Goal: Task Accomplishment & Management: Manage account settings

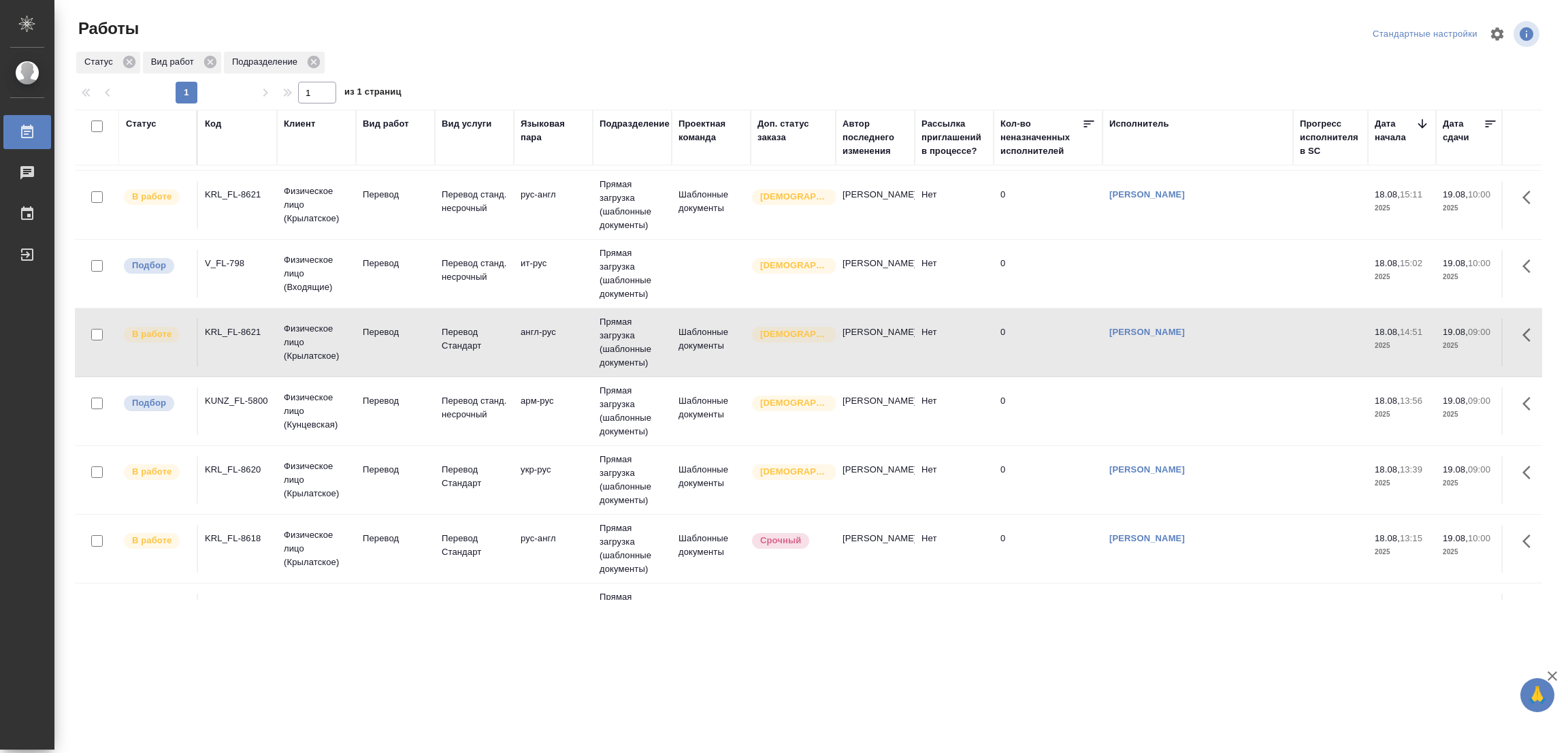
scroll to position [205, 0]
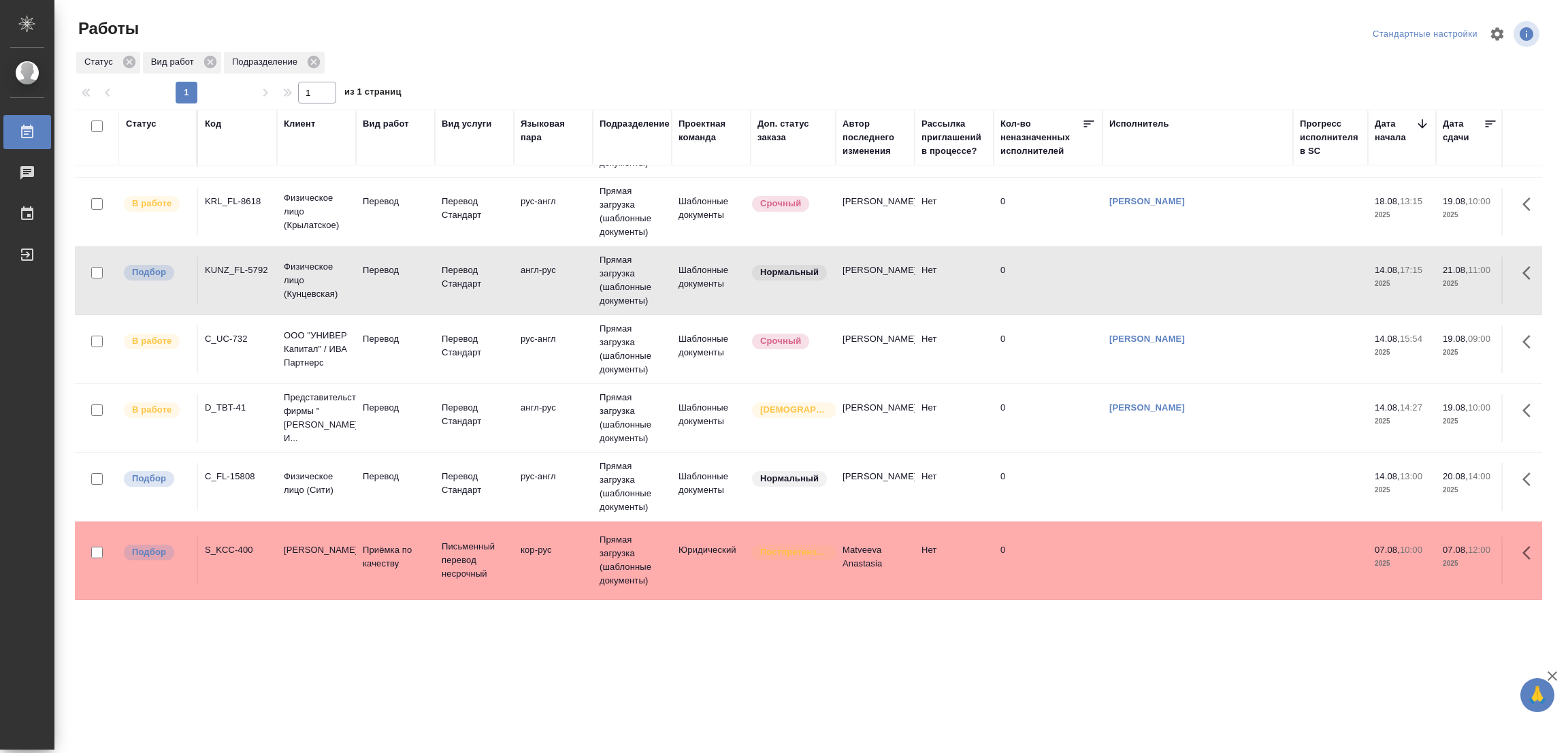
scroll to position [418, 0]
click at [385, 470] on p "Перевод" at bounding box center [395, 476] width 65 height 14
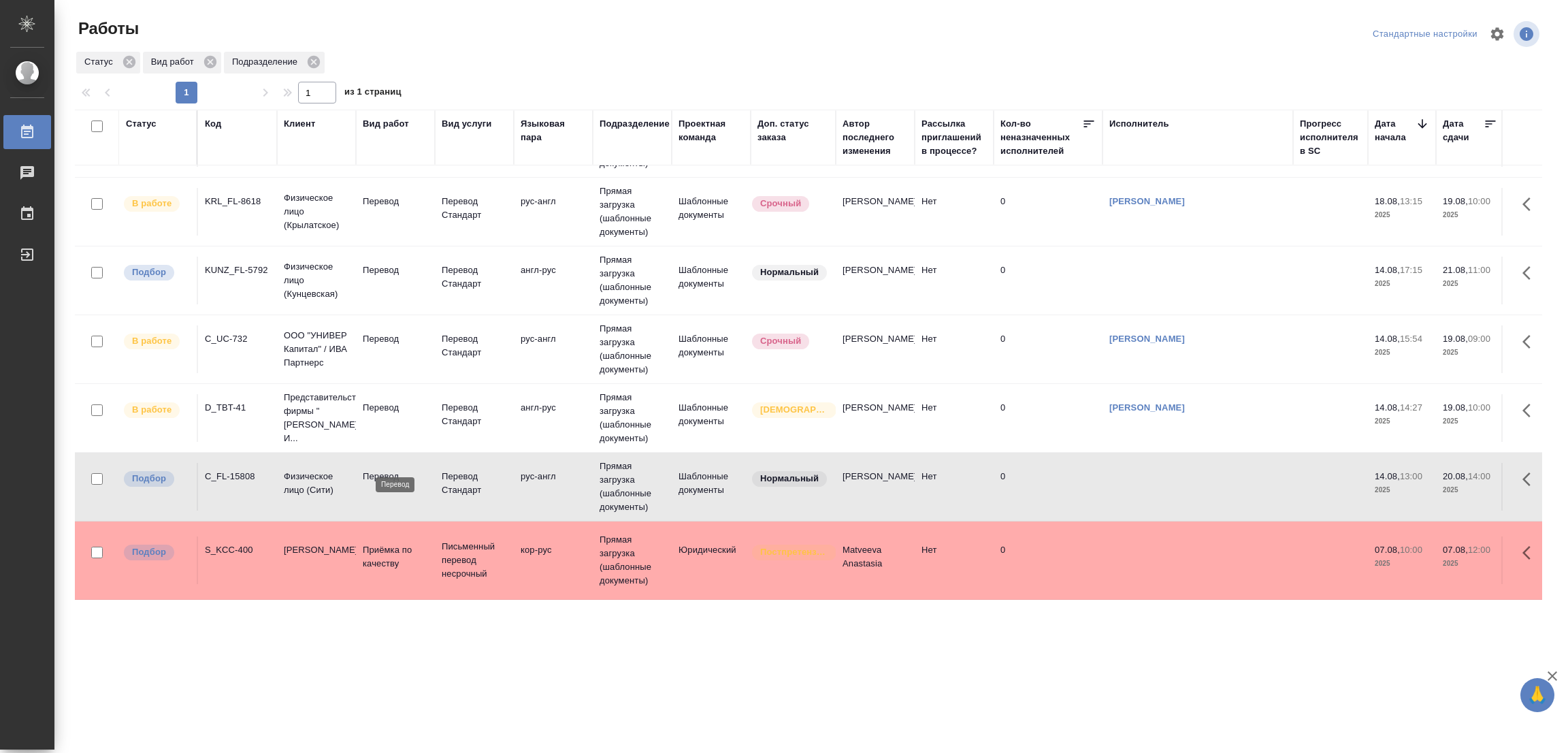
click at [374, 470] on p "Перевод" at bounding box center [395, 476] width 65 height 14
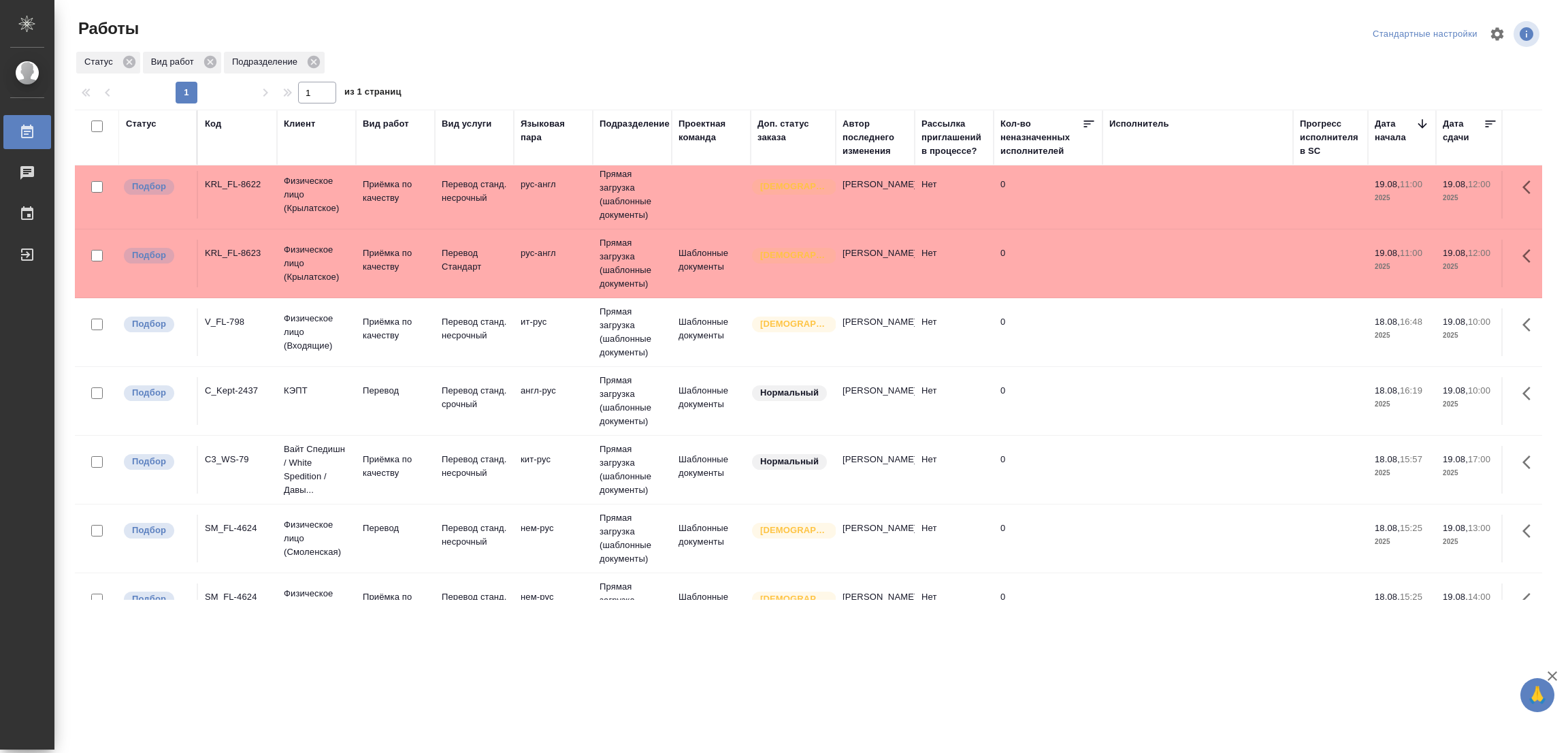
scroll to position [0, 0]
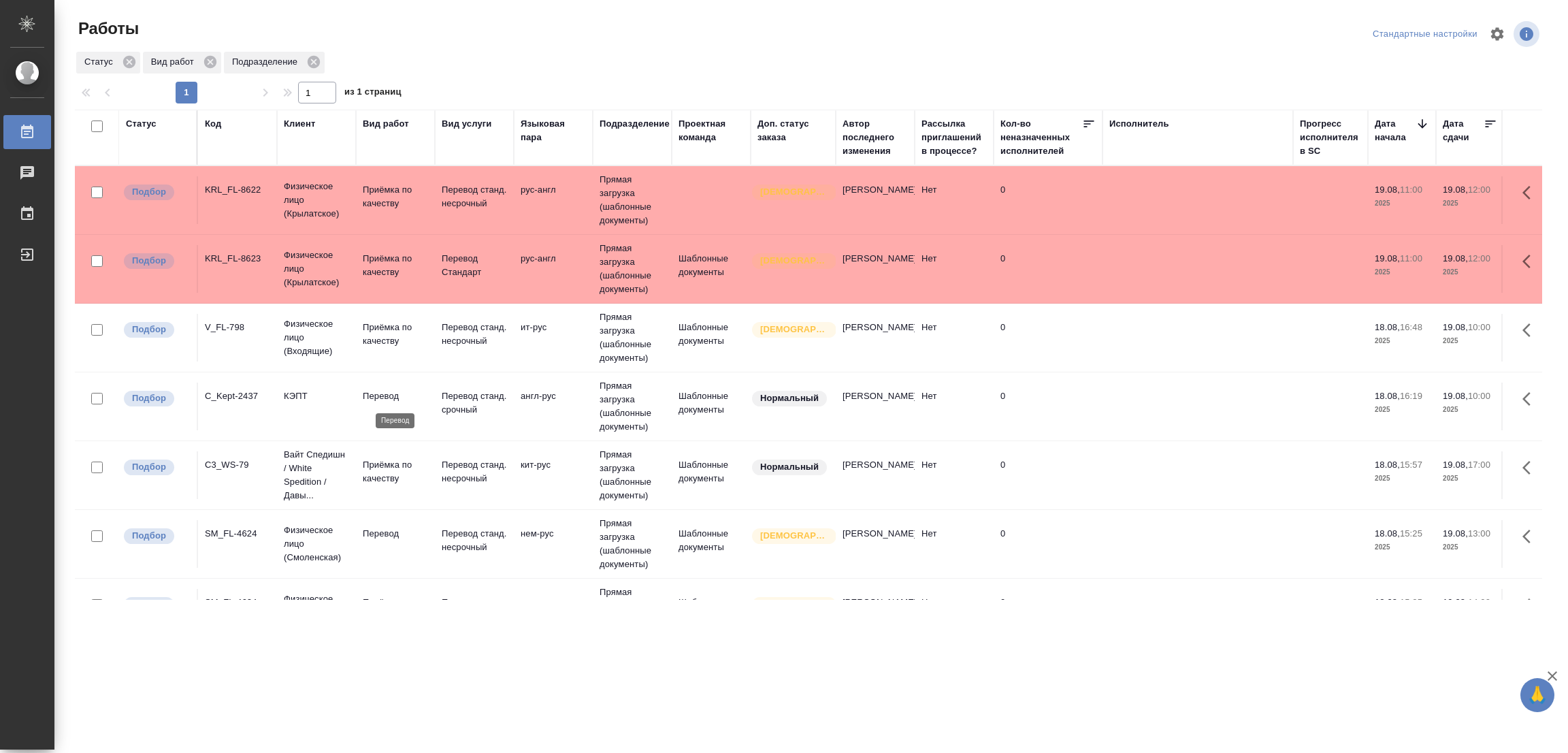
click at [377, 393] on p "Перевод" at bounding box center [395, 396] width 65 height 14
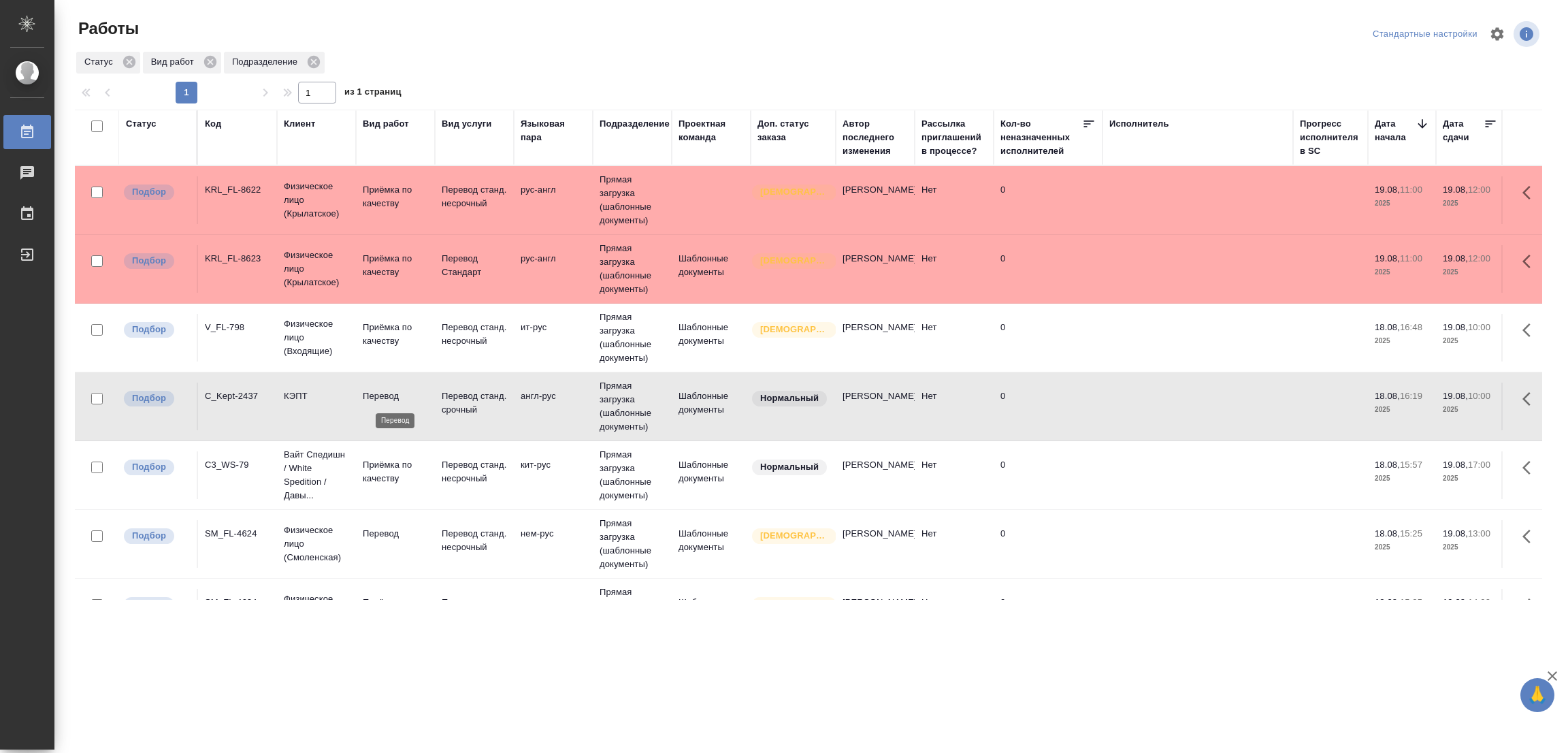
click at [386, 394] on p "Перевод" at bounding box center [395, 396] width 65 height 14
click at [380, 210] on p "Перевод" at bounding box center [395, 196] width 65 height 27
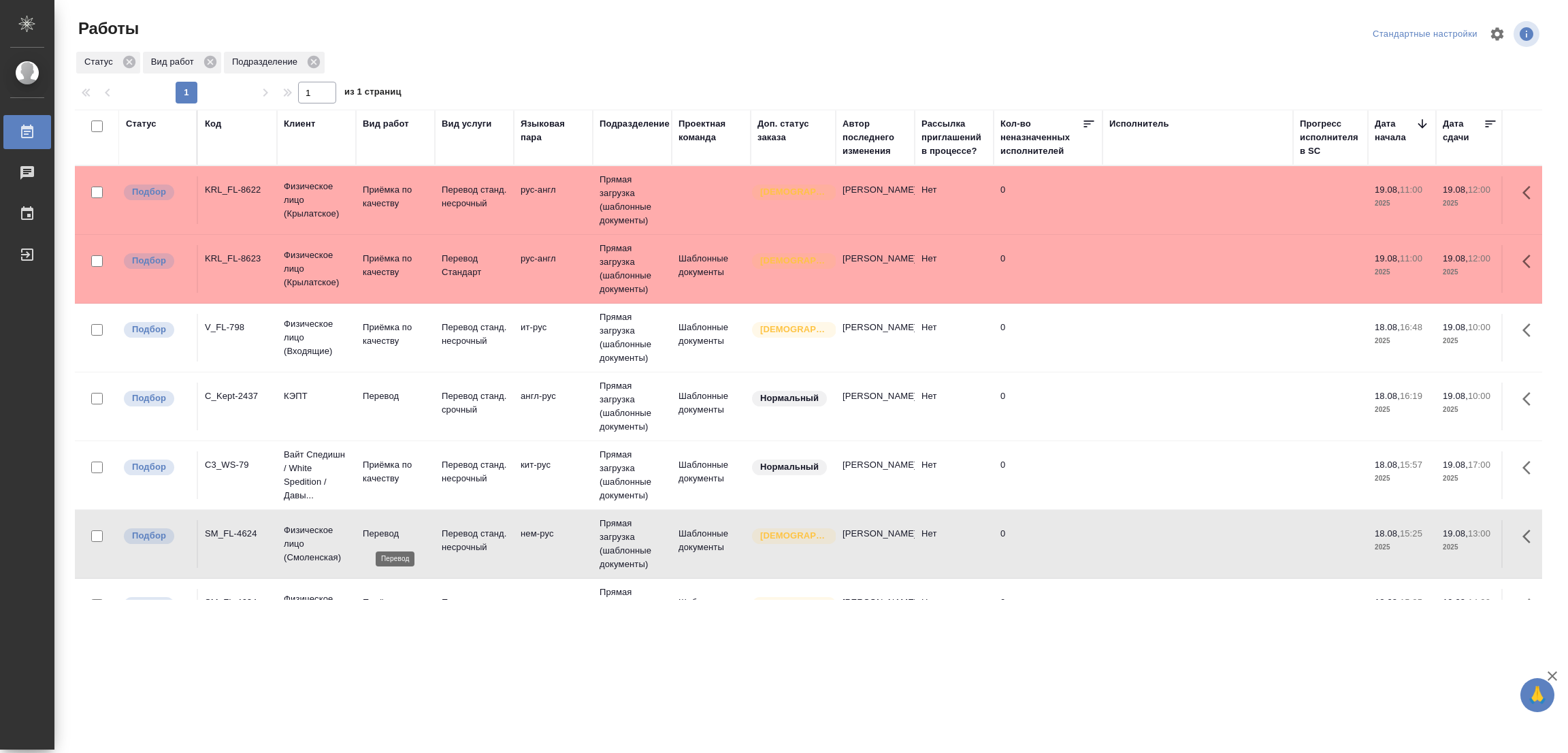
click at [385, 531] on p "Перевод" at bounding box center [395, 533] width 65 height 14
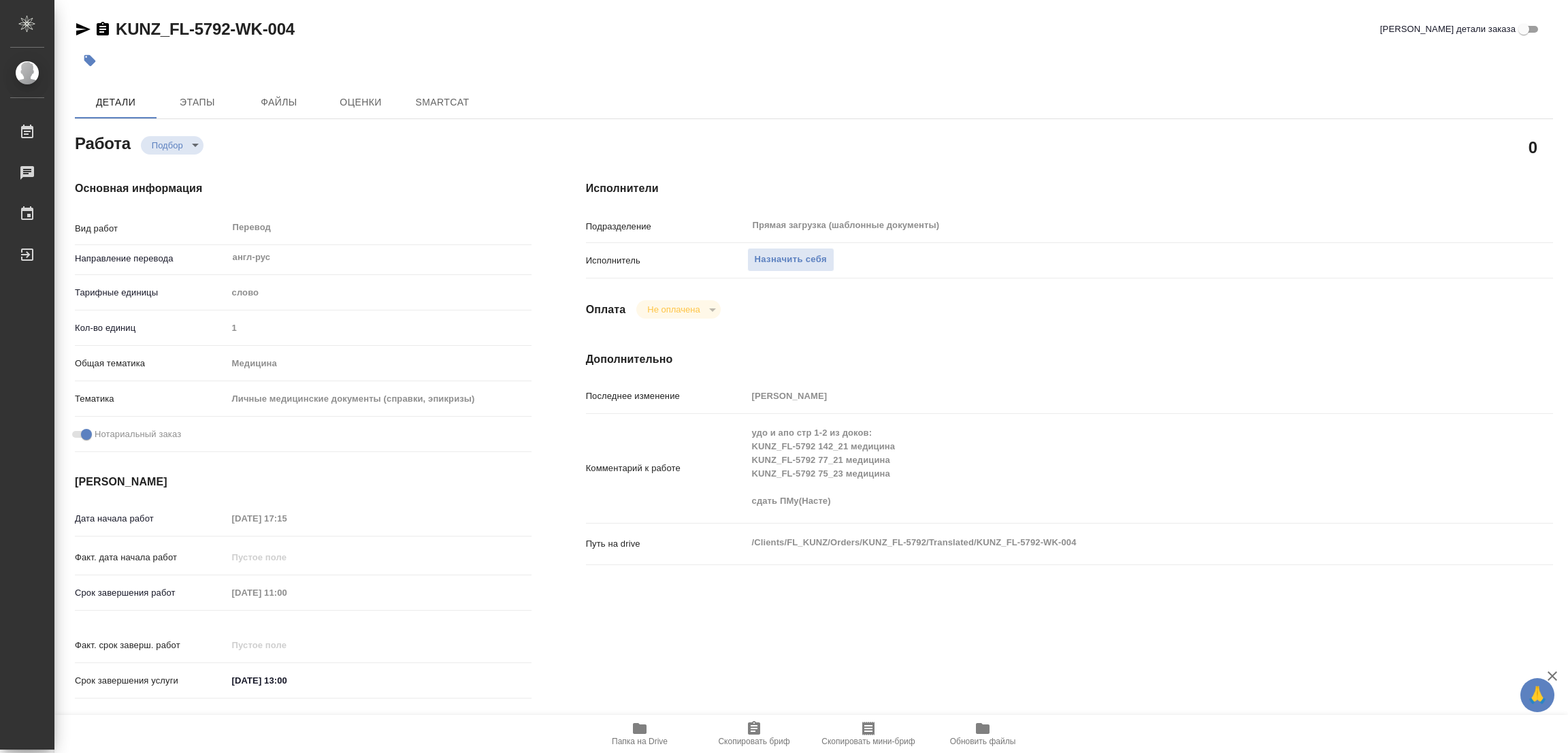
type textarea "x"
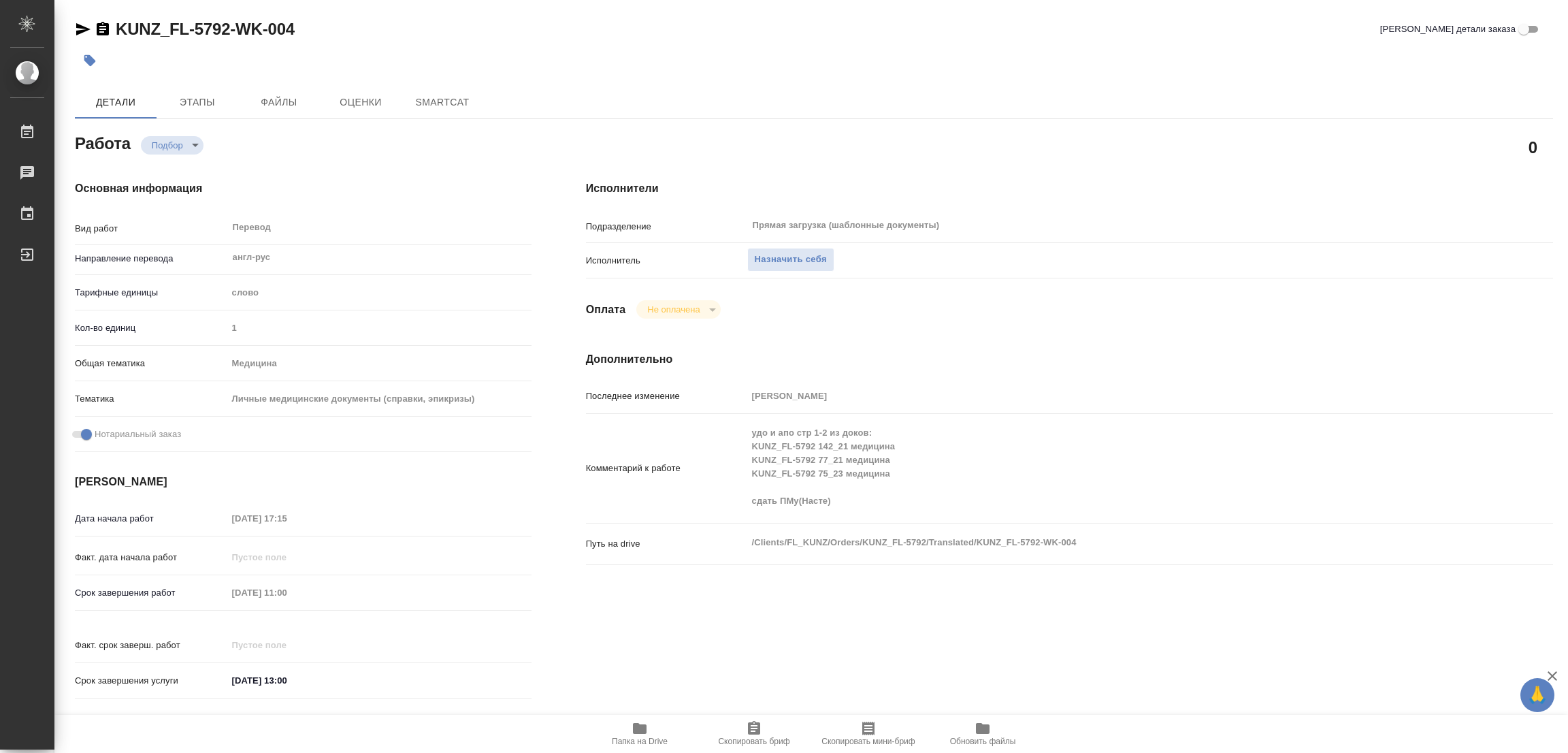
type textarea "x"
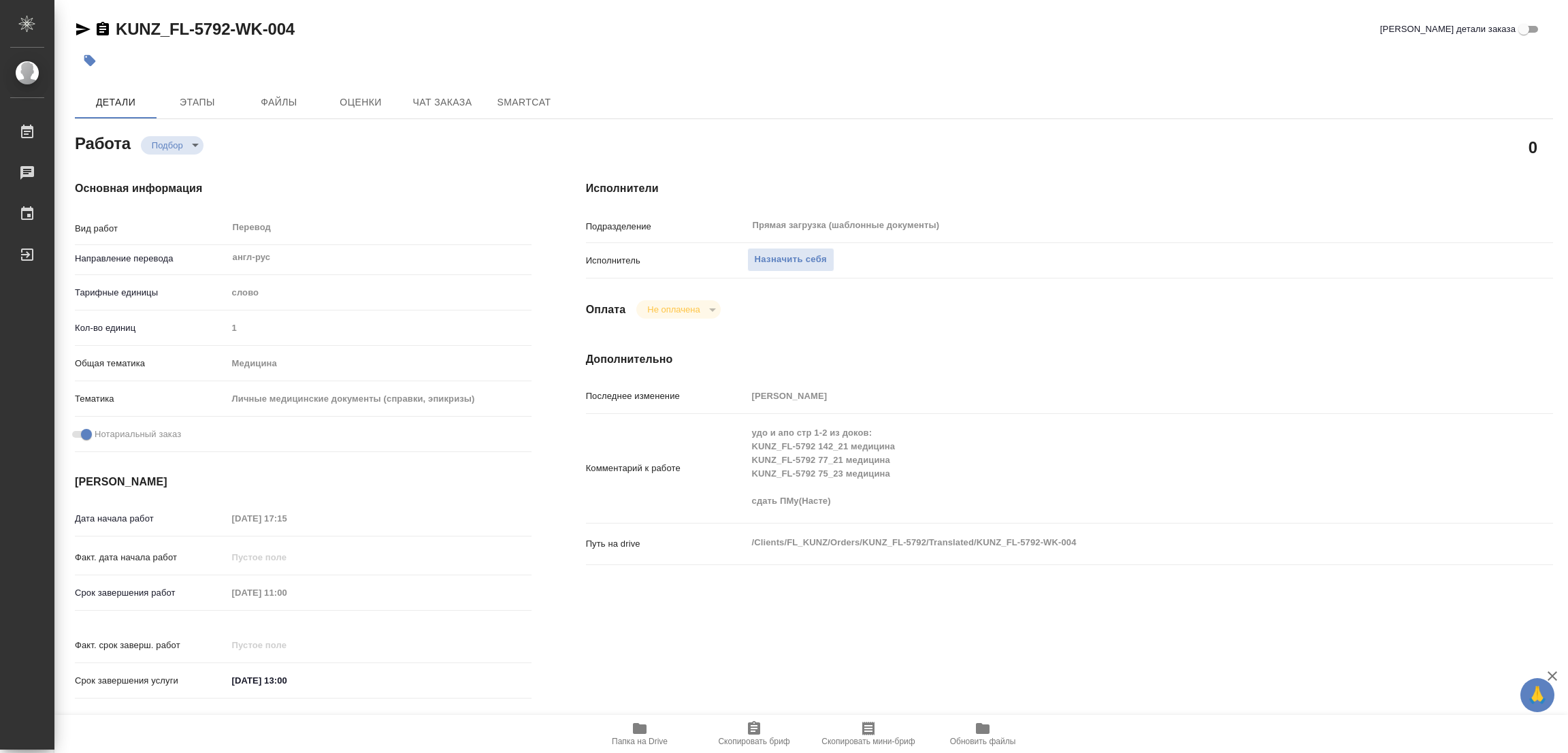
type textarea "x"
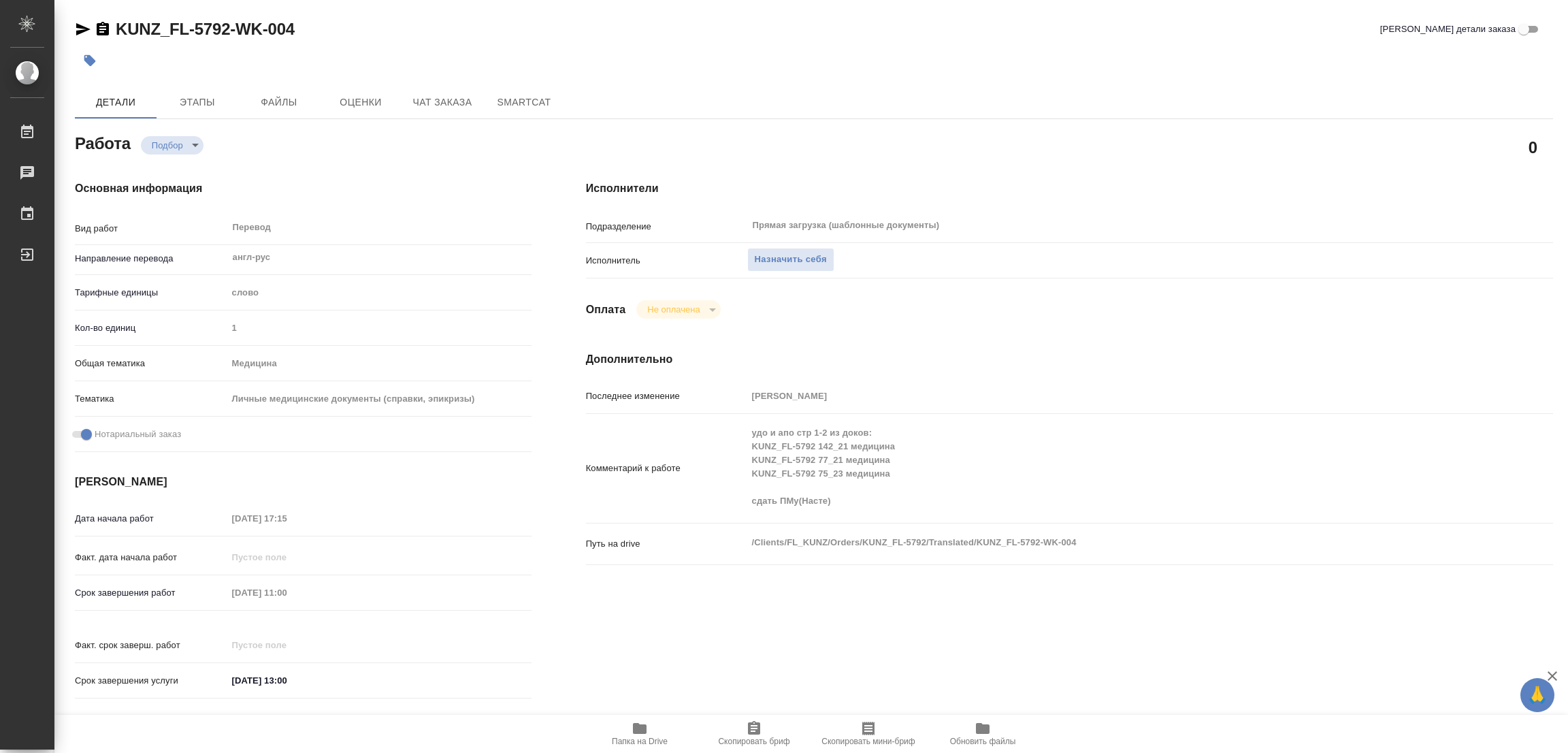
type textarea "x"
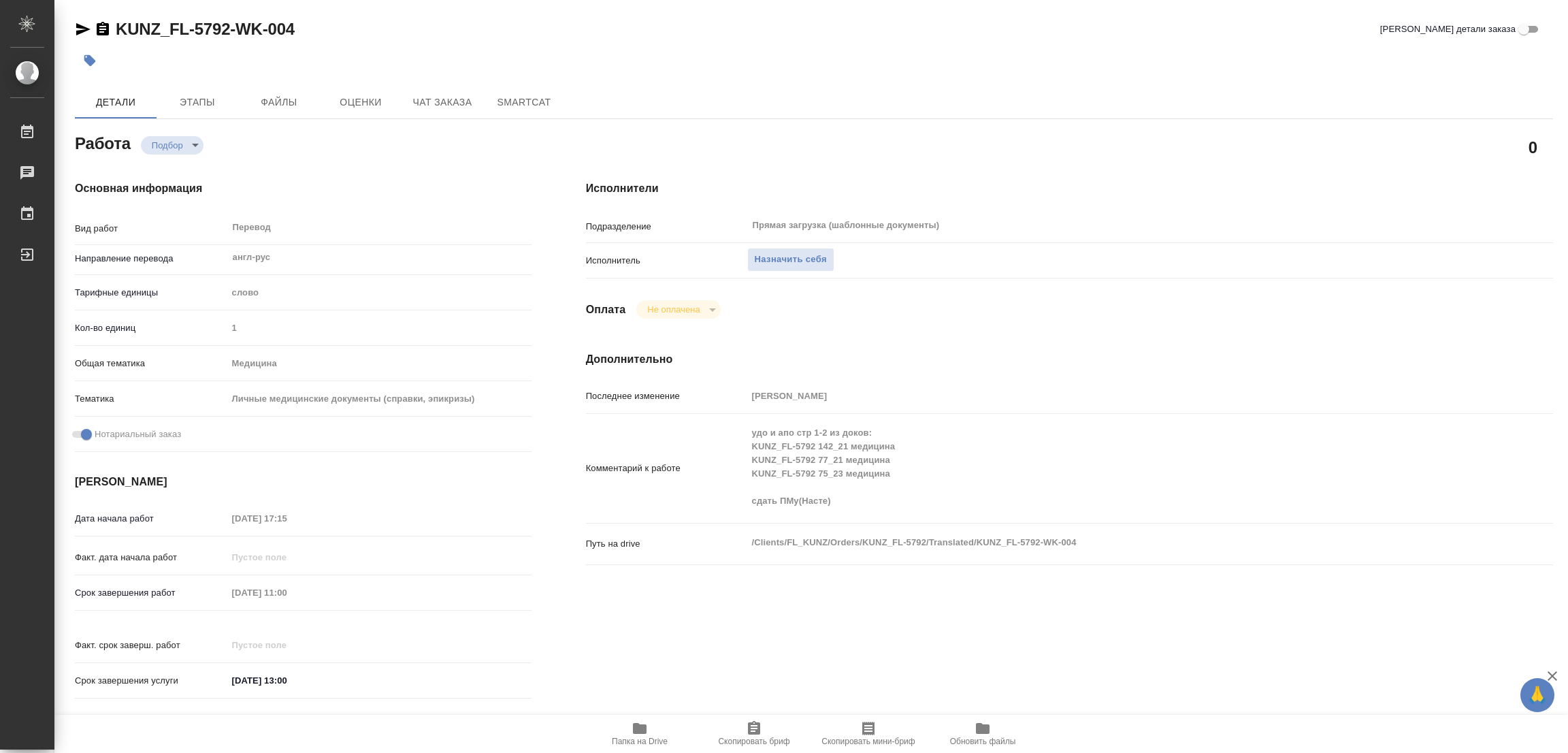
type textarea "x"
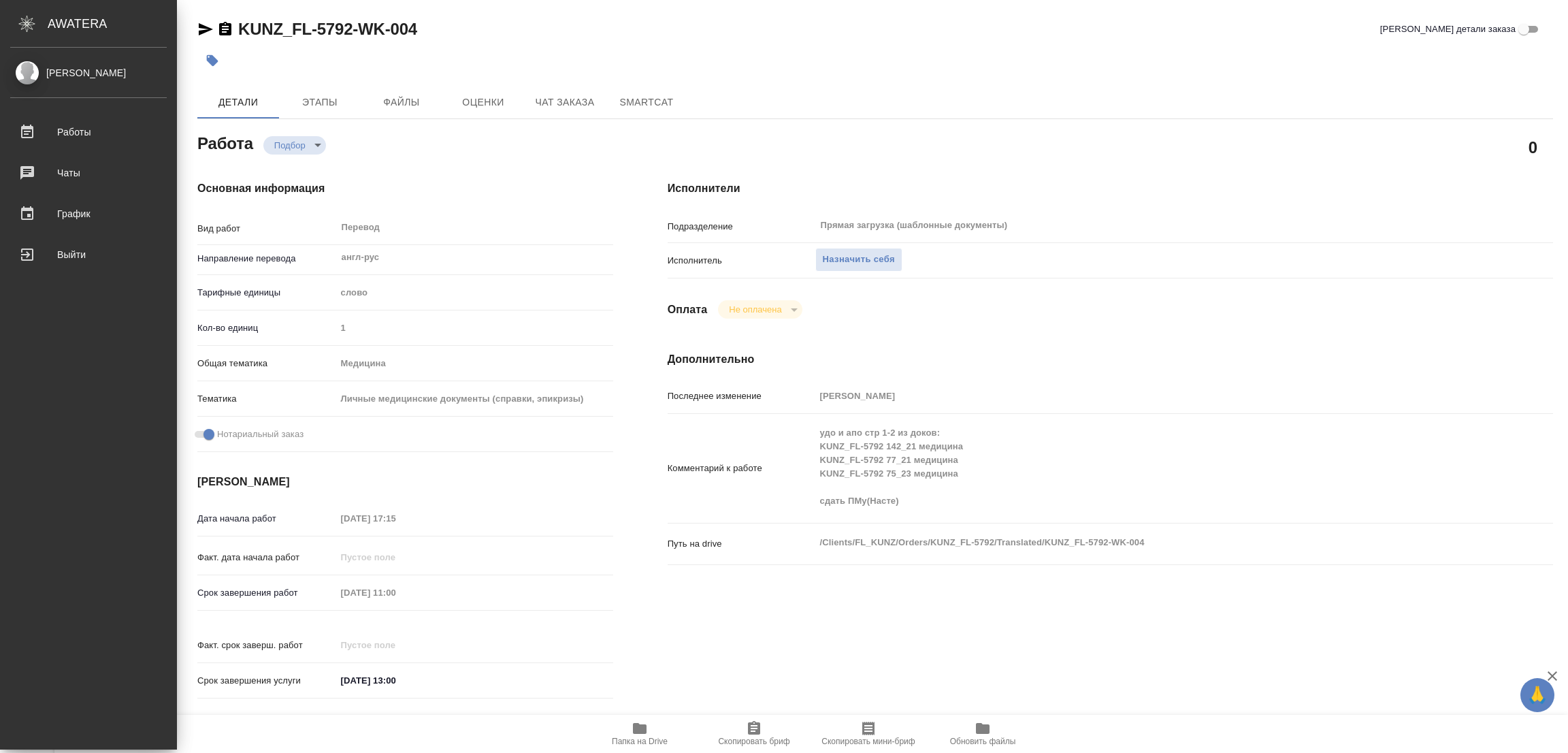
type textarea "x"
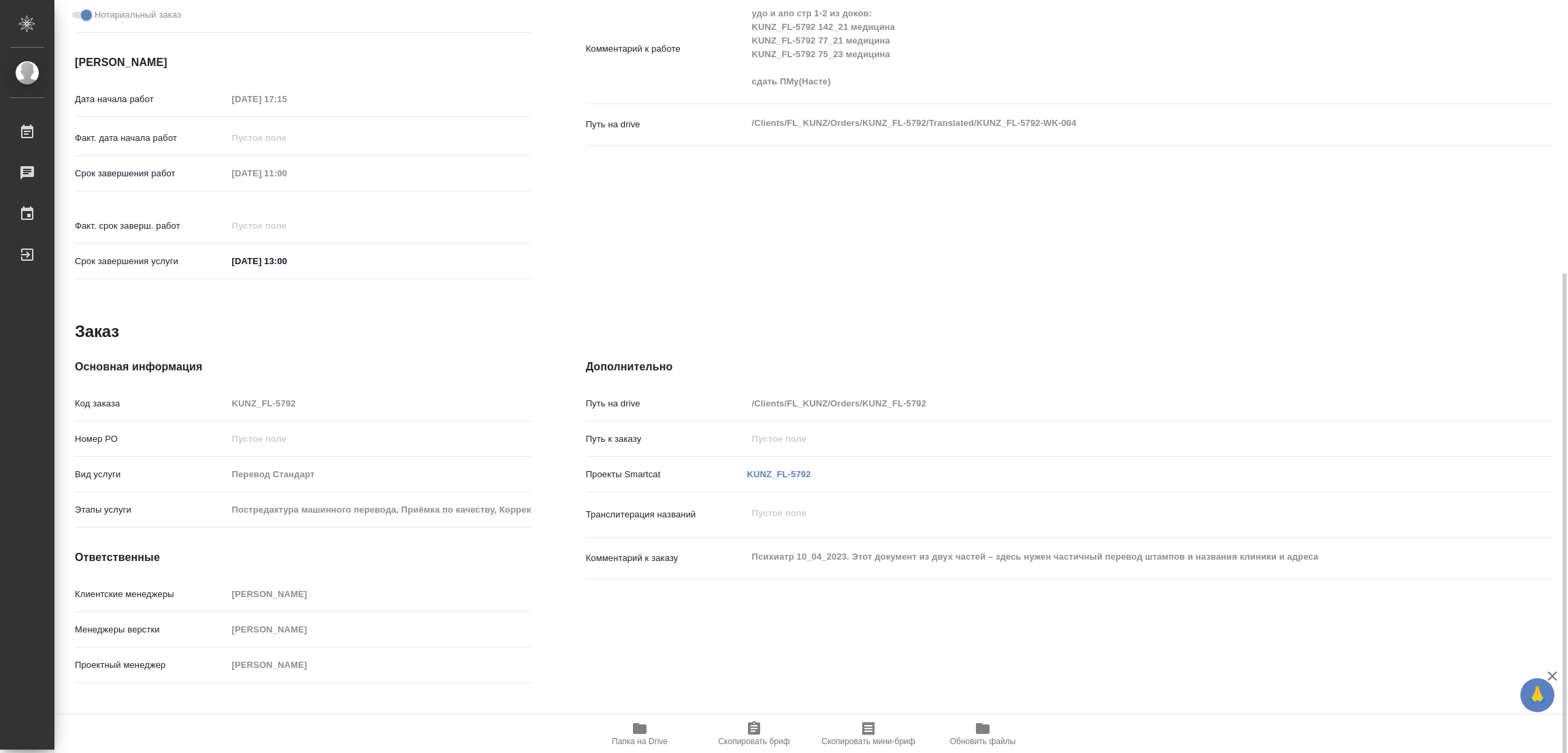
scroll to position [422, 0]
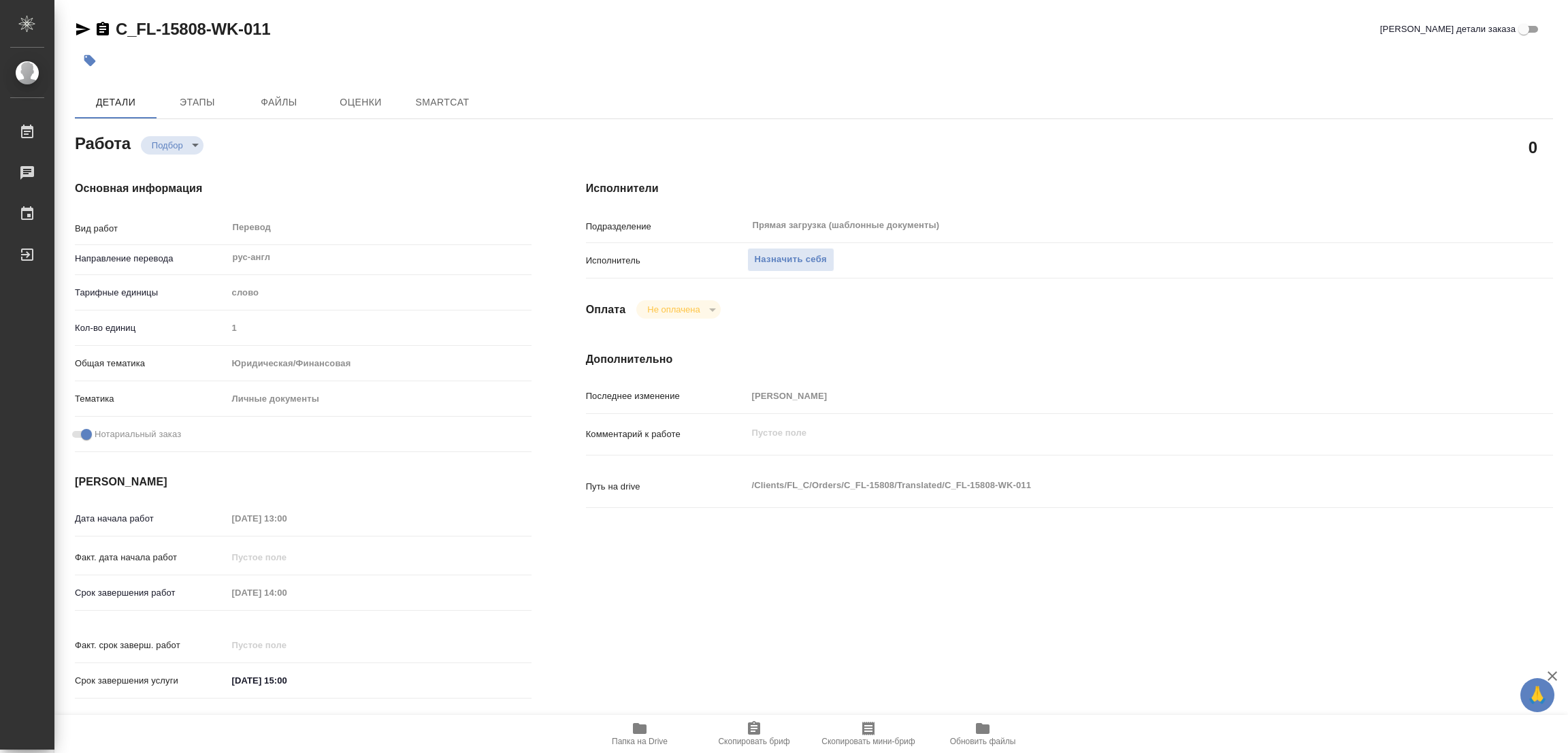
type textarea "x"
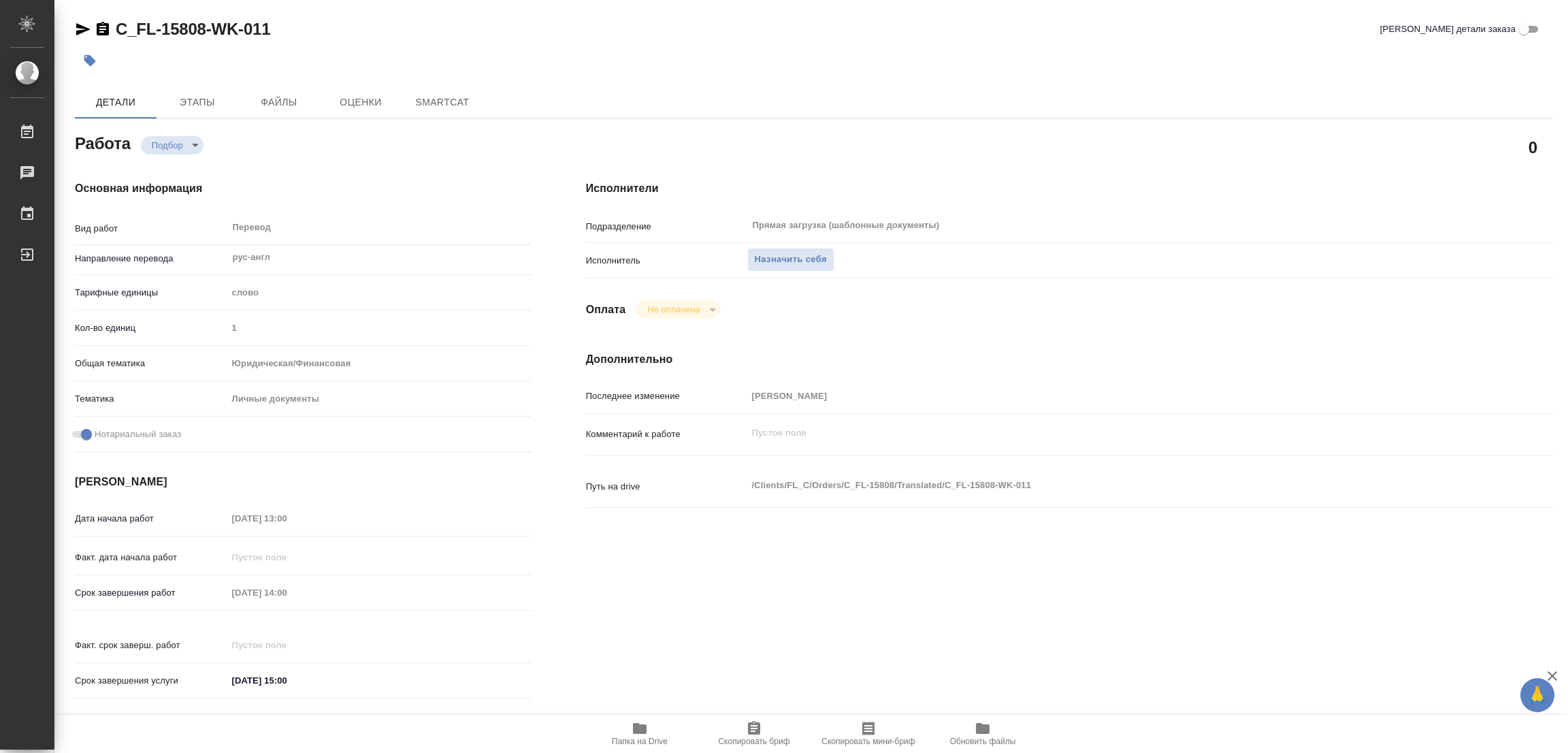
type textarea "x"
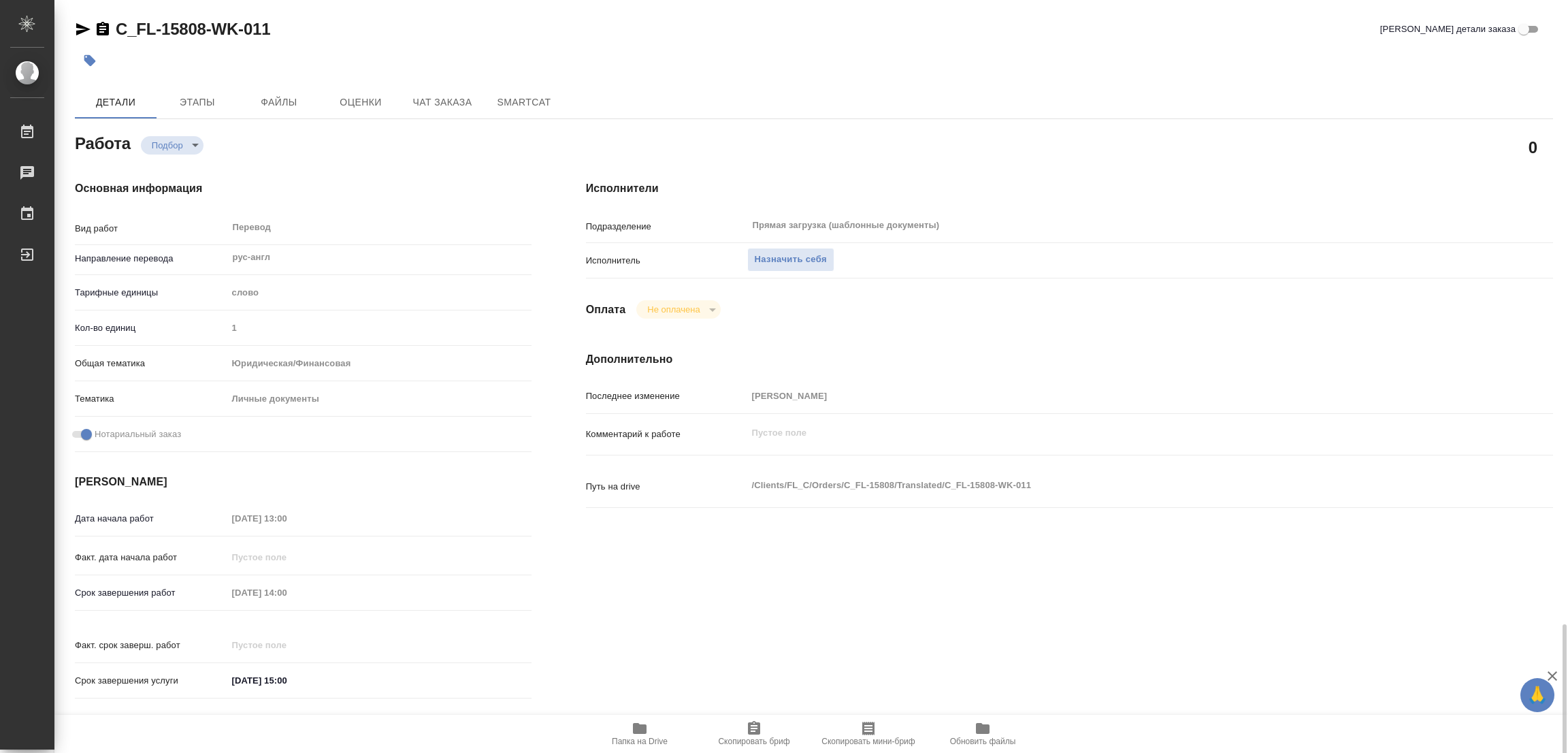
scroll to position [375, 0]
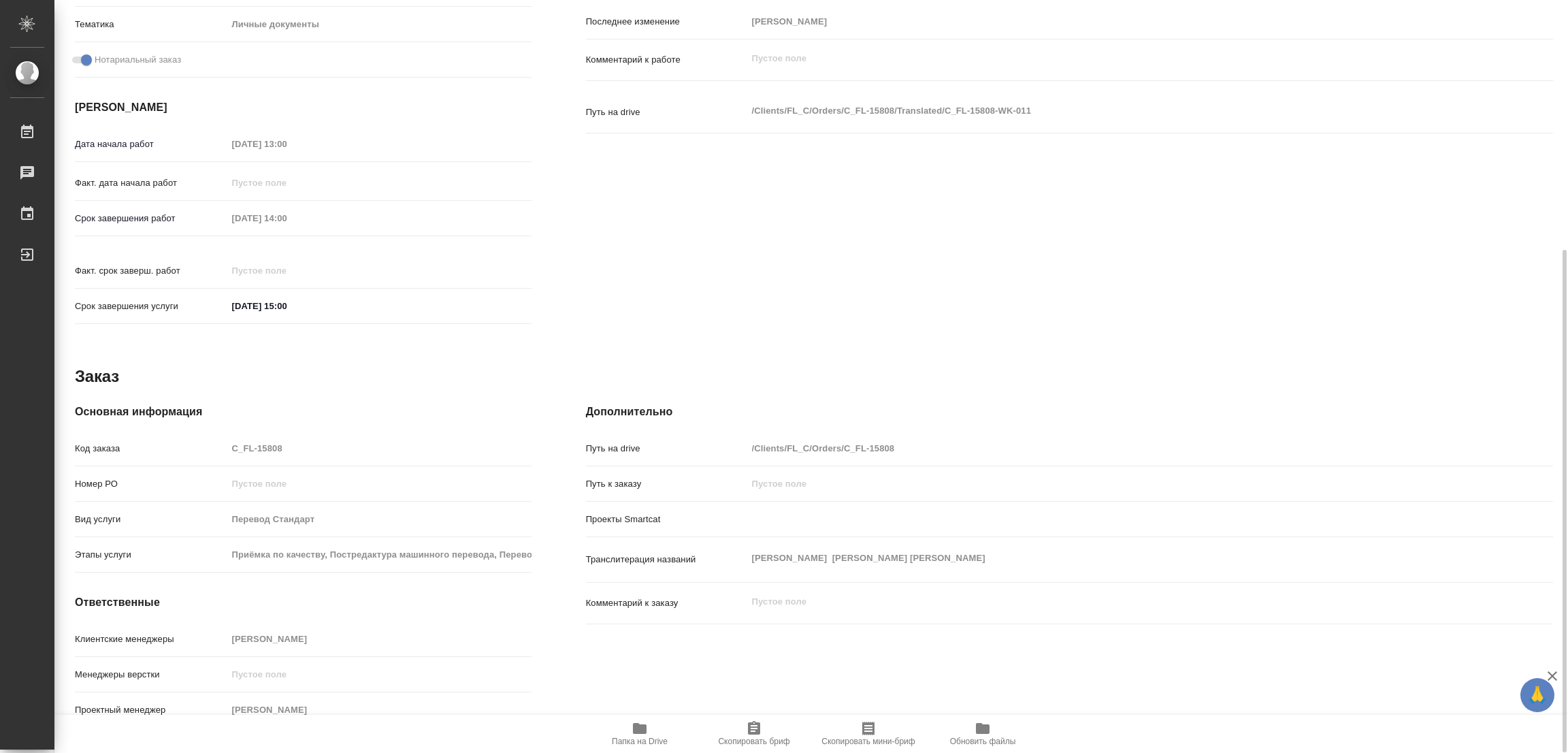
type textarea "x"
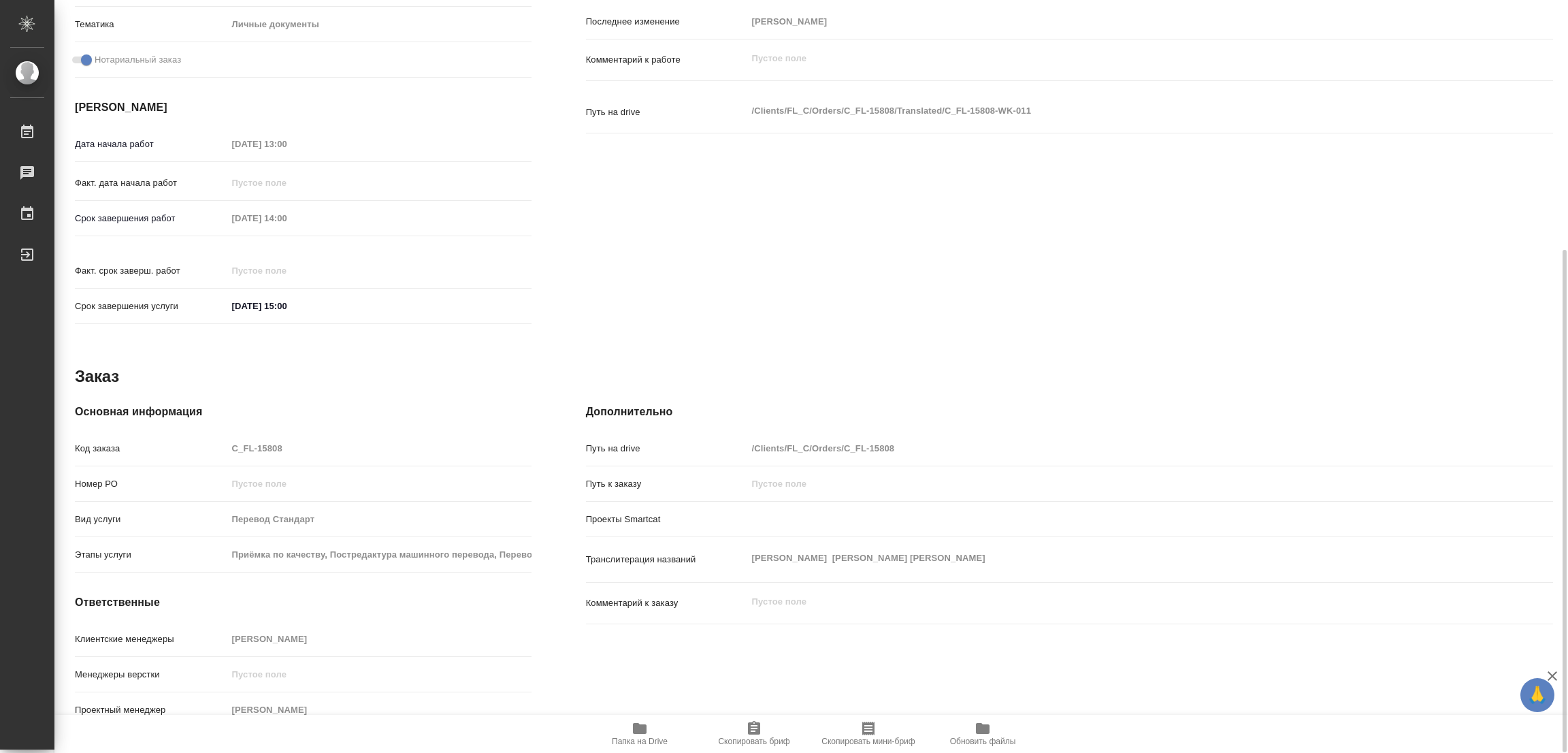
type textarea "x"
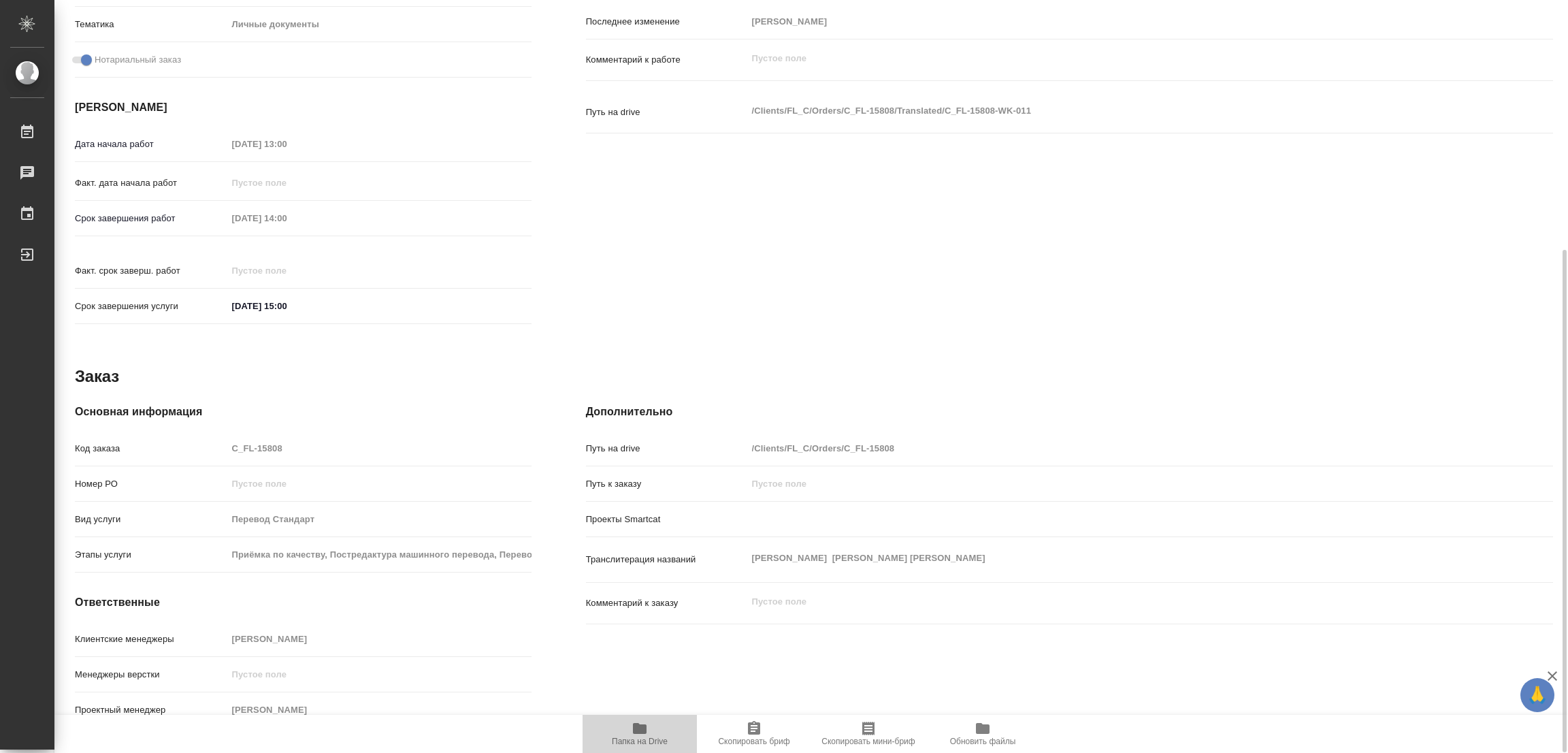
click at [648, 733] on span "Папка на Drive" at bounding box center [639, 733] width 98 height 26
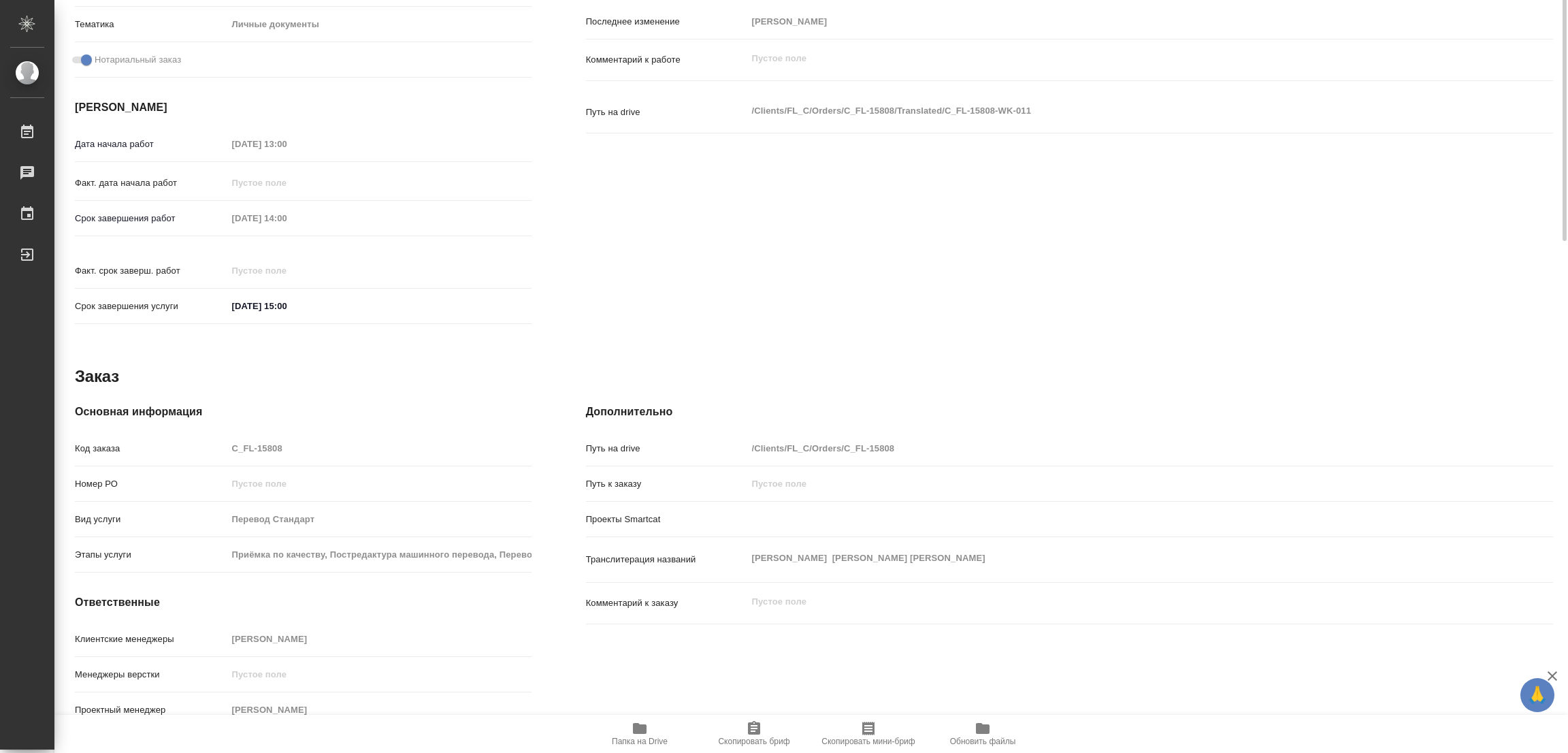
scroll to position [0, 0]
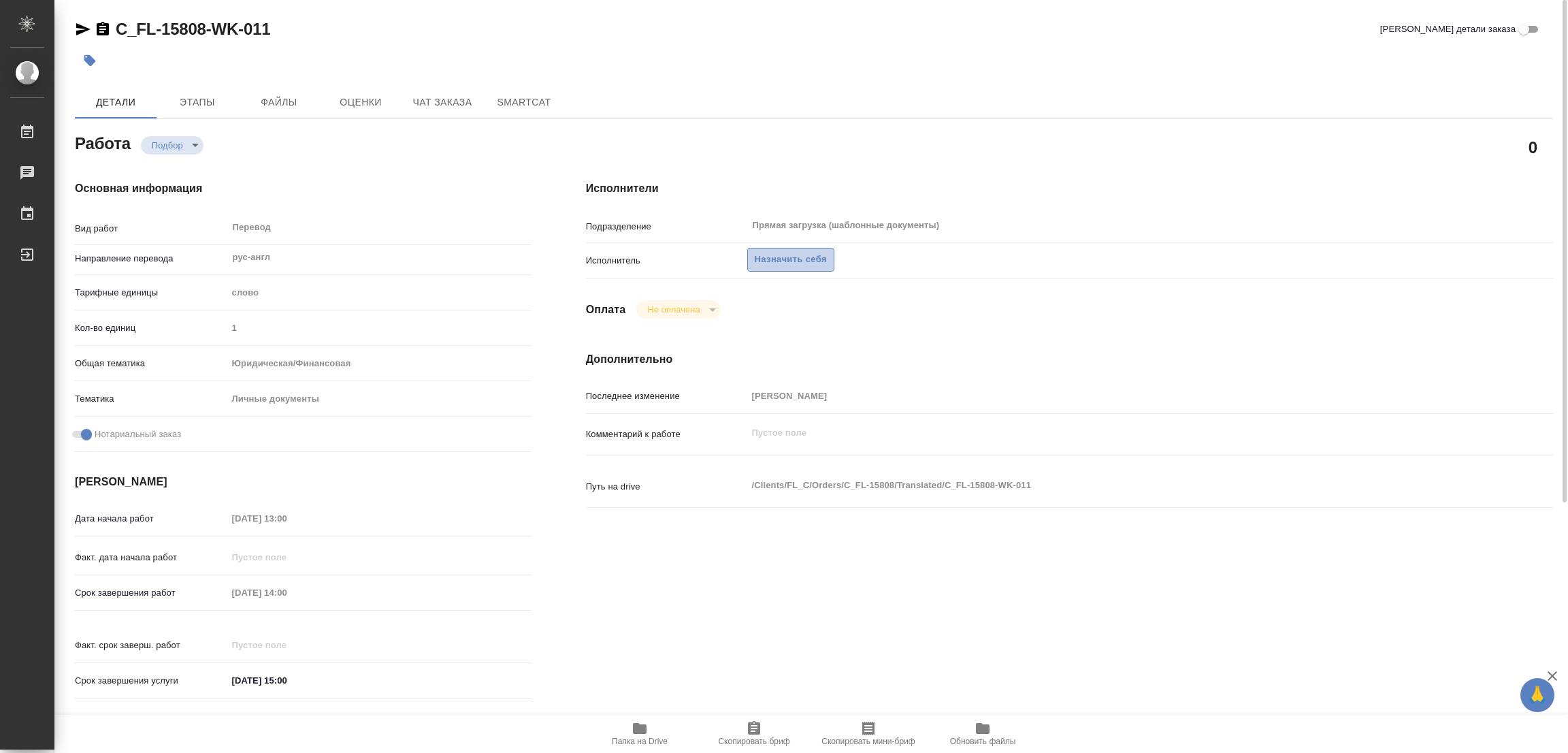
click at [778, 254] on span "Назначить себя" at bounding box center [790, 260] width 72 height 16
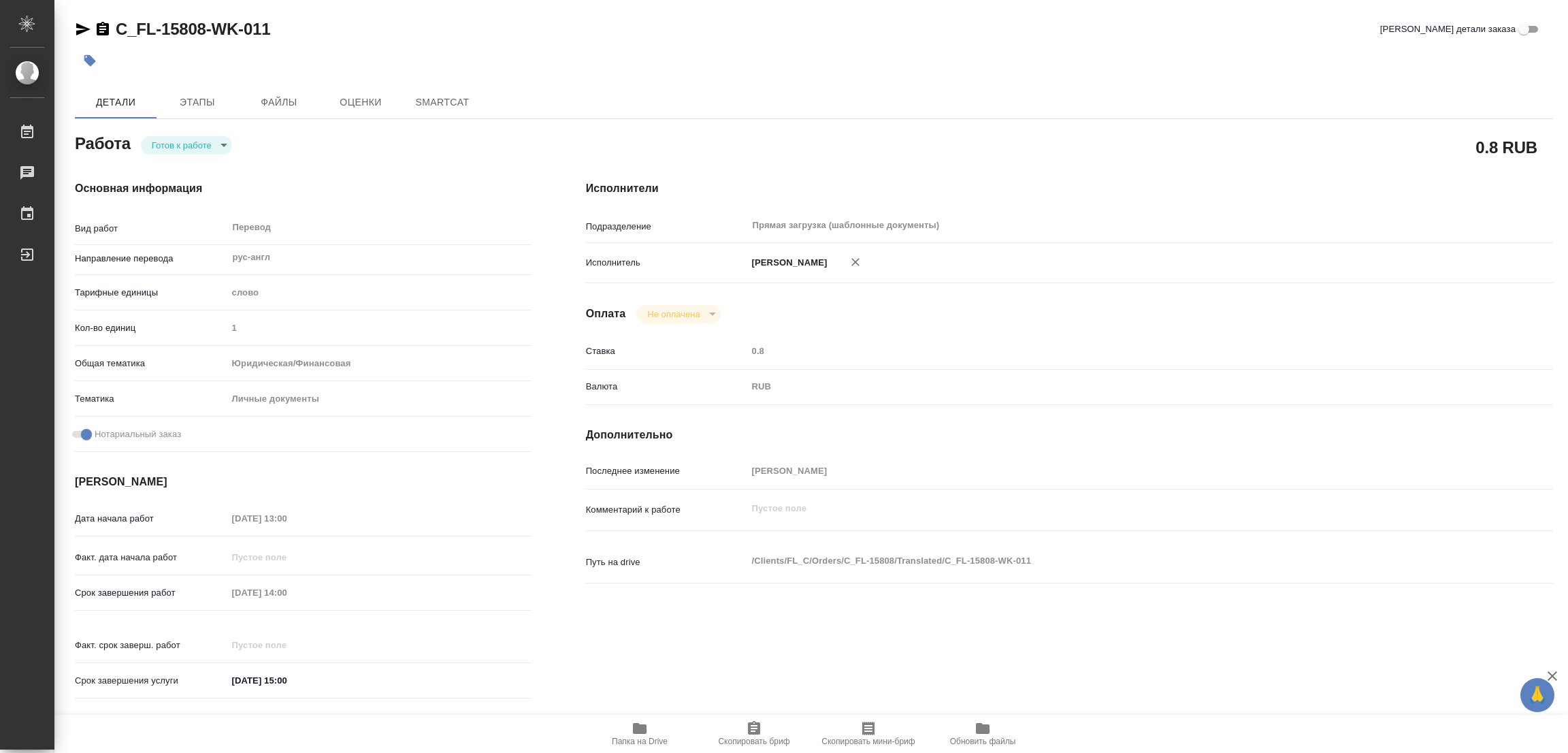
type textarea "x"
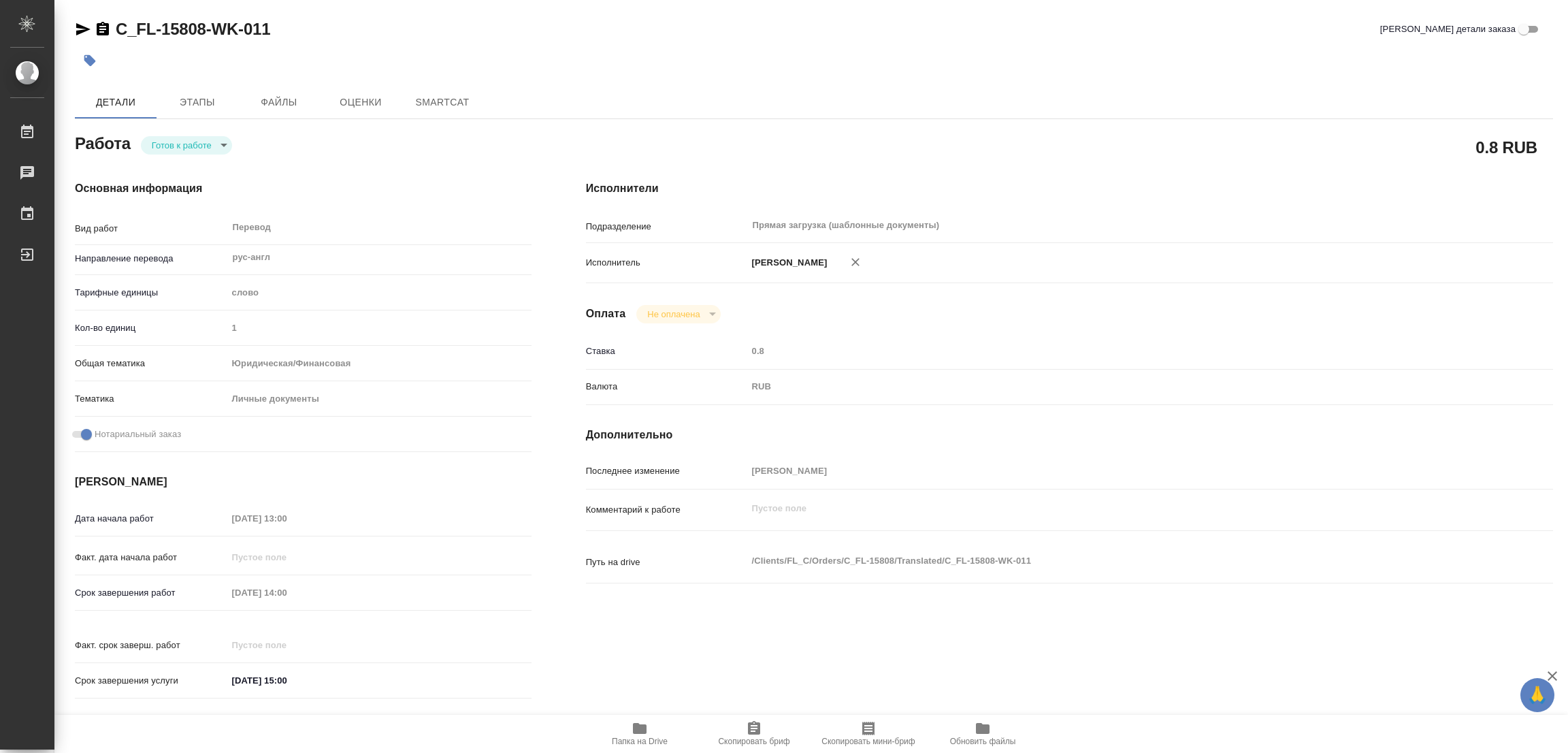
type textarea "x"
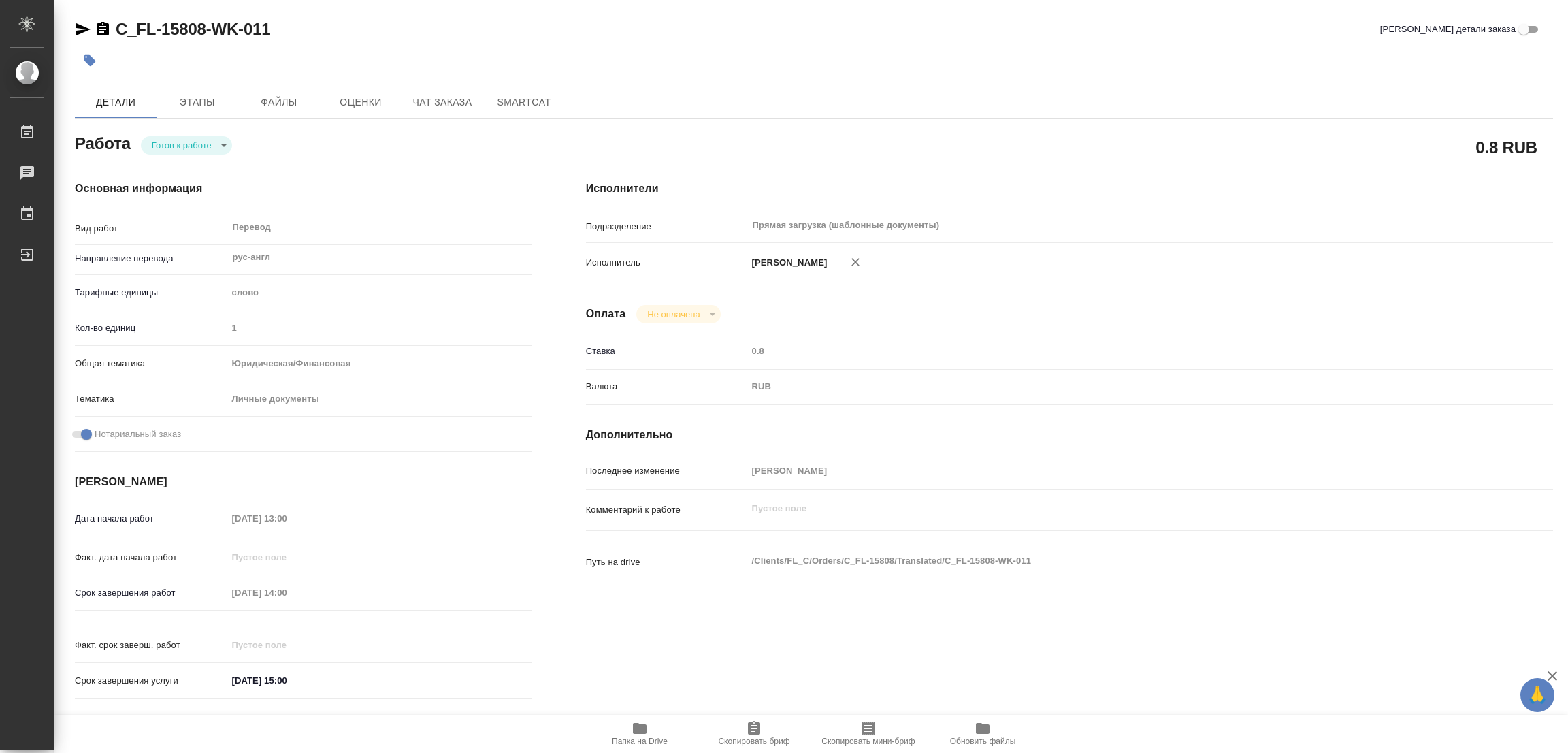
type textarea "x"
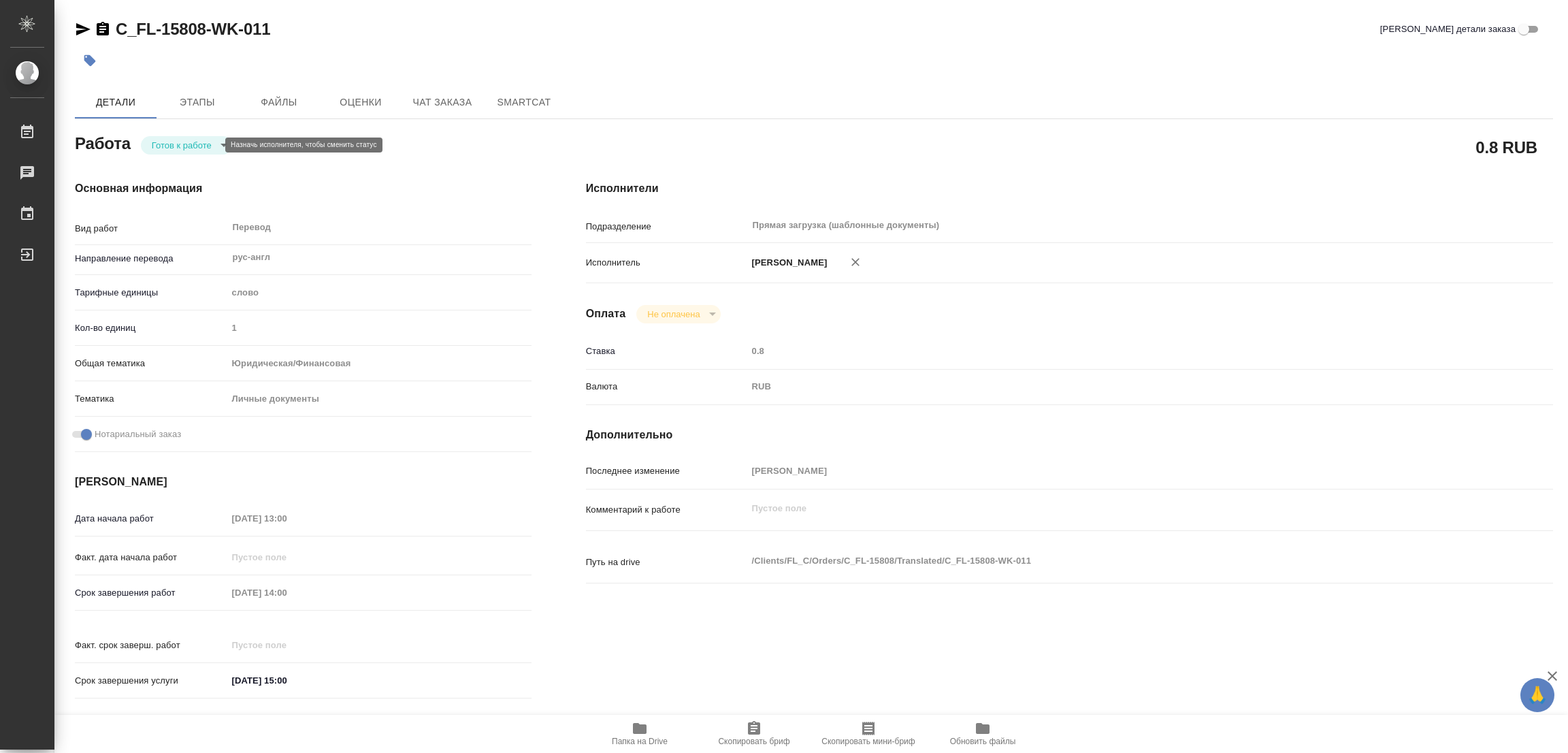
click at [177, 144] on body "🙏 .cls-1 fill:#fff; AWATERA Popova Galina Работы Чаты График Выйти C_FL-15808-W…" at bounding box center [784, 376] width 1568 height 753
type textarea "x"
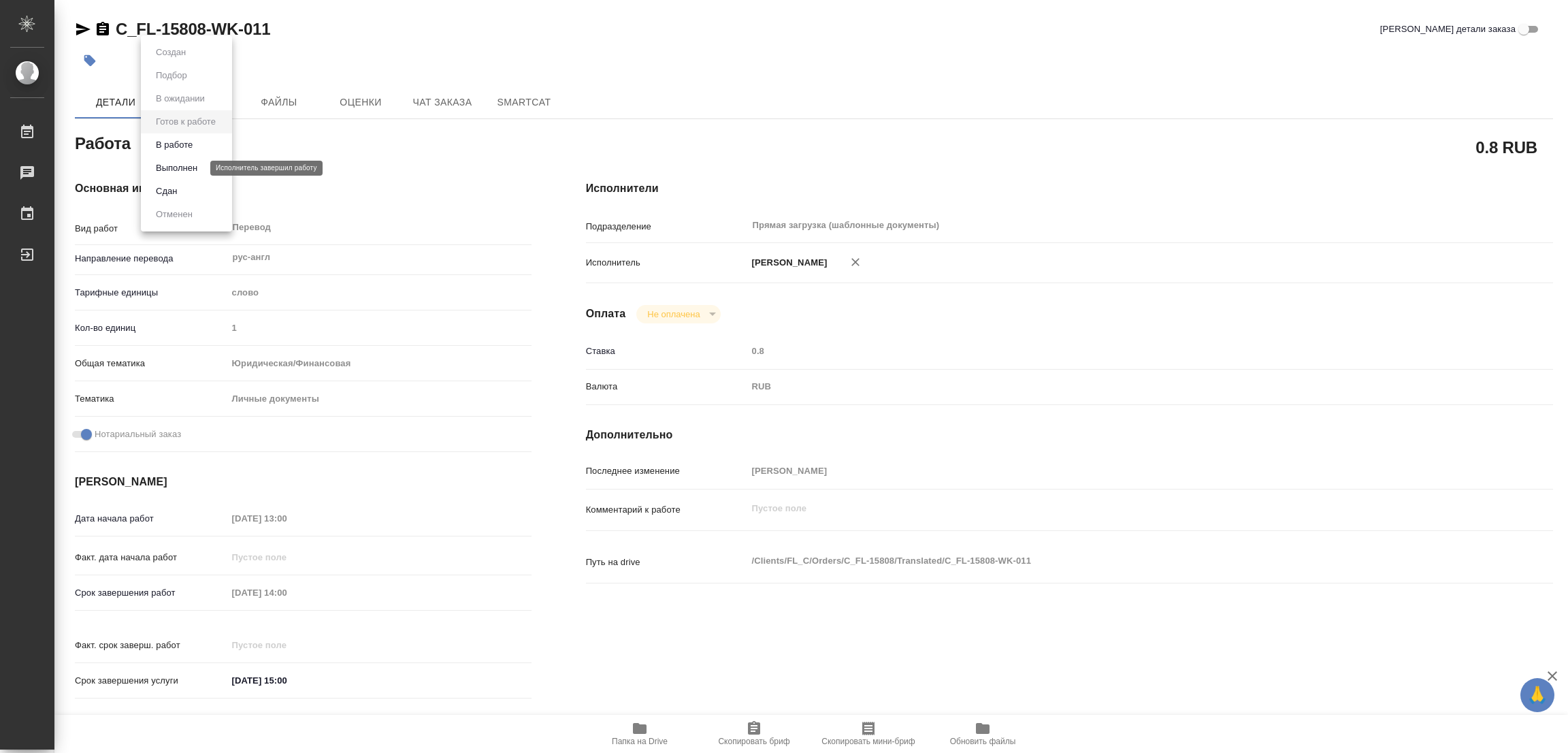
type textarea "x"
click at [179, 147] on button "В работе" at bounding box center [174, 145] width 45 height 15
type textarea "x"
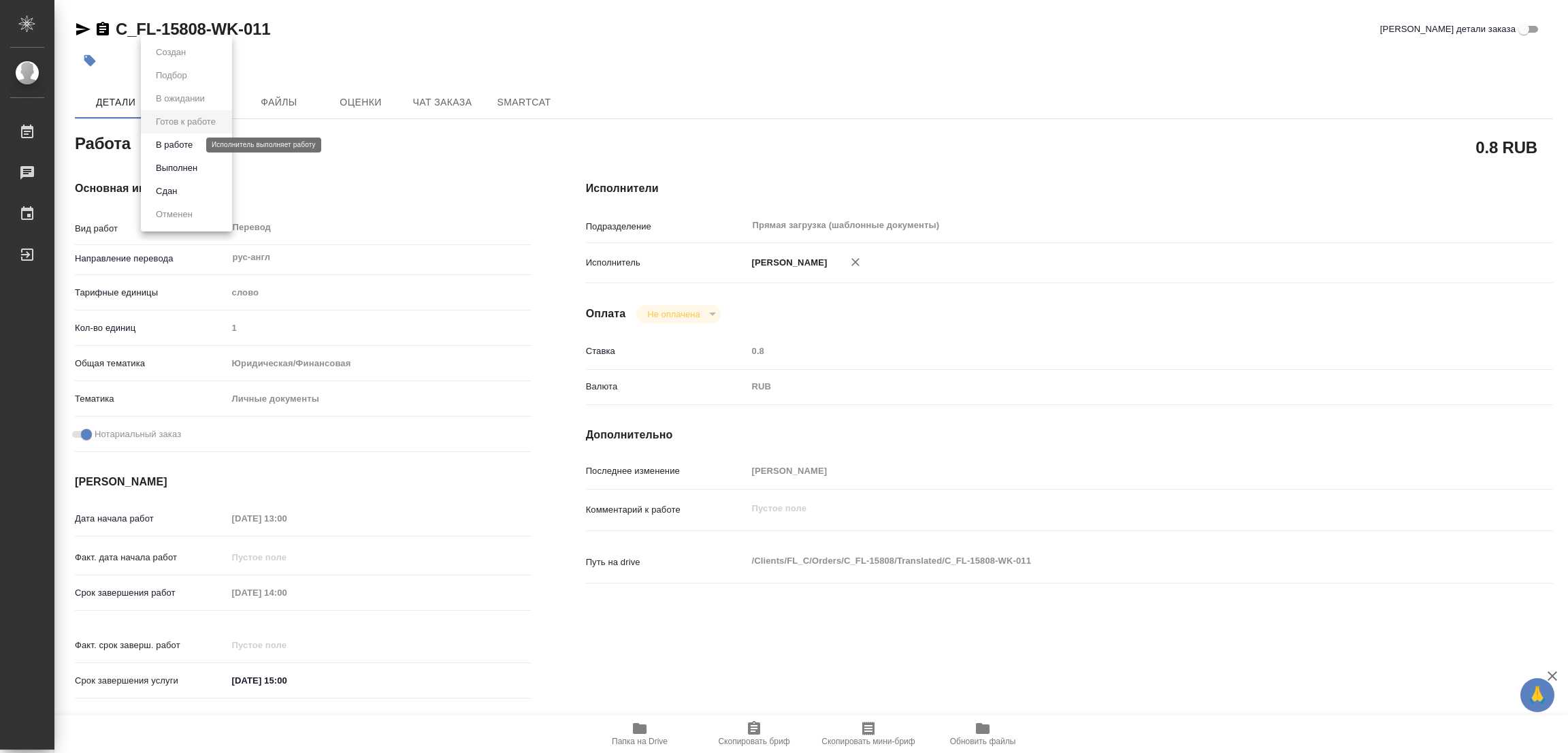
type textarea "x"
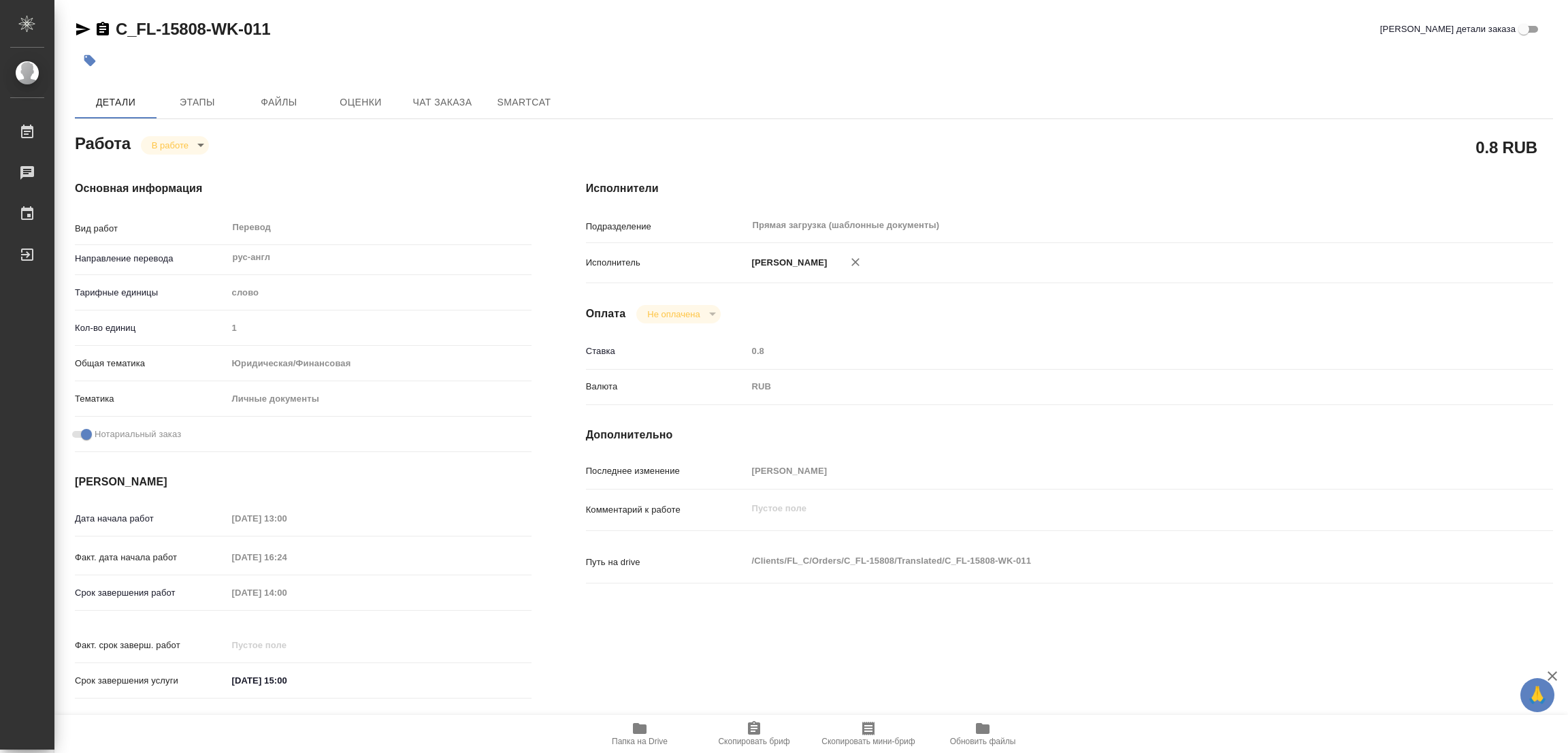
type textarea "x"
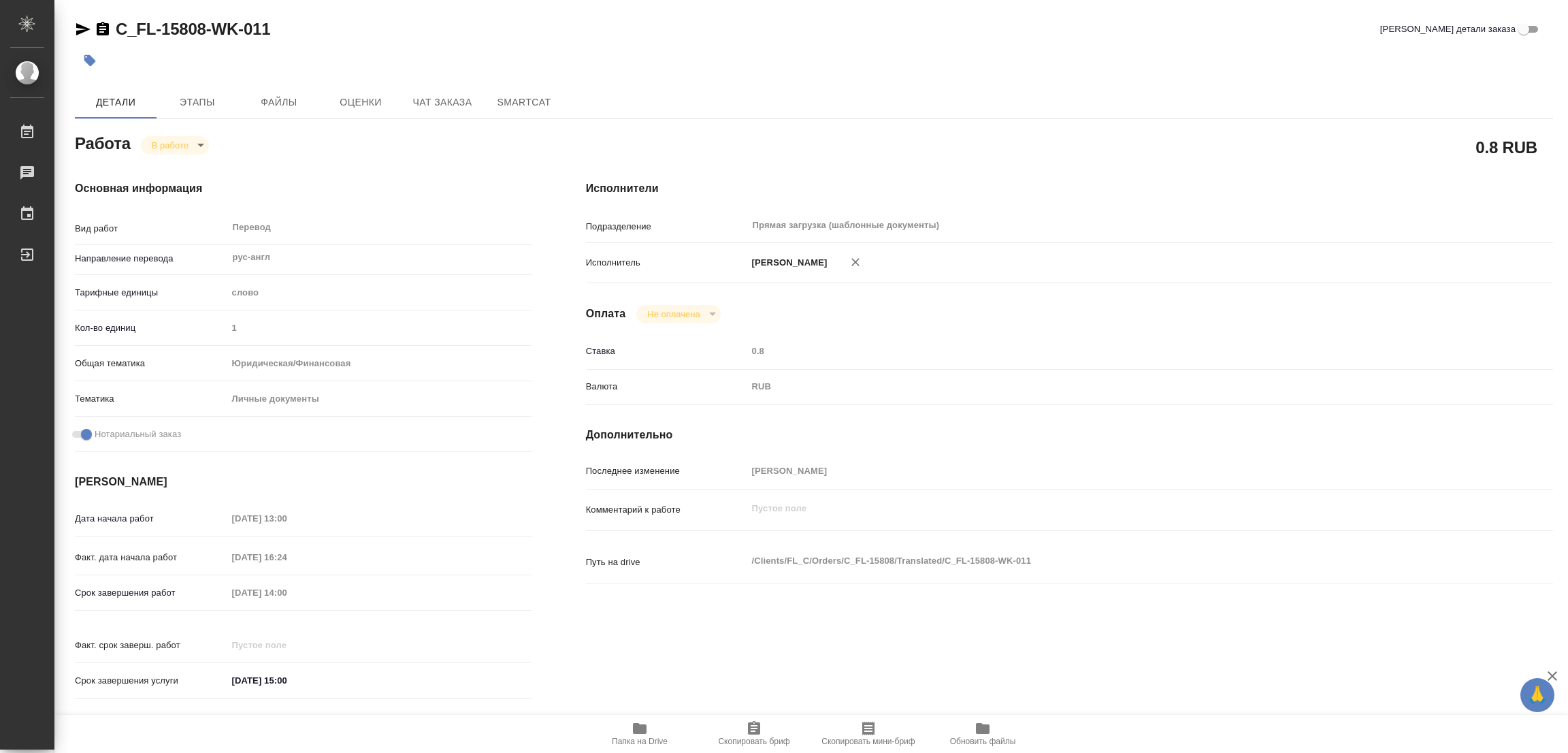
type textarea "x"
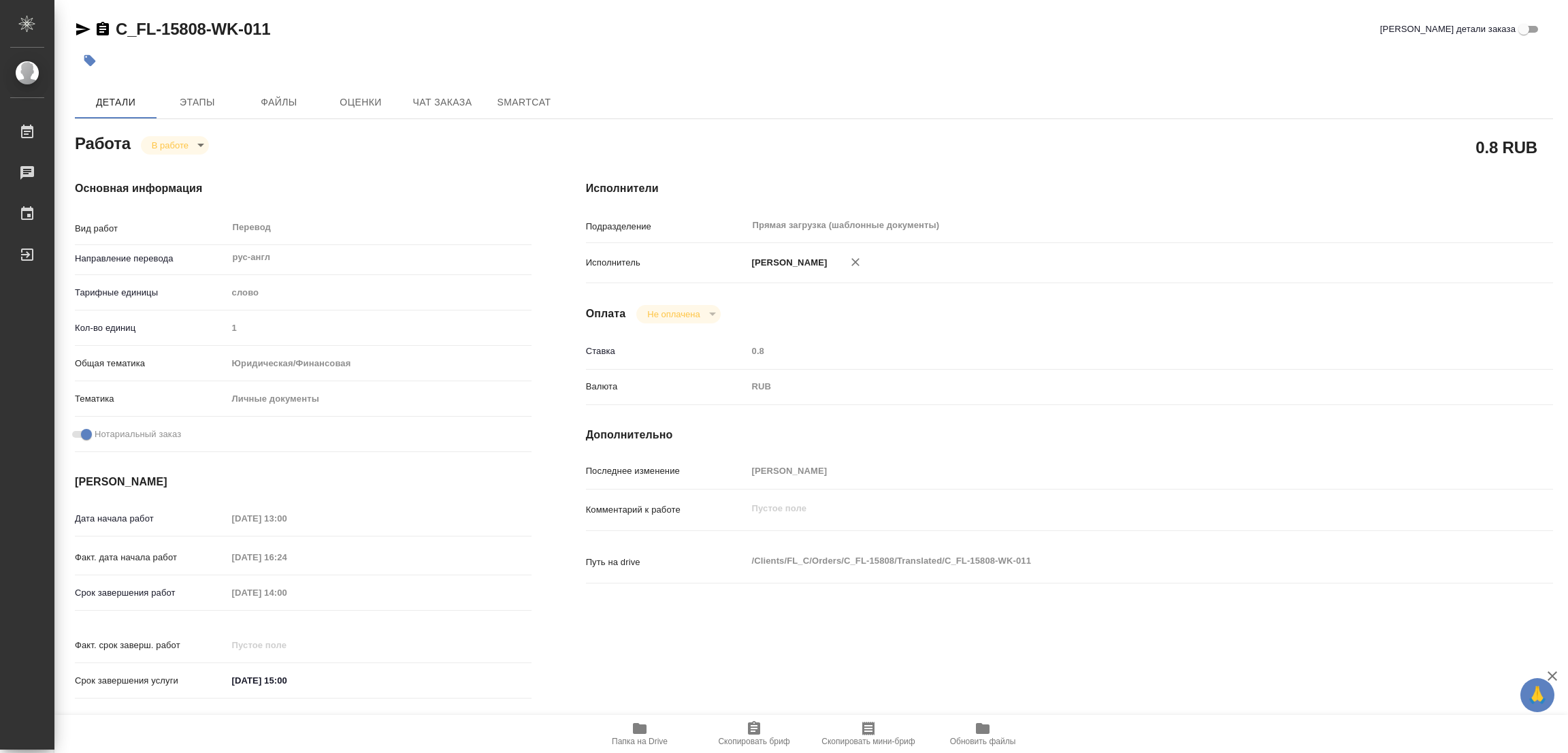
type textarea "x"
click at [936, 328] on div "Исполнители Подразделение Прямая загрузка (шаблонные документы) ​ Исполнитель П…" at bounding box center [1069, 444] width 1022 height 581
type textarea "x"
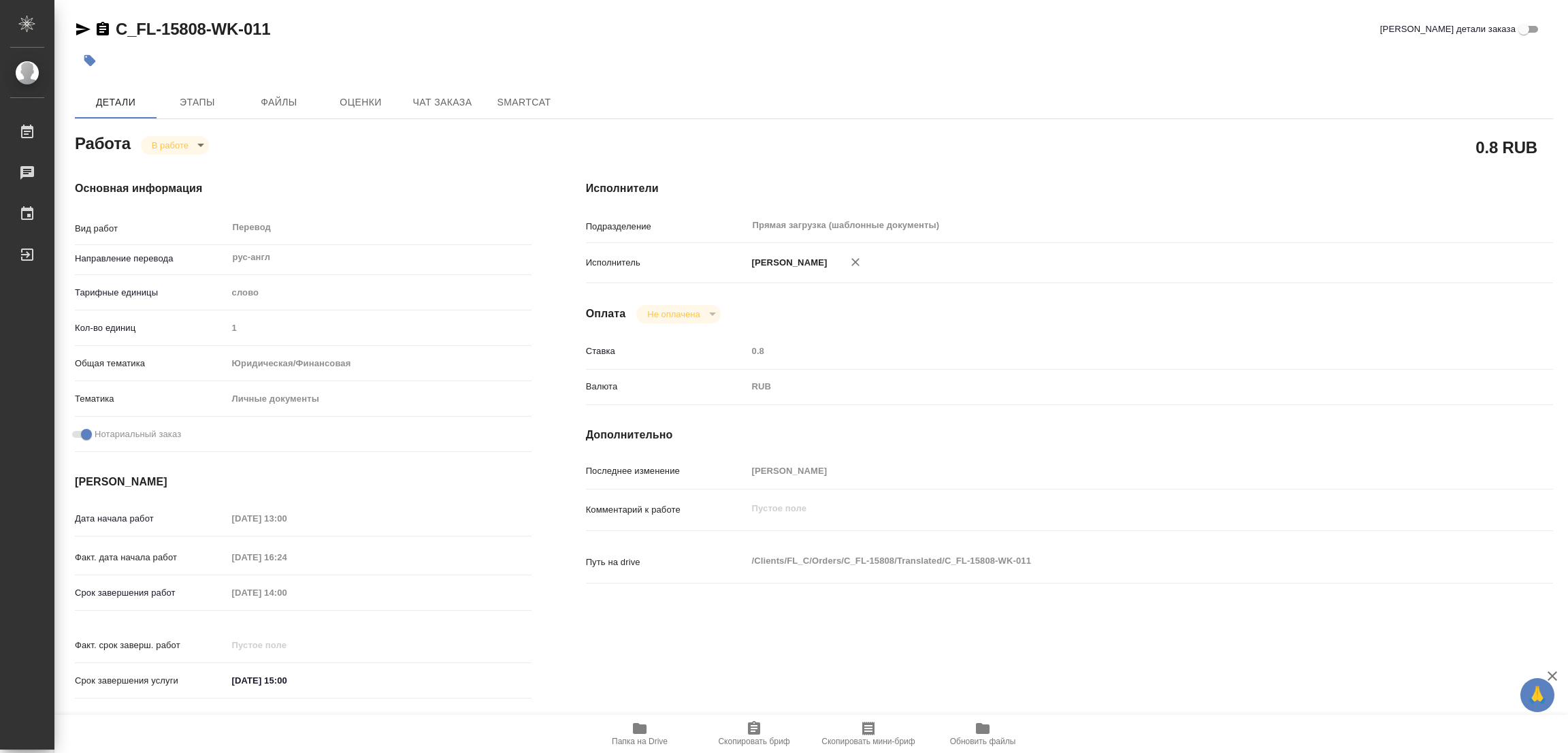
type textarea "x"
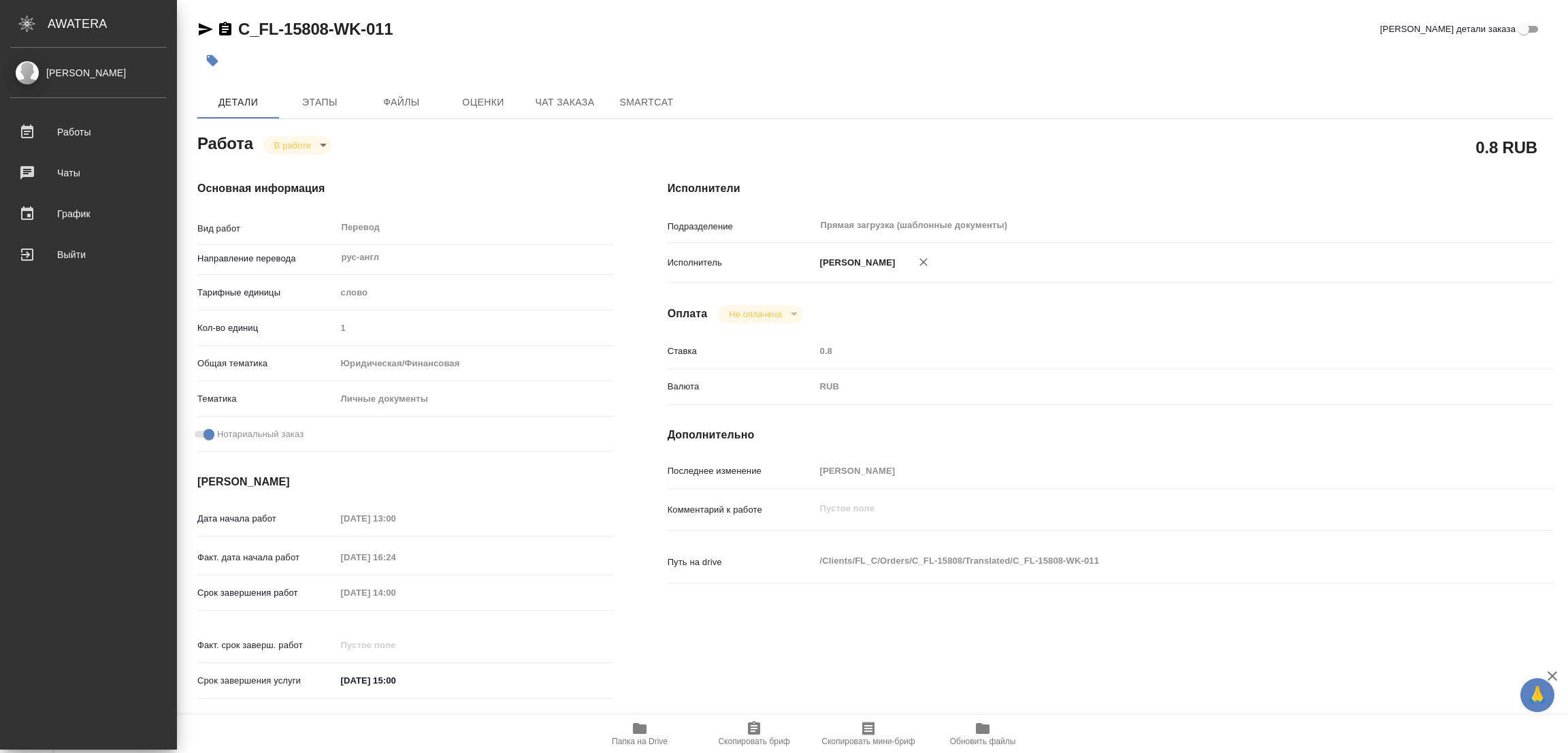
type textarea "x"
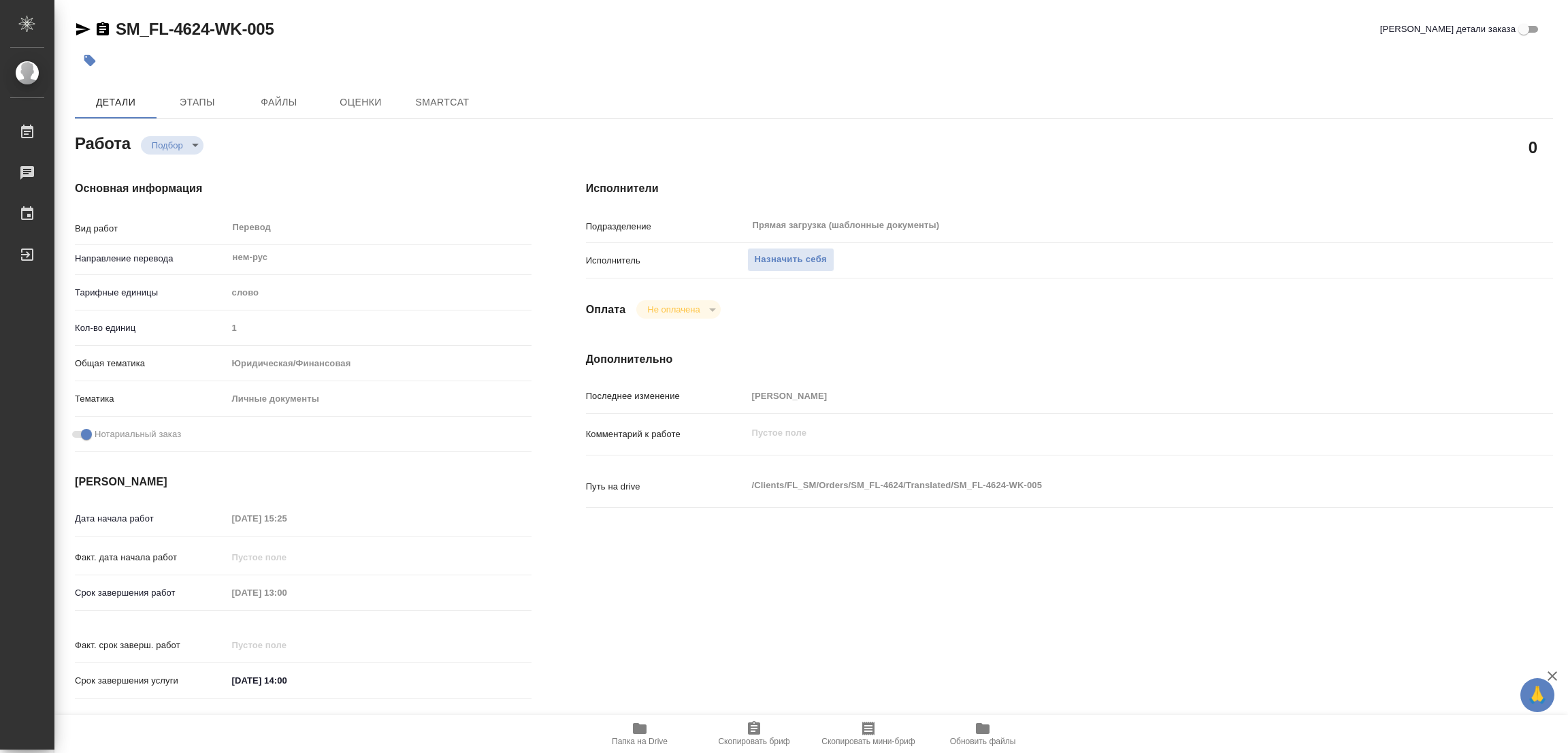
type textarea "x"
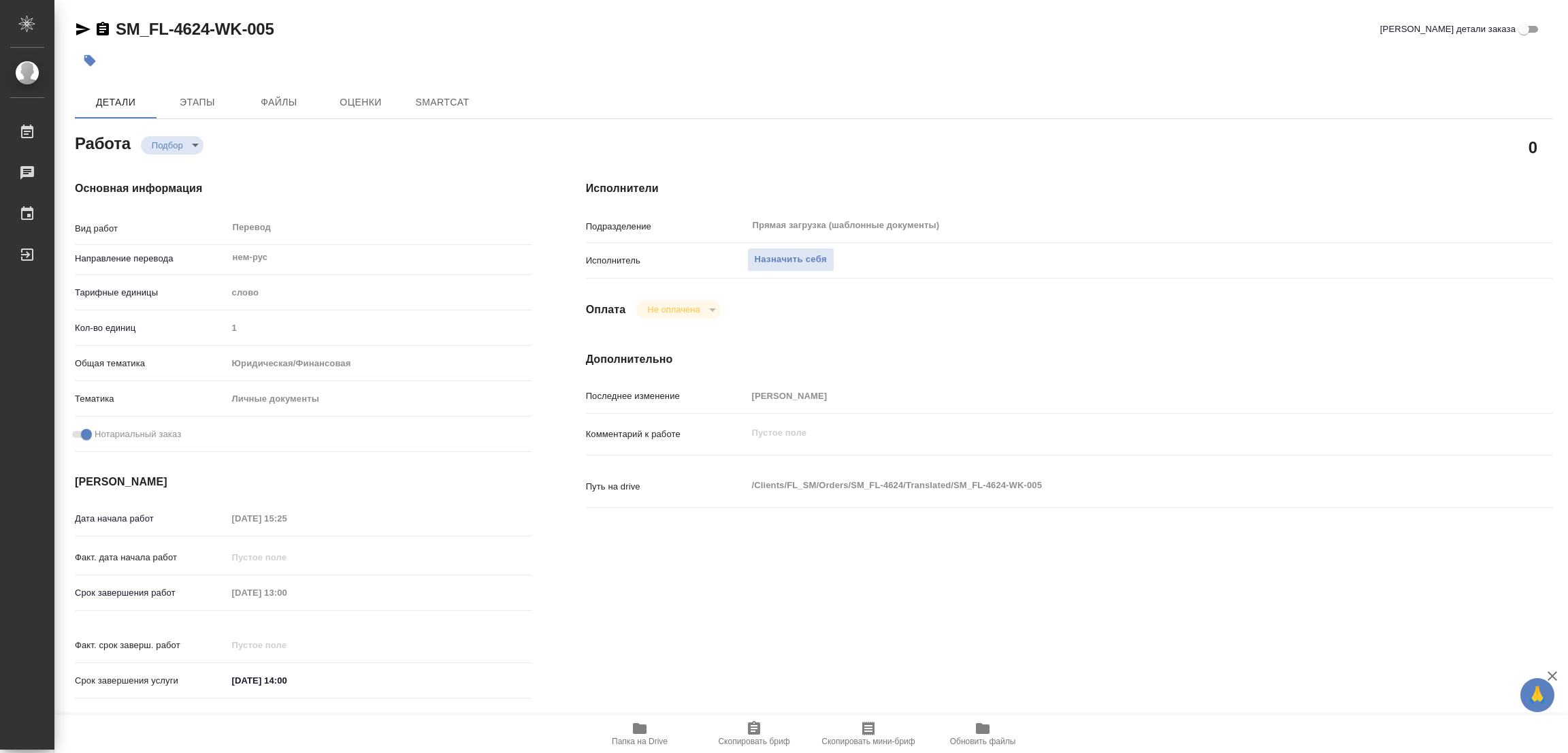
type textarea "x"
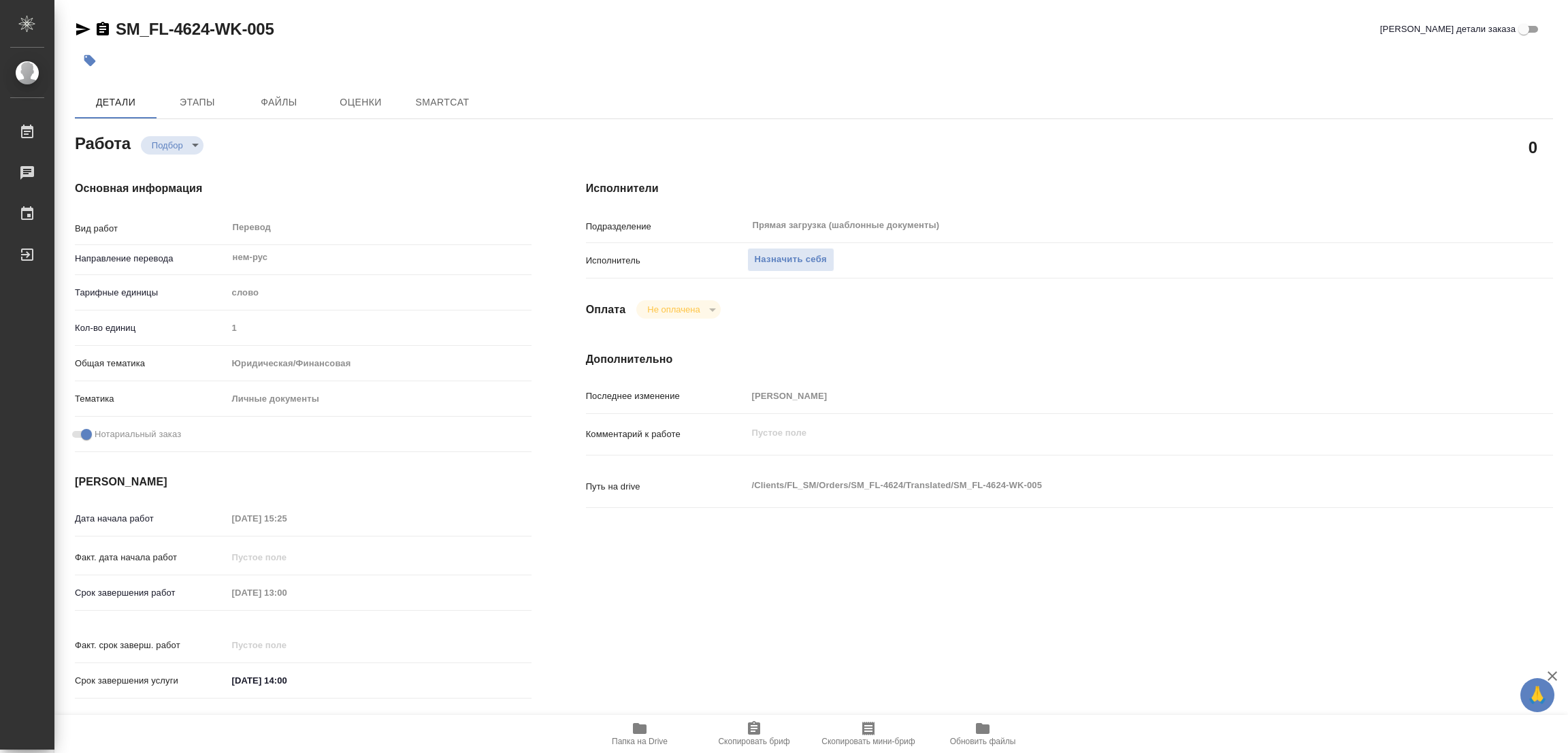
type textarea "x"
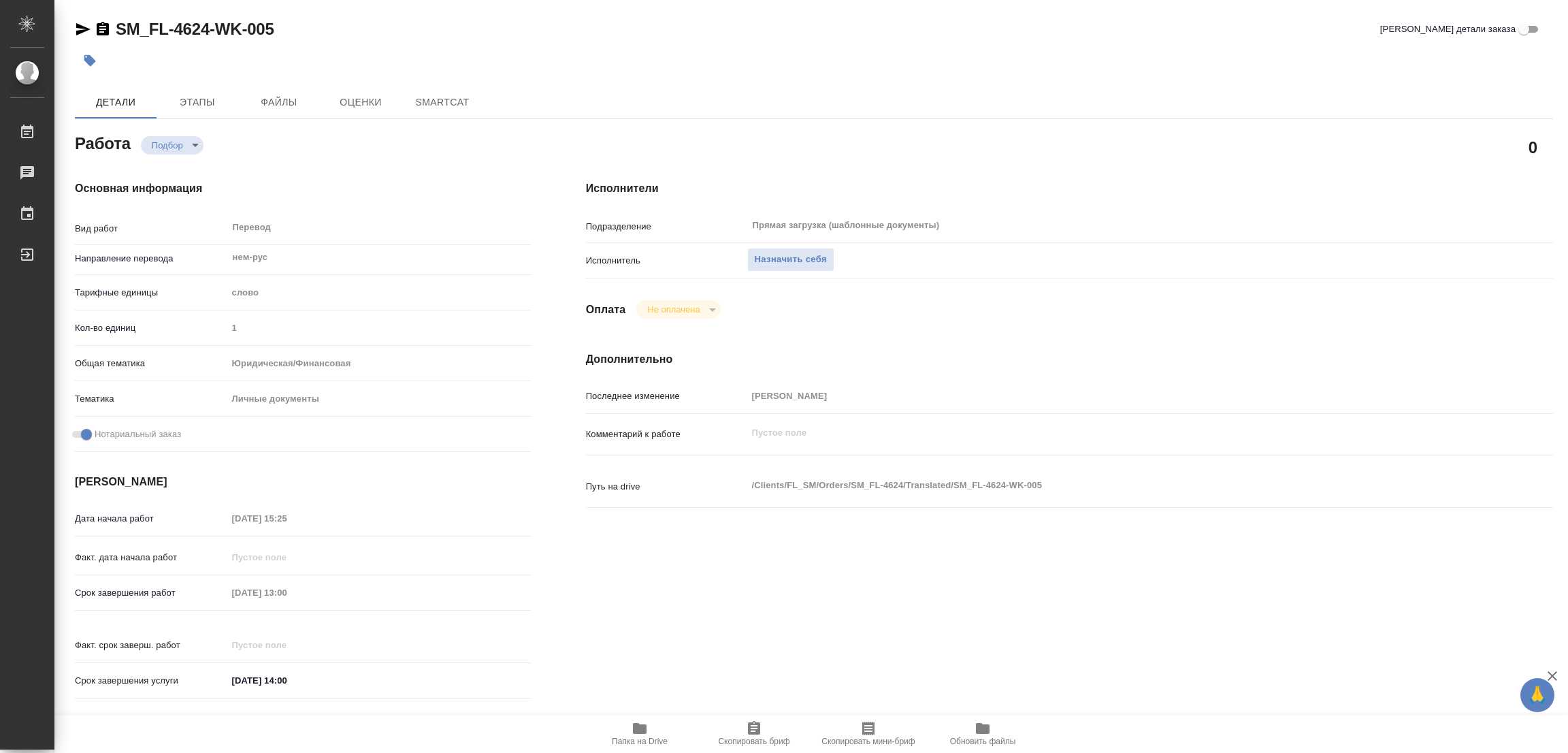
scroll to position [375, 0]
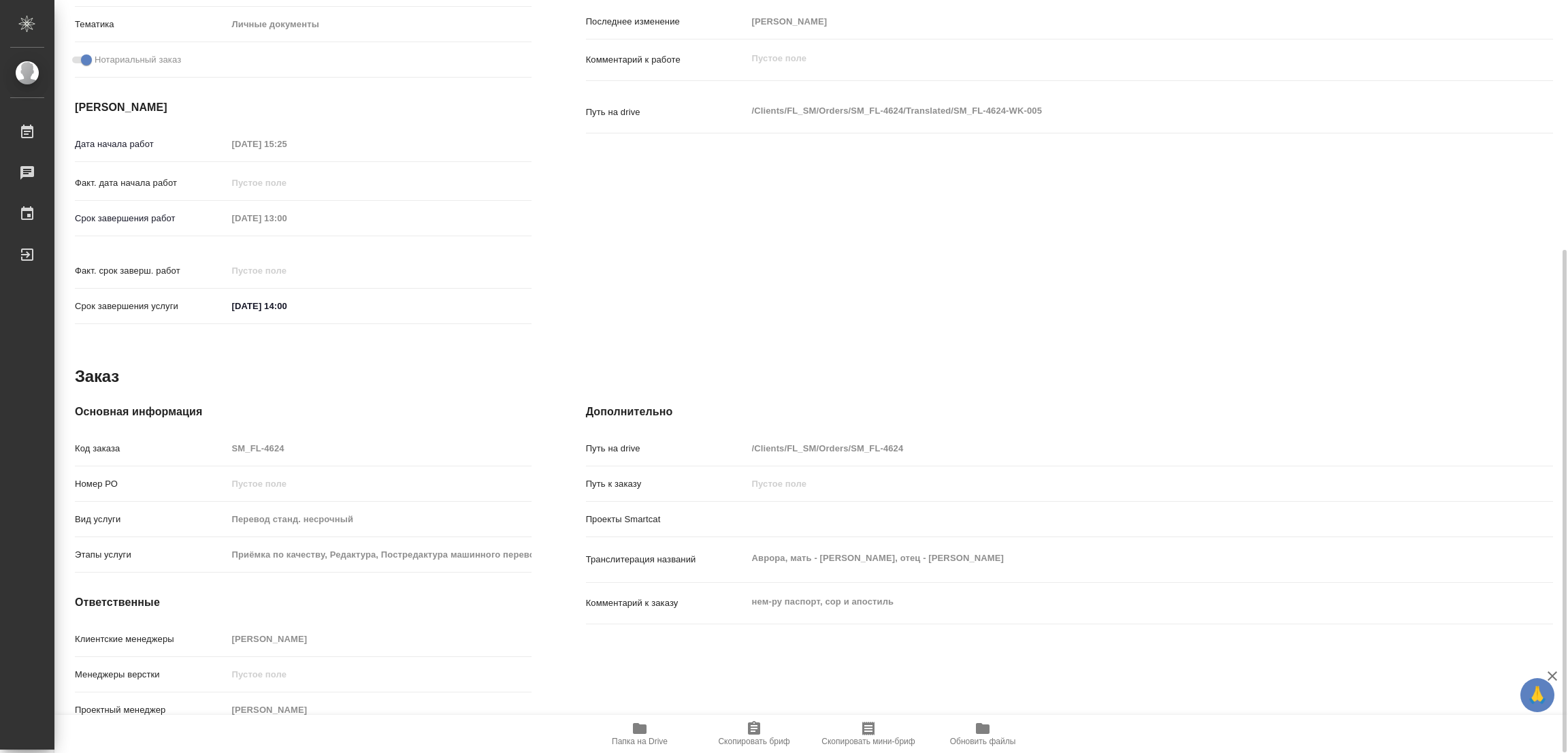
type input "recruiting"
type textarea "Перевод"
type textarea "x"
type input "нем-рус"
type input "5a8b1489cc6b4906c91bfd90"
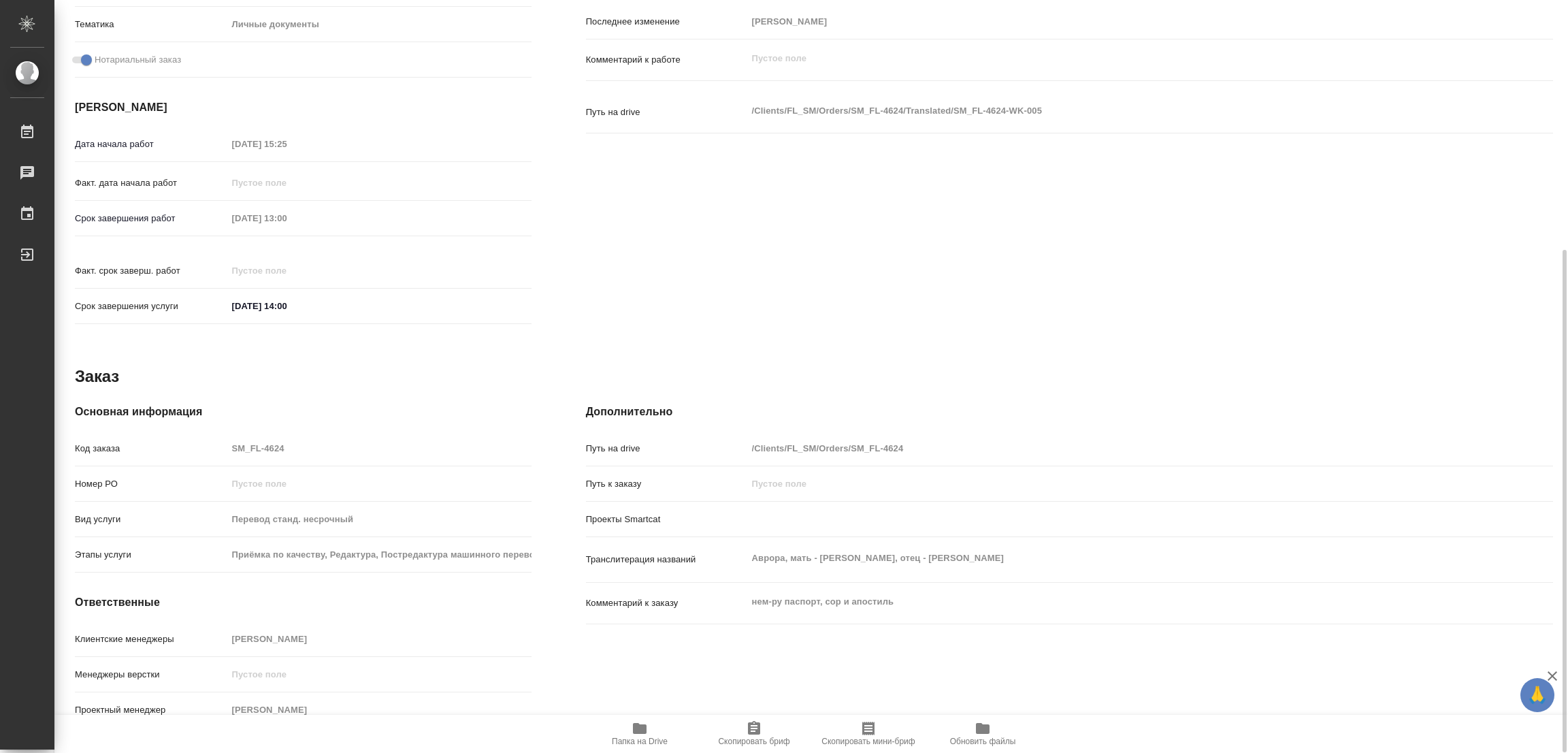
type input "1"
type input "yr-fn"
type input "5a8b8b956a9677013d343cfe"
checkbox input "true"
type input "[DATE] 15:25"
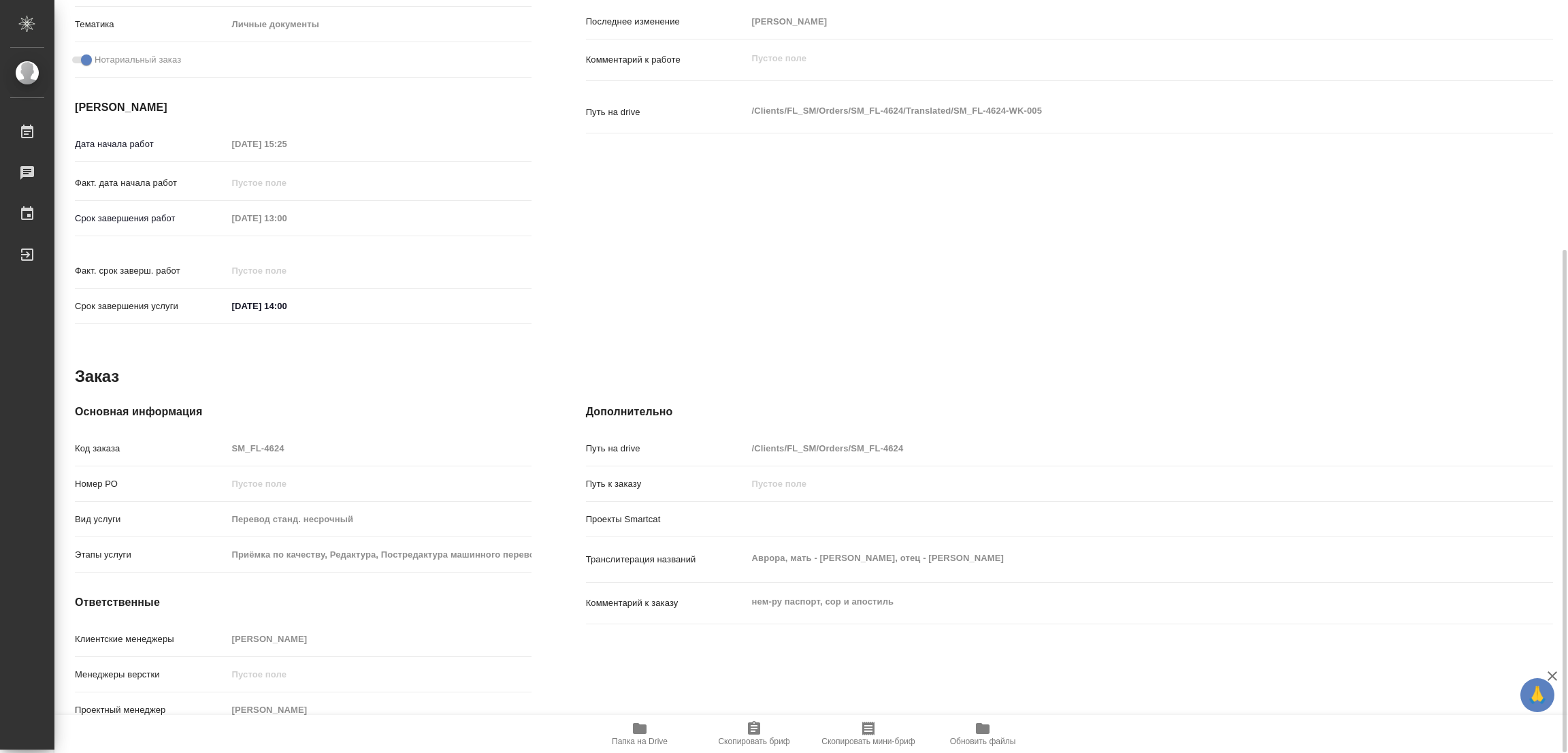
type input "[DATE] 13:00"
type input "[DATE] 14:00"
type input "Прямая загрузка (шаблонные документы)"
type input "notPayed"
type input "[PERSON_NAME]"
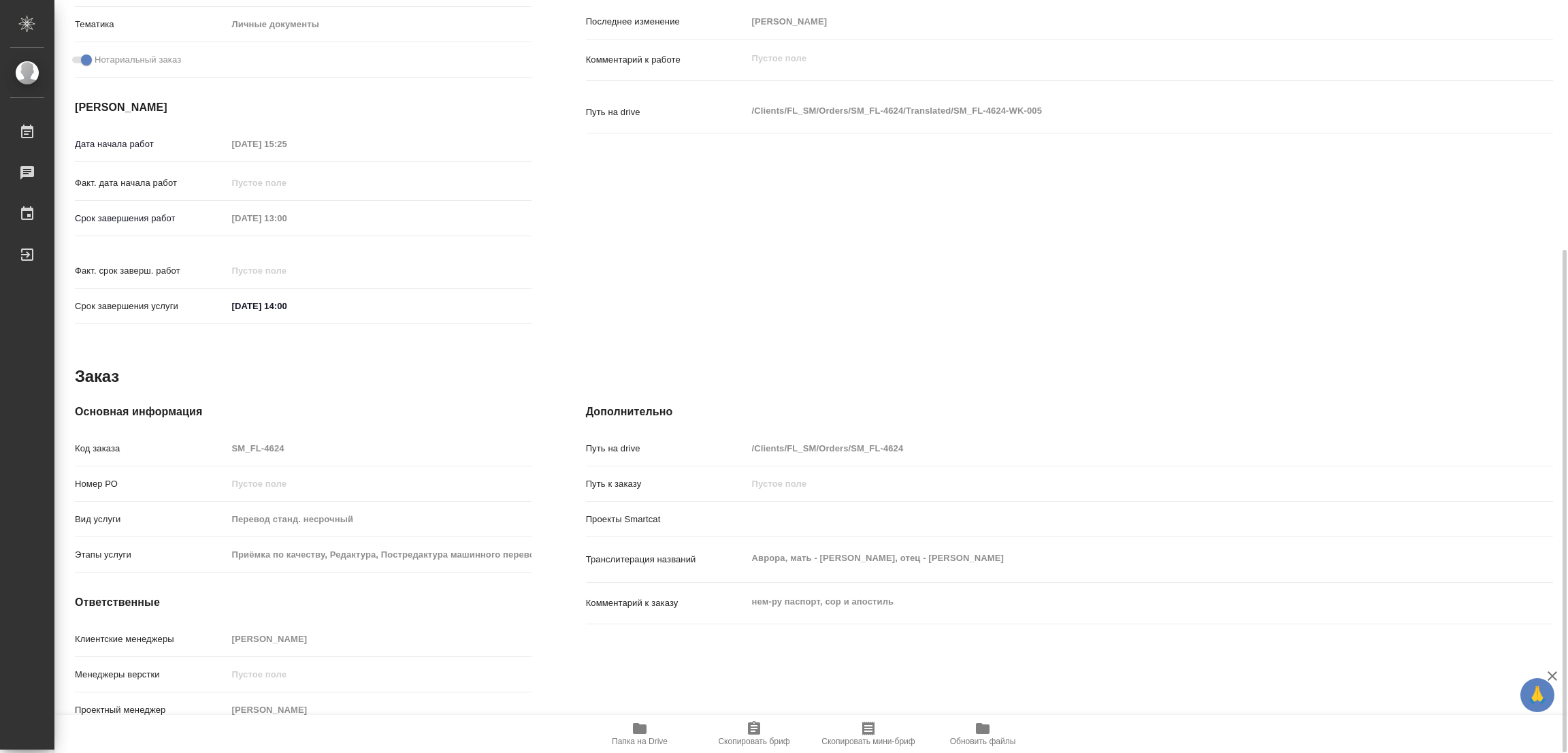
type textarea "x"
type textarea "/Clients/FL_SM/Orders/SM_FL-4624/Translated/SM_FL-4624-WK-005"
type textarea "x"
type input "SM_FL-4624"
type input "Перевод станд. несрочный"
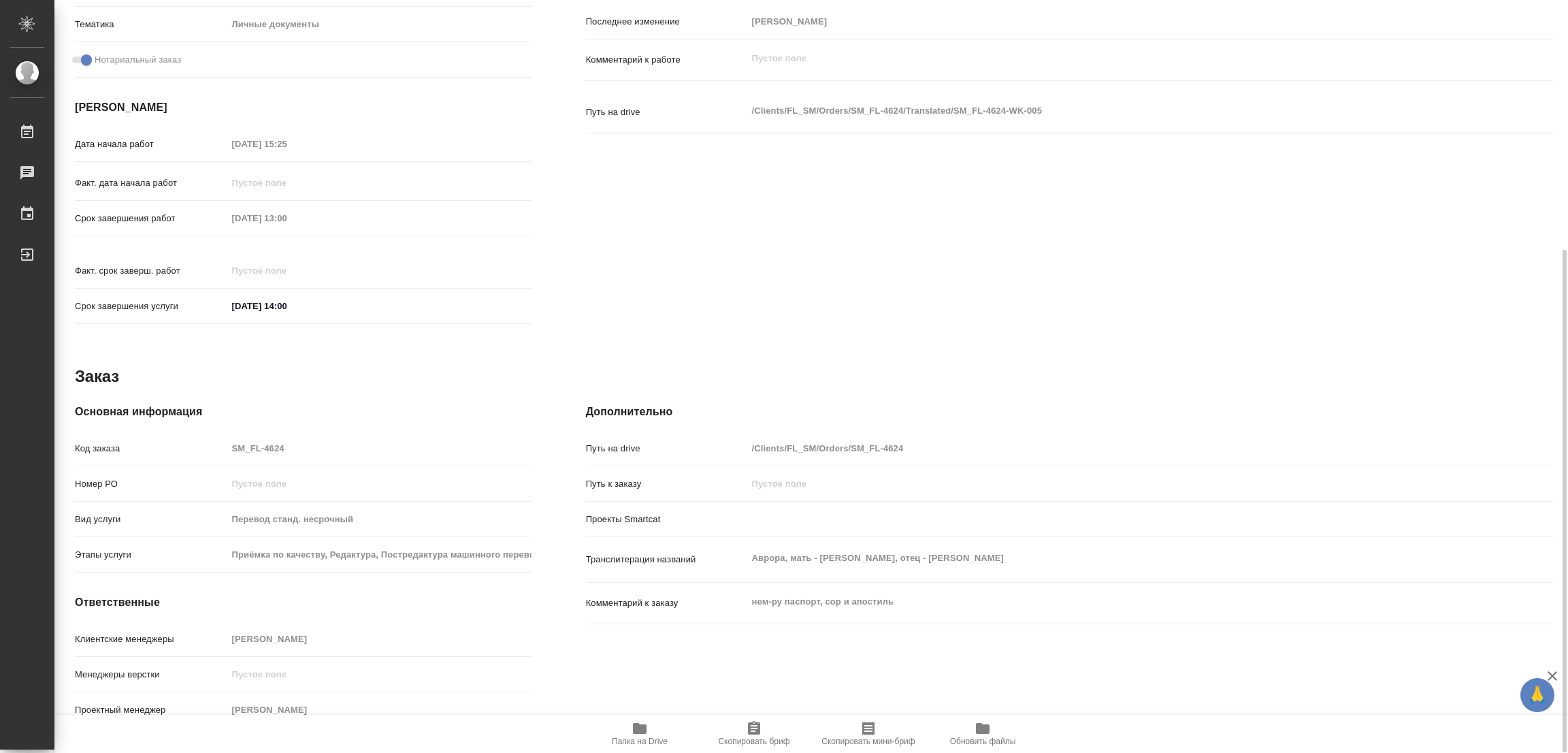
type input "Приёмка по качеству, Редактура, Постредактура машинного перевода, Перевод, Корр…"
type input "[PERSON_NAME]"
type input "/Clients/FL_SM/Orders/SM_FL-4624"
type textarea "Аврора, мать - [PERSON_NAME], отец - [PERSON_NAME]"
type textarea "x"
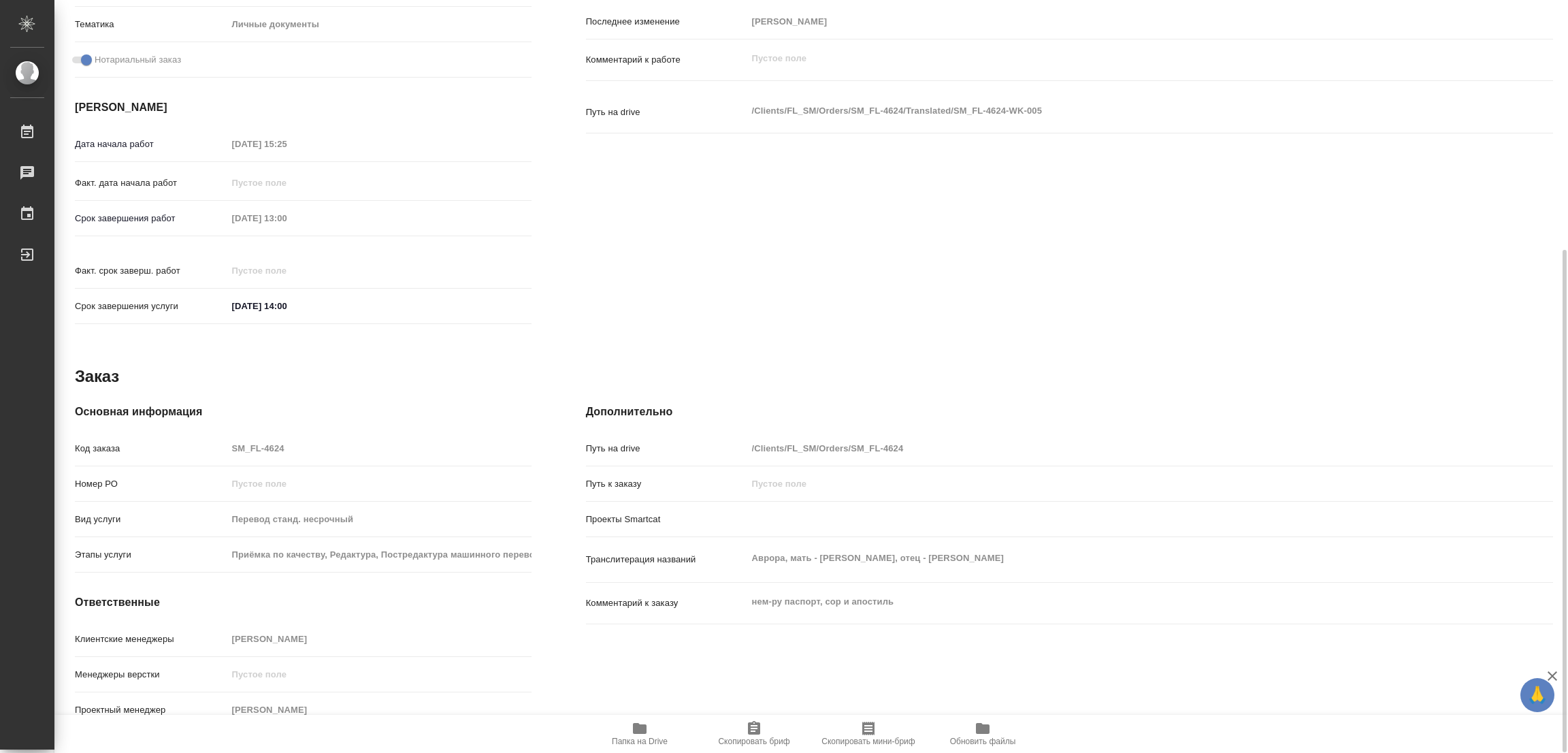
type textarea "нем-ру паспорт, сор и апостиль"
type textarea "x"
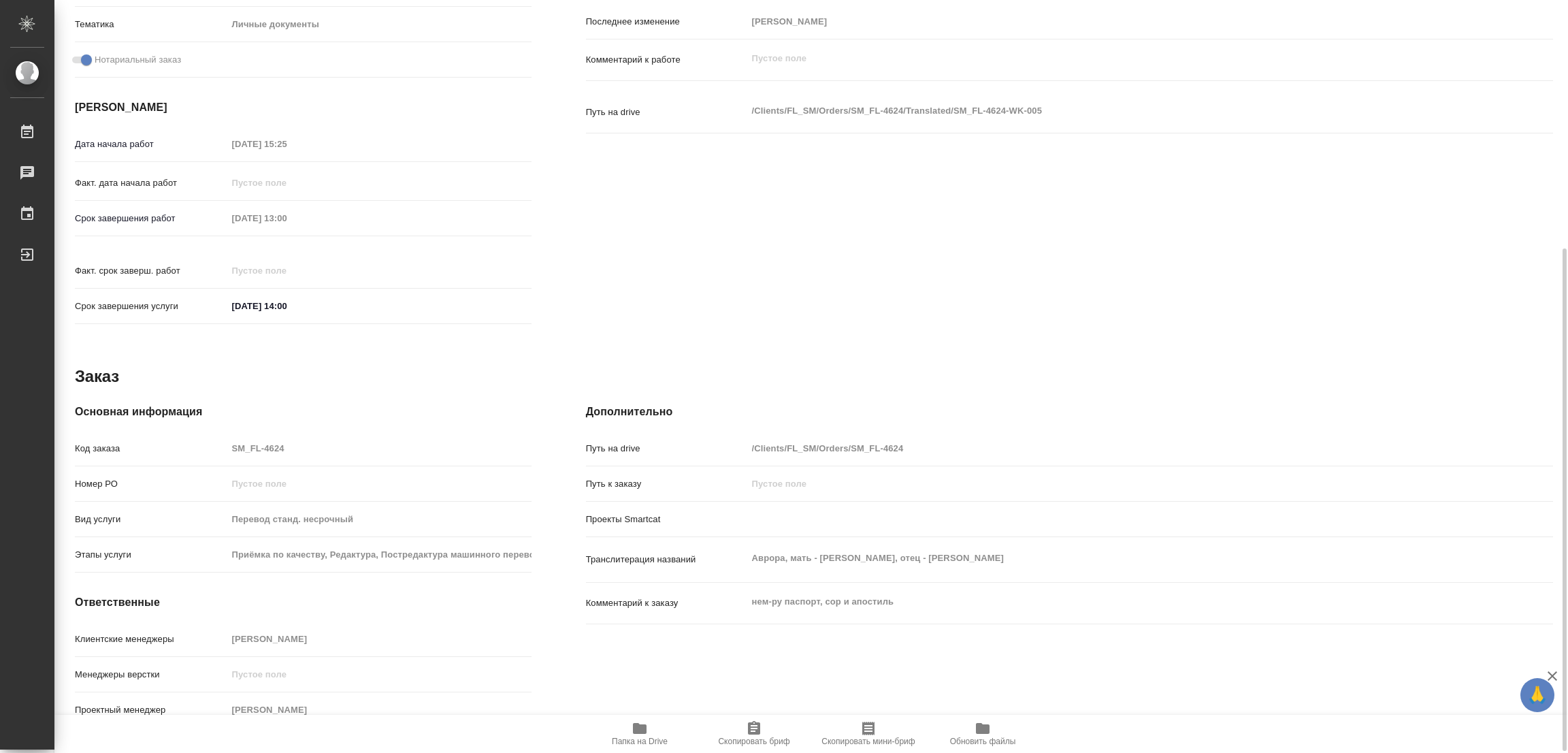
type textarea "x"
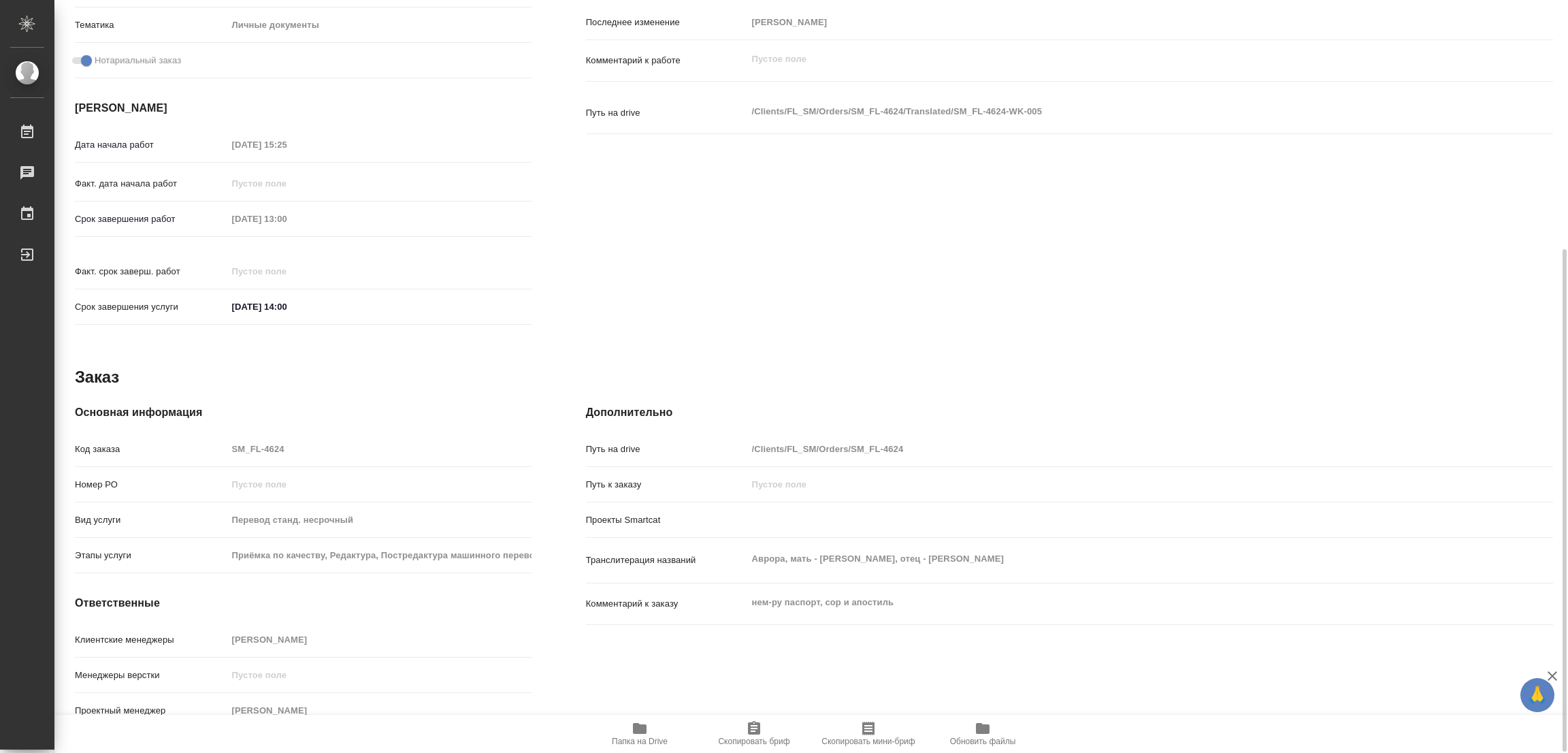
type textarea "x"
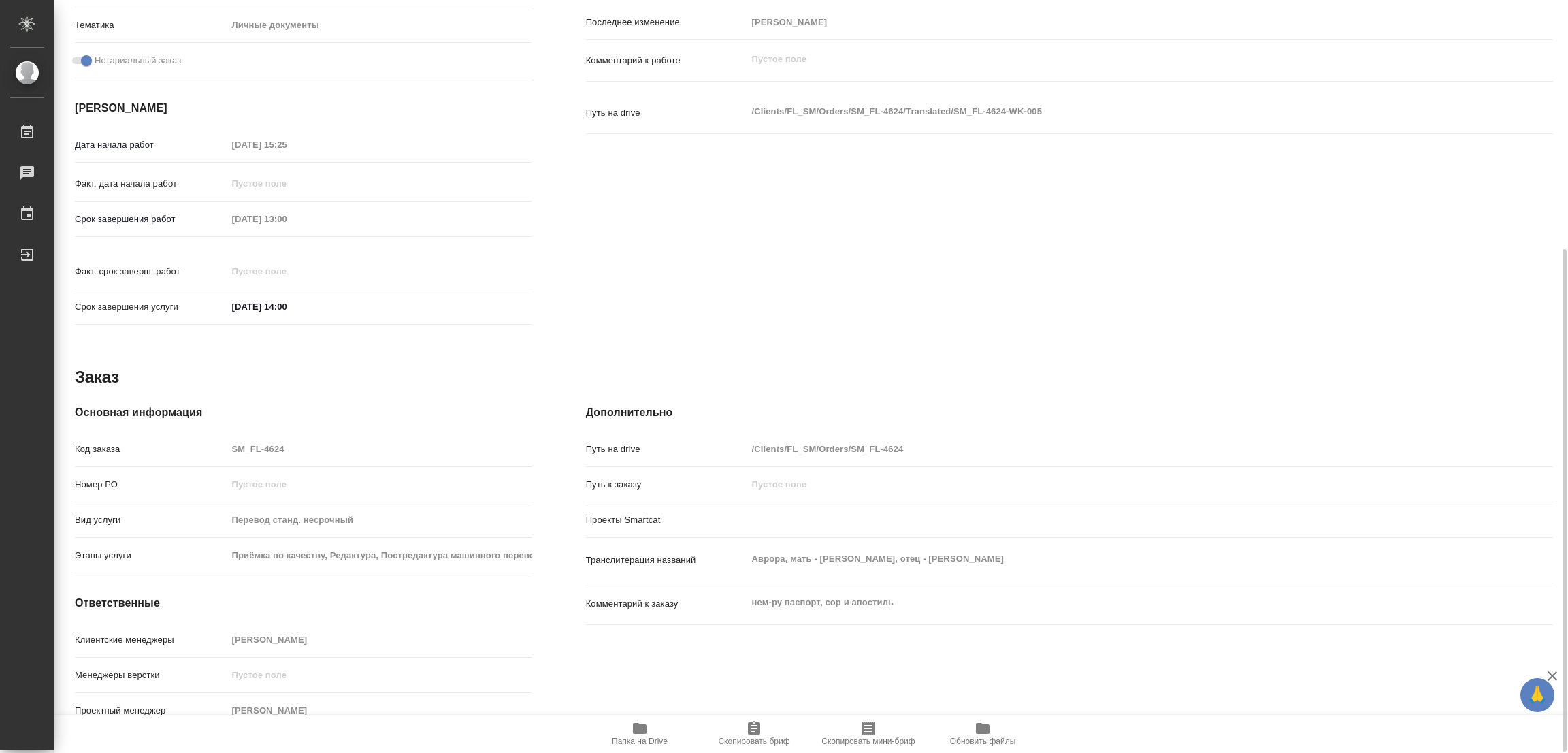
type textarea "x"
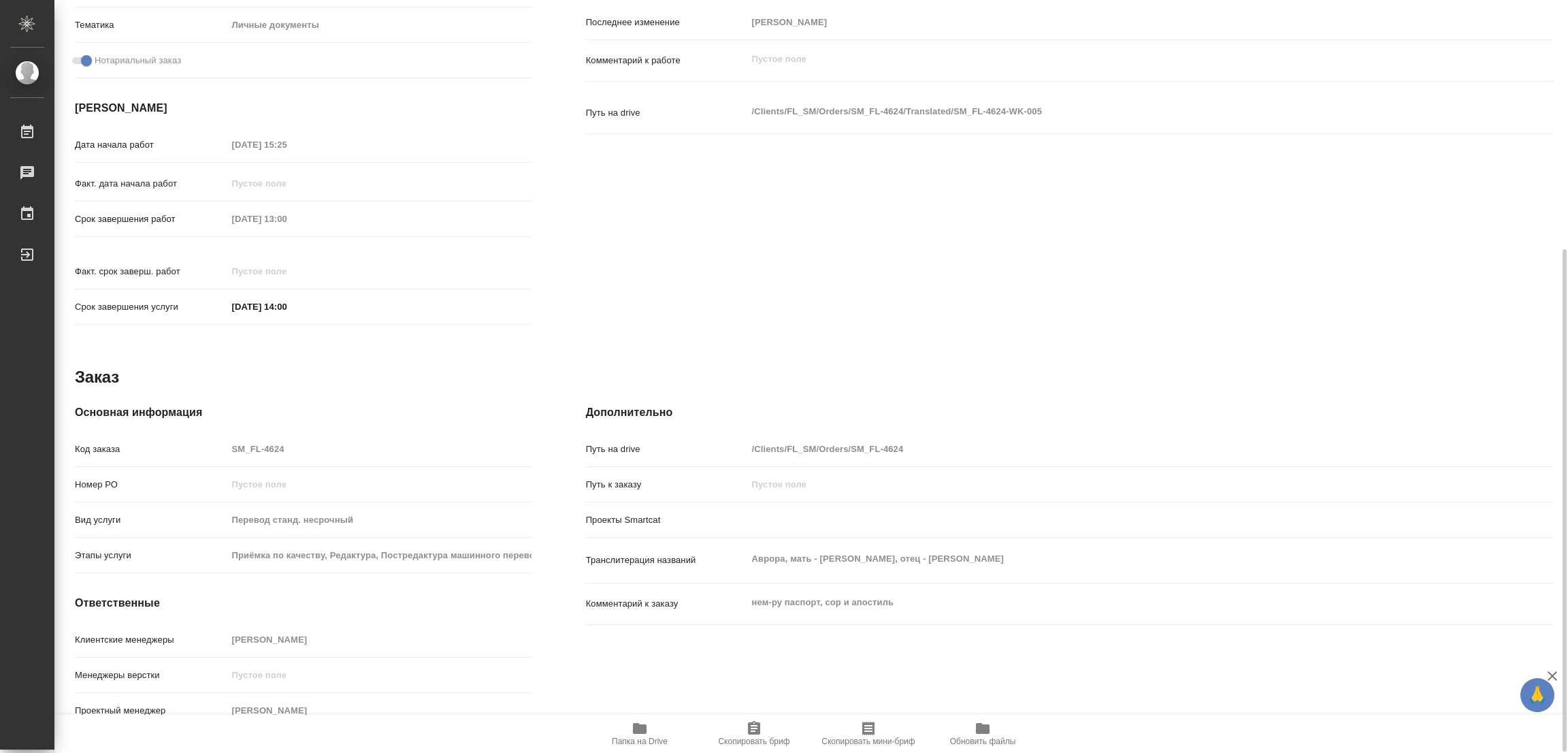
type textarea "x"
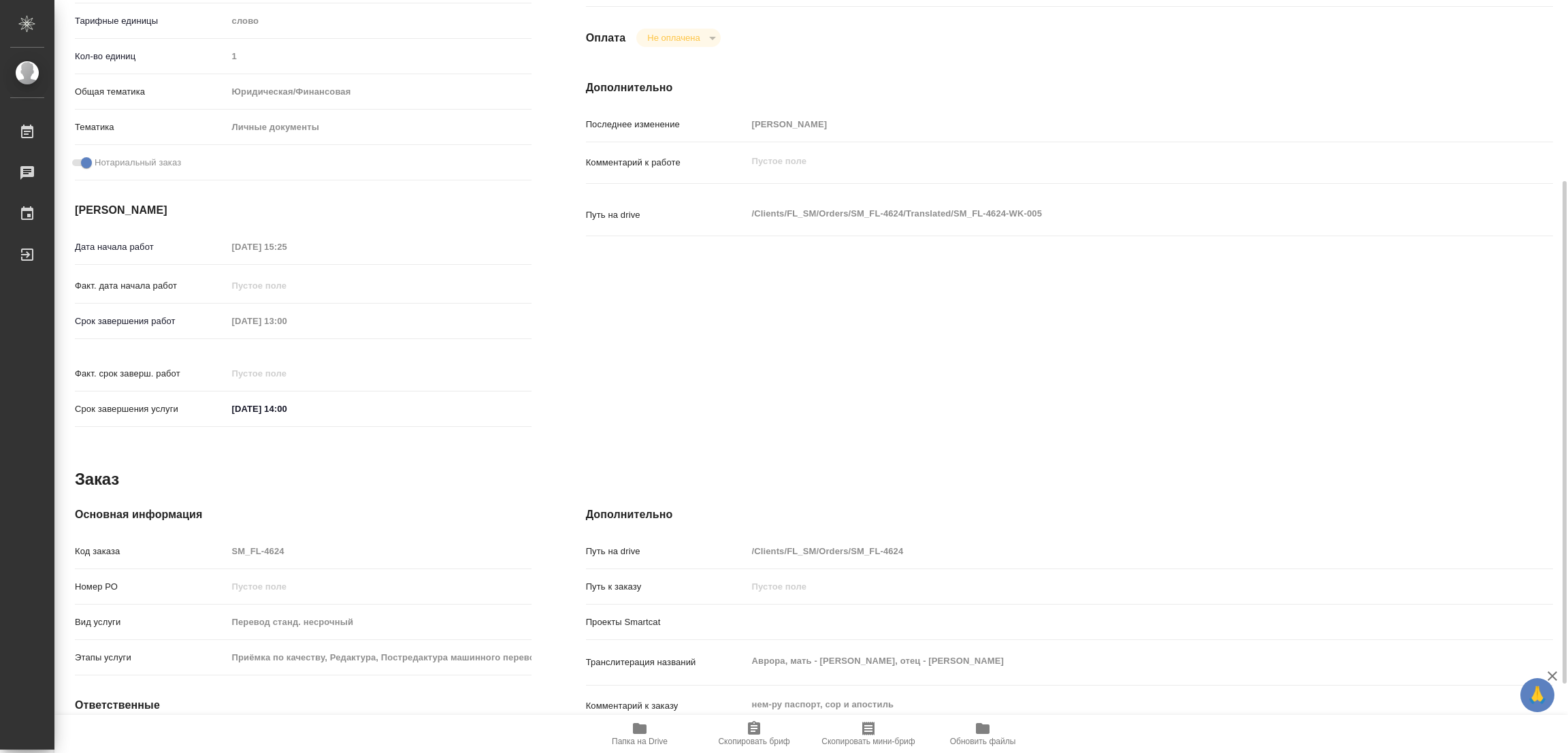
scroll to position [67, 0]
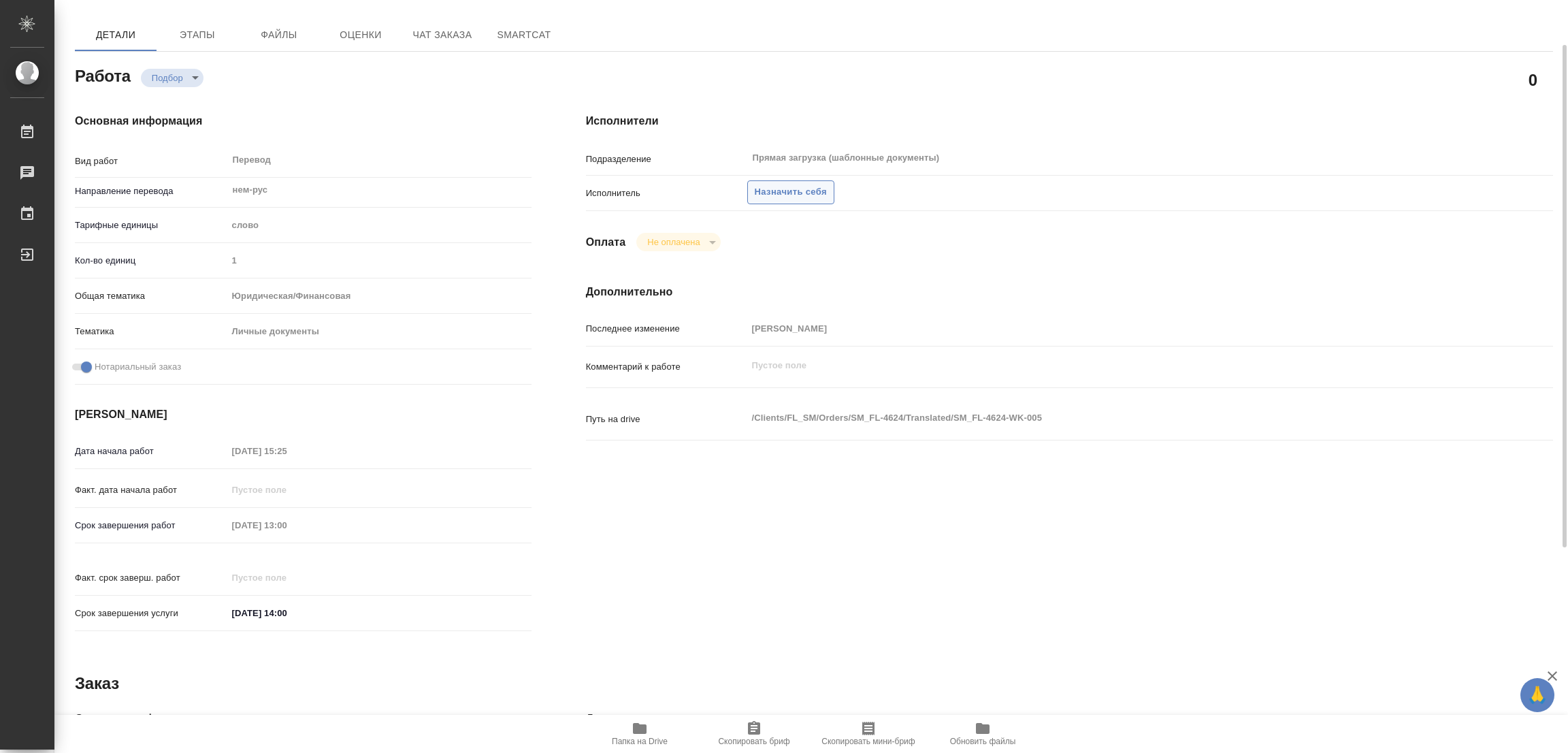
click at [788, 184] on span "Назначить себя" at bounding box center [790, 192] width 72 height 16
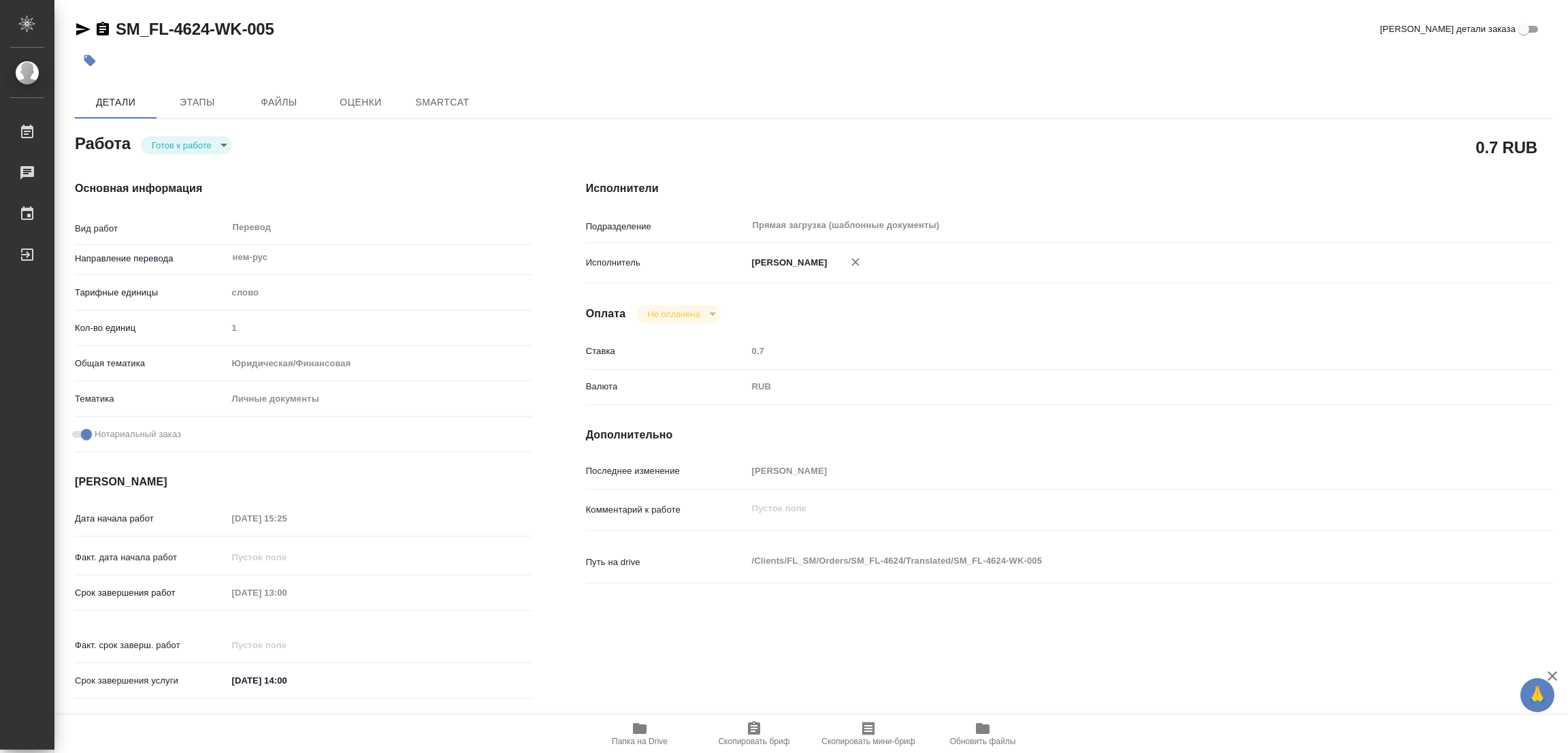
type textarea "x"
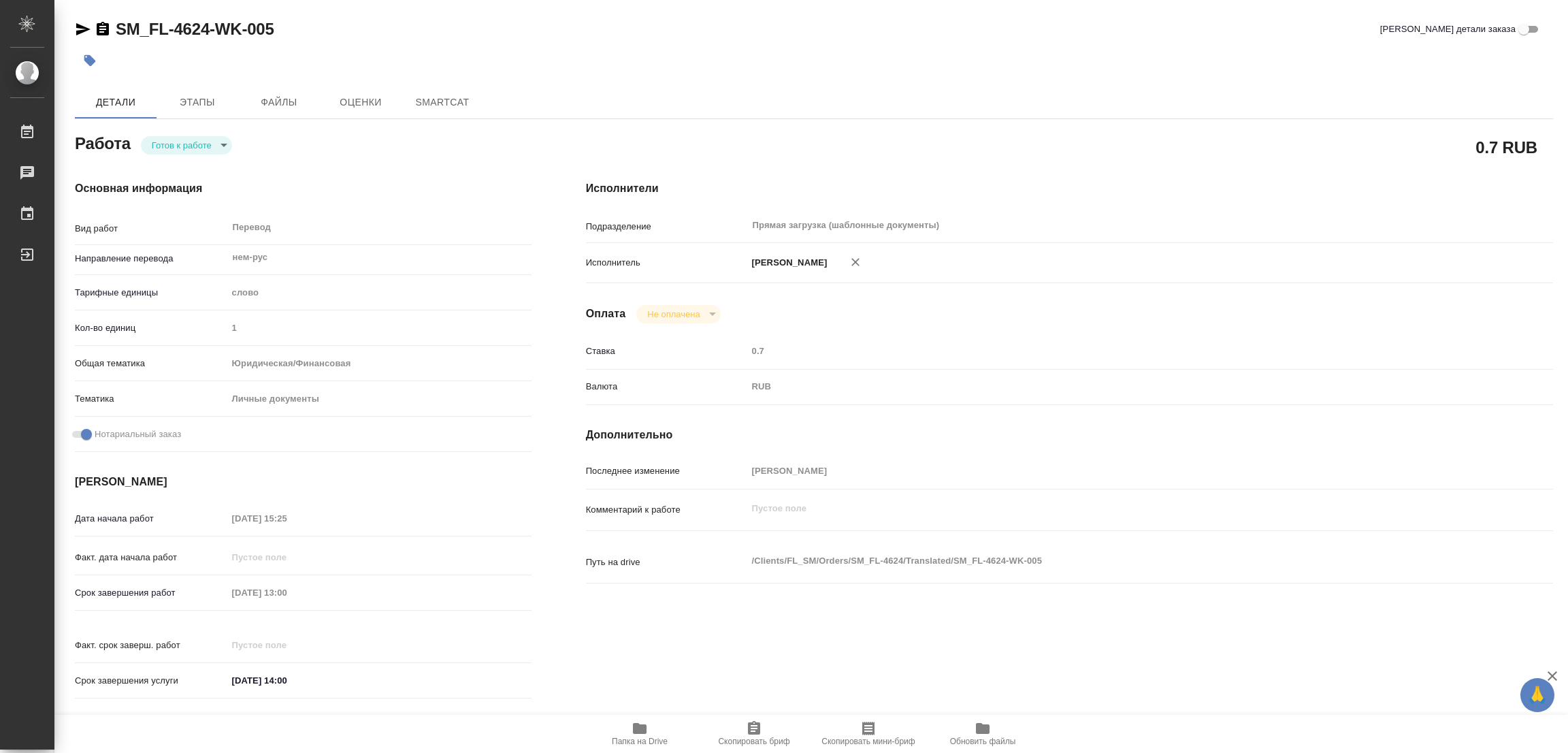
type textarea "x"
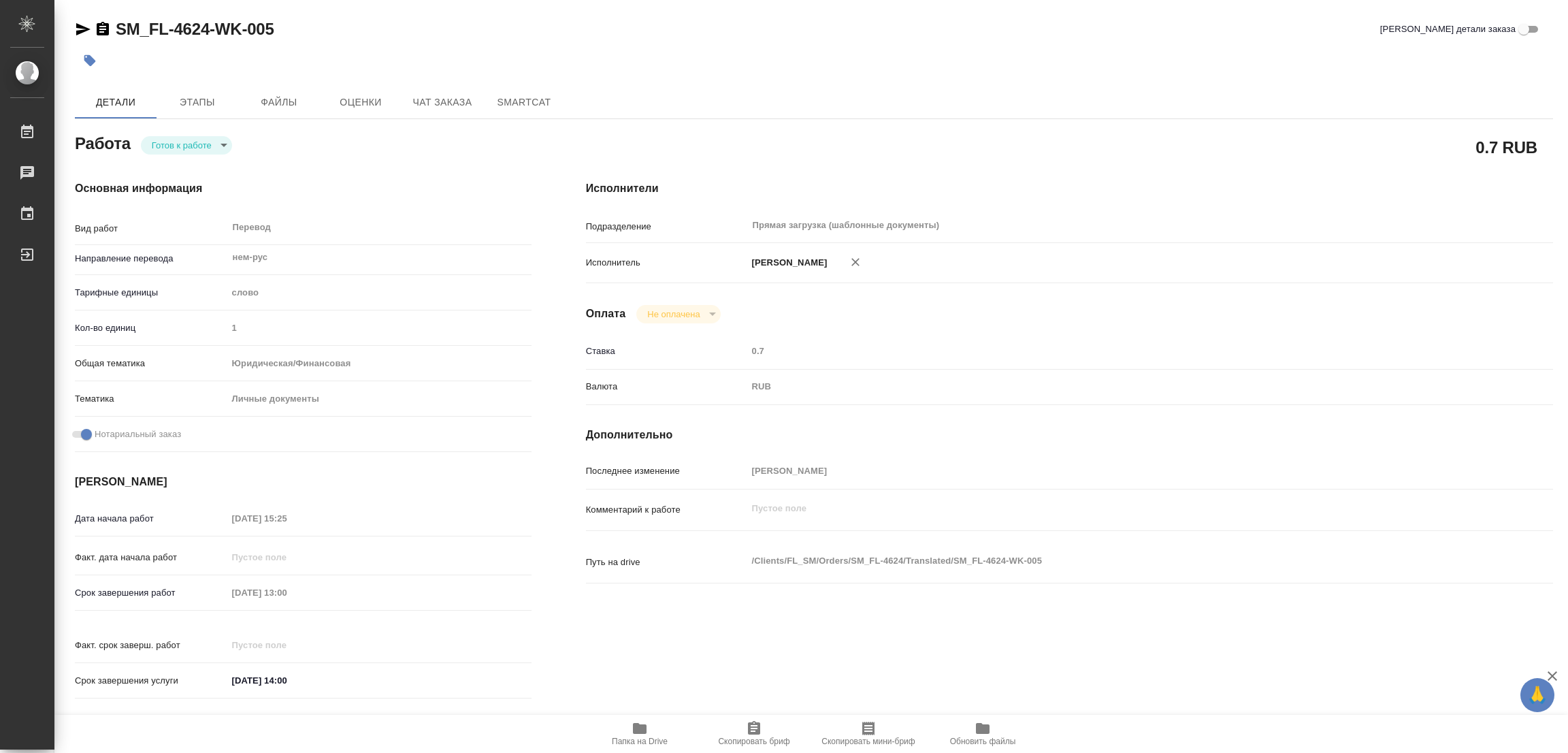
click at [164, 149] on body "🙏 .cls-1 fill:#fff; AWATERA Popova Galina Работы Чаты График Выйти SM_FL-4624-W…" at bounding box center [784, 376] width 1568 height 753
click at [164, 144] on button "В работе" at bounding box center [174, 145] width 45 height 15
type textarea "x"
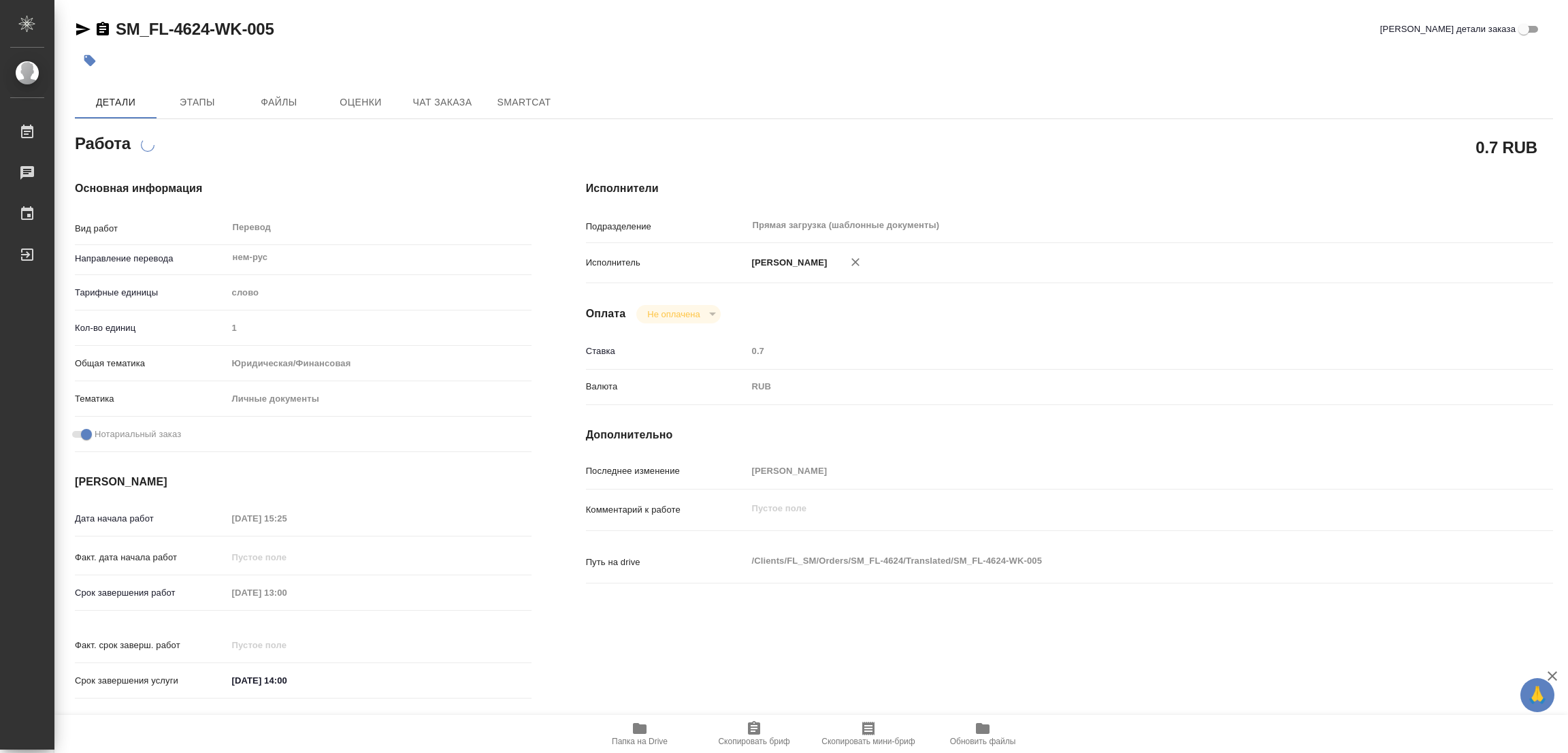
type textarea "x"
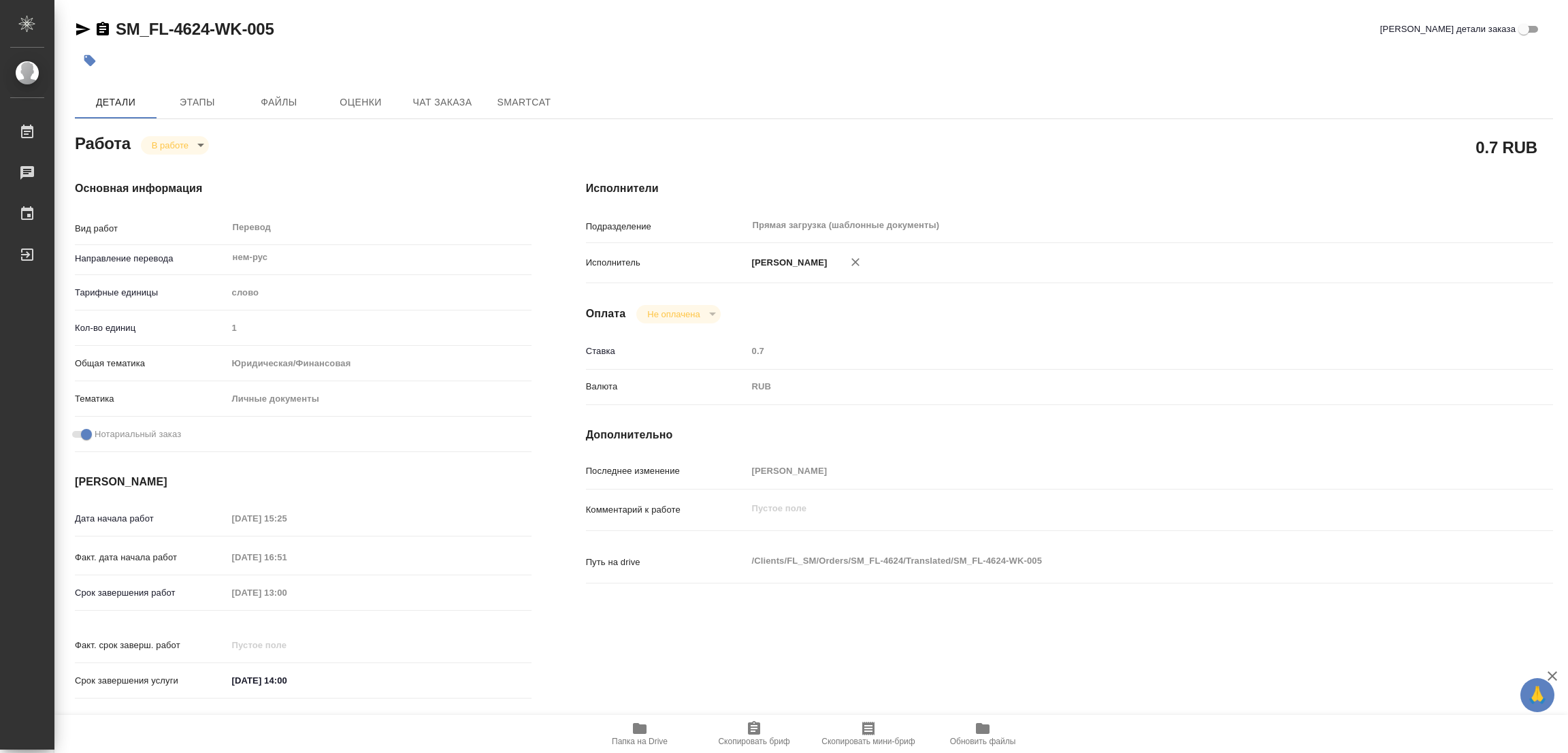
type textarea "x"
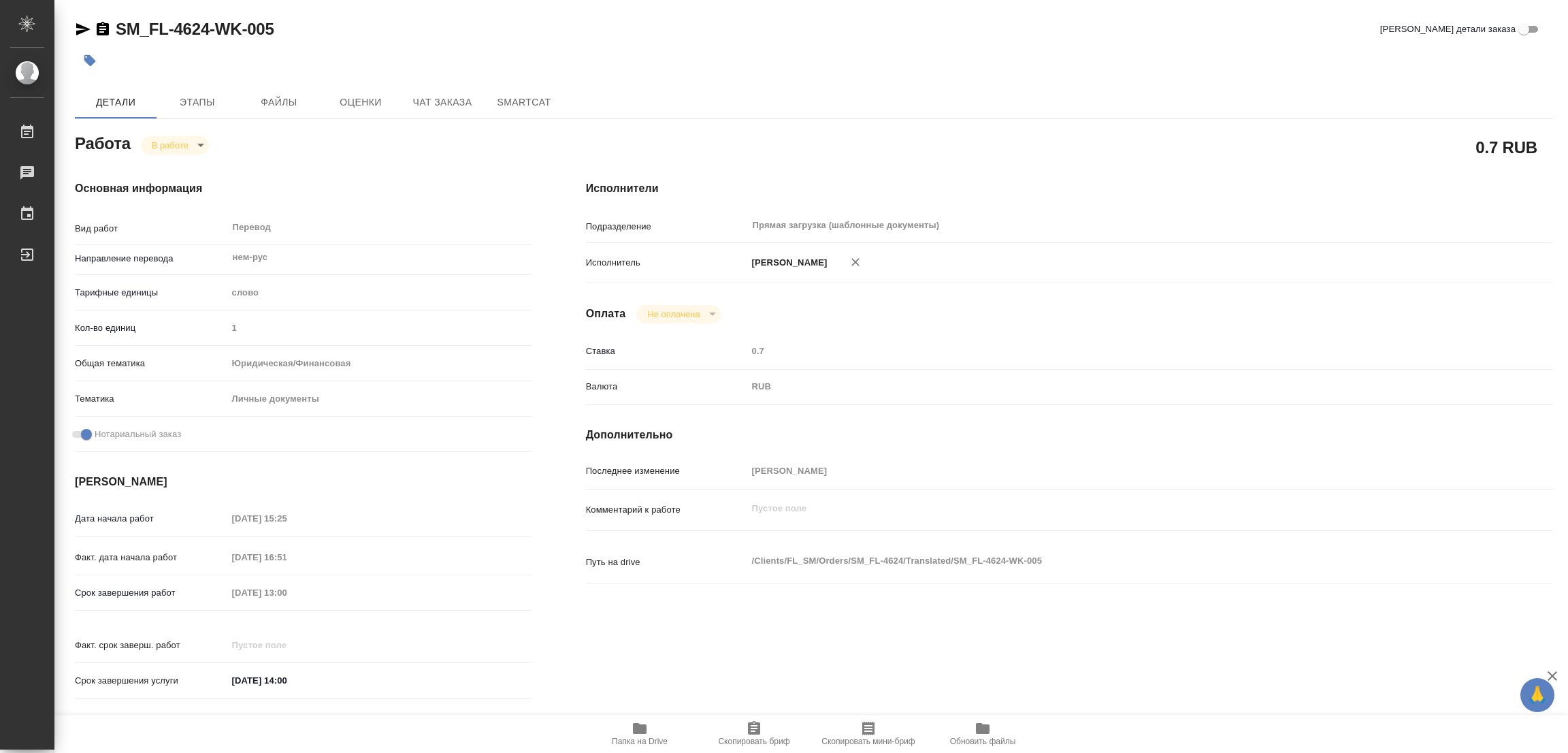
type textarea "x"
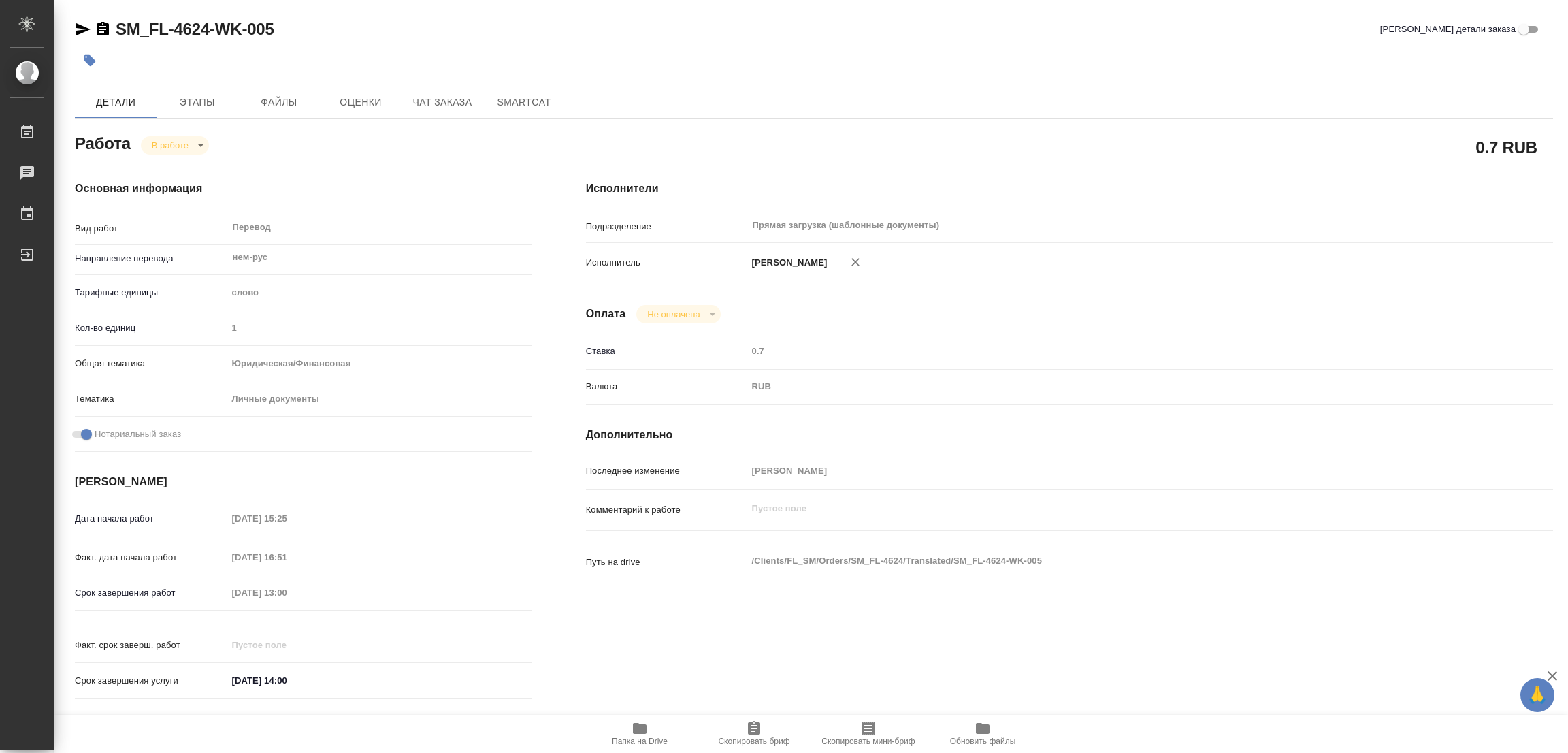
type textarea "x"
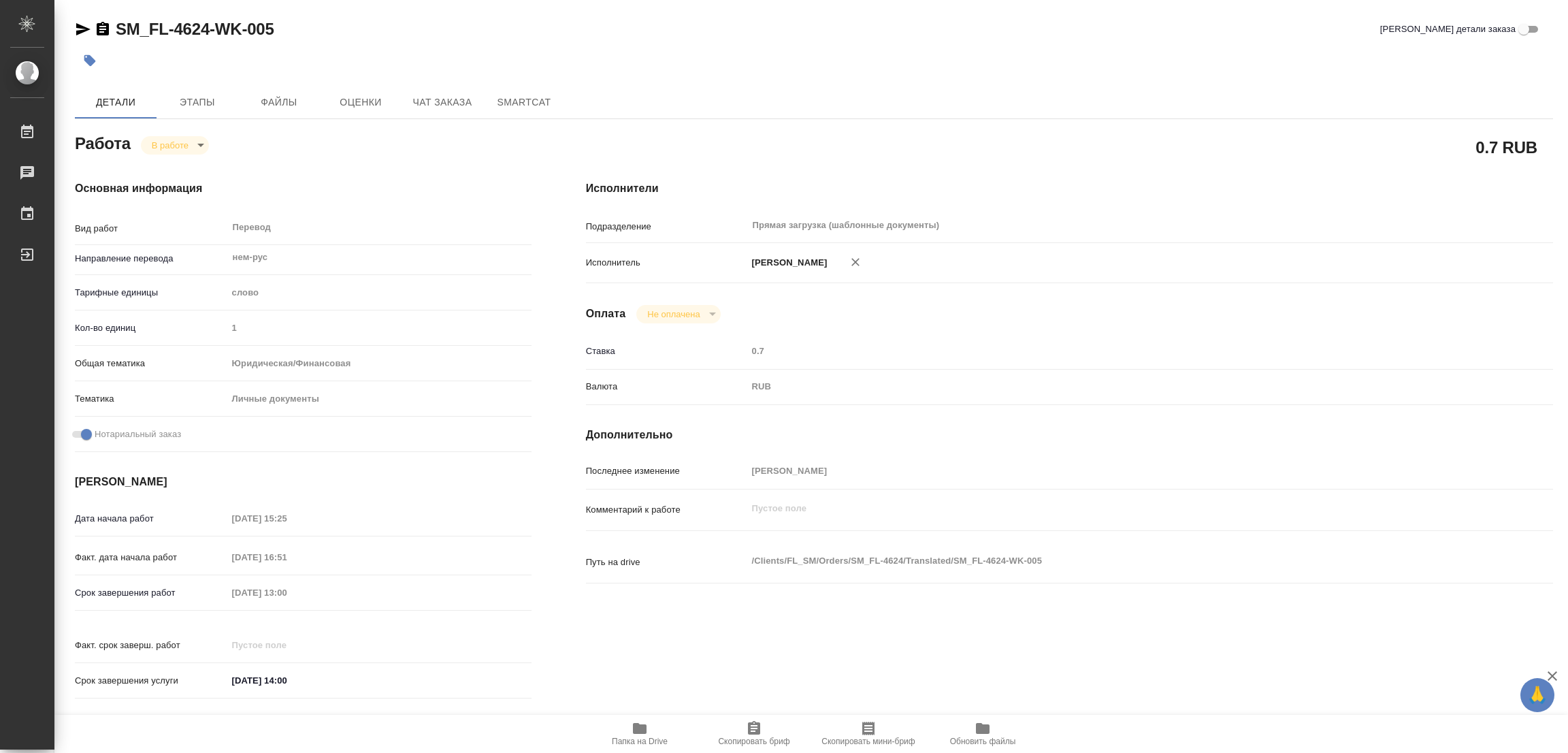
type textarea "x"
drag, startPoint x: 627, startPoint y: 738, endPoint x: 630, endPoint y: 761, distance: 23.2
click at [630, 752] on html "🙏 .cls-1 fill:#fff; AWATERA Popova Galina Работы 0 Чаты График Выйти SM_FL-4624…" at bounding box center [784, 376] width 1568 height 753
type textarea "x"
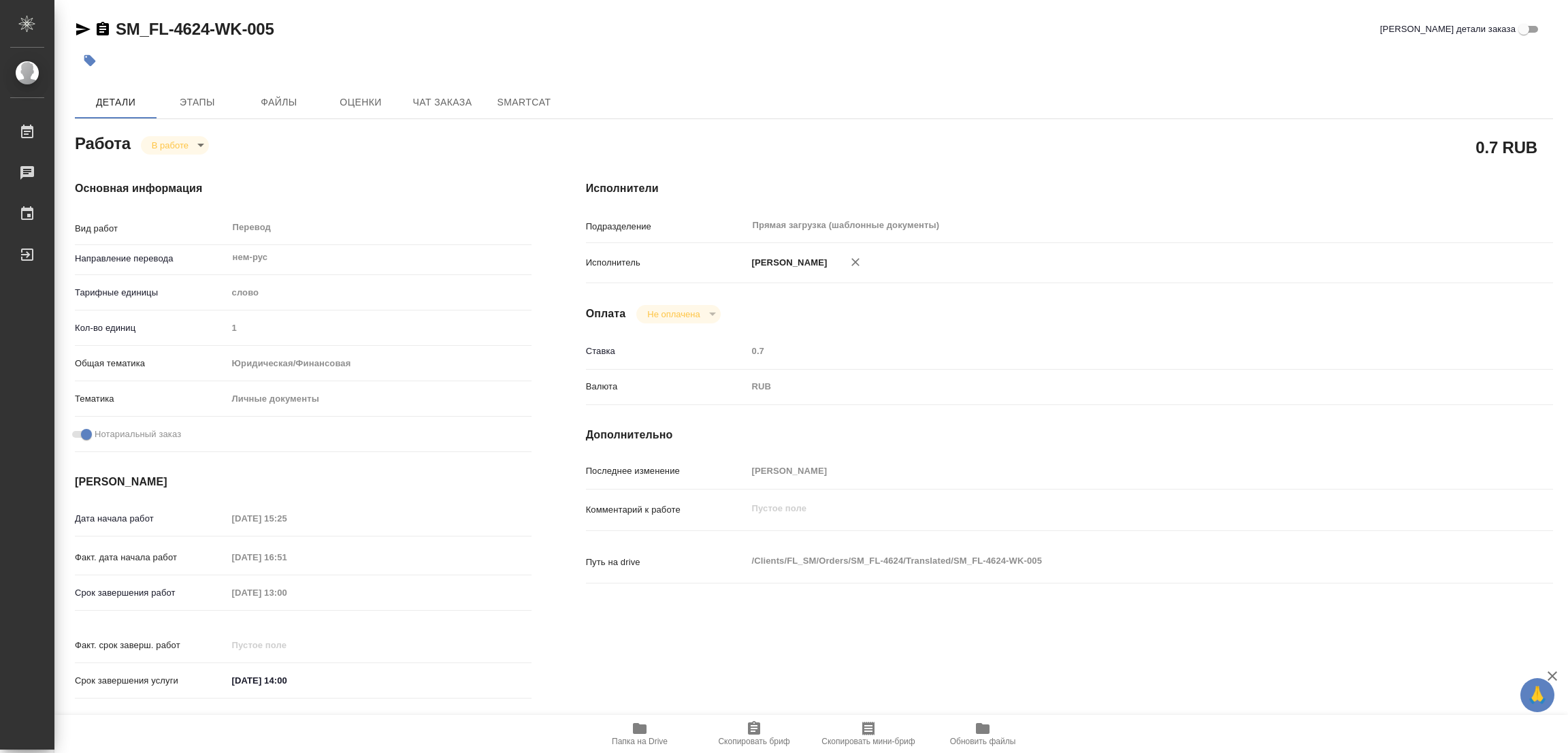
type textarea "x"
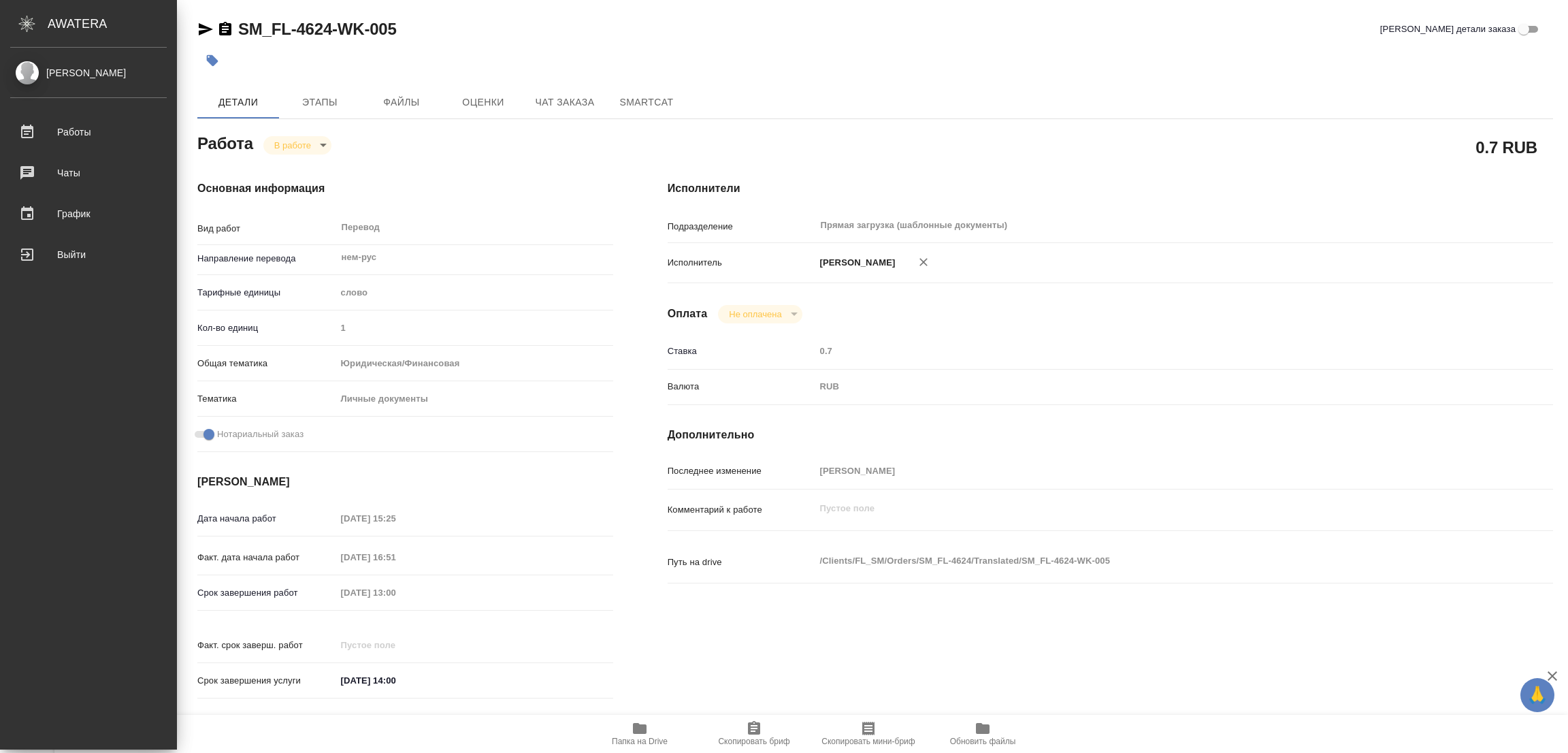
type textarea "x"
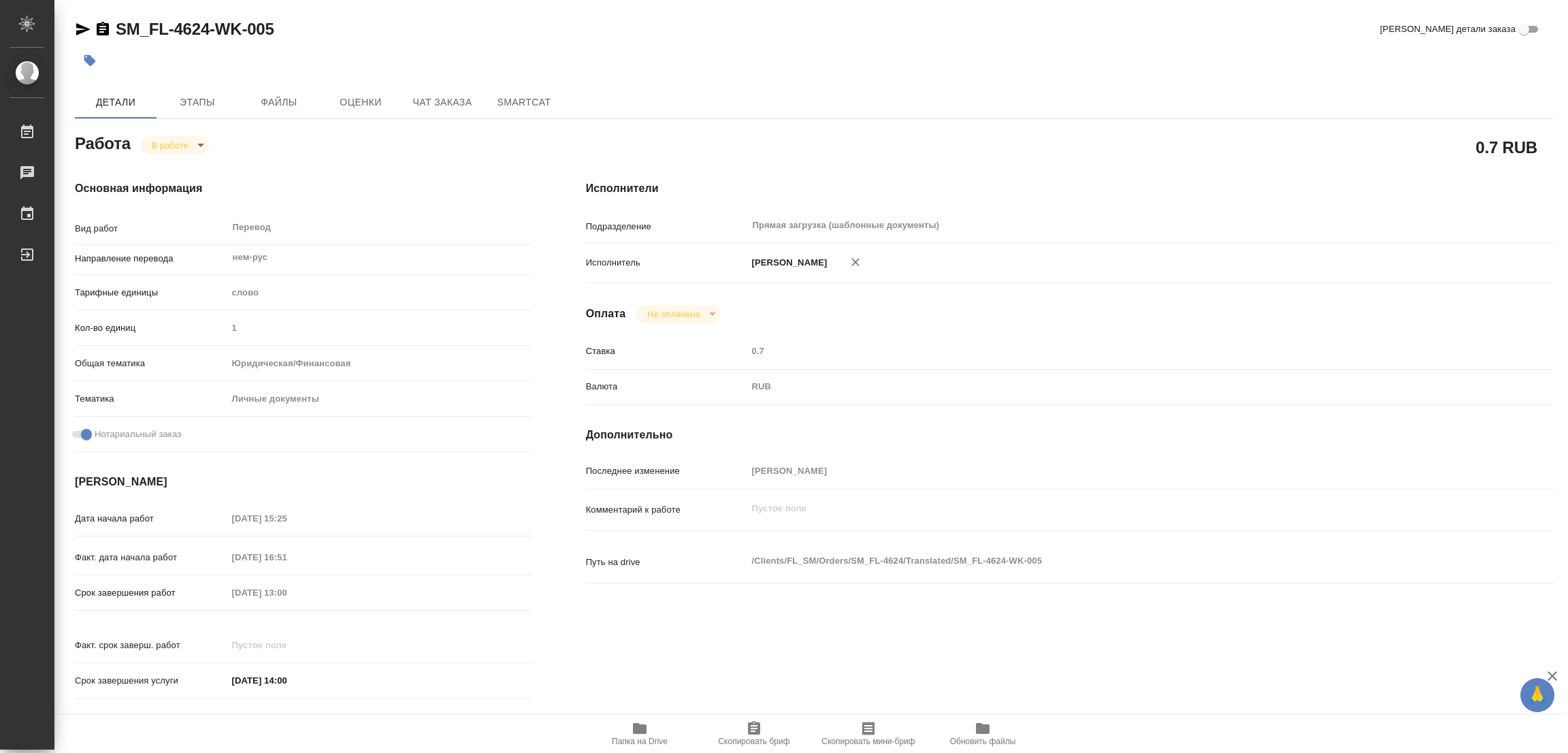
type textarea "x"
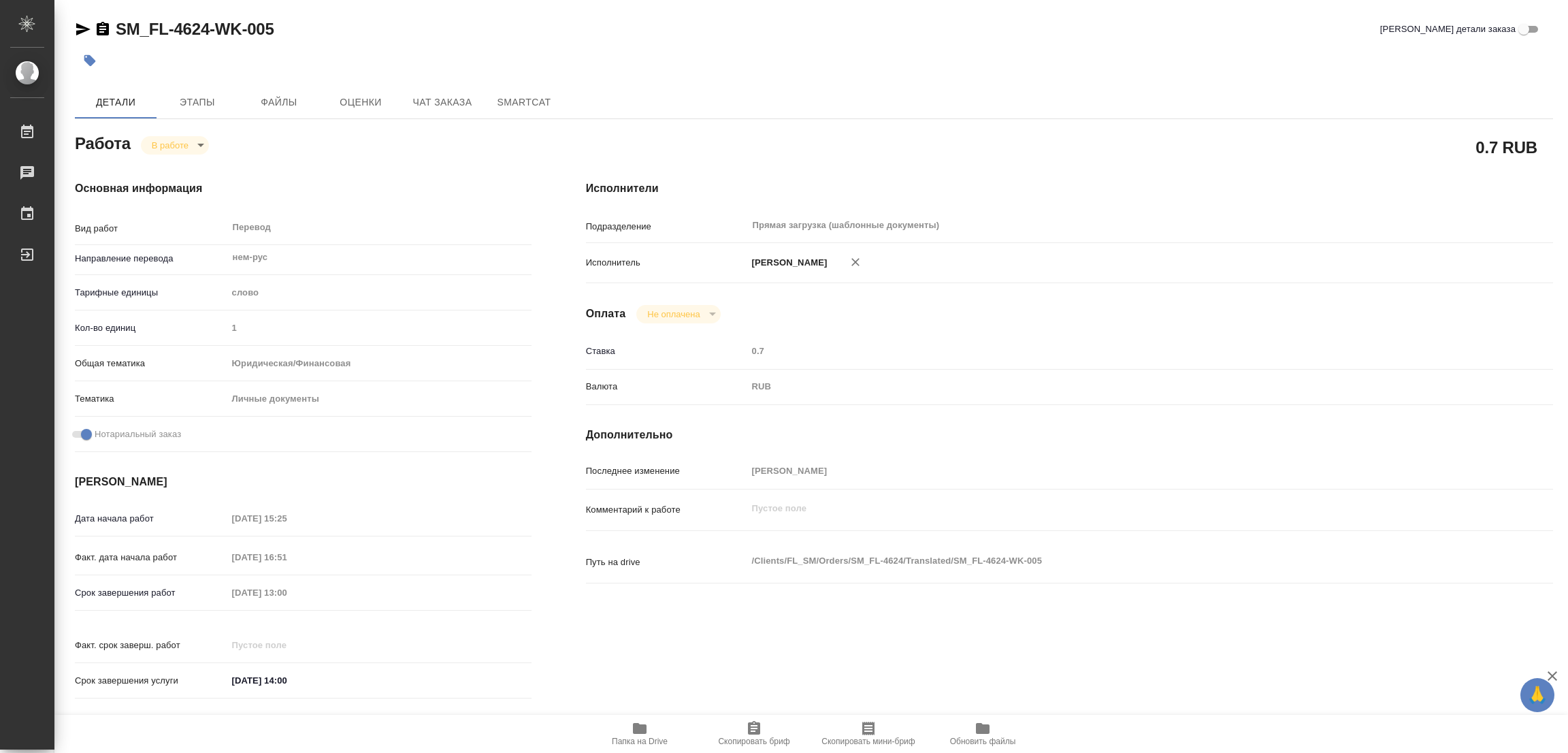
type textarea "x"
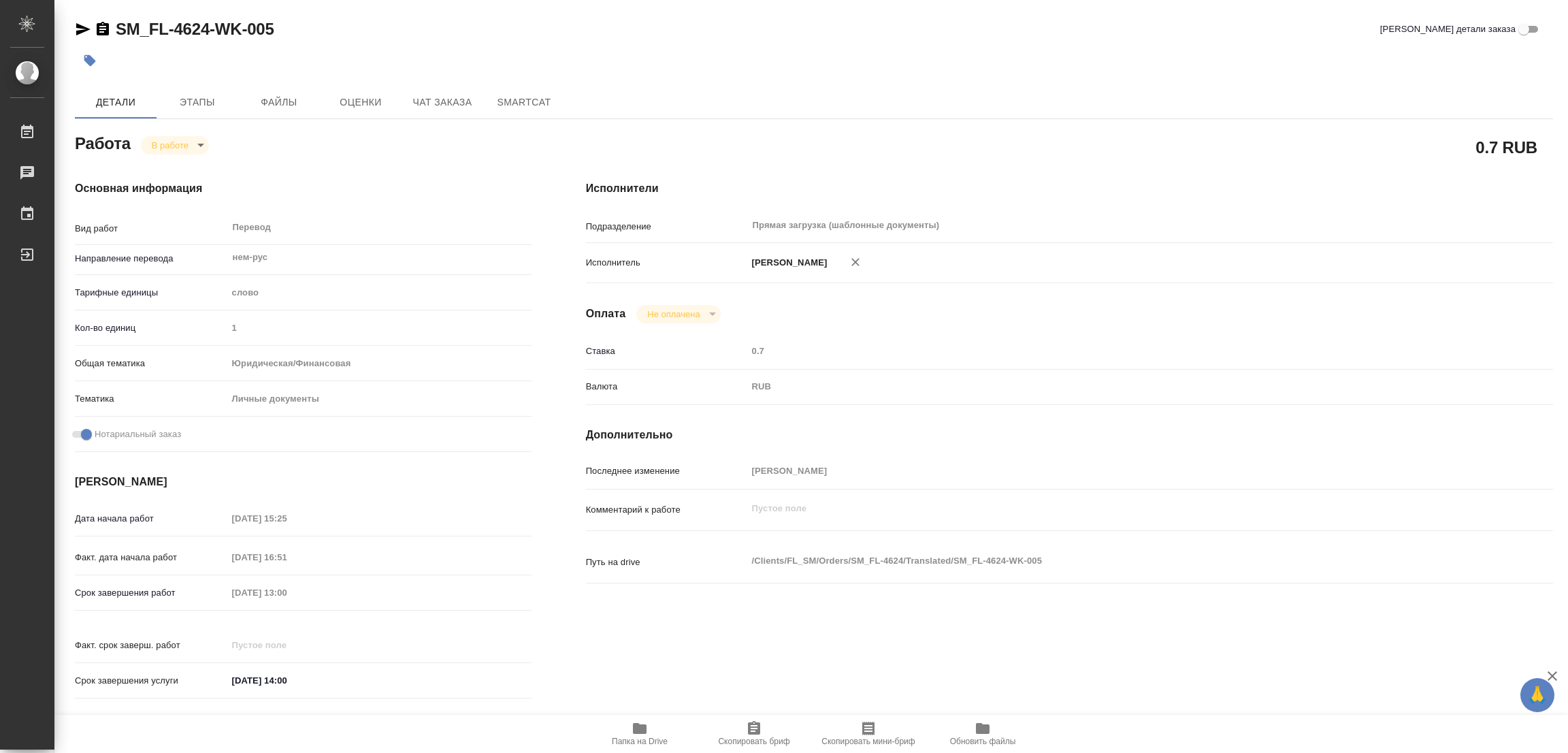
type textarea "x"
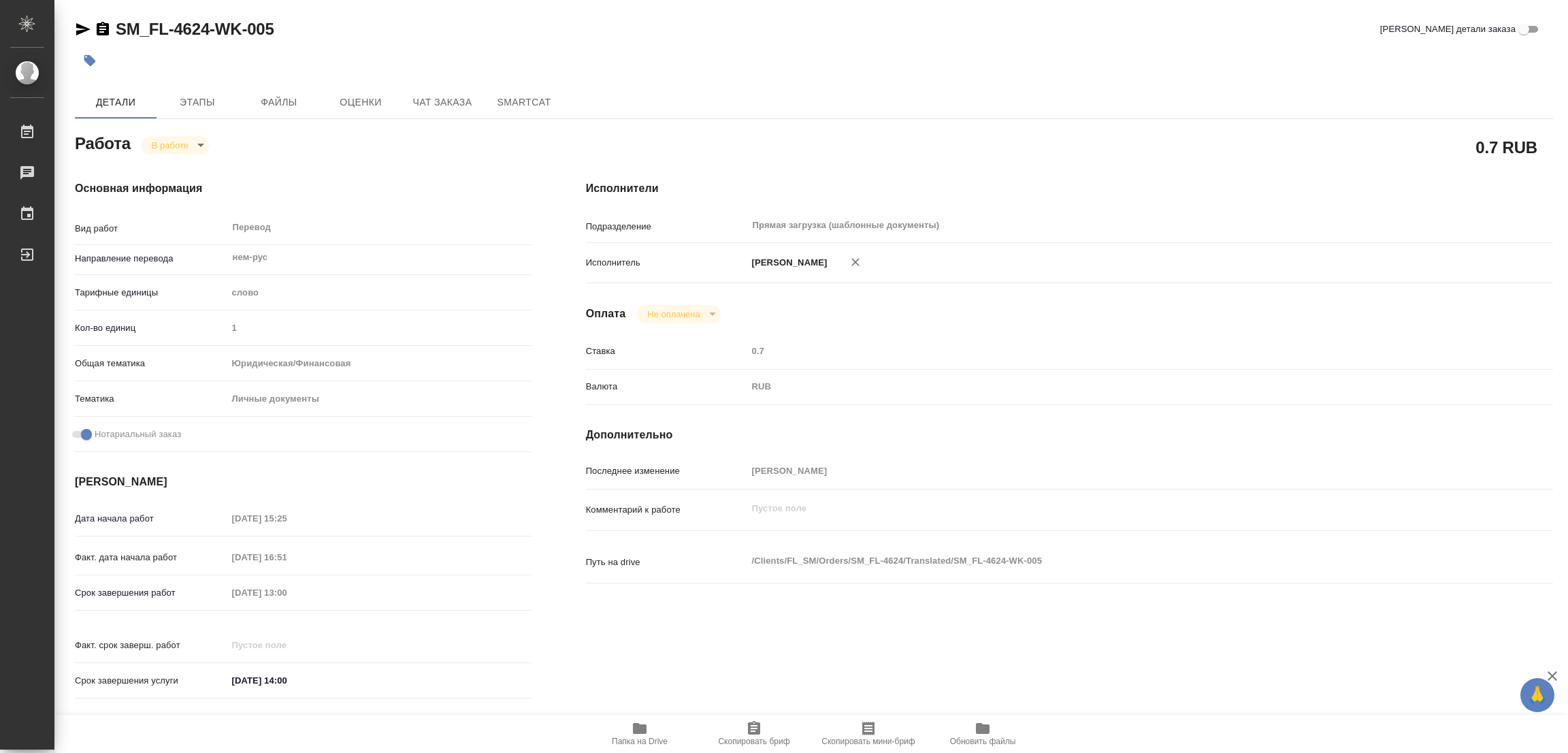
type textarea "x"
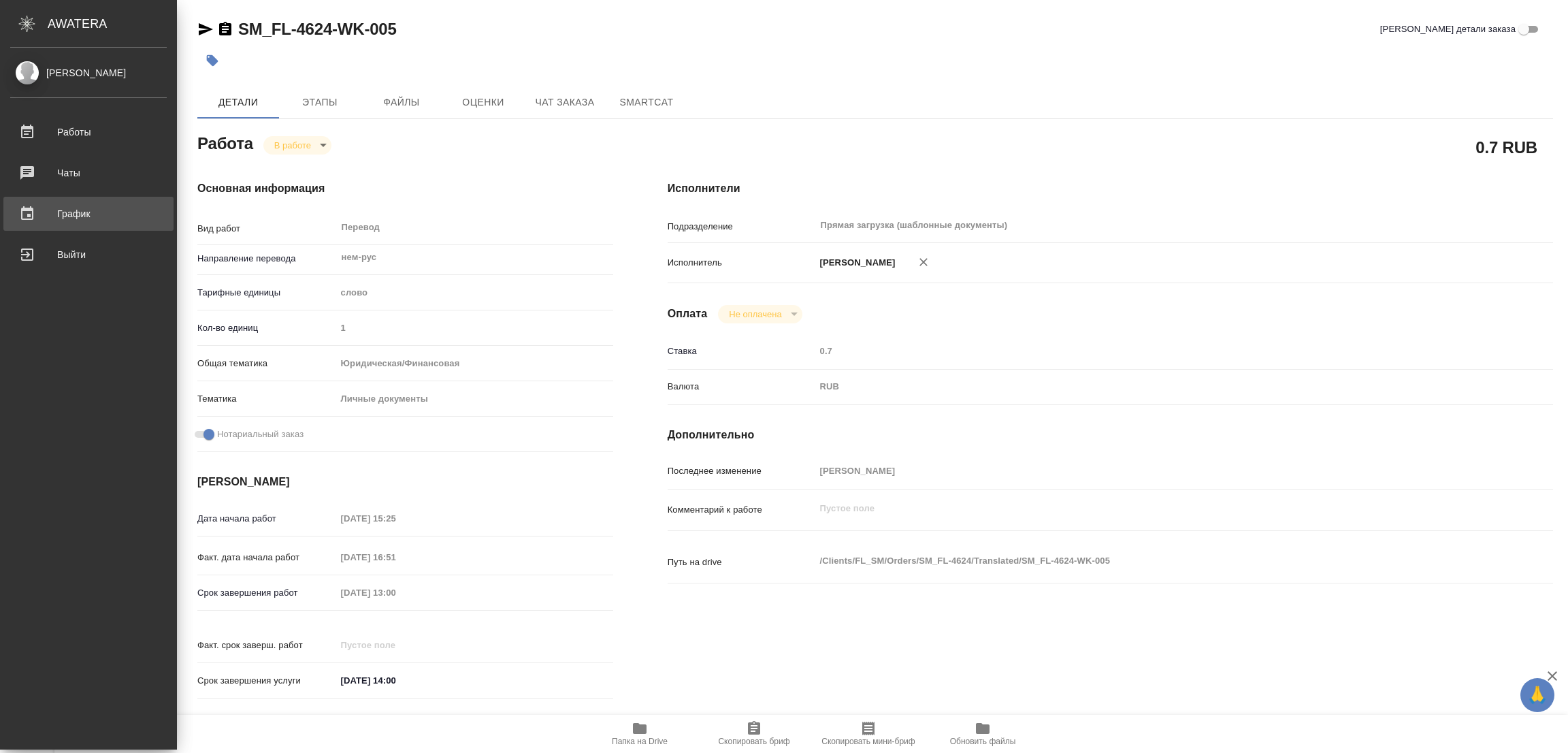
type textarea "x"
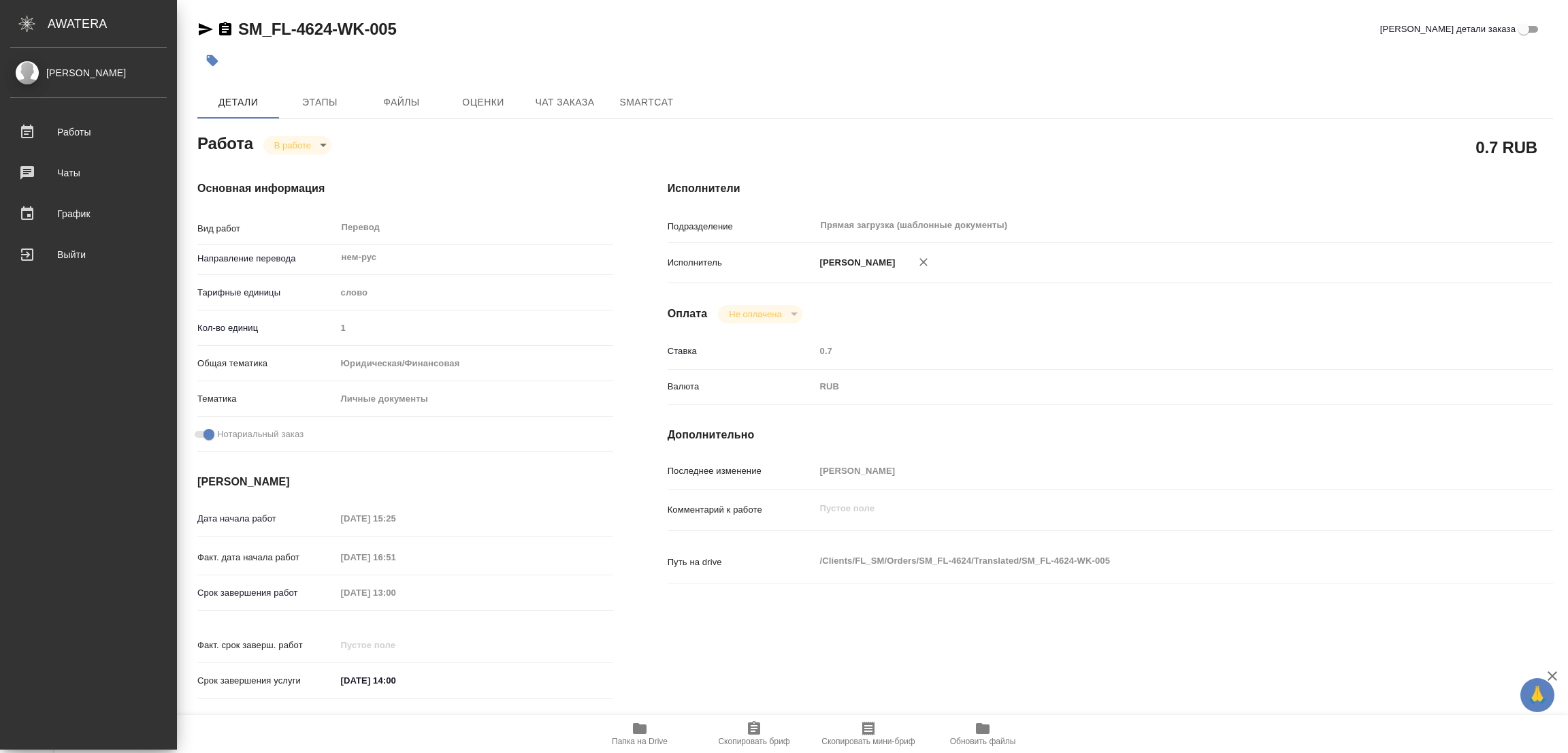
type textarea "x"
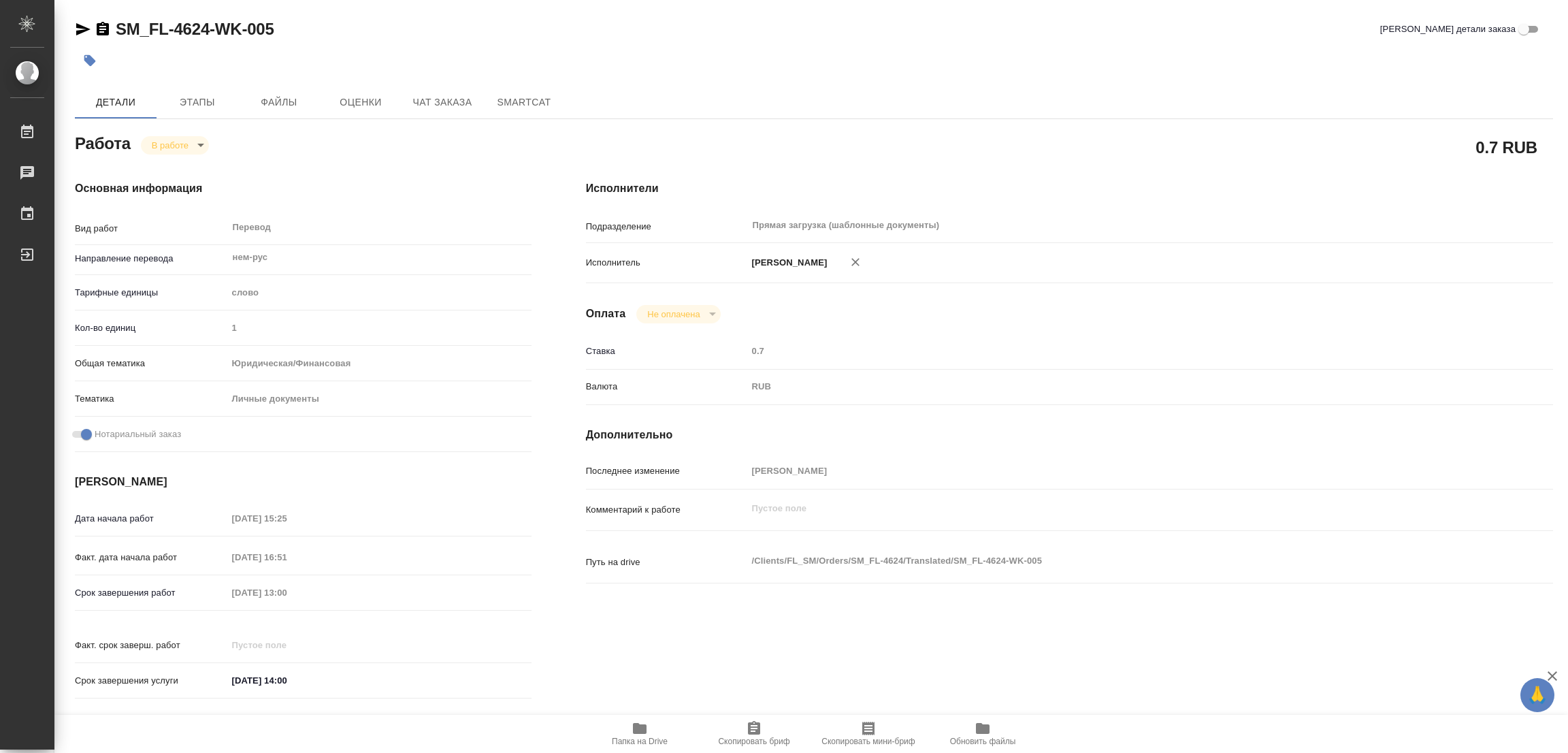
click at [215, 180] on h4 "Основная информация" at bounding box center [303, 188] width 457 height 16
click at [631, 728] on icon "button" at bounding box center [639, 728] width 16 height 16
drag, startPoint x: 116, startPoint y: 14, endPoint x: 211, endPoint y: 38, distance: 98.0
click at [211, 38] on div "SM_FL-4624-WK-005 Кратко детали заказа Детали Этапы Файлы Оценки Чат заказа Sma…" at bounding box center [813, 571] width 1492 height 1143
copy link "SM_FL-4624"
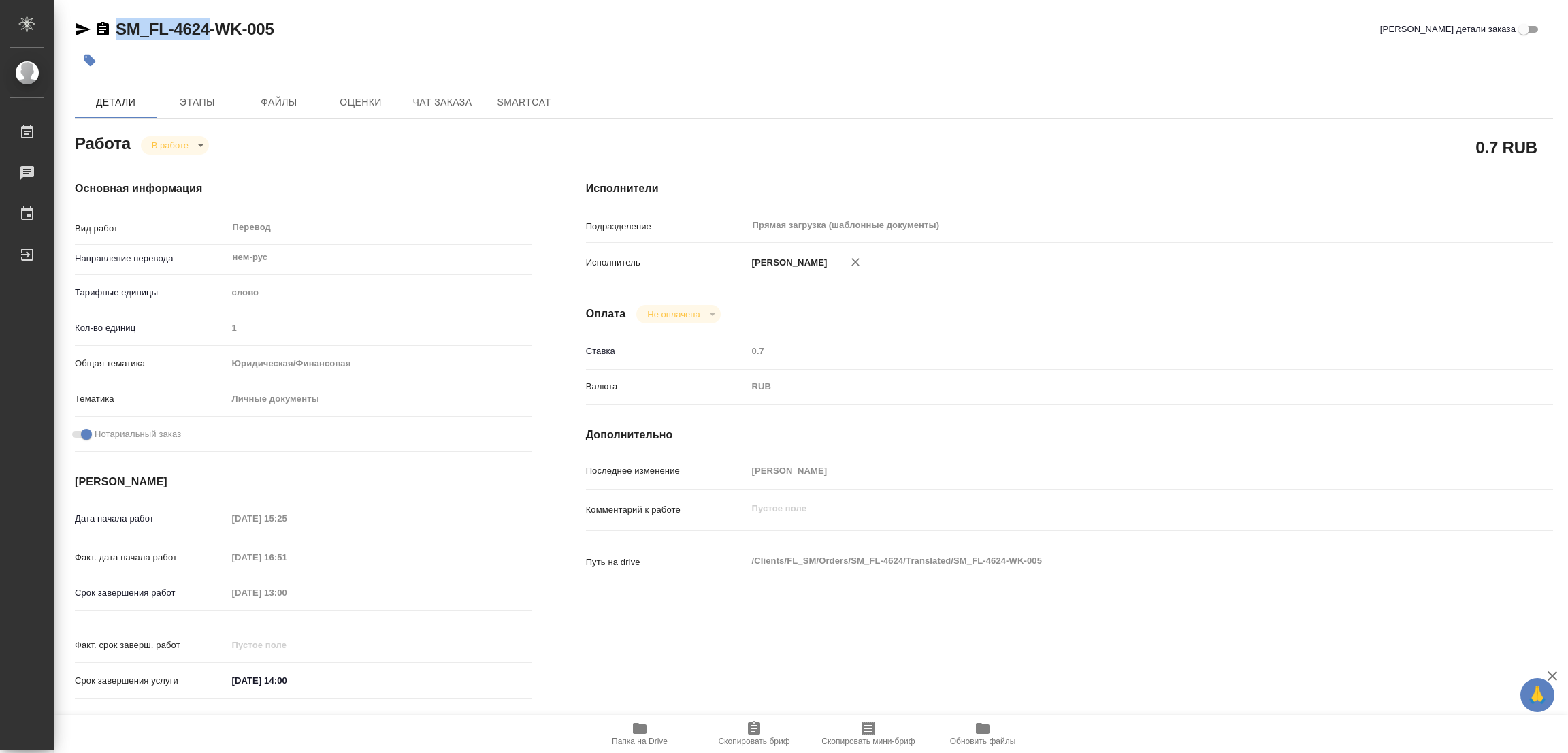
drag, startPoint x: 754, startPoint y: 731, endPoint x: 653, endPoint y: 751, distance: 103.0
click at [753, 731] on icon "button" at bounding box center [754, 728] width 12 height 14
copy link "SM_FL-4624"
click at [209, 597] on div "Срок завершения работ 19.08.2025 13:00" at bounding box center [303, 591] width 457 height 23
drag, startPoint x: 560, startPoint y: 31, endPoint x: 651, endPoint y: 2, distance: 95.5
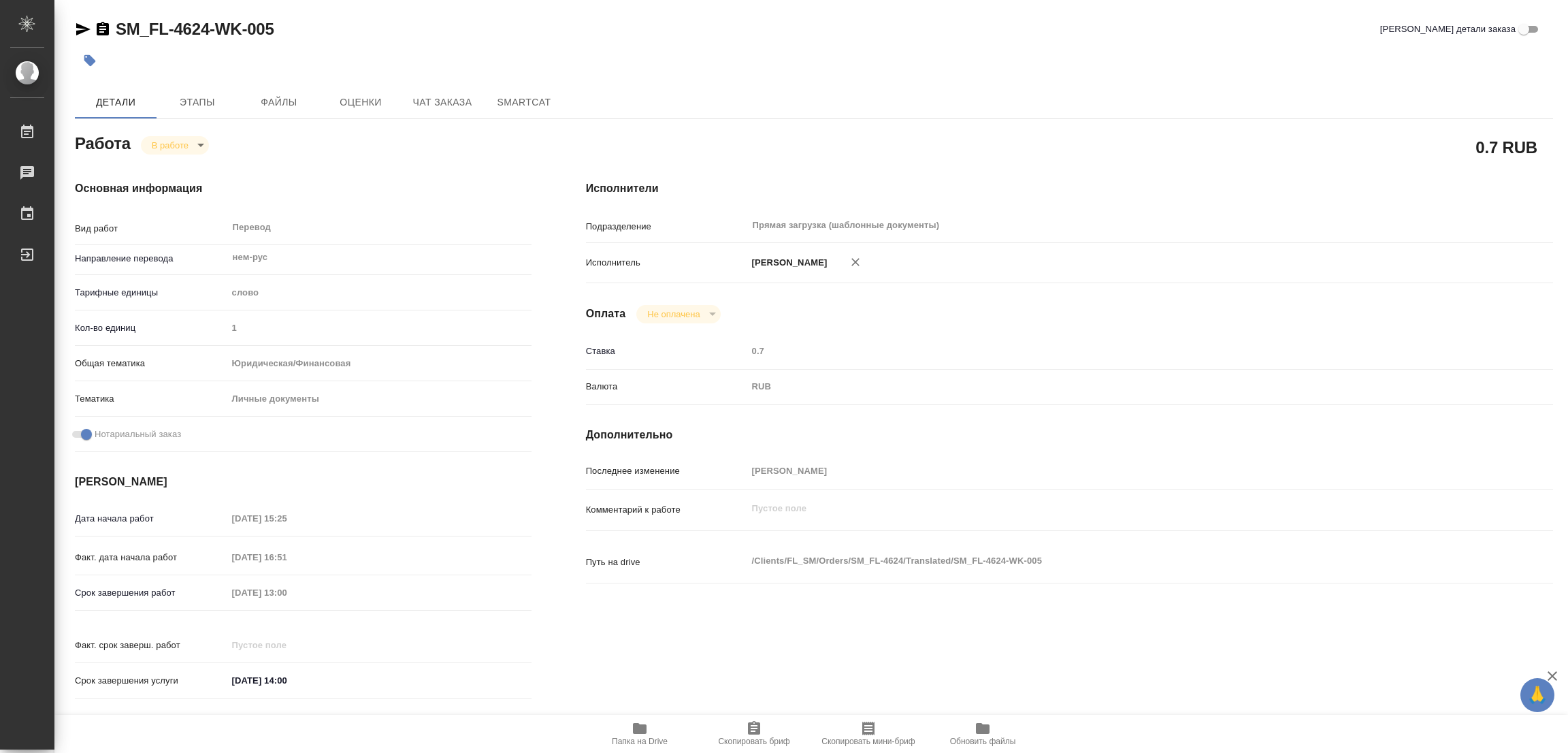
click at [561, 31] on div "SM_FL-4624-WK-005 Кратко детали заказа" at bounding box center [813, 29] width 1477 height 21
click at [636, 731] on icon "button" at bounding box center [640, 729] width 14 height 11
drag, startPoint x: 116, startPoint y: 14, endPoint x: 205, endPoint y: 32, distance: 90.8
click at [216, 33] on div "KRL_FL-8618-WK-008 Кратко детали заказа Детали Этапы Файлы Оценки Чат заказа Sm…" at bounding box center [813, 571] width 1492 height 1143
copy link "KRL_FL-8618"
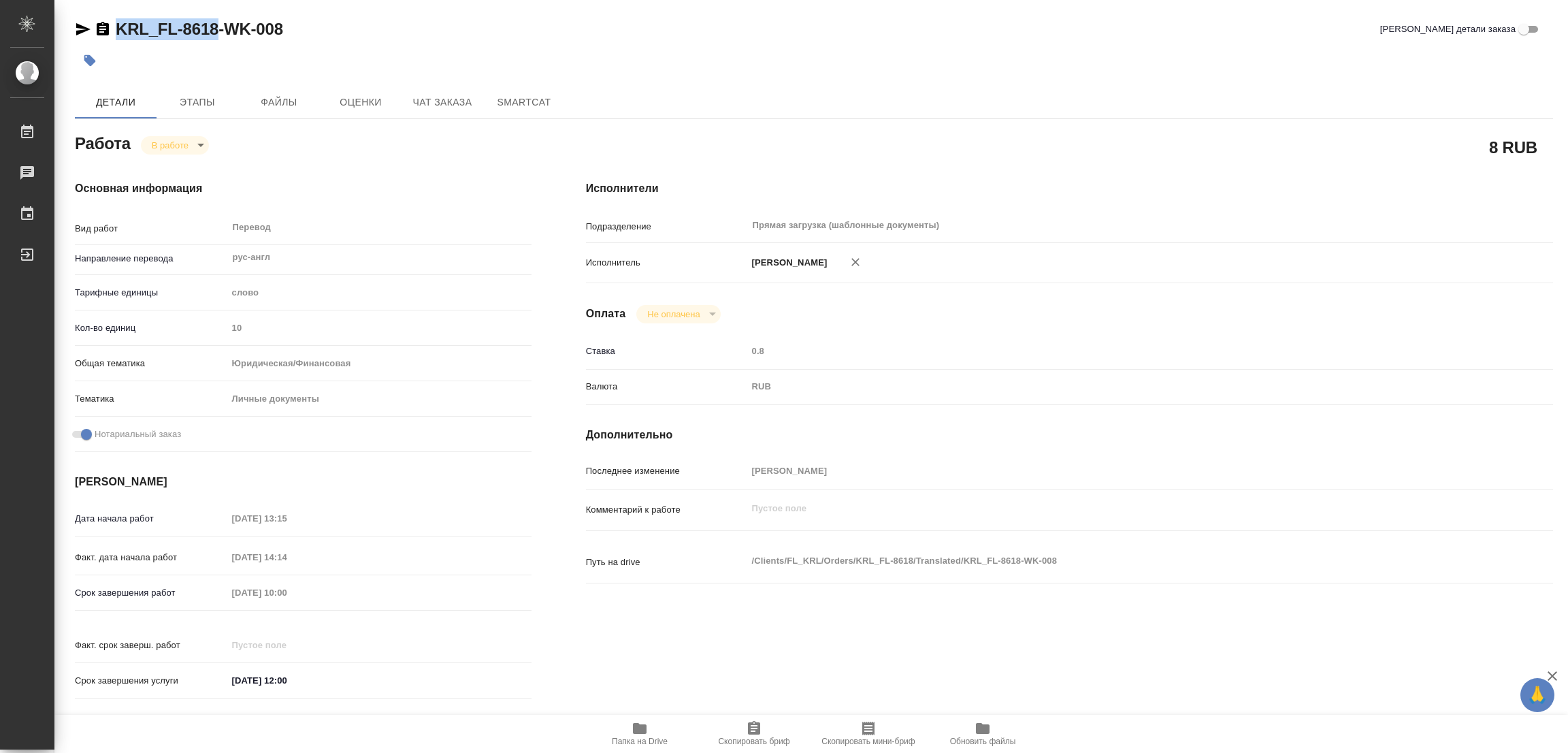
click at [754, 733] on icon "button" at bounding box center [754, 728] width 12 height 14
copy link "KRL_FL-8618"
click at [849, 264] on icon "button" at bounding box center [855, 262] width 14 height 14
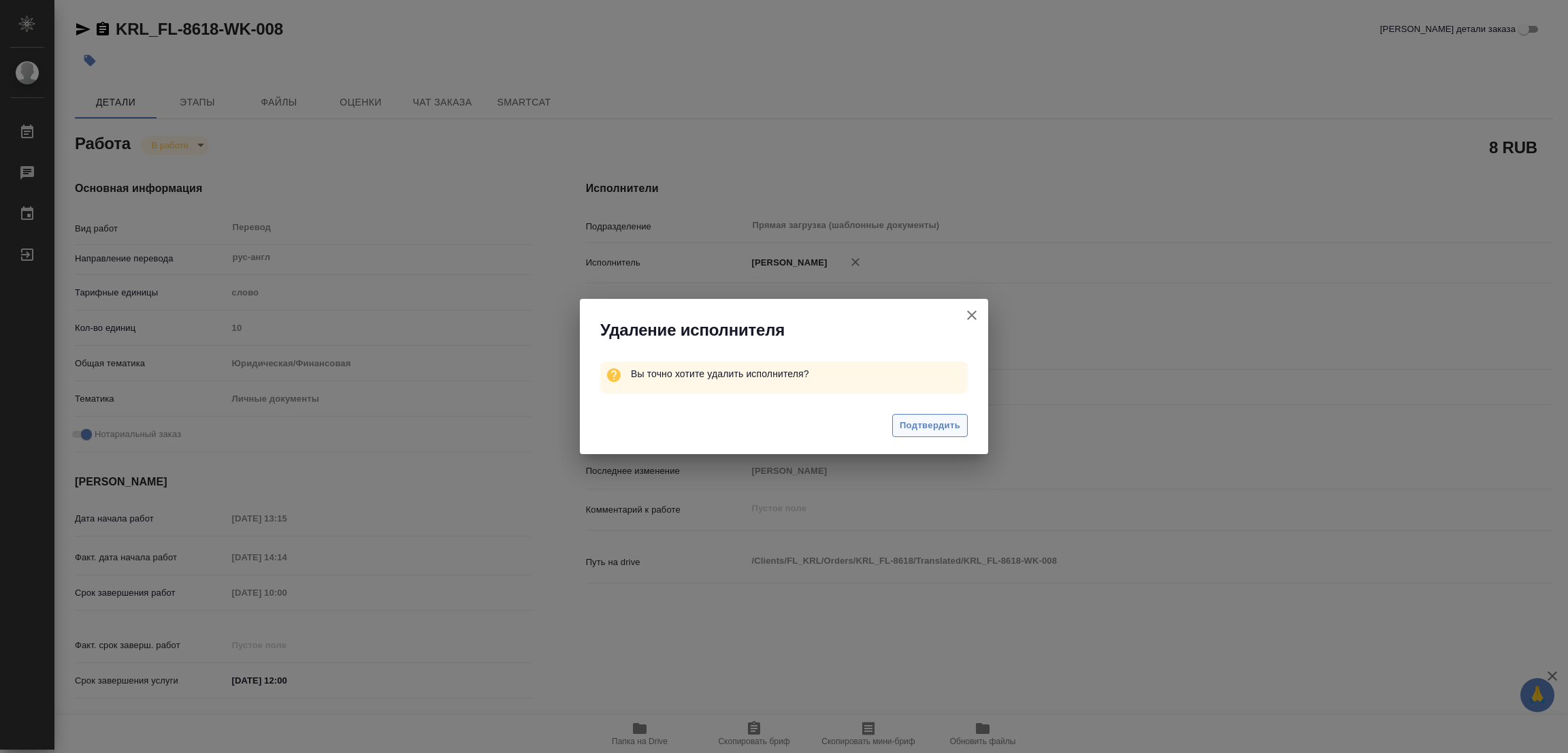
click at [921, 427] on span "Подтвердить" at bounding box center [929, 425] width 61 height 16
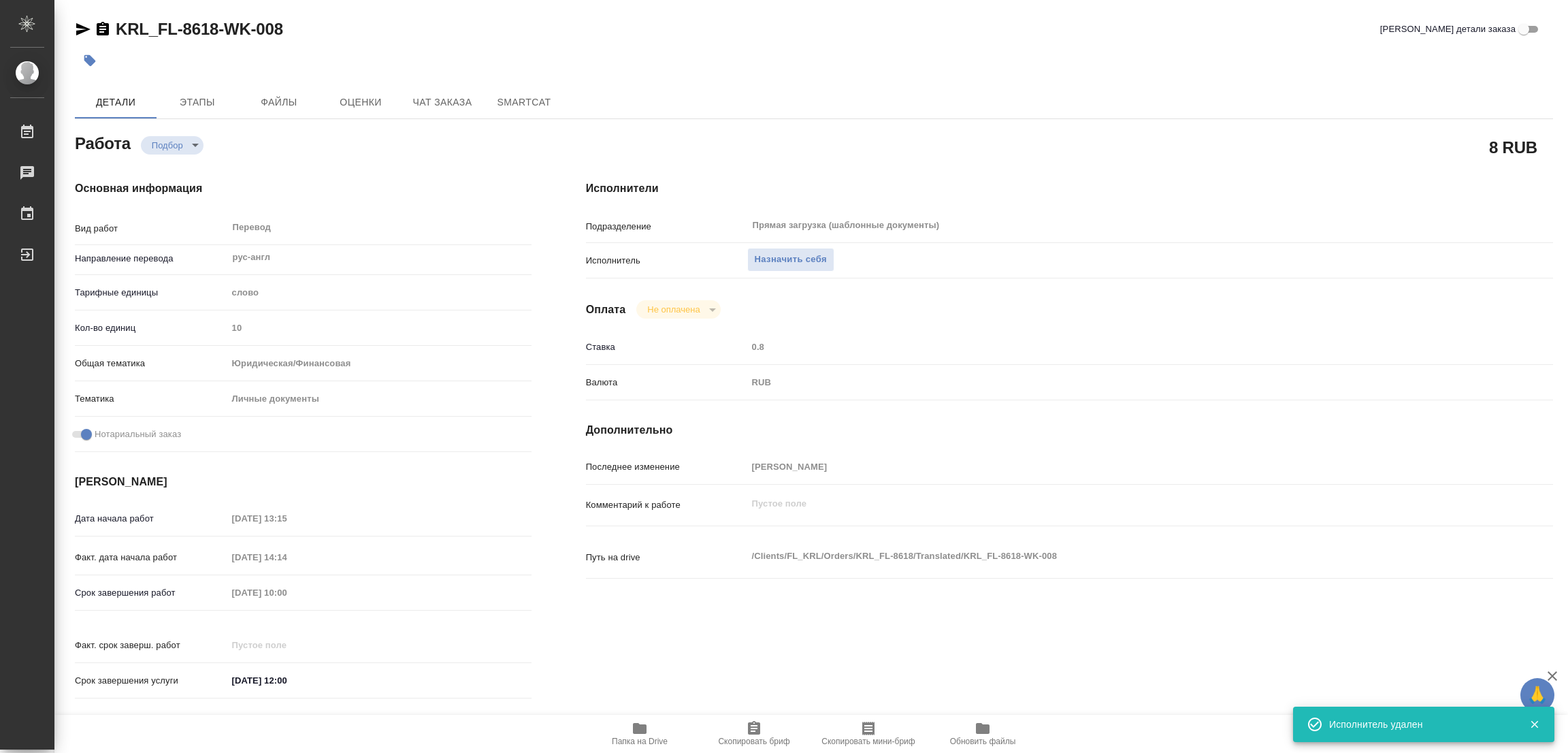
type textarea "x"
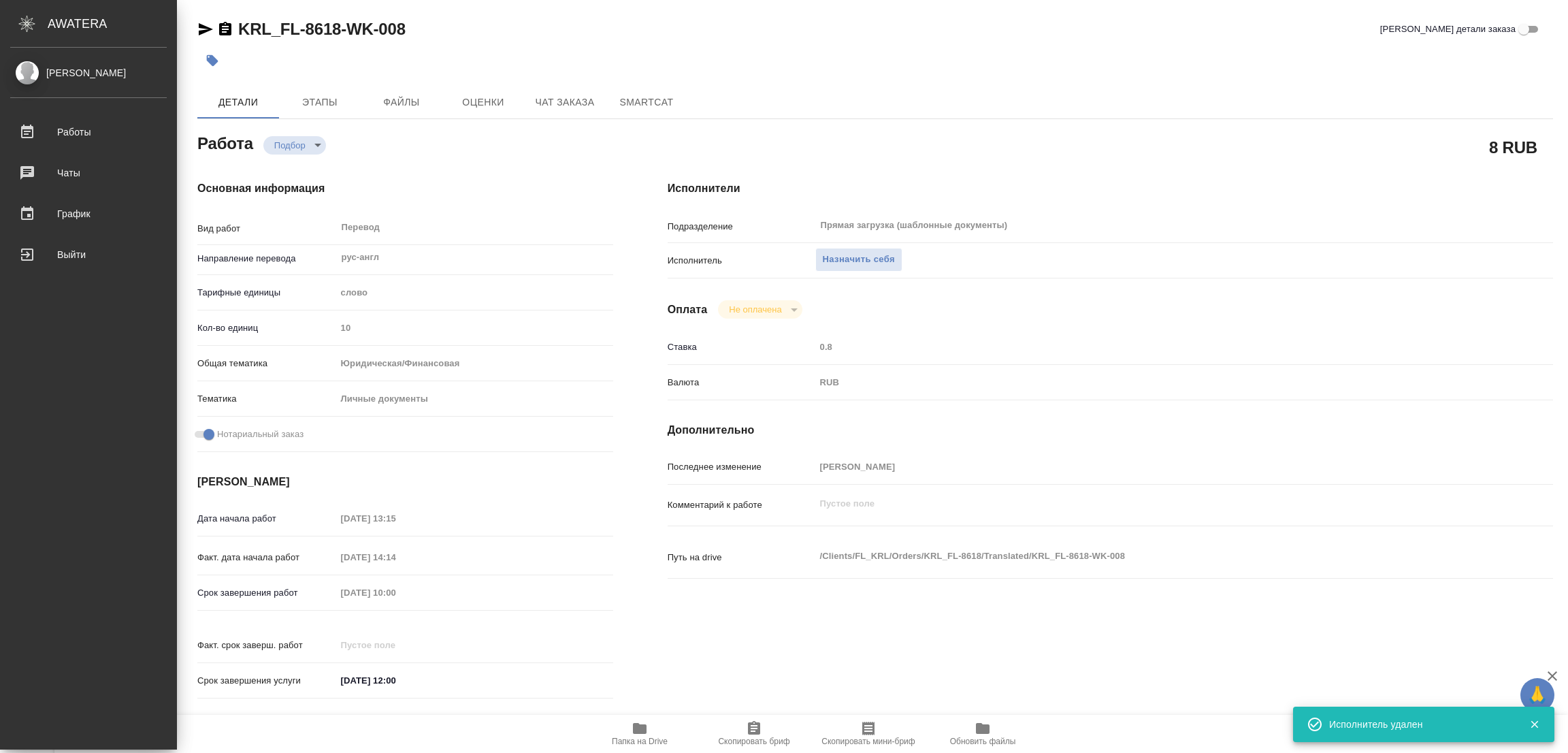
type textarea "x"
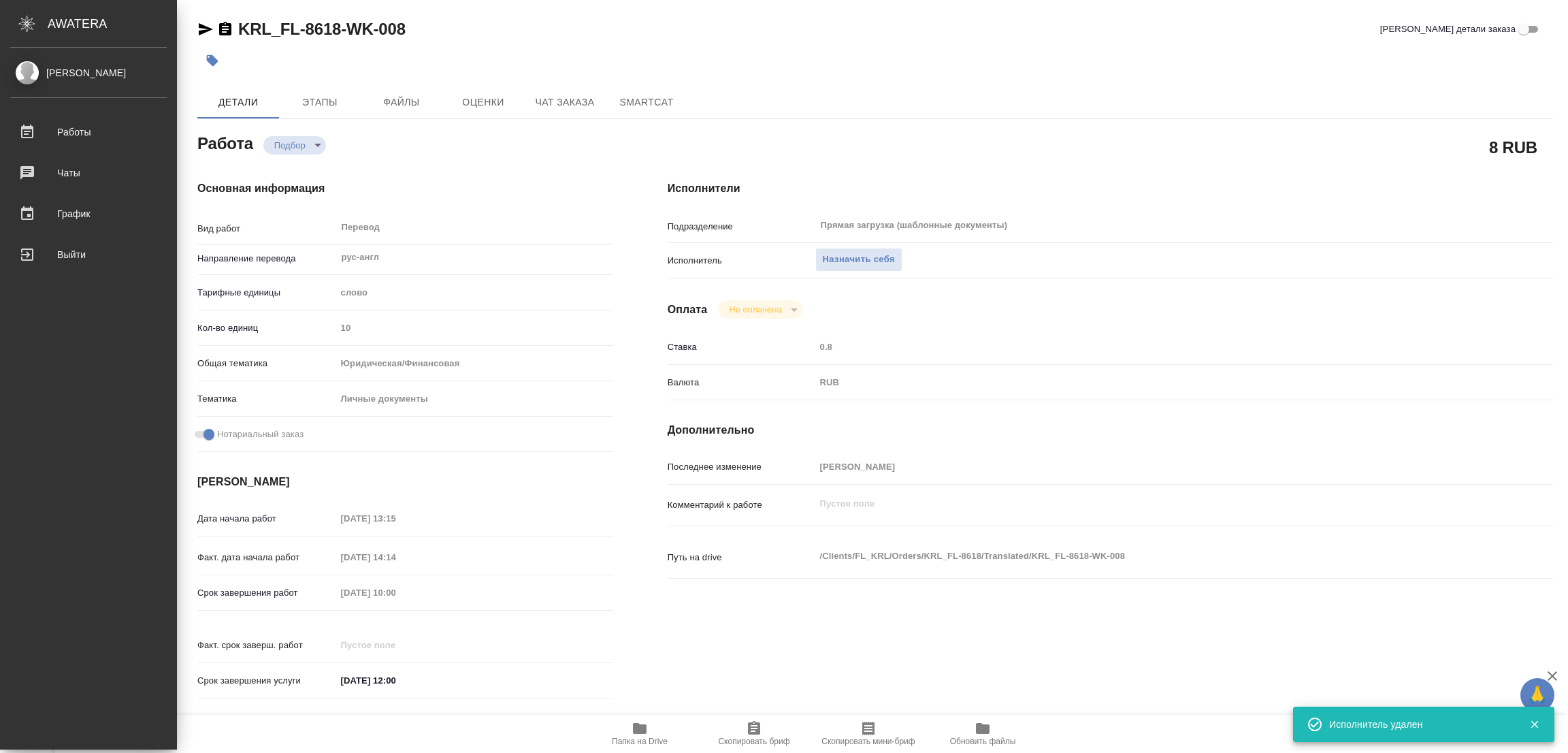
type textarea "x"
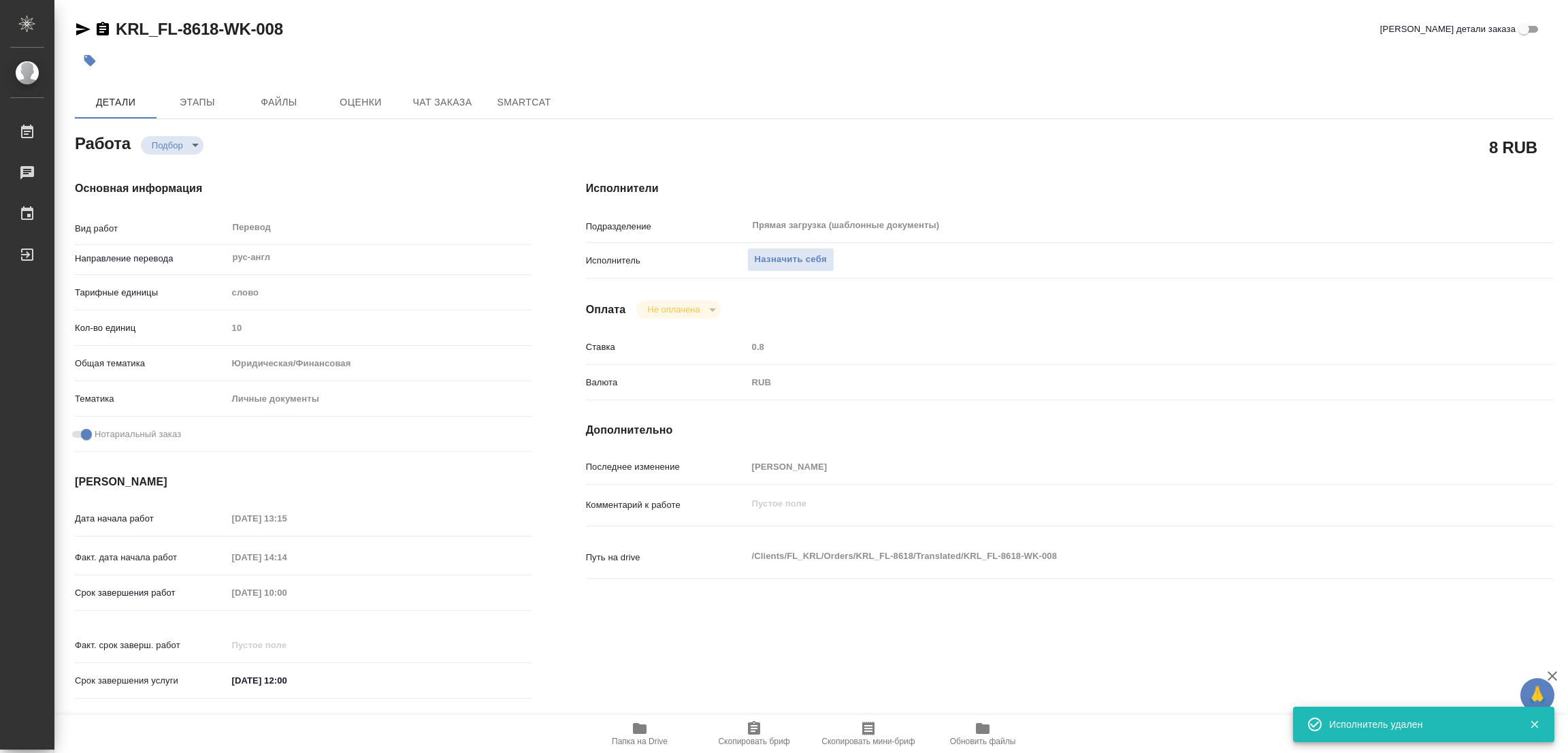
type textarea "x"
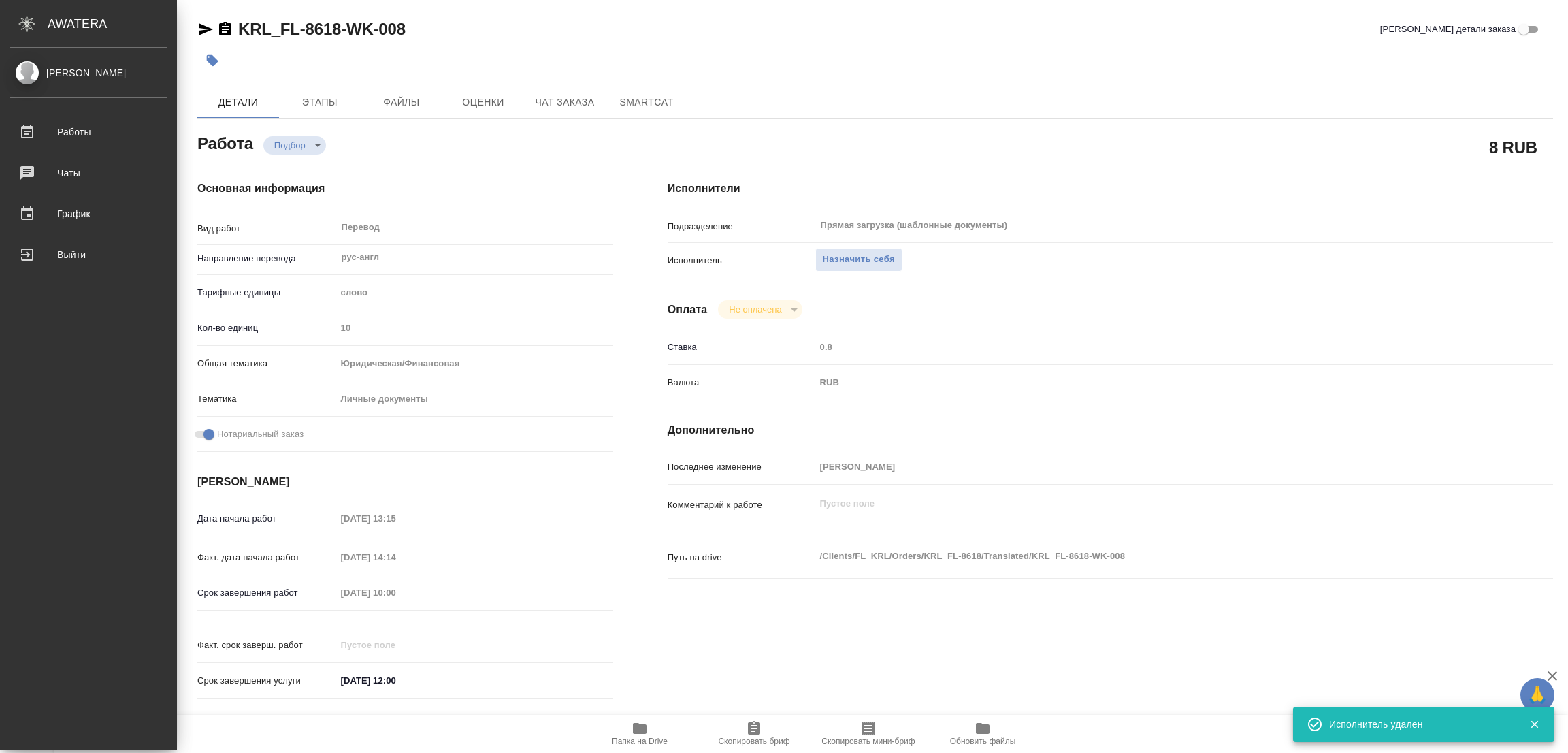
type textarea "x"
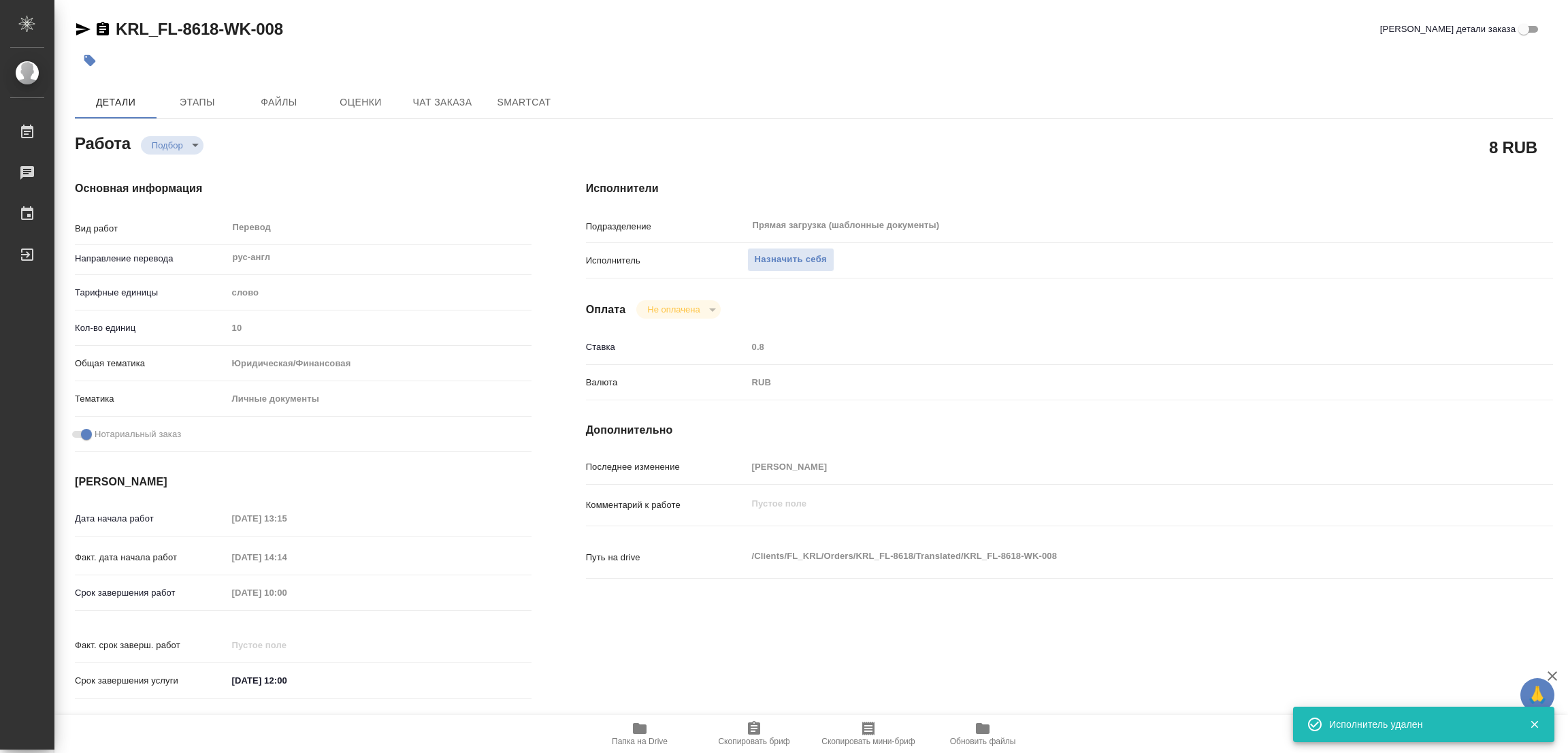
type textarea "x"
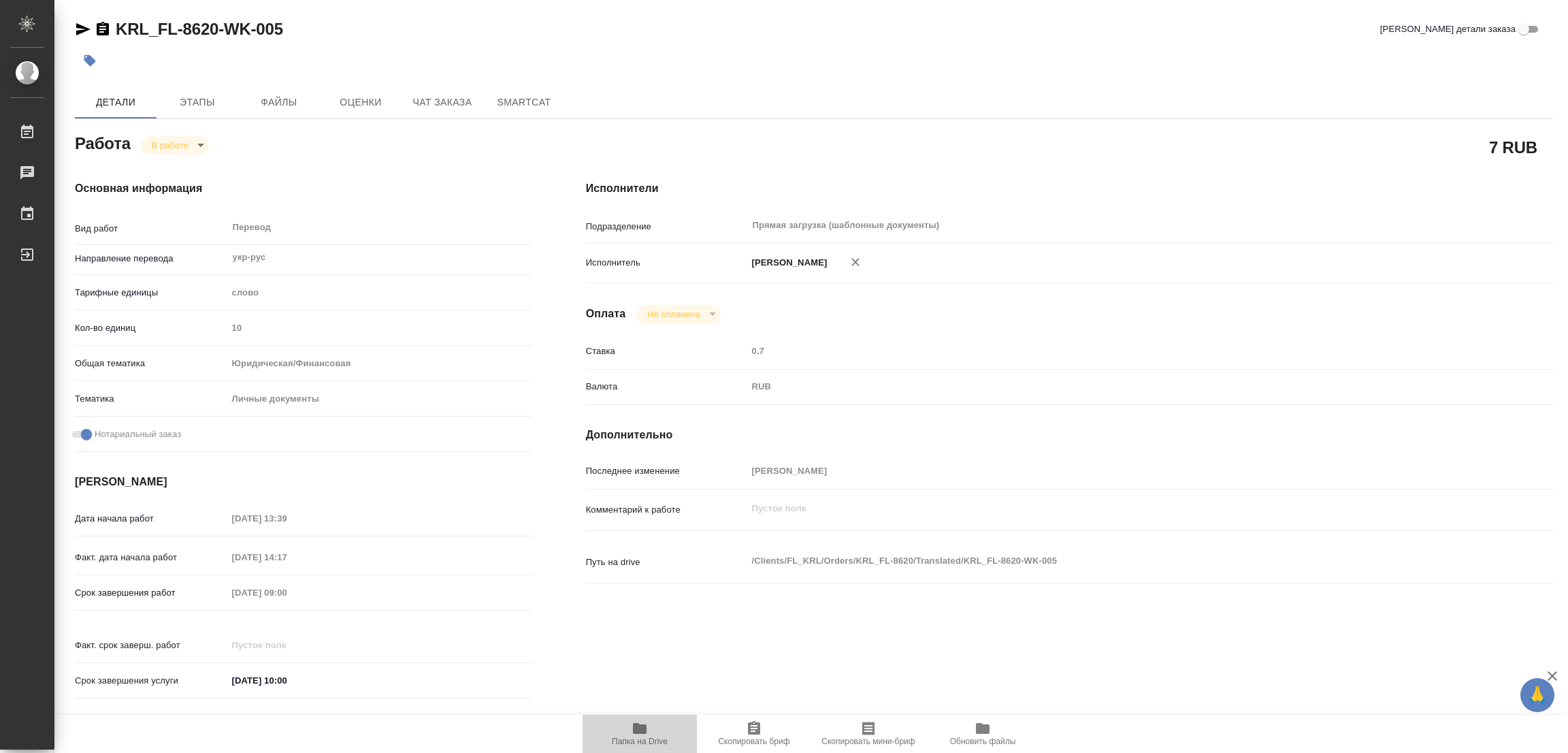
click at [643, 729] on icon "button" at bounding box center [640, 729] width 14 height 11
drag, startPoint x: 115, startPoint y: 16, endPoint x: 216, endPoint y: 30, distance: 102.0
click at [216, 30] on div "KRL_FL-8620-WK-005 Кратко детали заказа Детали Этапы Файлы Оценки Чат заказа Sm…" at bounding box center [813, 571] width 1492 height 1143
copy link "KRL_FL-8620"
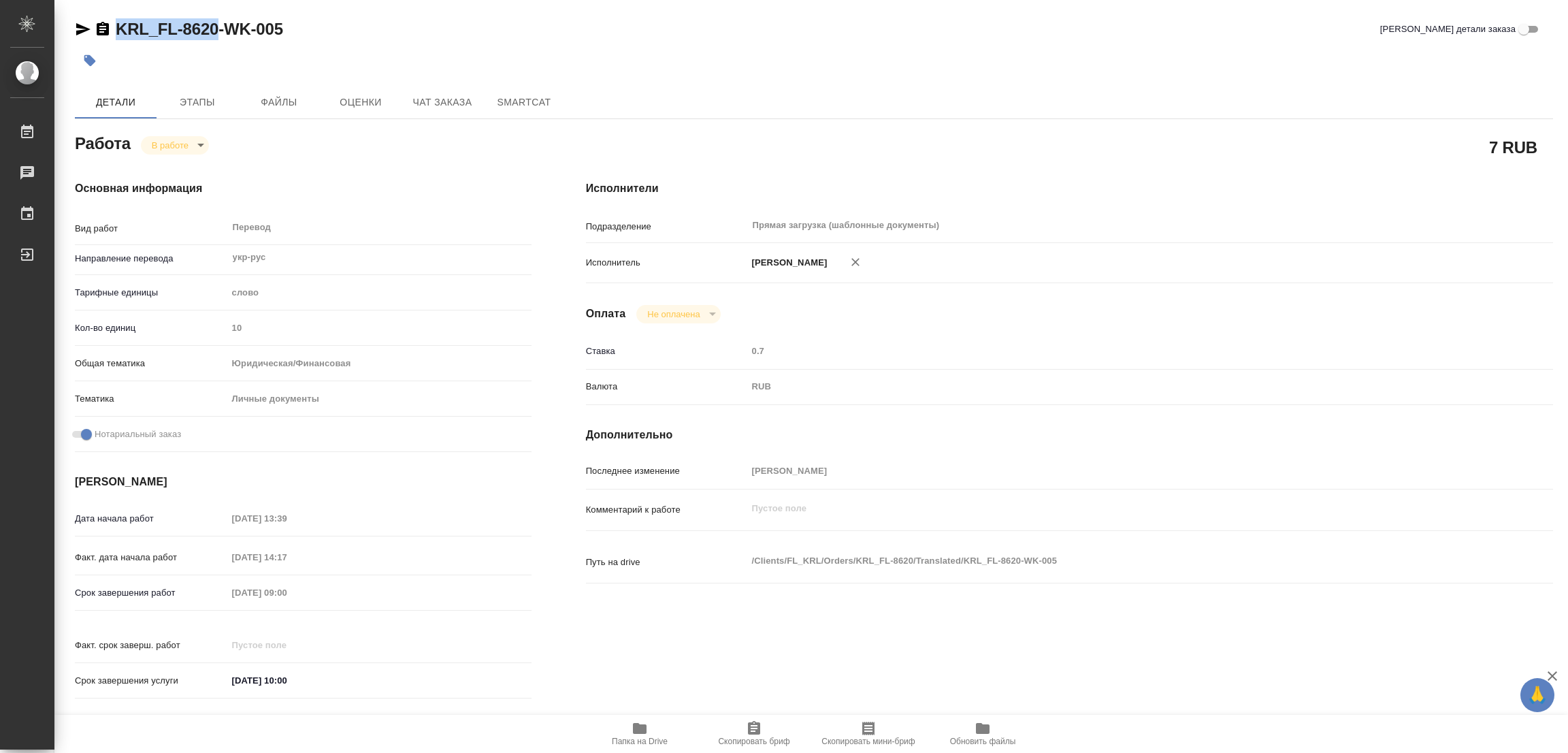
click at [743, 740] on span "Скопировать бриф" at bounding box center [754, 741] width 71 height 9
copy link "KRL_FL-8620"
click at [217, 588] on div "Срок завершения работ 19.08.2025 09:00" at bounding box center [303, 591] width 457 height 23
click at [488, 0] on div "KRL_FL-8620-WK-005 Кратко детали заказа Детали Этапы Файлы Оценки Чат заказа Sm…" at bounding box center [813, 571] width 1492 height 1143
drag, startPoint x: 447, startPoint y: 36, endPoint x: 540, endPoint y: 1, distance: 99.4
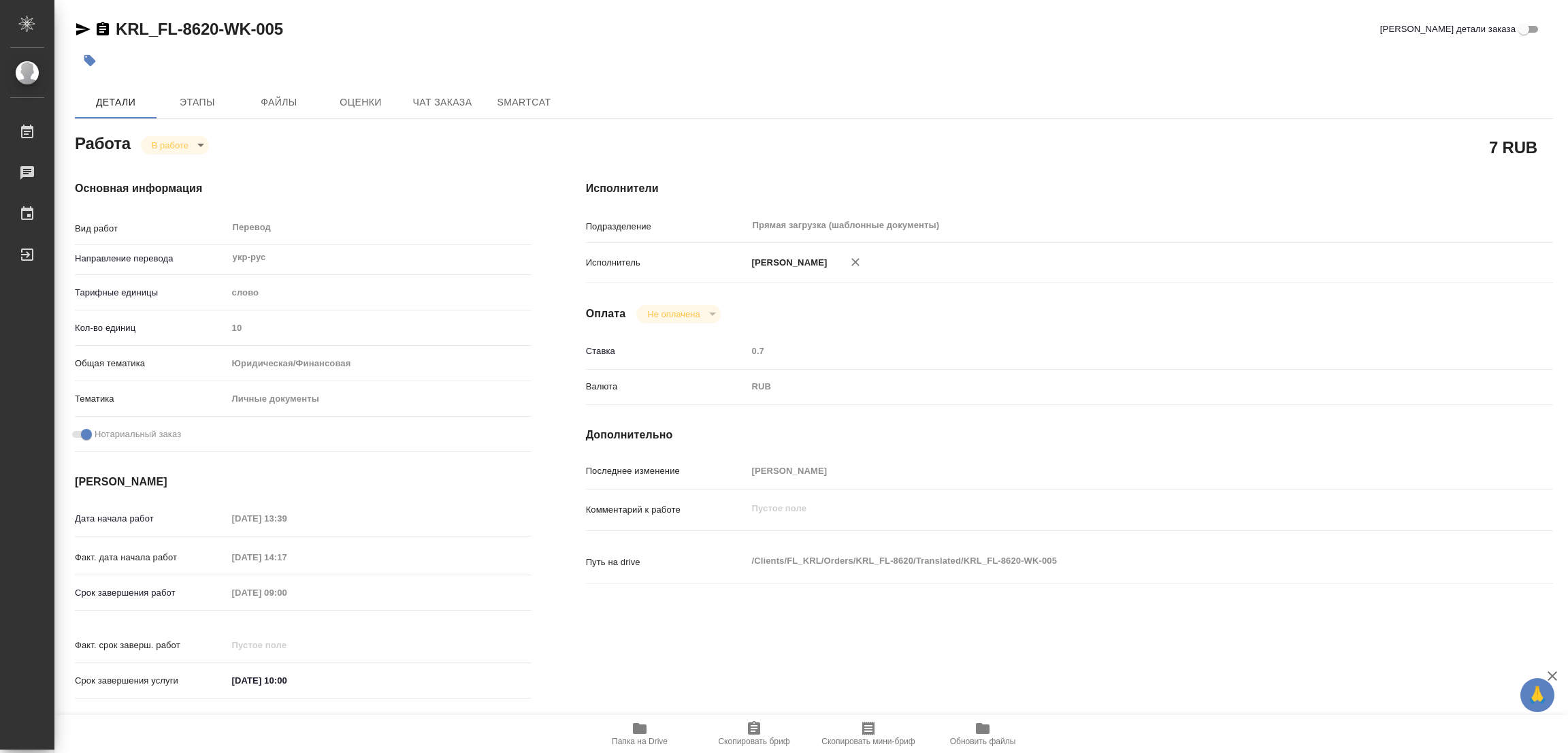
click at [447, 36] on div "KRL_FL-8620-WK-005 Кратко детали заказа" at bounding box center [813, 29] width 1477 height 21
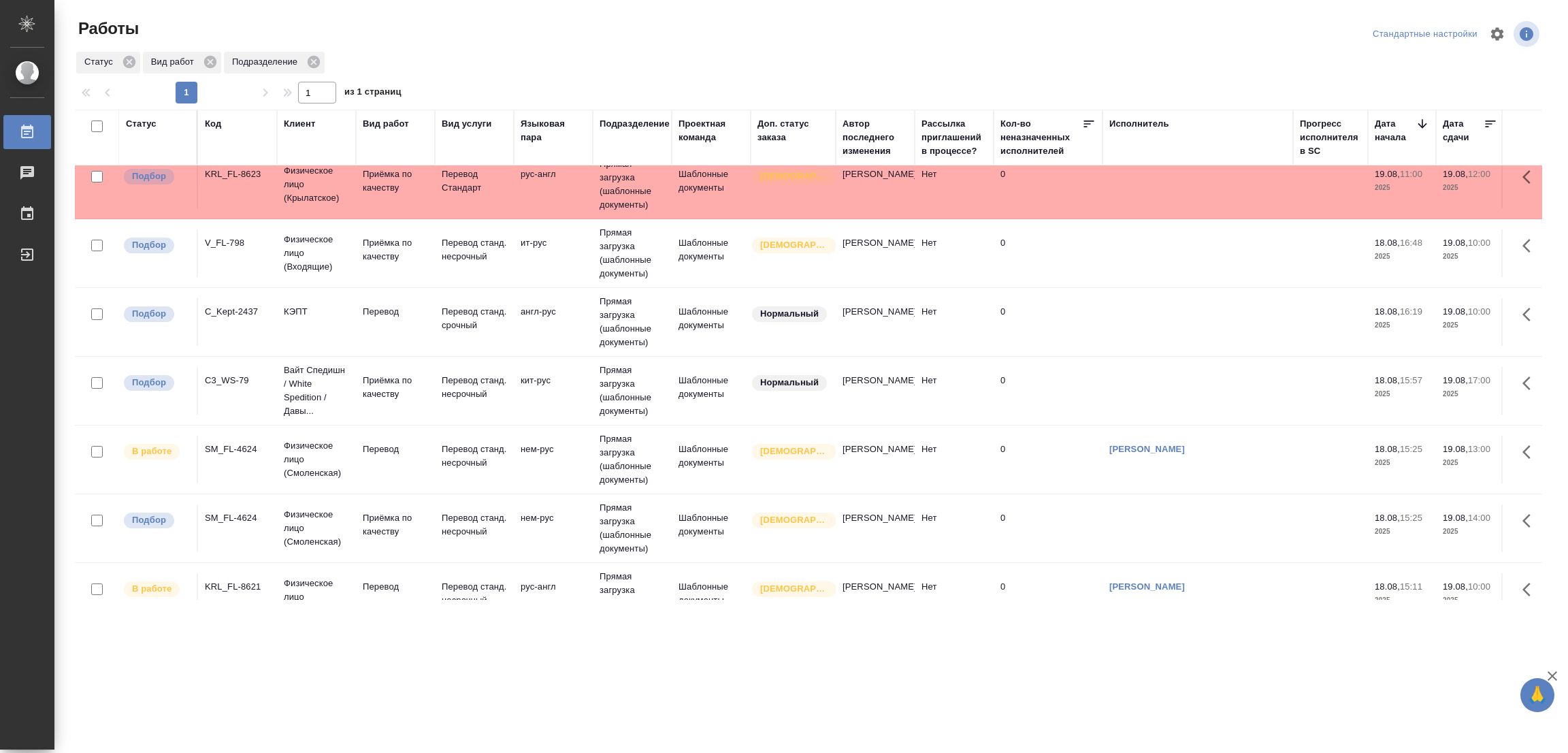
scroll to position [205, 0]
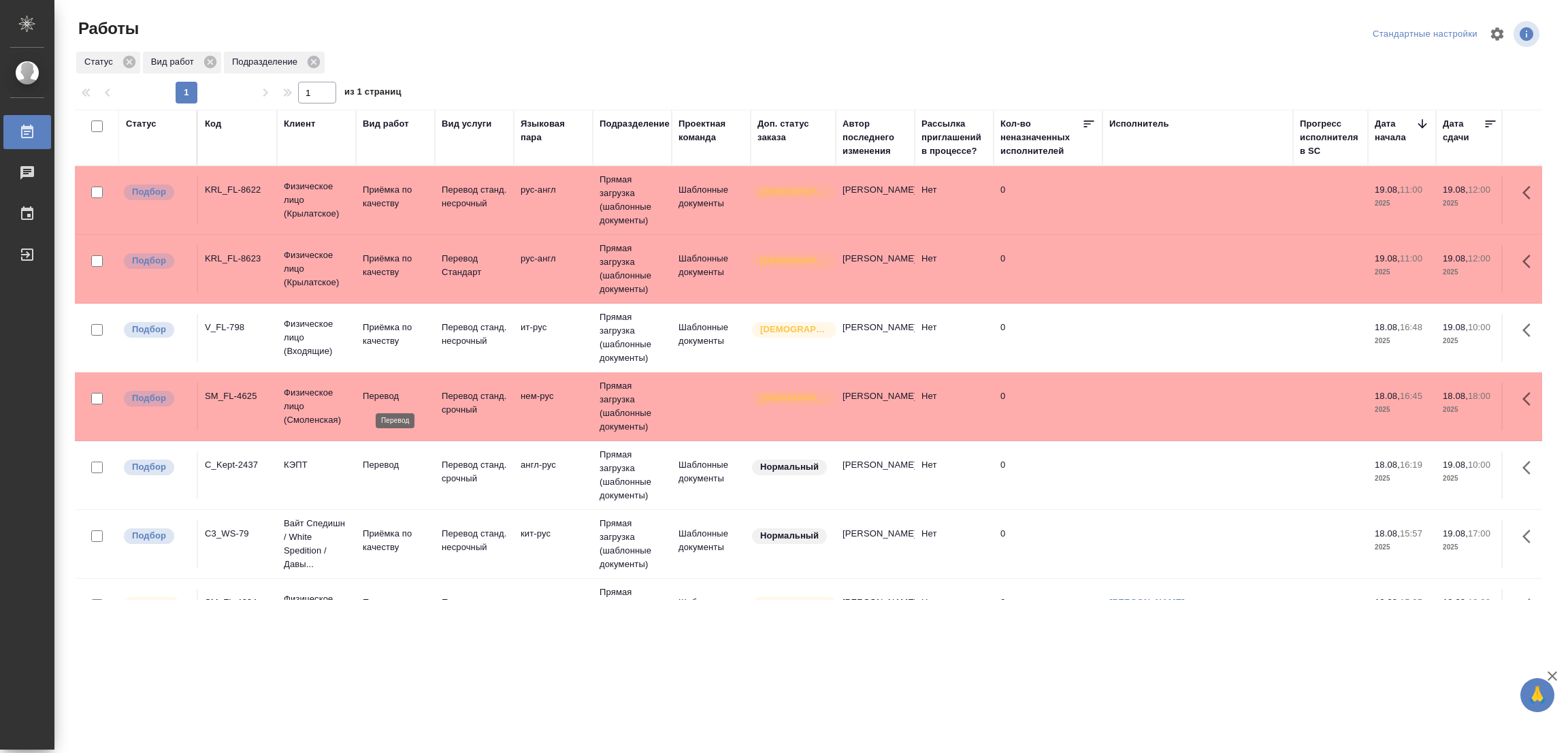
click at [385, 400] on p "Перевод" at bounding box center [395, 396] width 65 height 14
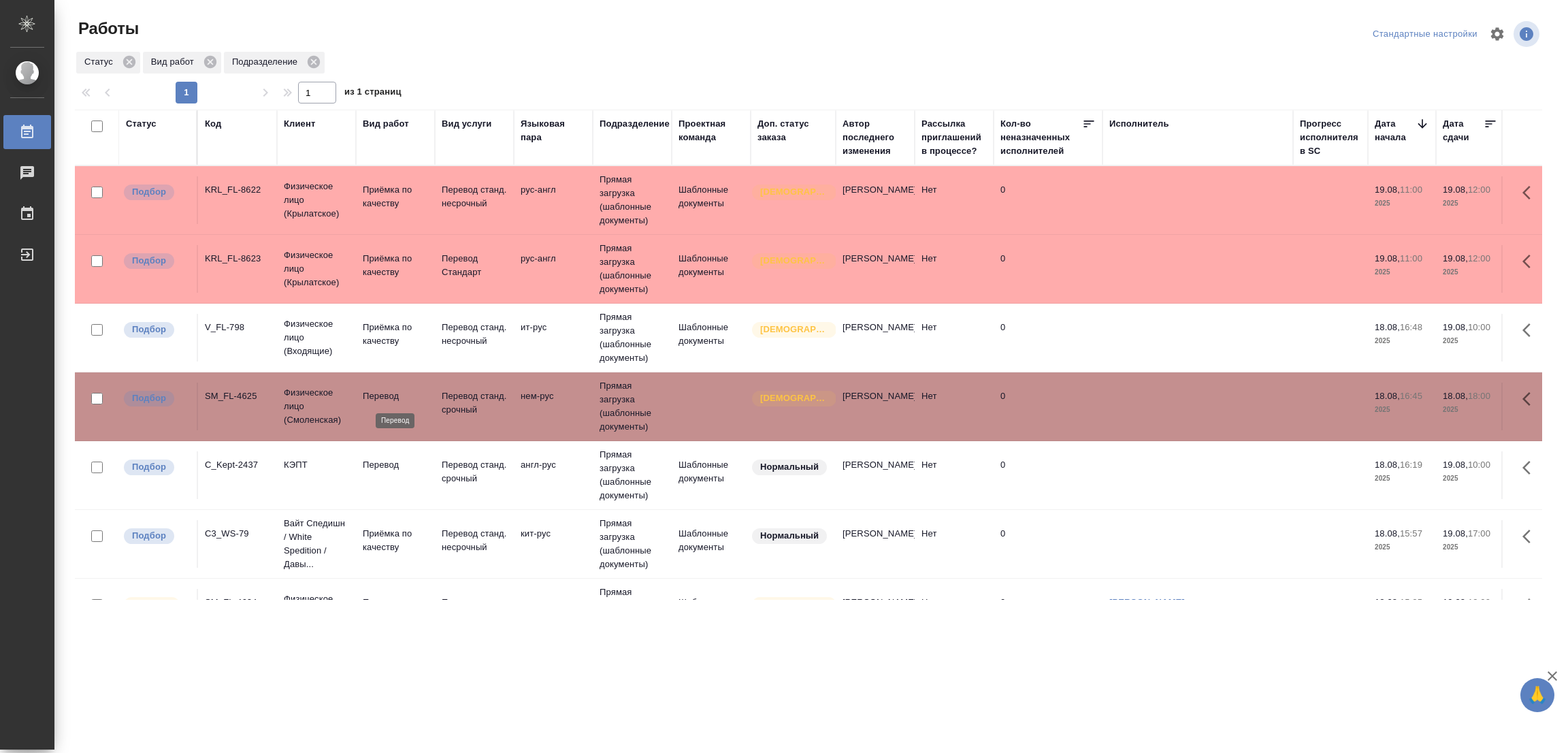
click at [378, 397] on p "Перевод" at bounding box center [395, 396] width 65 height 14
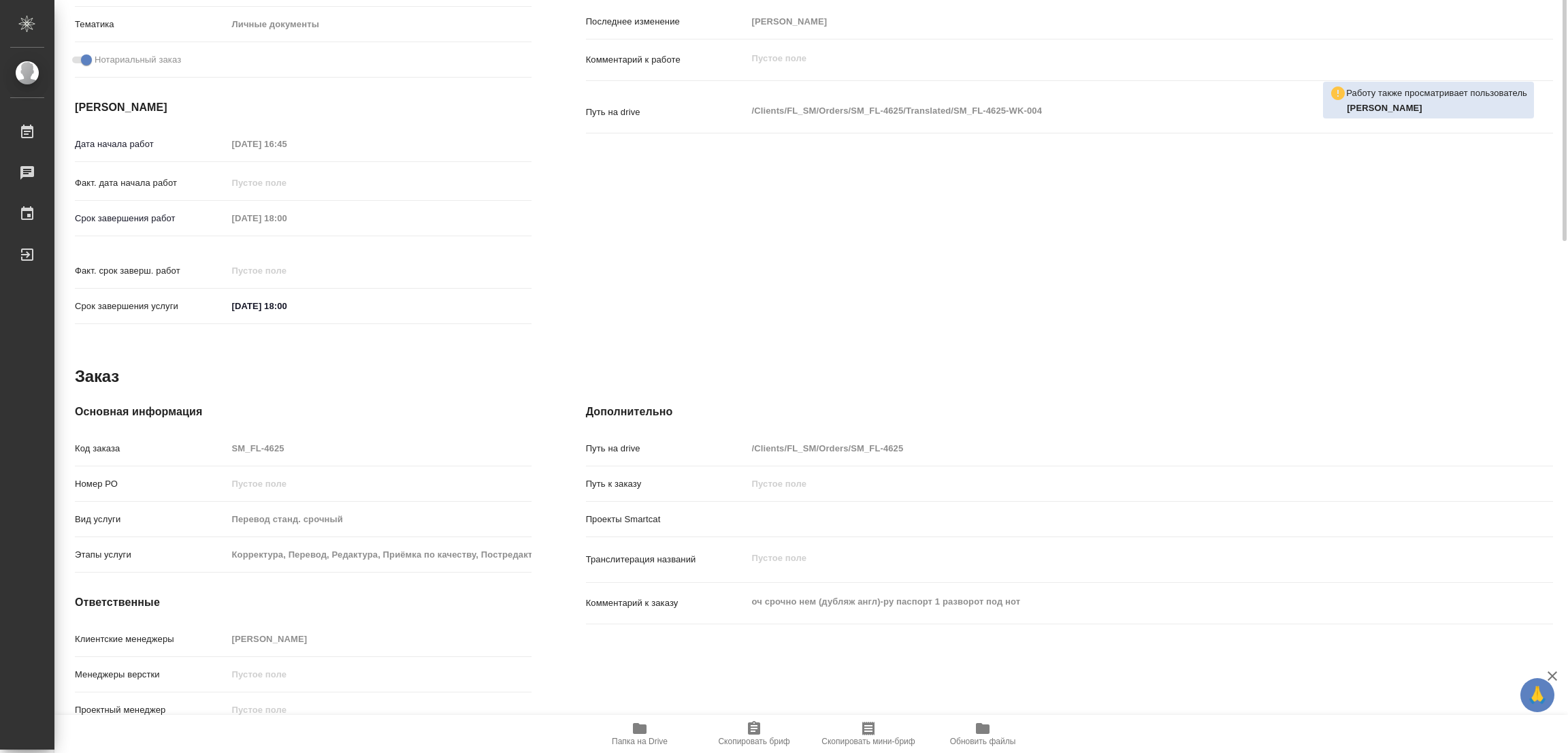
scroll to position [68, 0]
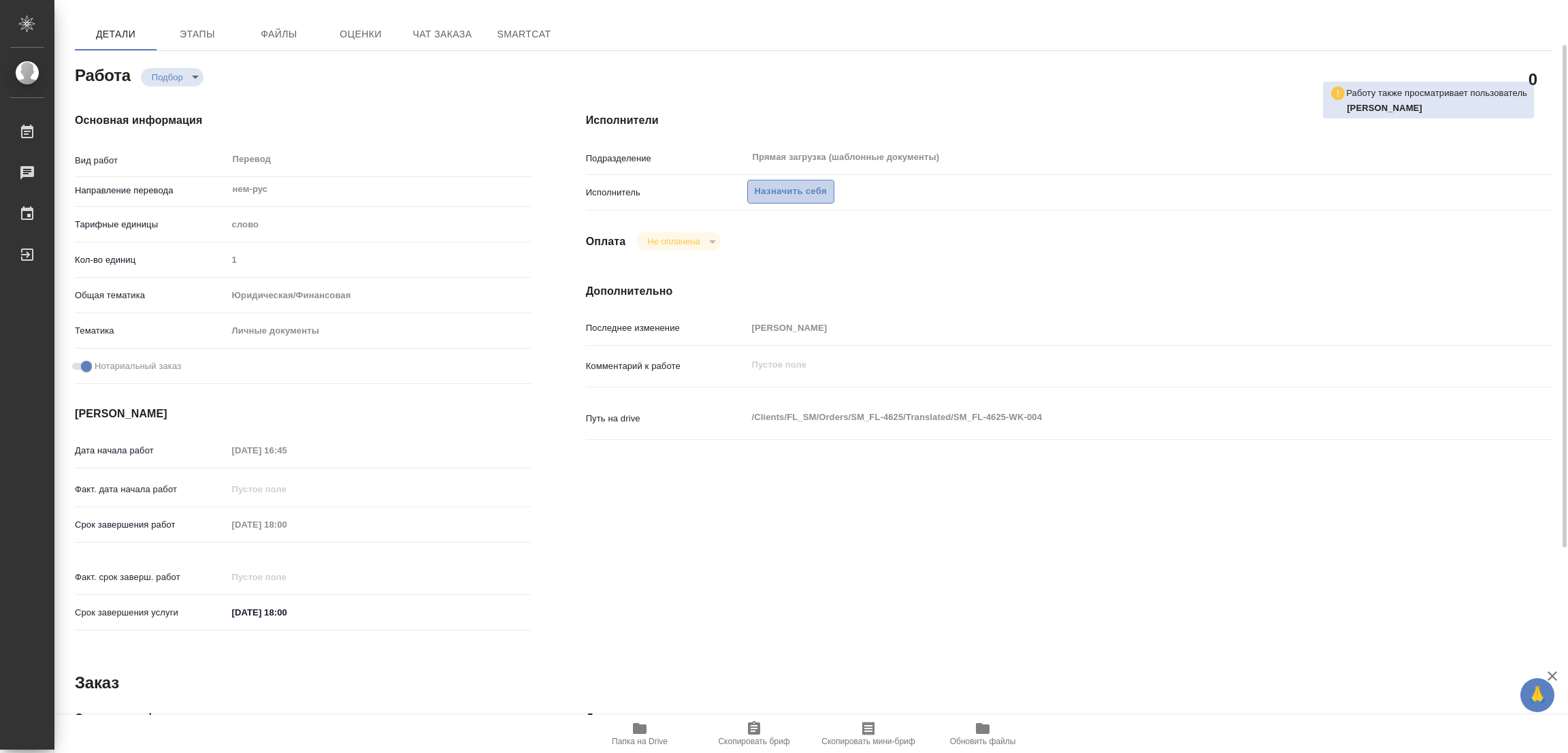
click at [793, 197] on span "Назначить себя" at bounding box center [790, 192] width 72 height 16
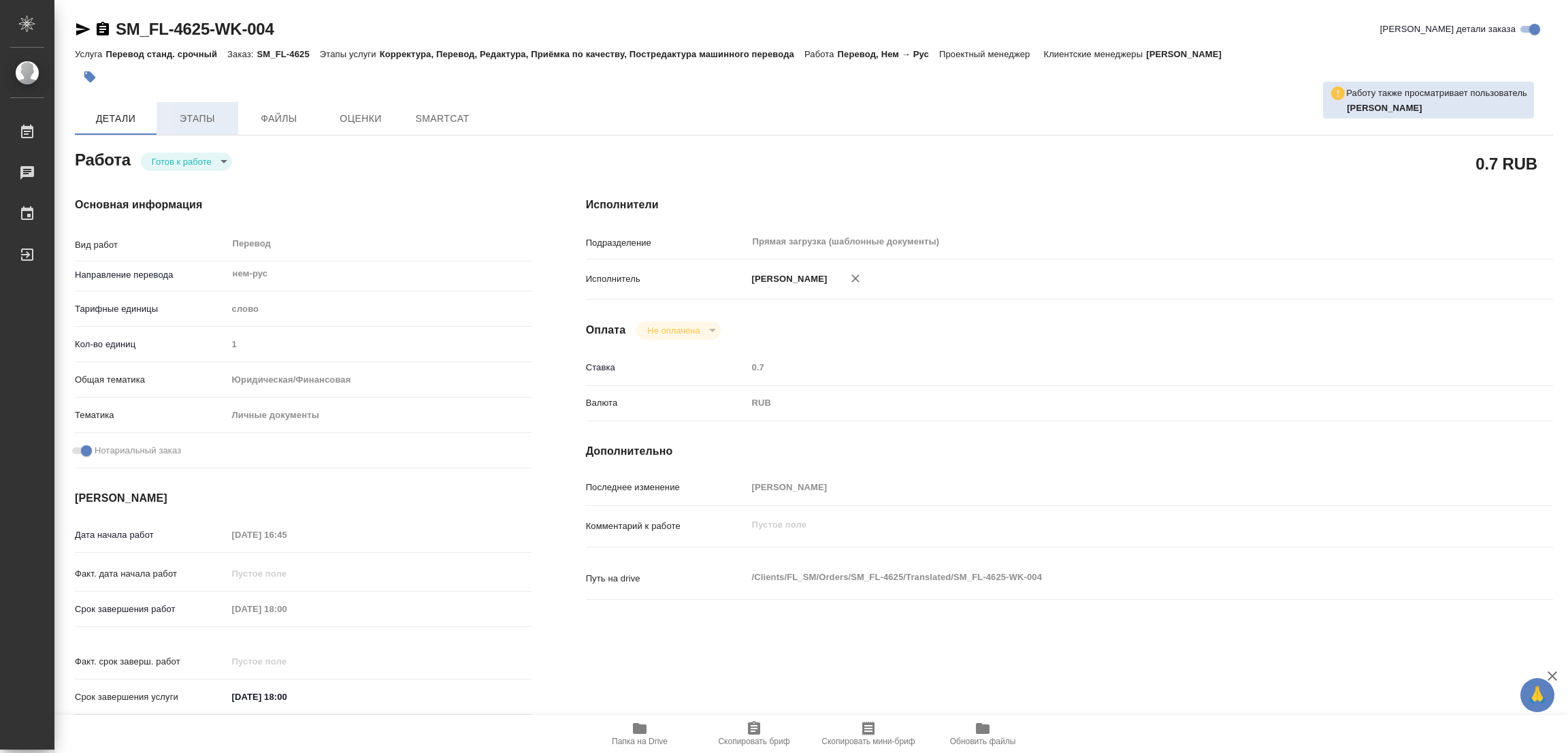
type textarea "x"
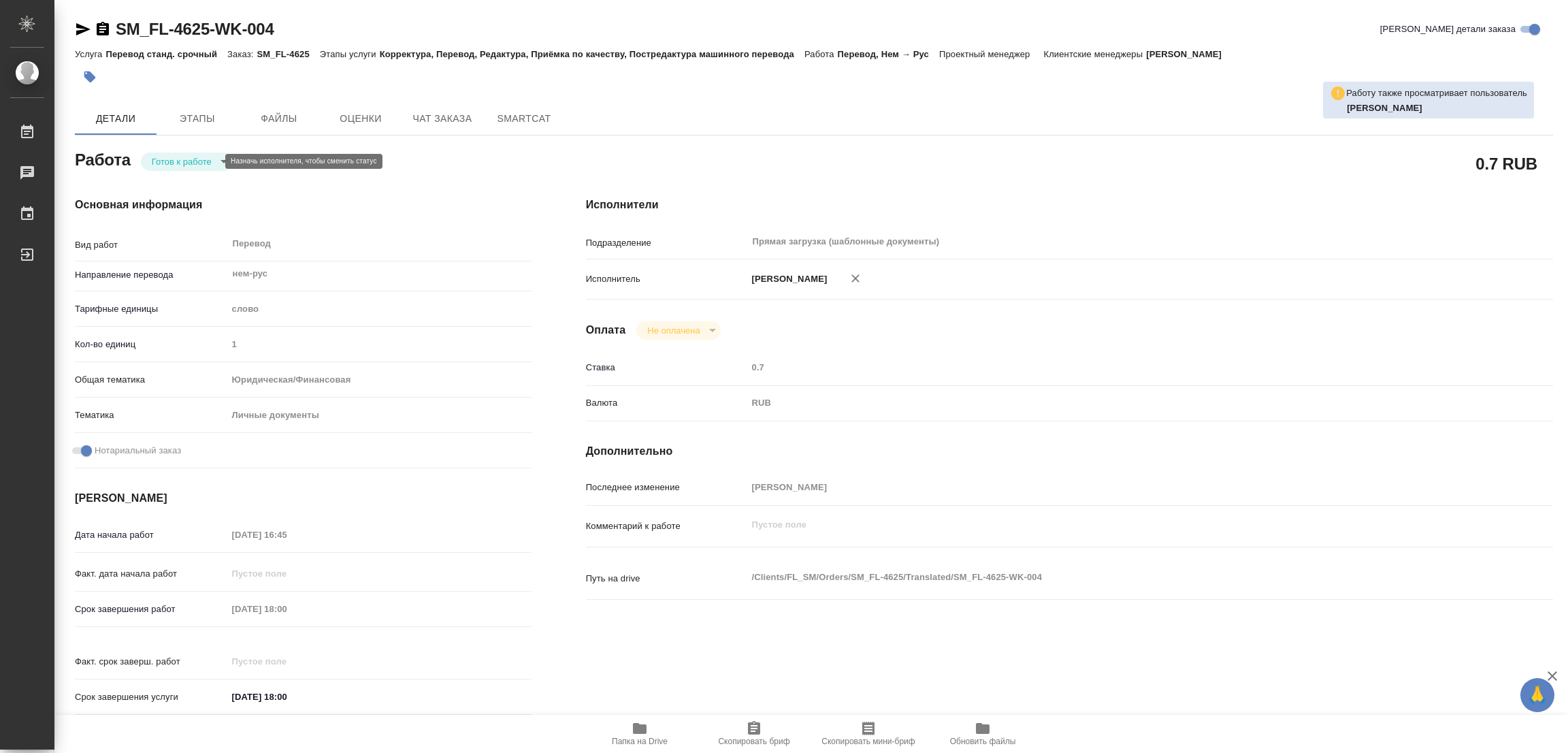
click at [185, 156] on body "🙏 .cls-1 fill:#fff; AWATERA [PERSON_NAME] Работы Чаты График Выйти SM_FL-4625-W…" at bounding box center [784, 376] width 1568 height 753
type textarea "x"
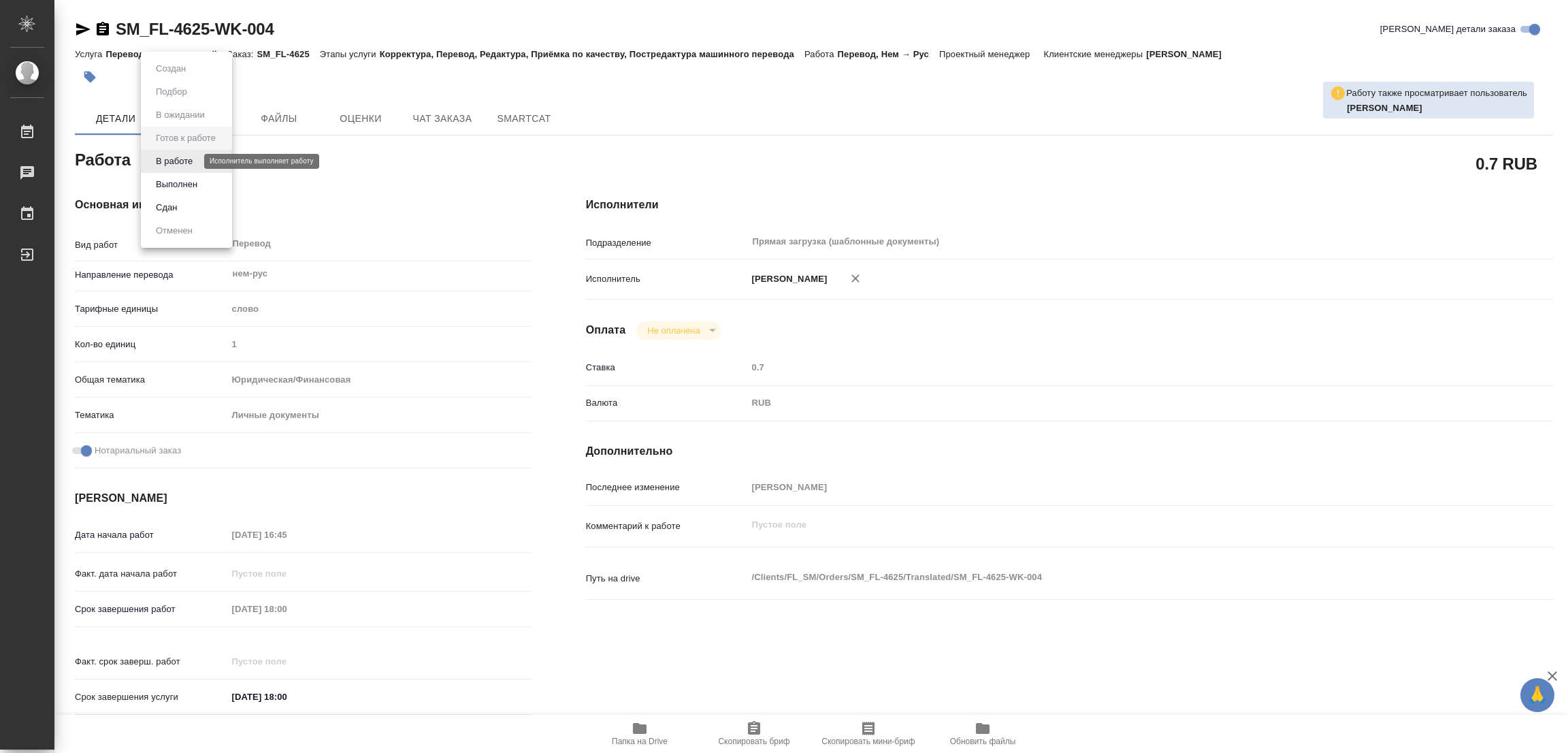
type textarea "x"
click at [185, 156] on button "В работе" at bounding box center [174, 162] width 45 height 15
type textarea "x"
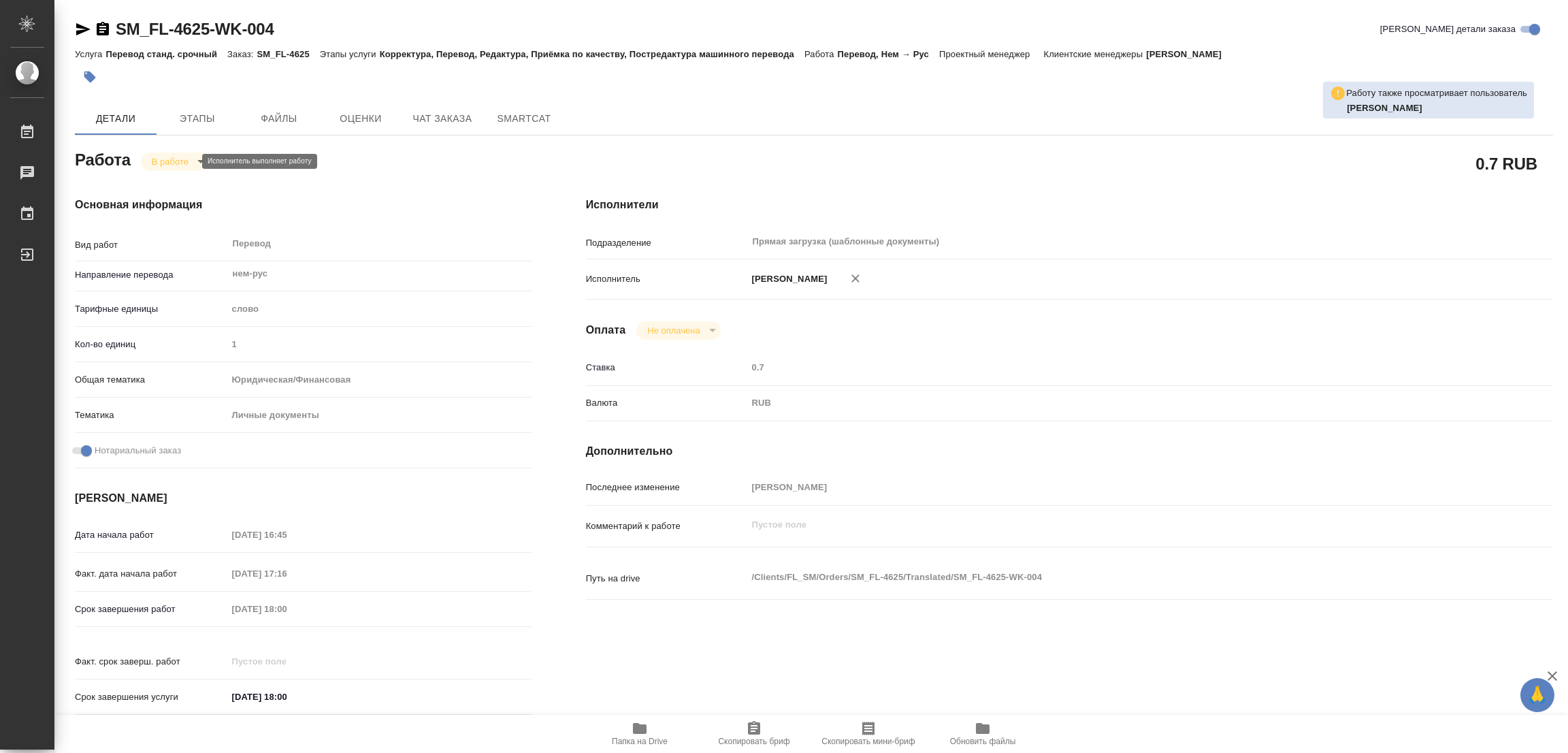
type textarea "x"
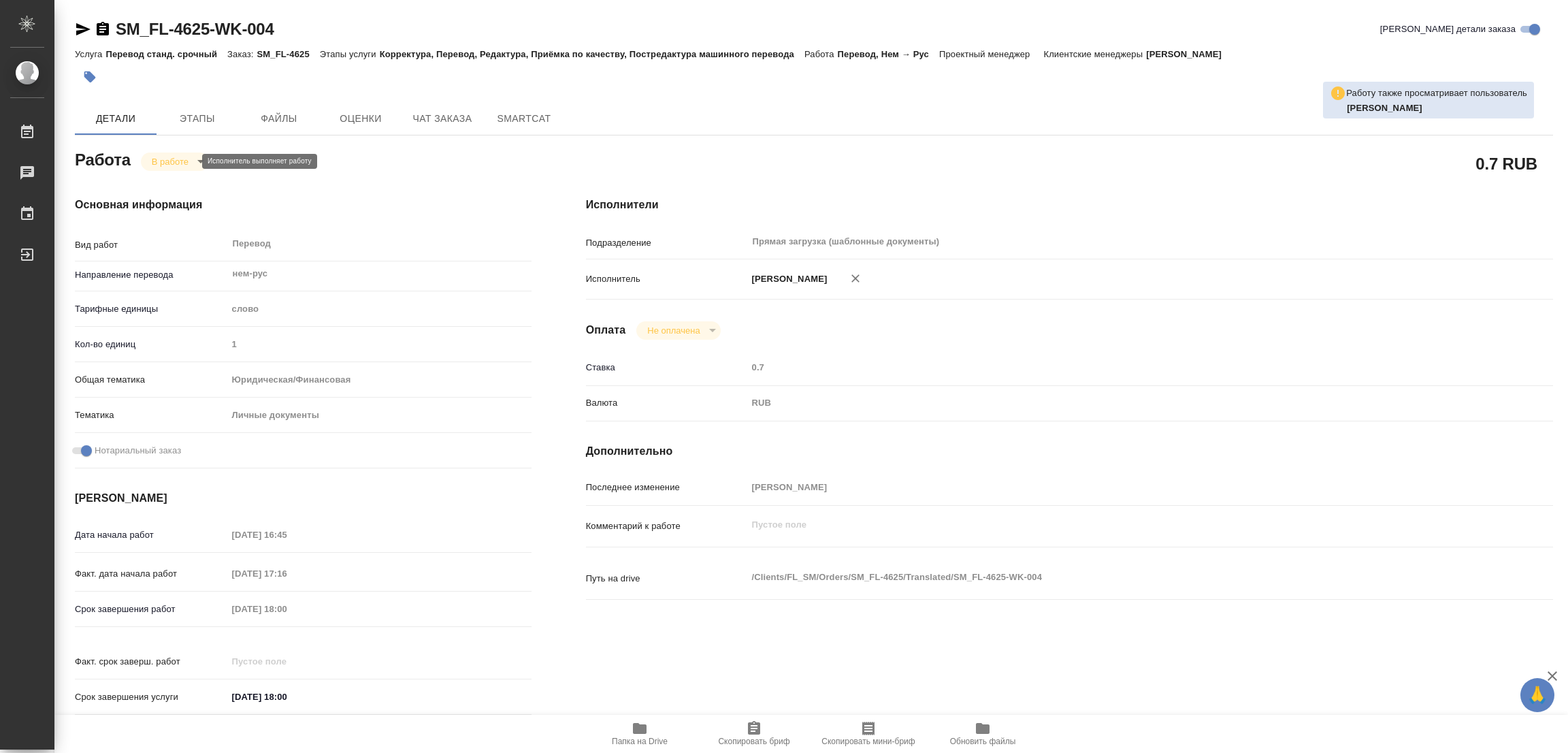
type textarea "x"
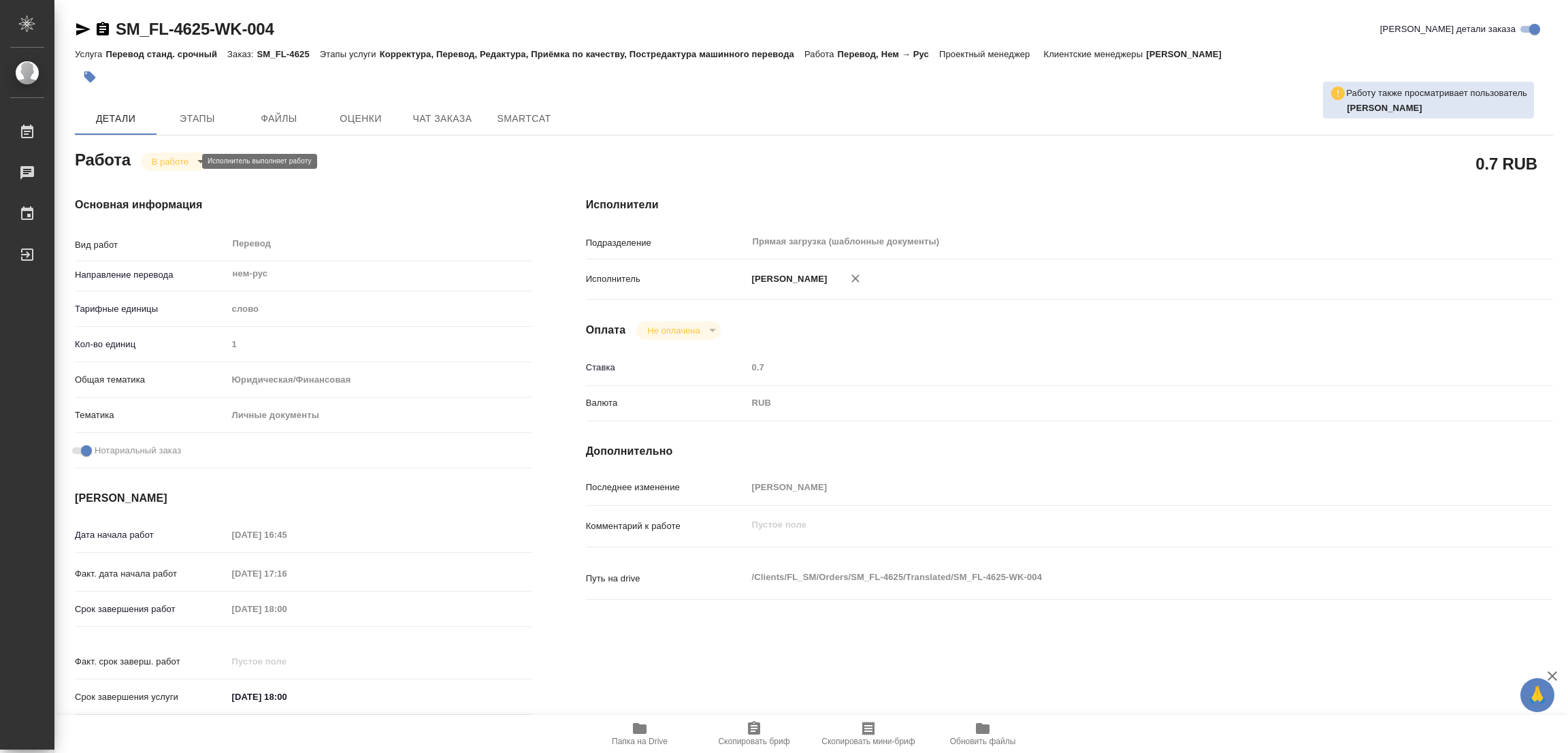
type textarea "x"
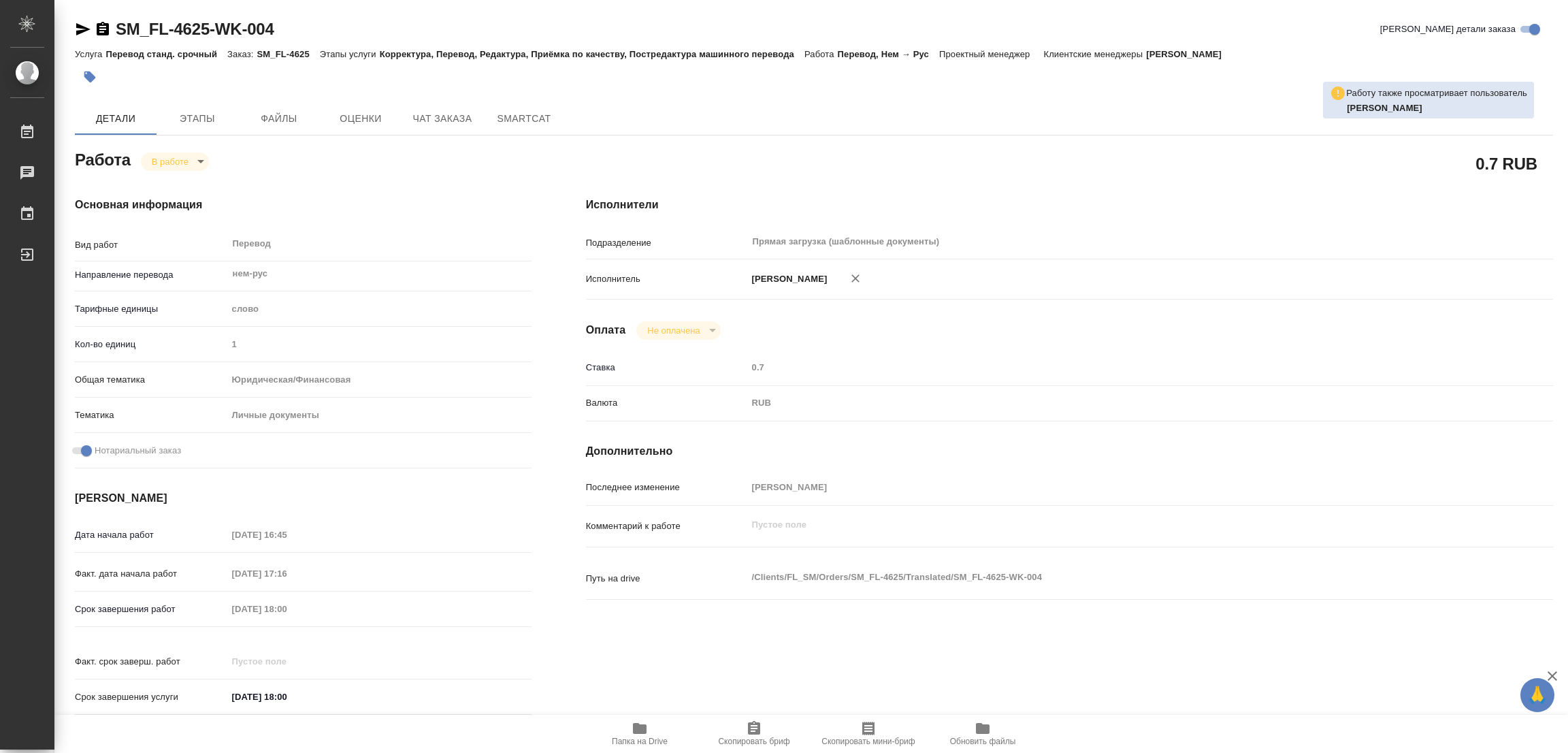
type textarea "x"
click at [628, 733] on span "Папка на Drive" at bounding box center [639, 733] width 98 height 26
drag, startPoint x: 115, startPoint y: 16, endPoint x: 207, endPoint y: 23, distance: 92.3
click at [207, 23] on div "SM_FL-4625-WK-004 Кратко детали заказа Услуга Перевод станд. срочный Заказ: SM_…" at bounding box center [813, 579] width 1492 height 1158
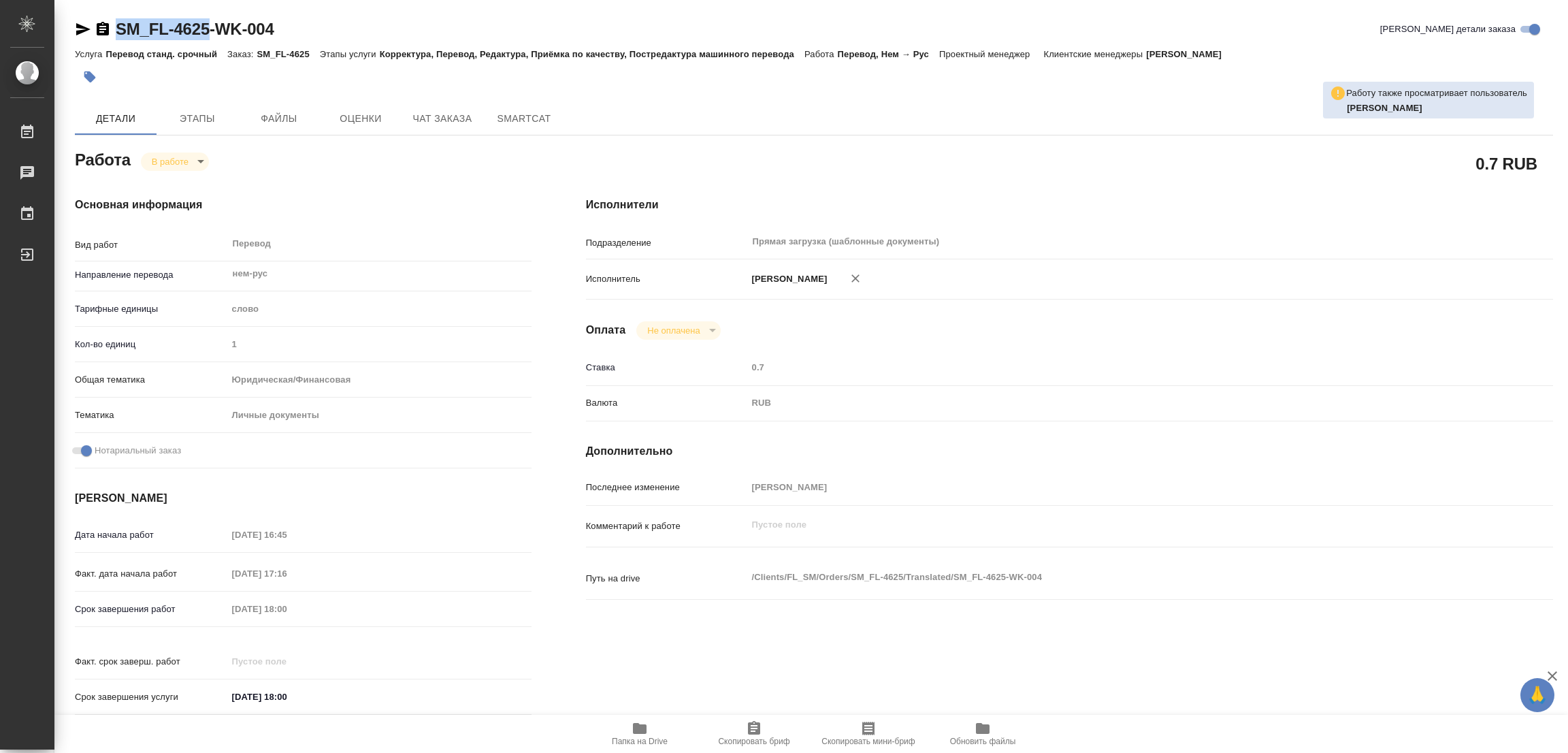
copy link "SM_FL-4625"
drag, startPoint x: 756, startPoint y: 739, endPoint x: 675, endPoint y: 744, distance: 81.2
click at [756, 737] on span "Скопировать бриф" at bounding box center [754, 741] width 71 height 9
copy link "SM_FL-4625"
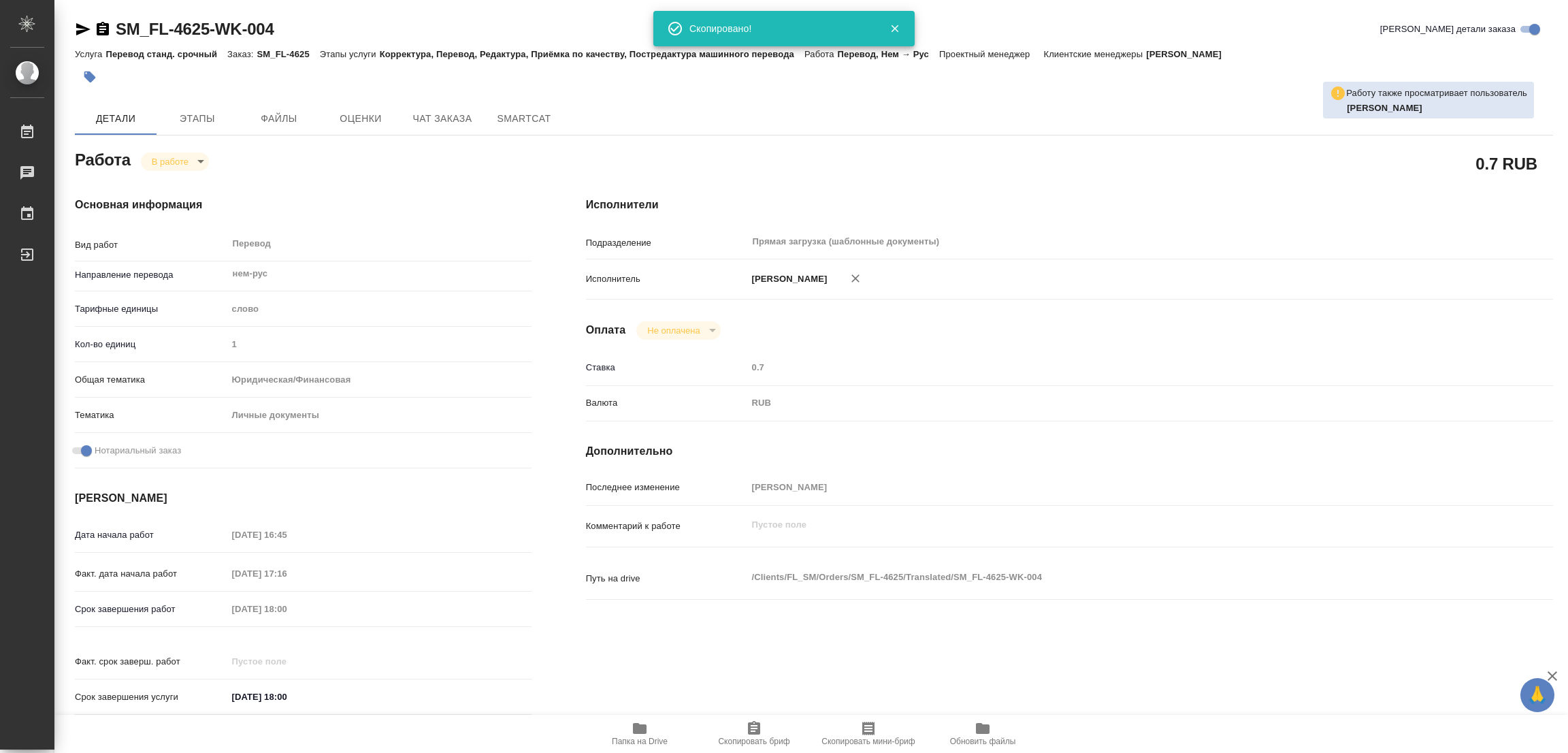
click at [946, 205] on h4 "Исполнители" at bounding box center [1068, 205] width 967 height 16
type textarea "x"
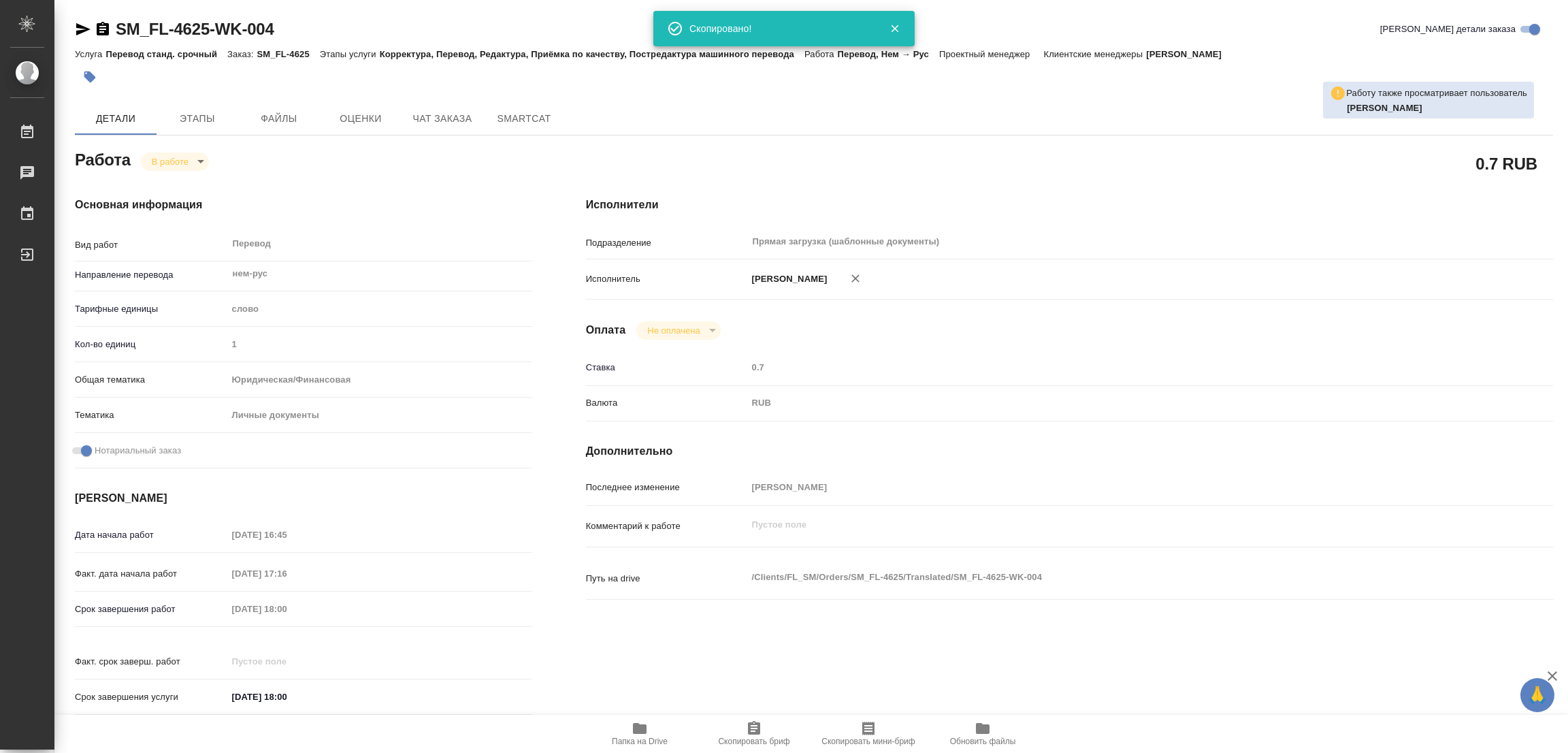
type textarea "x"
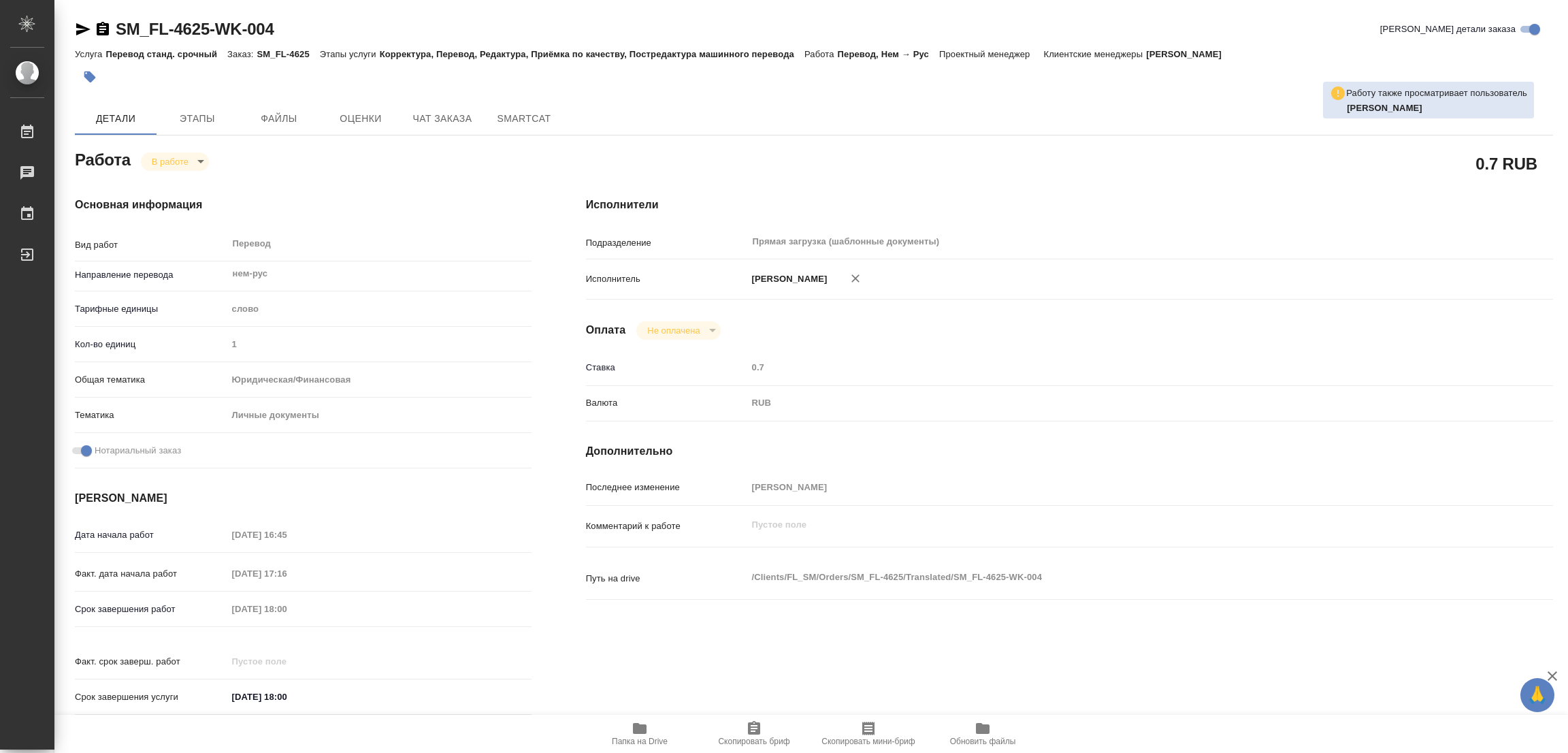
type textarea "x"
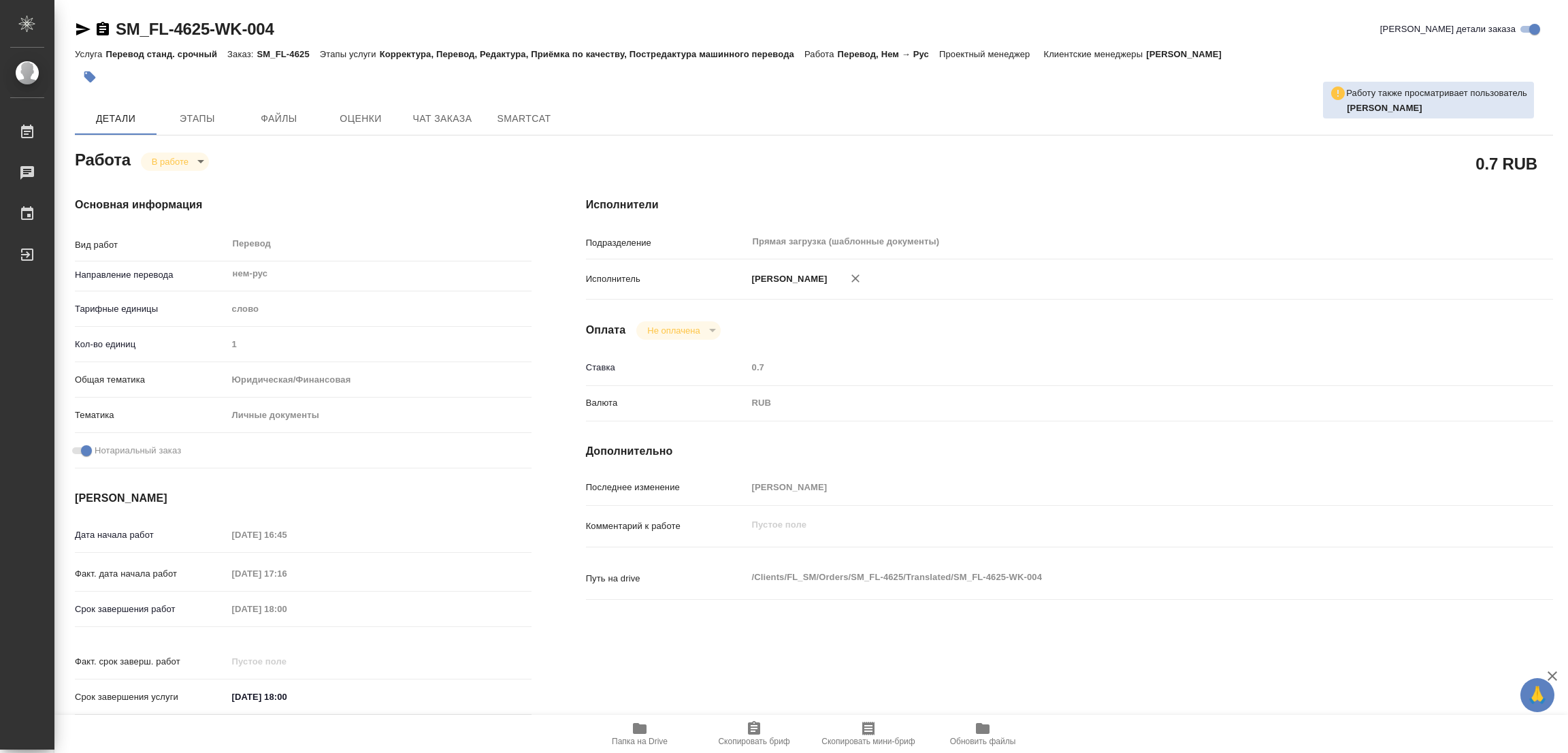
click at [175, 613] on div "Срок завершения работ 18.08.2025 18:00" at bounding box center [303, 608] width 457 height 23
click at [1260, 543] on div "Комментарий к работе x" at bounding box center [1068, 537] width 967 height 52
click at [190, 114] on span "Этапы" at bounding box center [197, 119] width 65 height 17
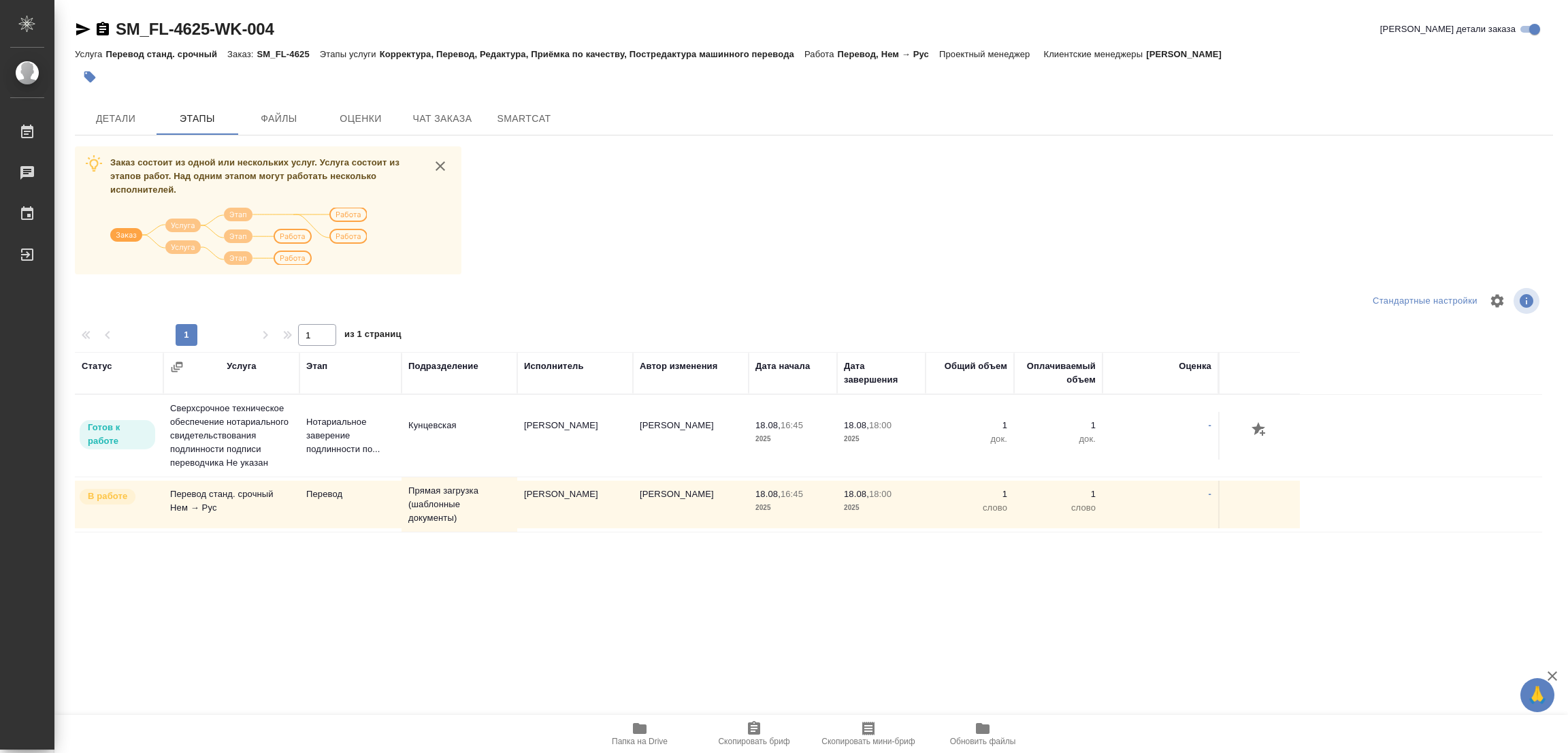
click at [820, 243] on div "Заказ состоит из одной или нескольких услуг. Услуга состоит из этапов работ. На…" at bounding box center [813, 403] width 1477 height 512
click at [700, 179] on div "Заказ состоит из одной или нескольких услуг. Услуга состоит из этапов работ. На…" at bounding box center [813, 403] width 1477 height 512
click at [801, 91] on div at bounding box center [567, 77] width 985 height 30
click at [1282, 217] on div "Заказ состоит из одной или нескольких услуг. Услуга состоит из этапов работ. На…" at bounding box center [813, 403] width 1477 height 512
click at [1096, 183] on div "Заказ состоит из одной или нескольких услуг. Услуга состоит из этапов работ. На…" at bounding box center [813, 403] width 1477 height 512
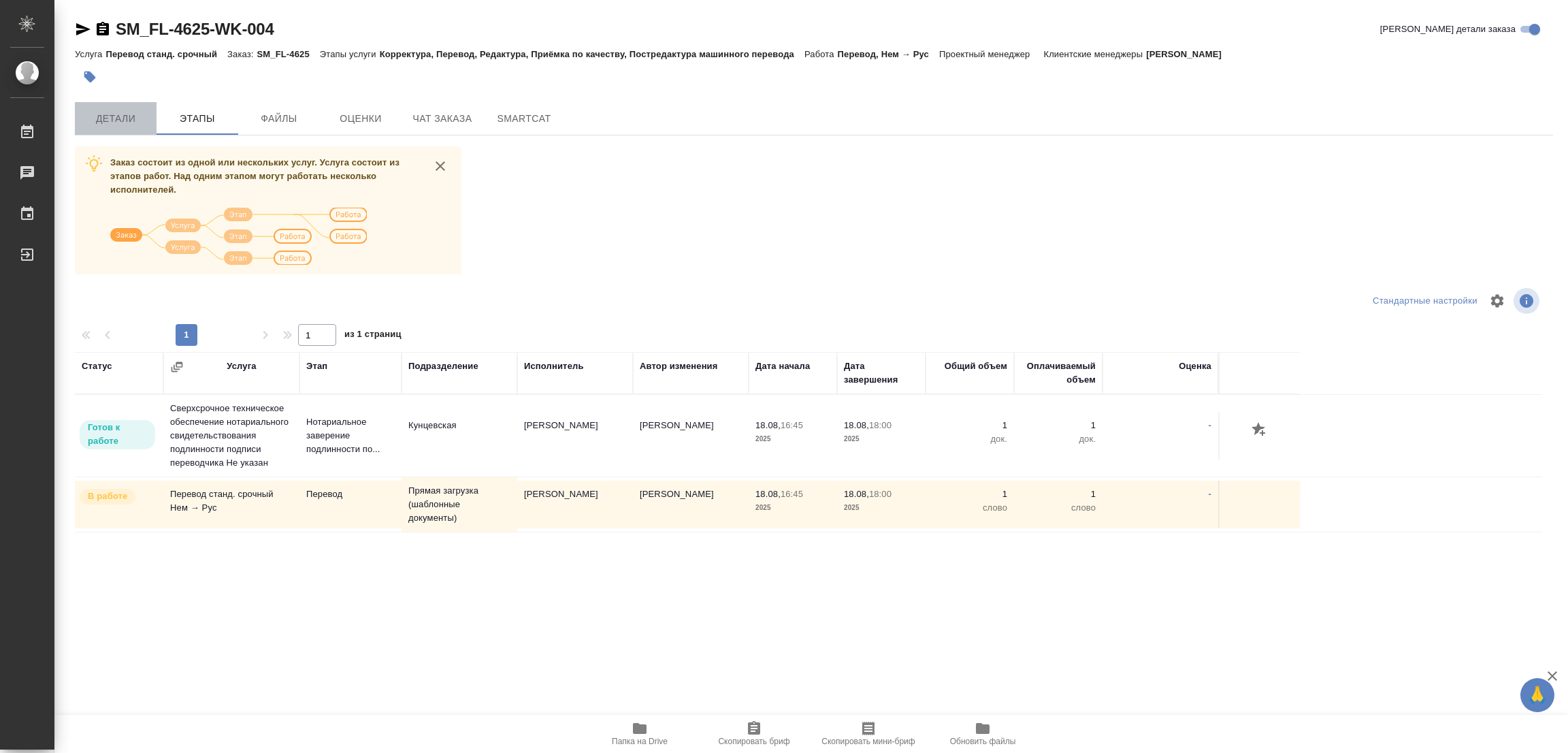
click at [109, 114] on span "Детали" at bounding box center [116, 119] width 65 height 17
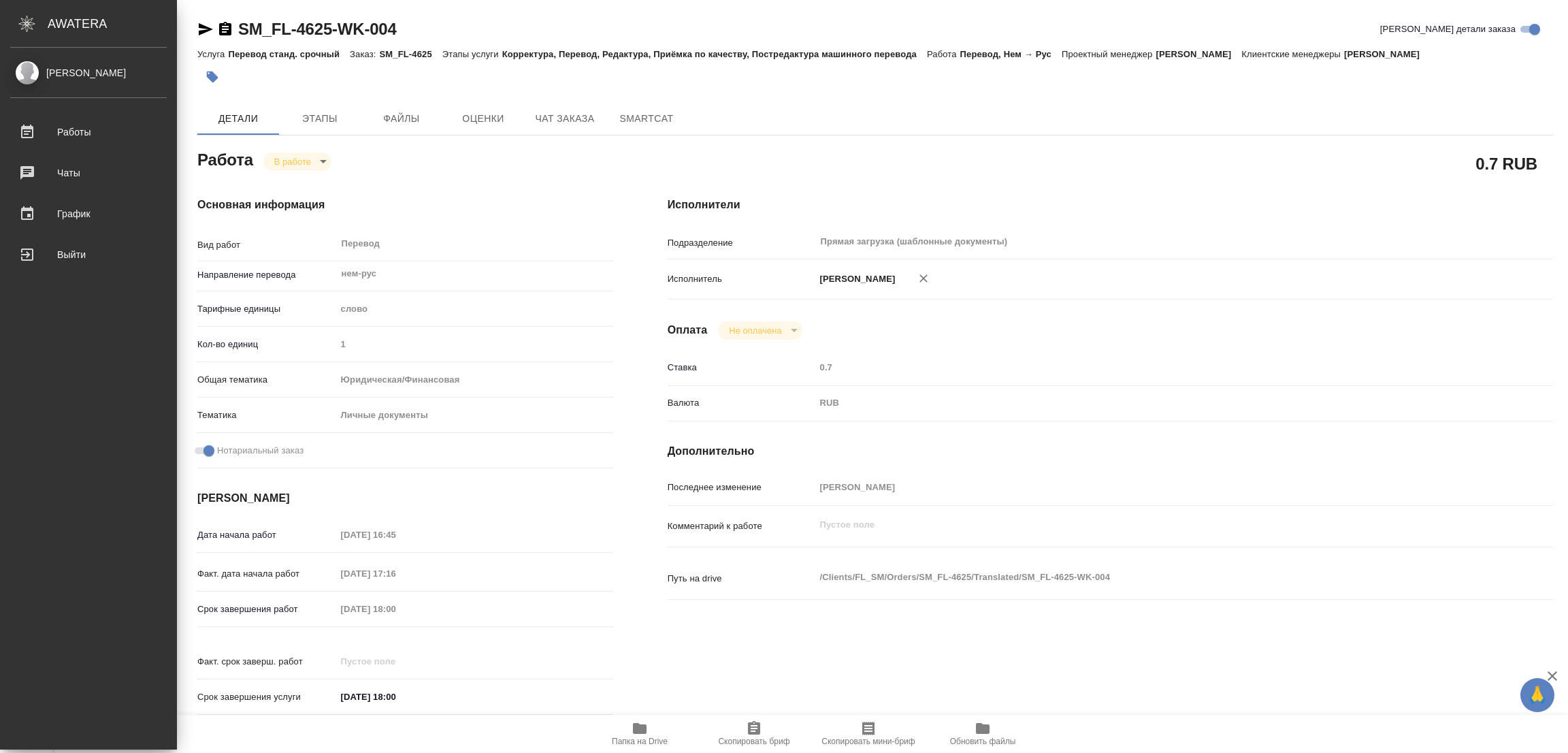
type textarea "x"
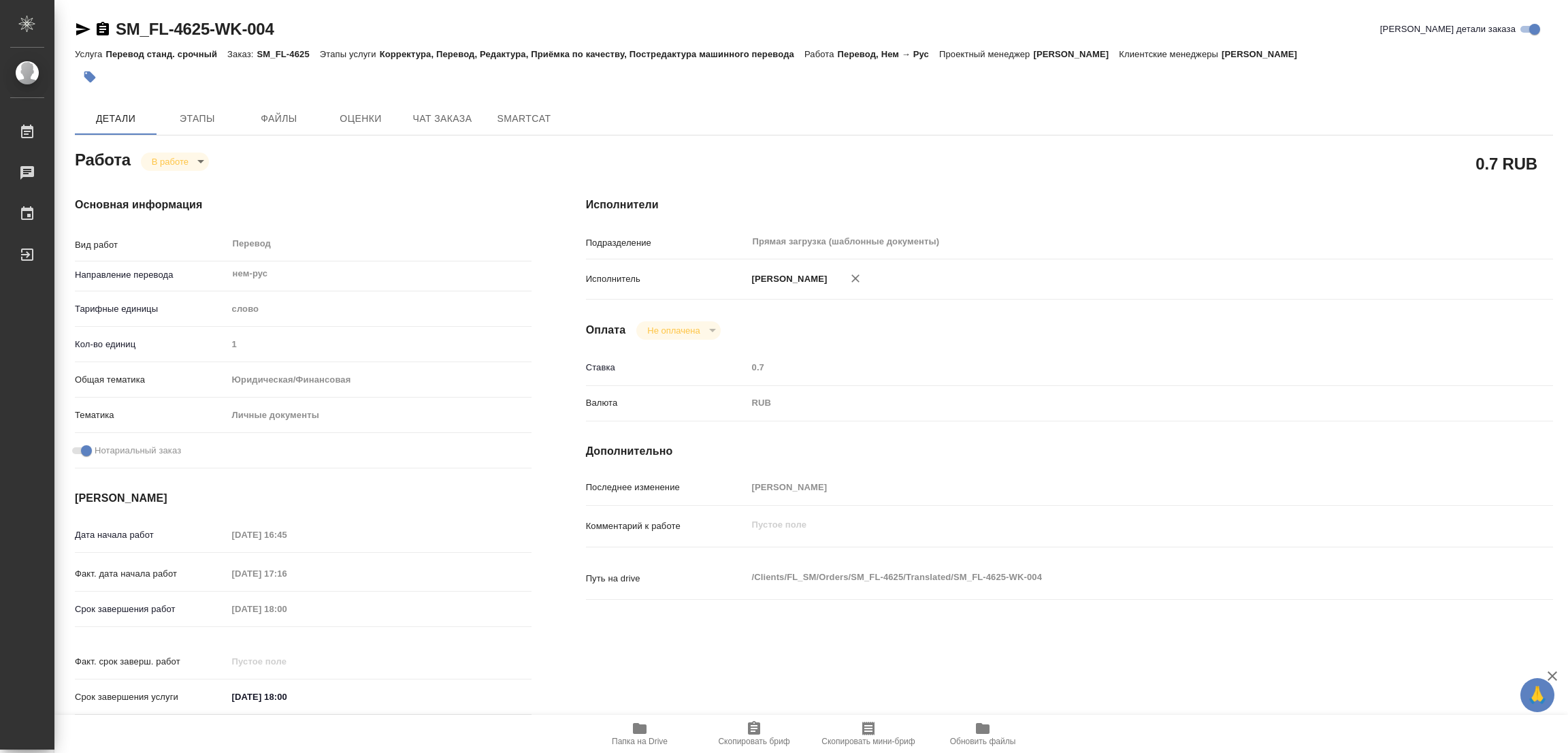
type textarea "x"
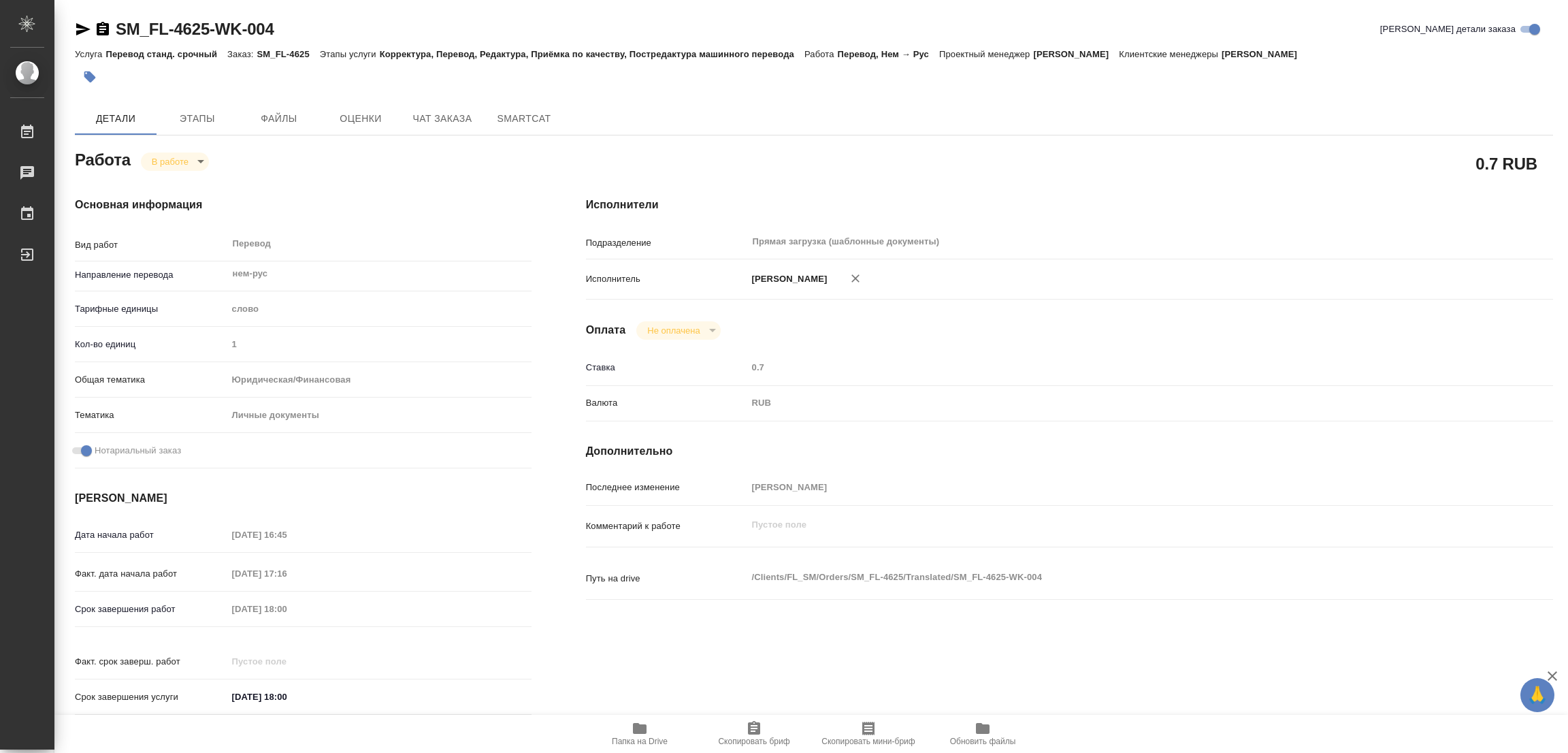
type textarea "x"
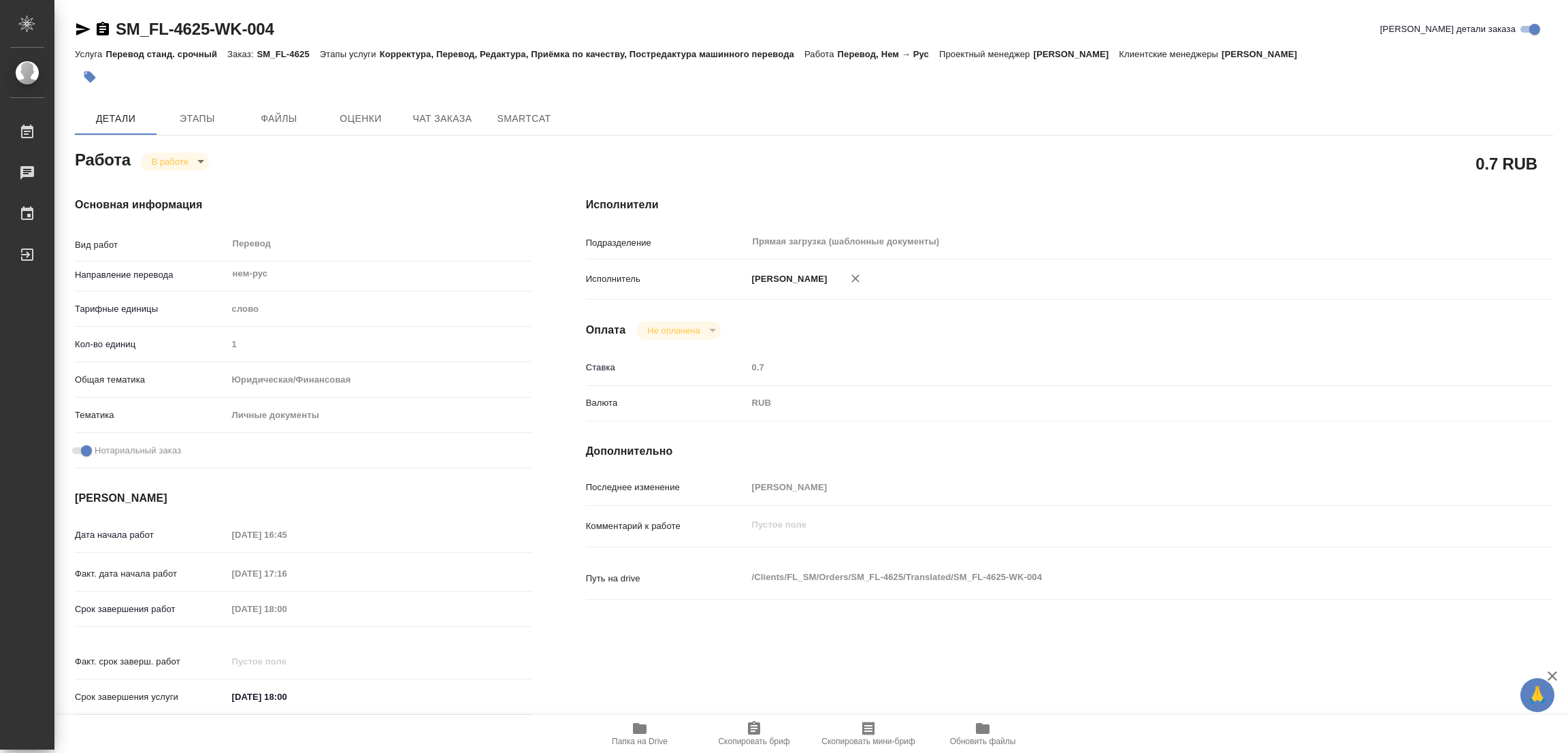
type textarea "x"
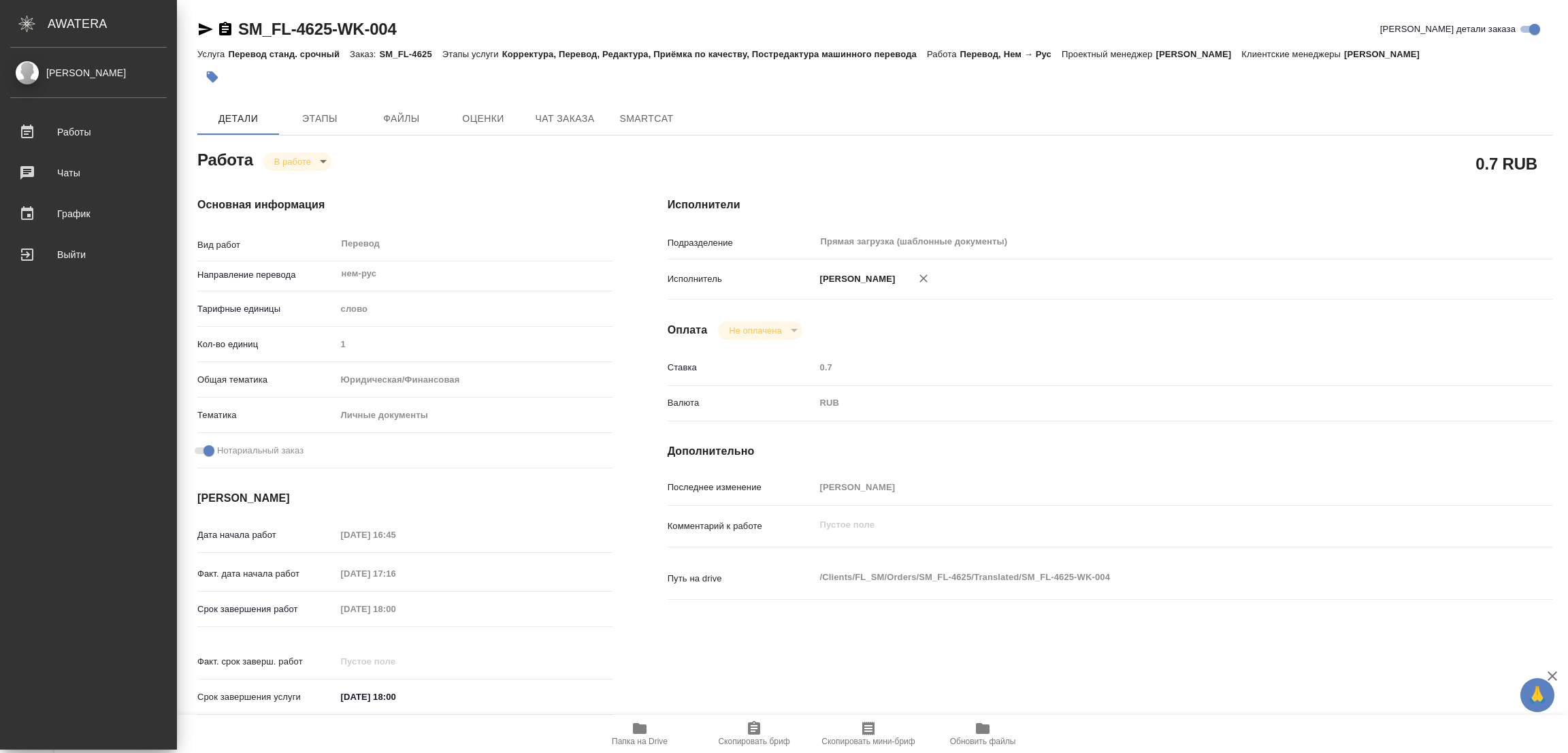
type textarea "x"
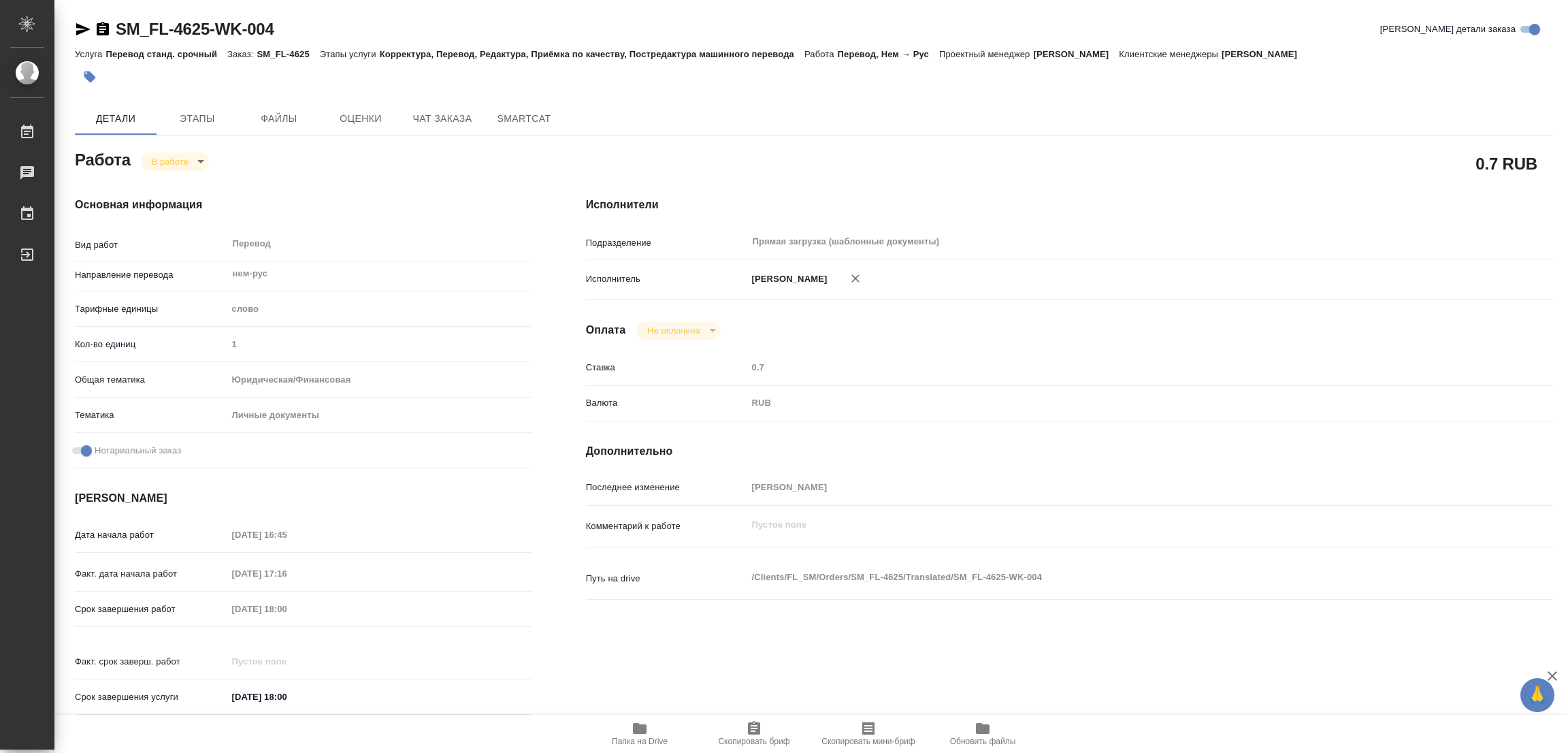
type textarea "x"
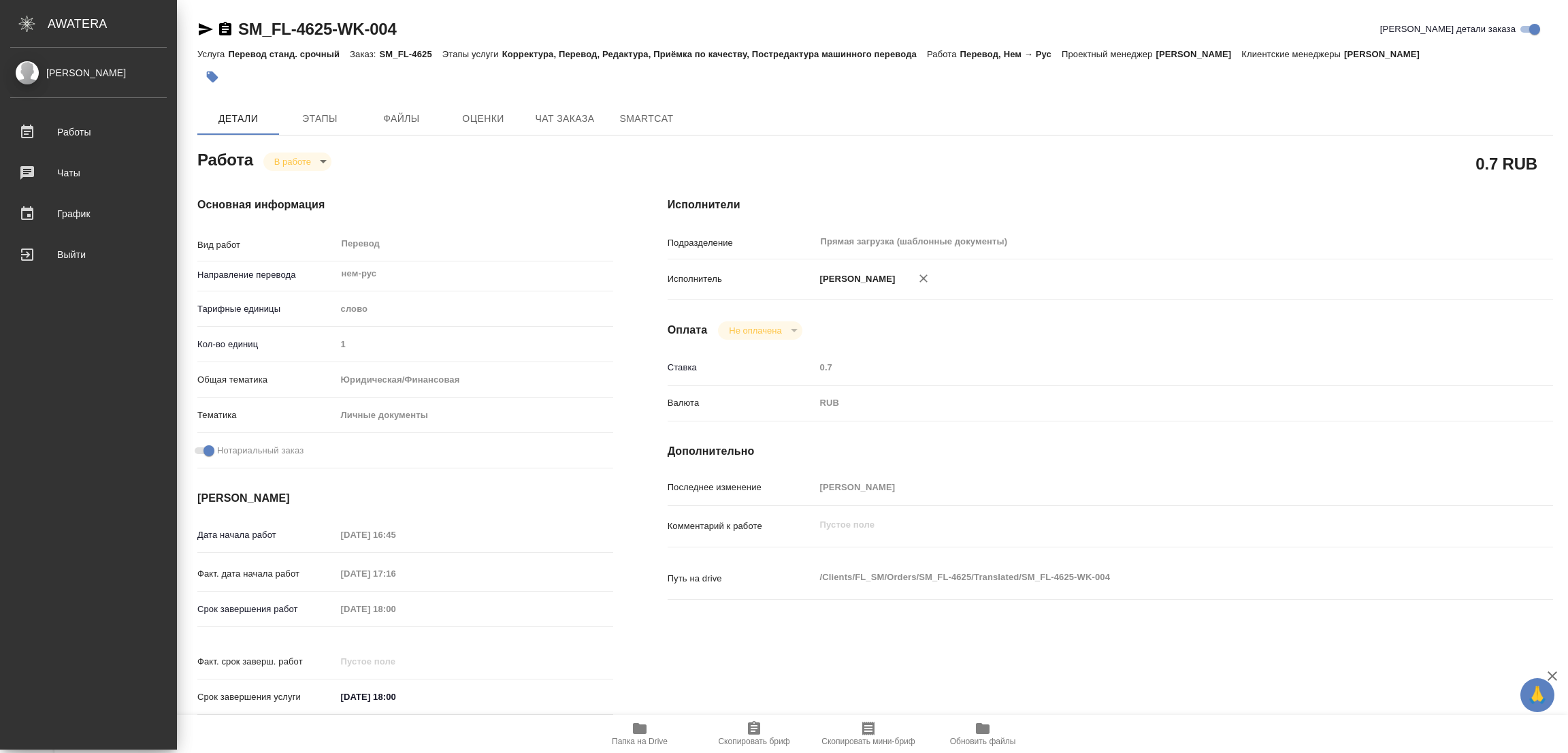
type textarea "x"
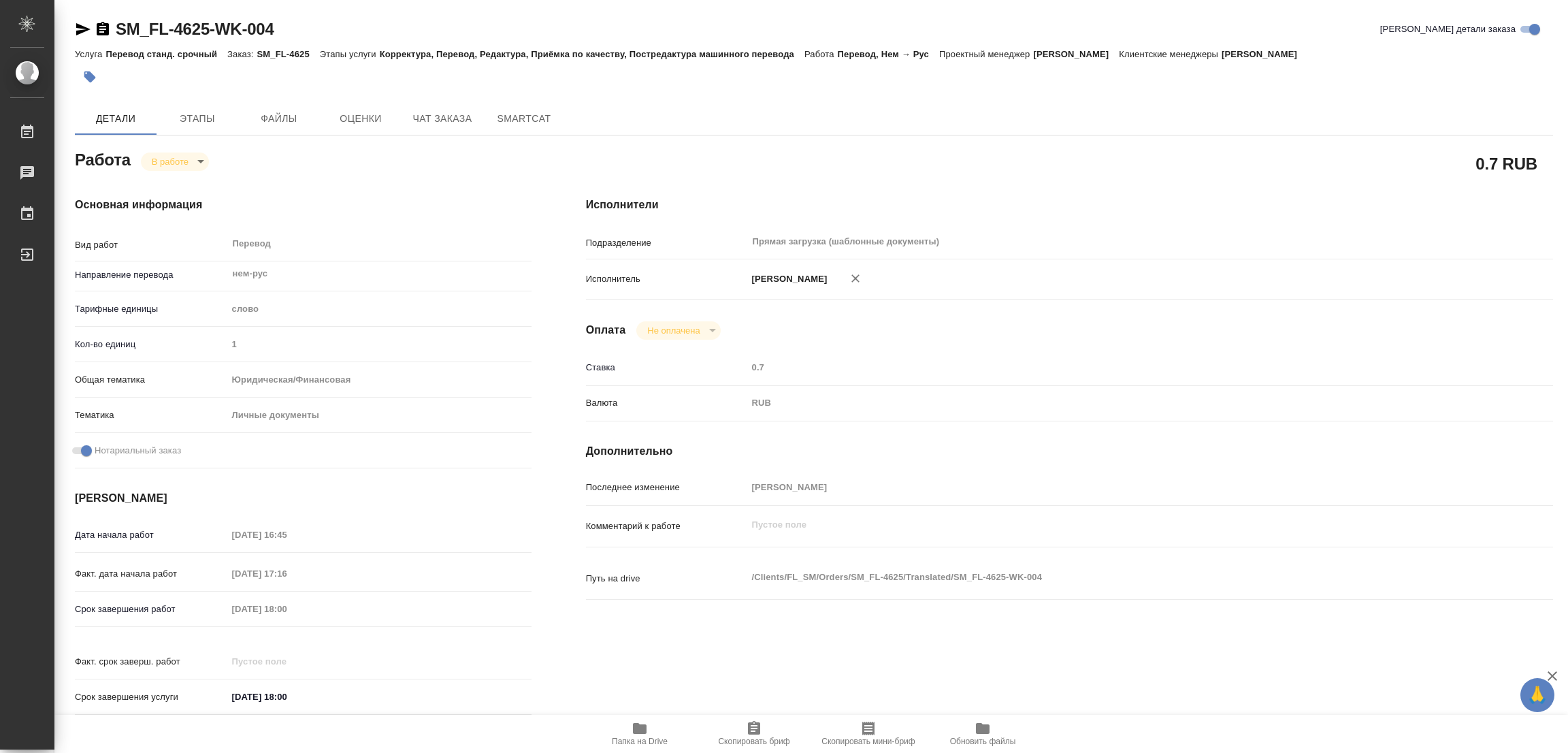
type textarea "x"
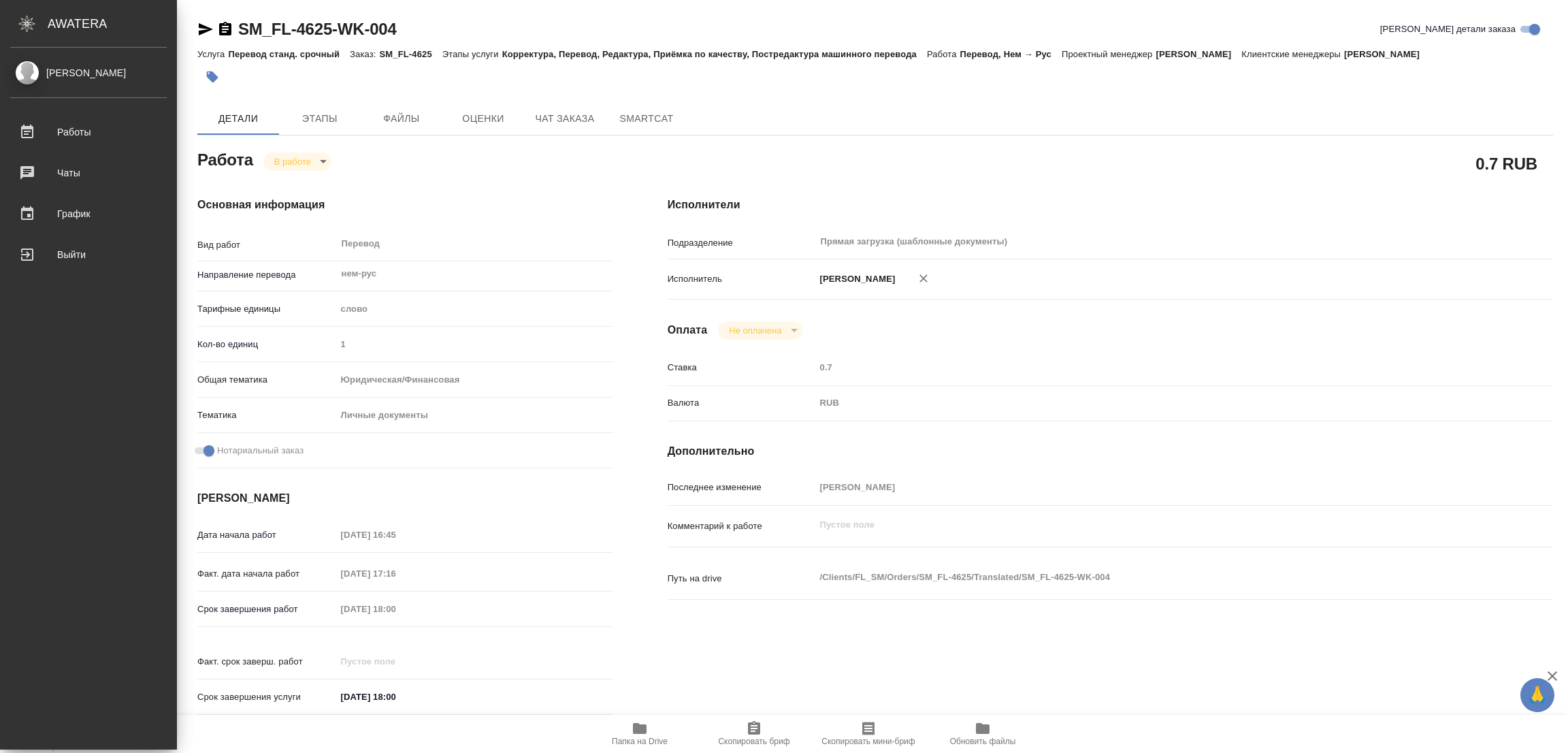
type textarea "x"
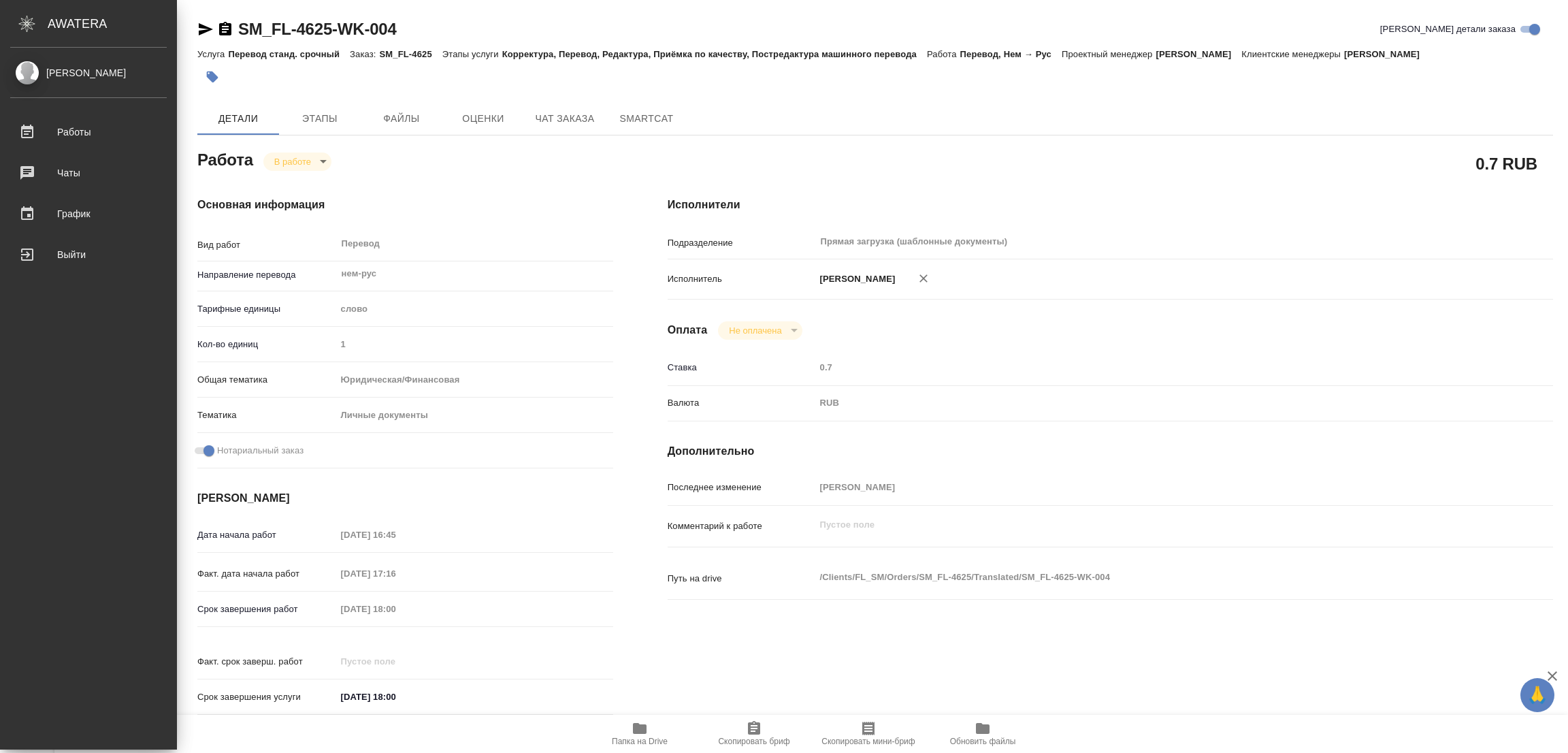
type textarea "x"
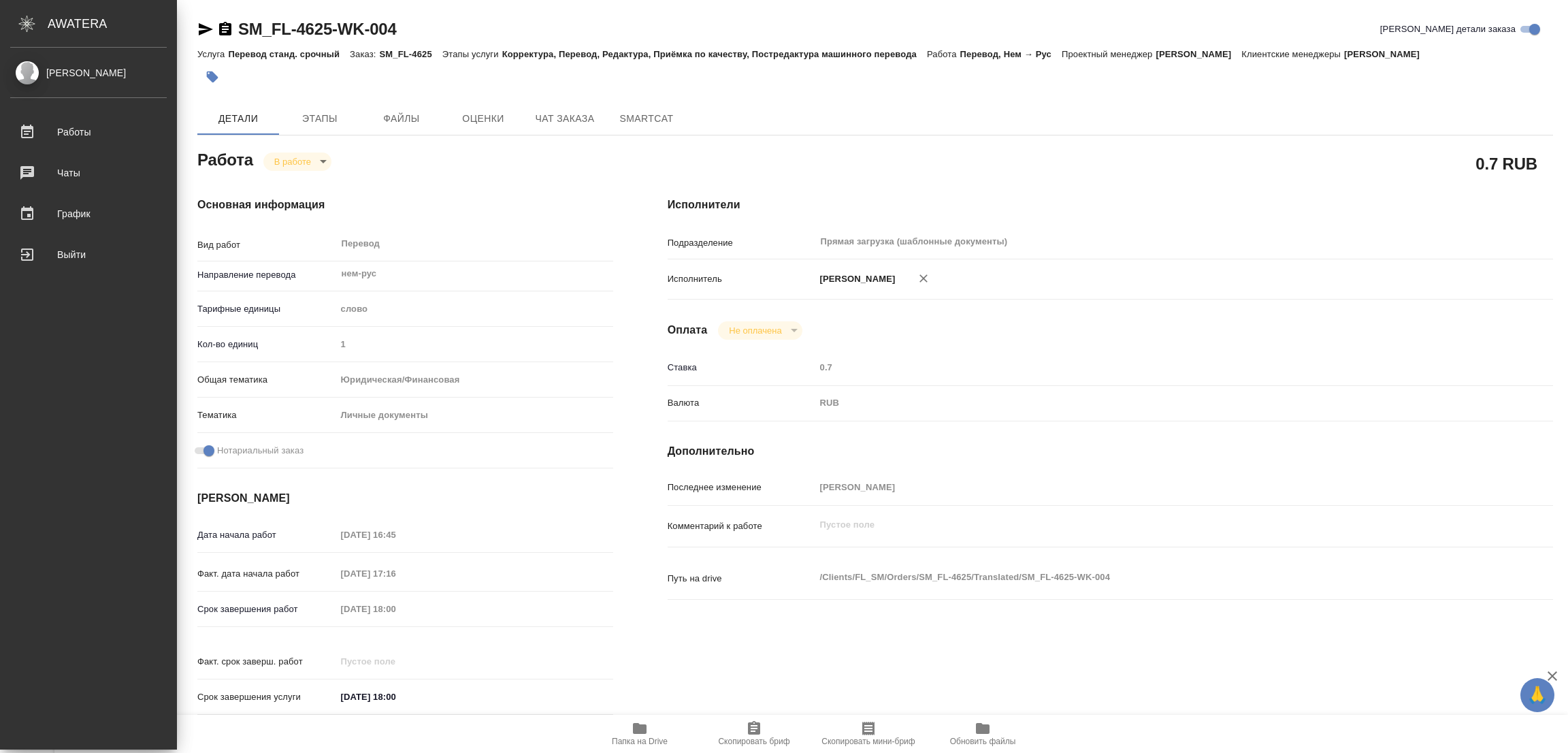
type textarea "x"
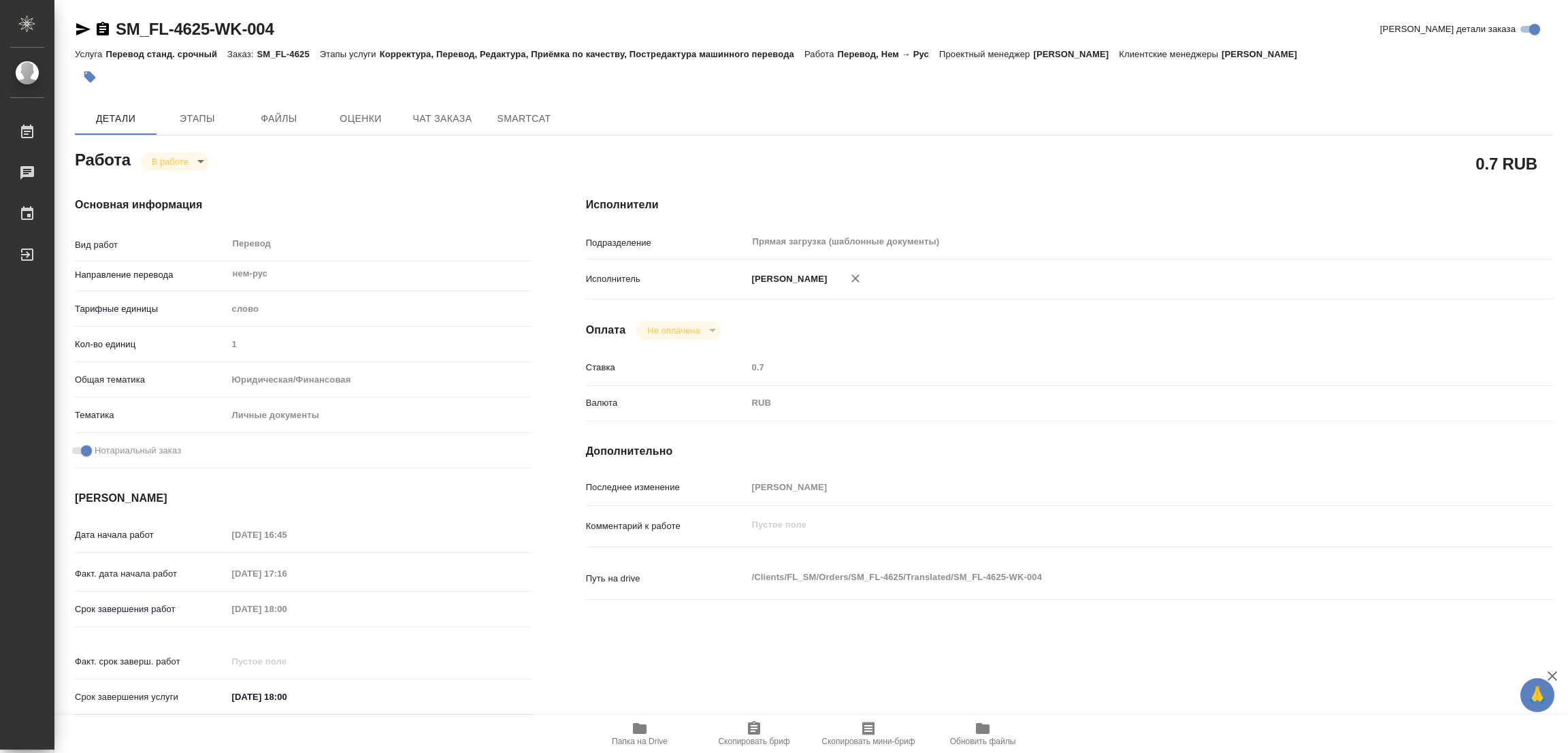
type textarea "x"
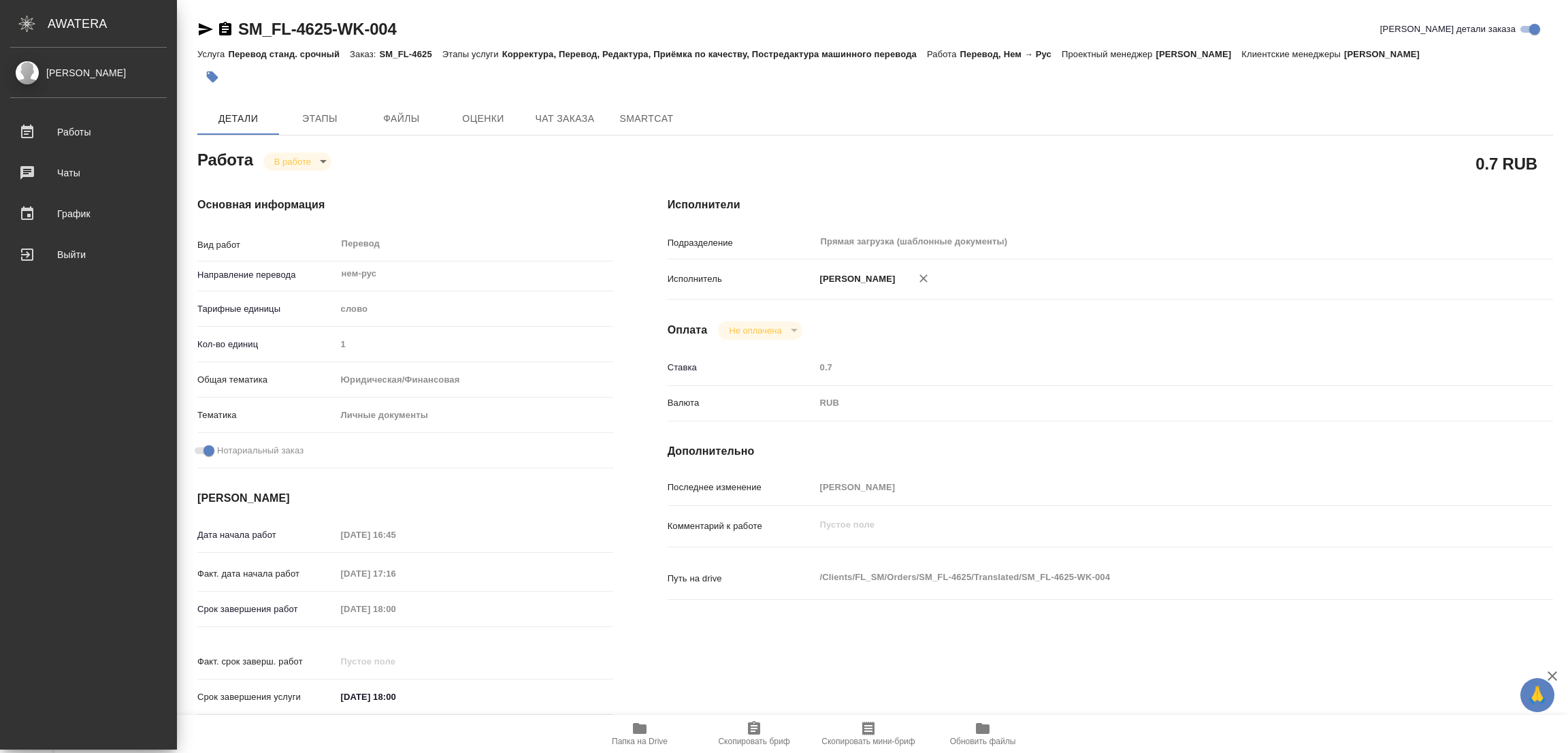
type textarea "x"
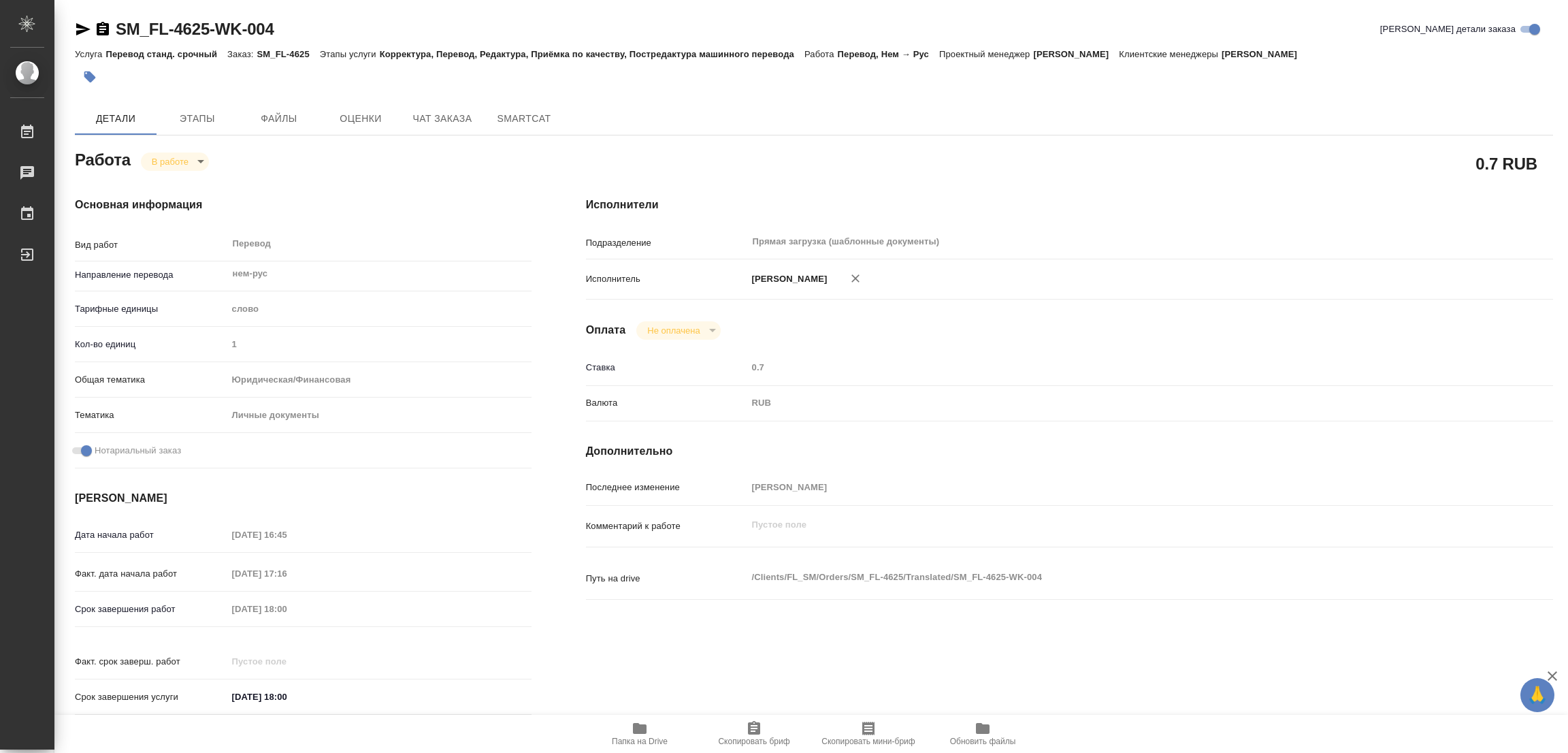
type textarea "x"
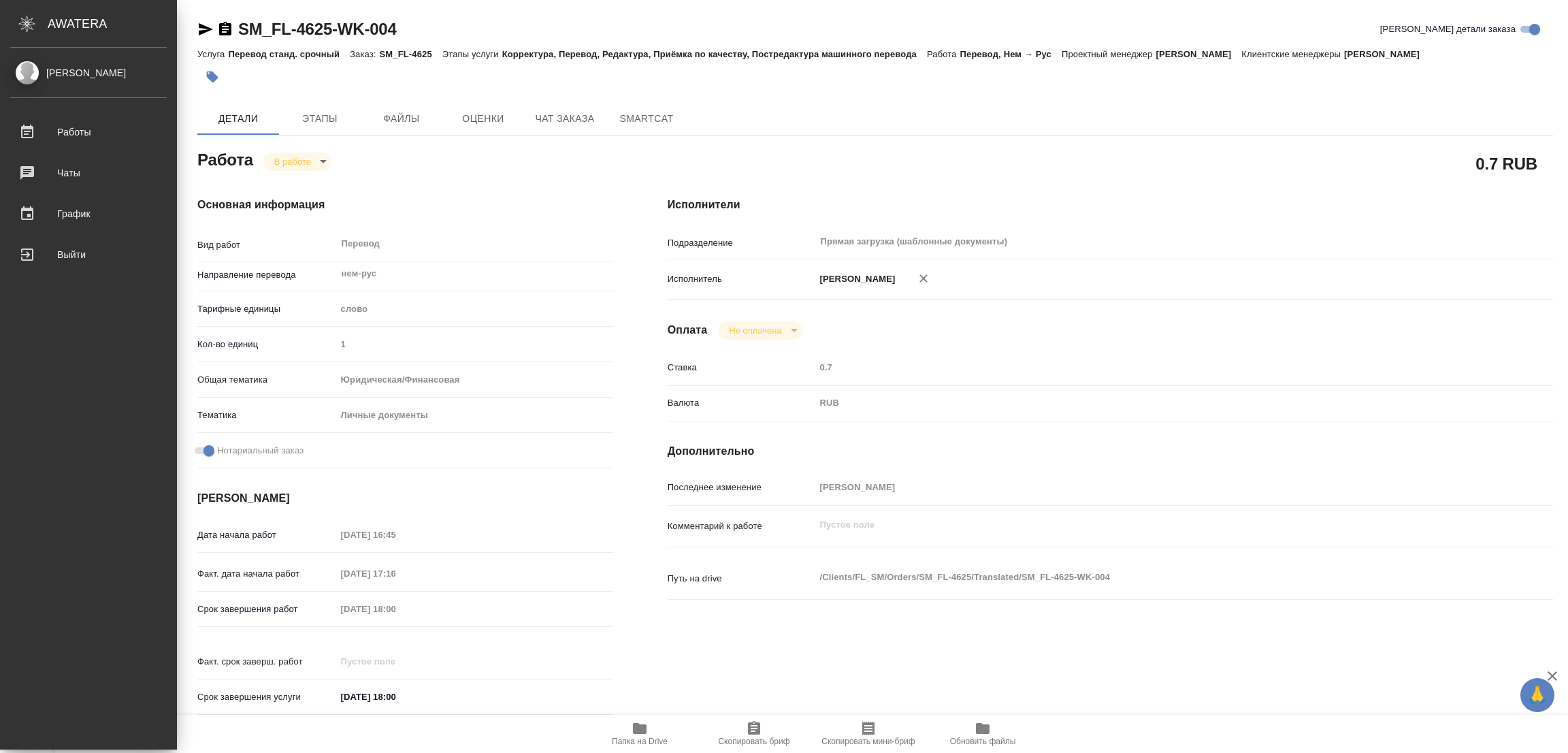
type textarea "x"
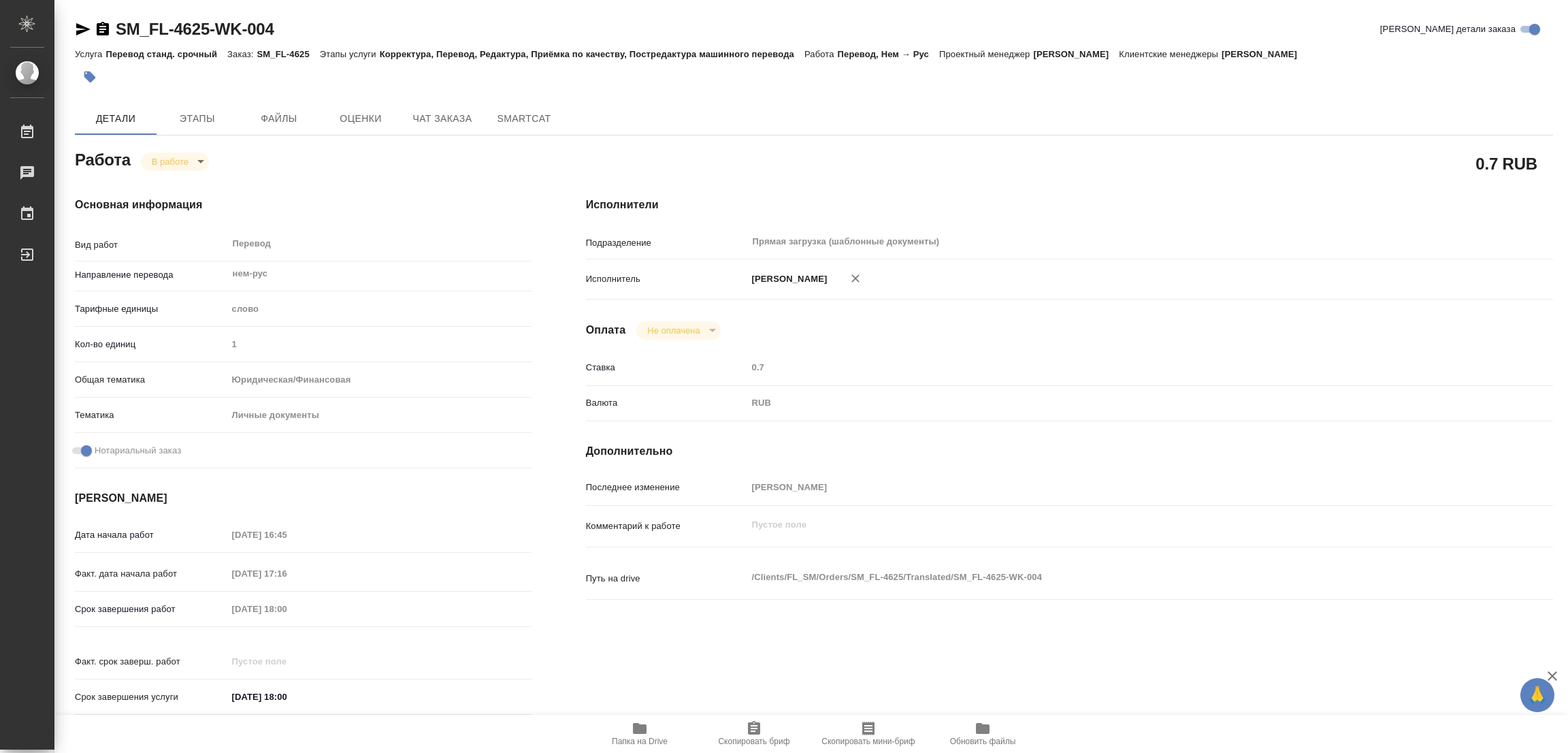
type textarea "x"
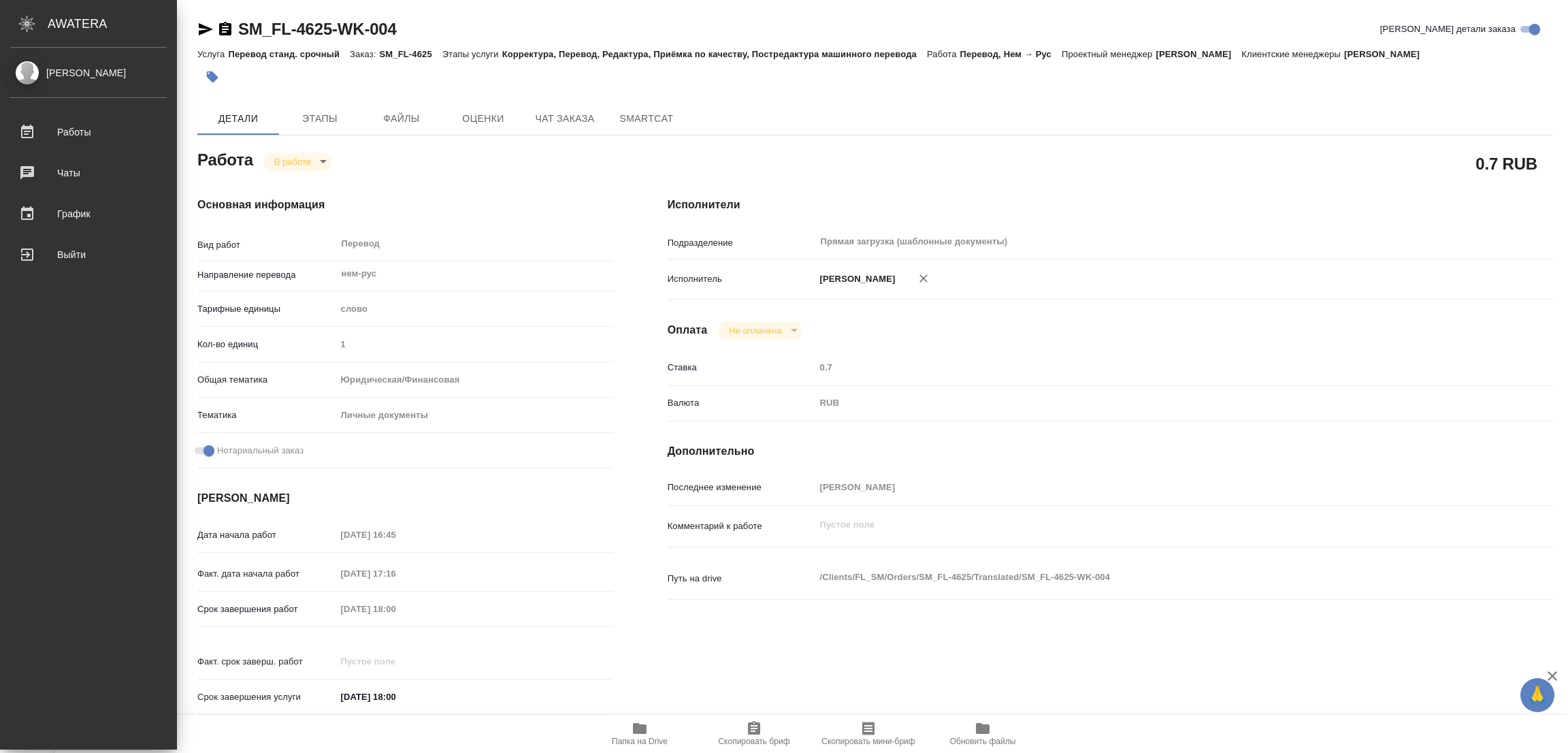
type textarea "x"
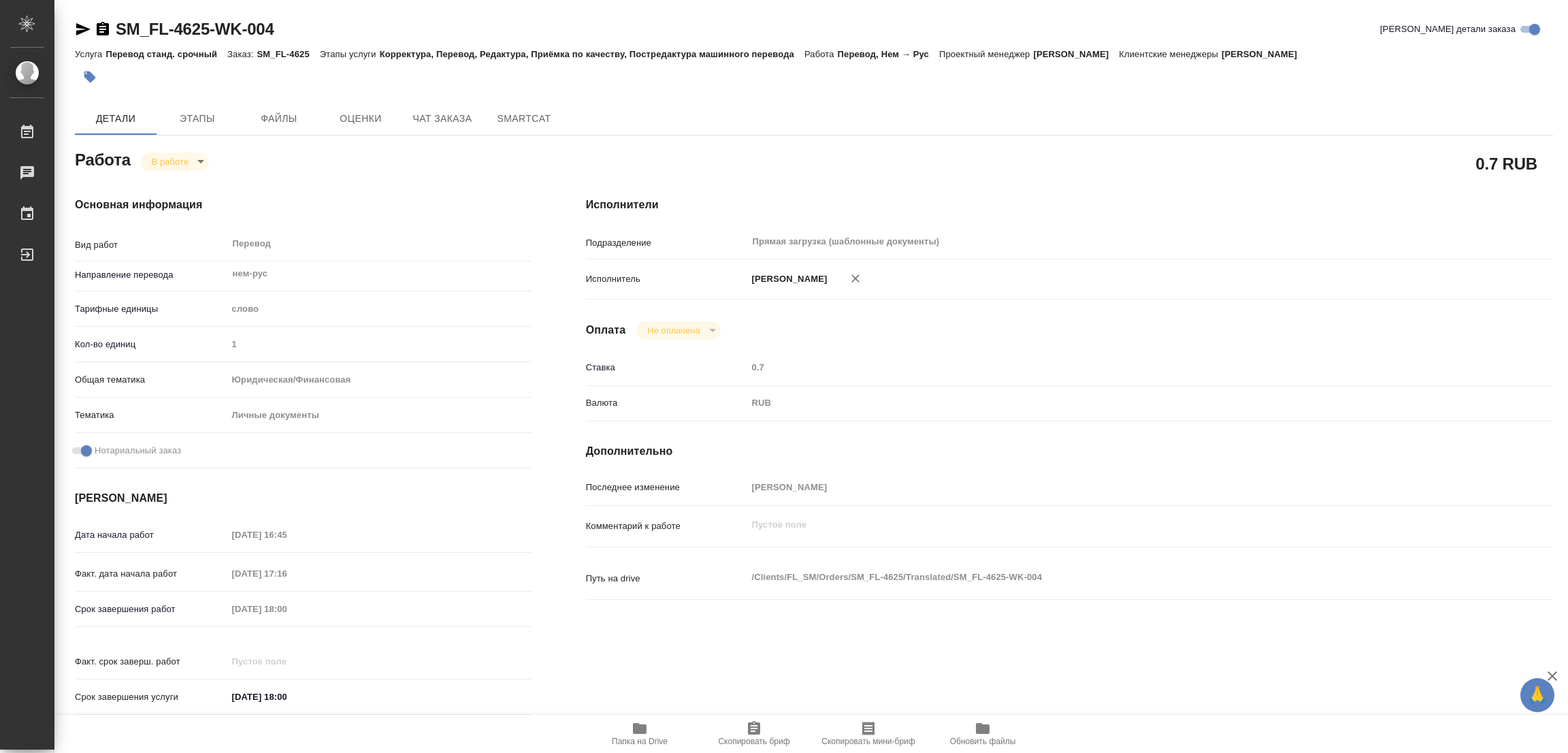
type textarea "x"
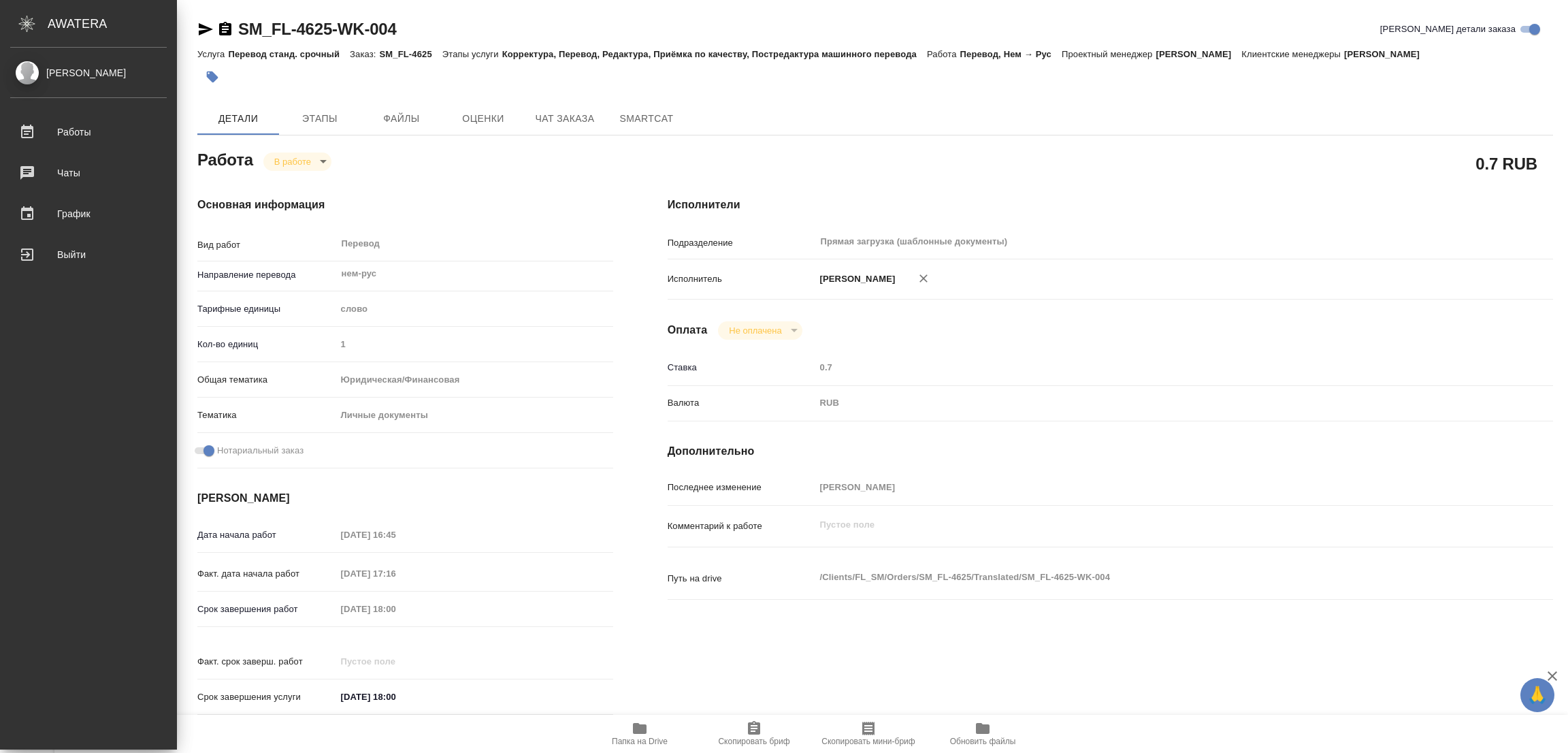
type textarea "x"
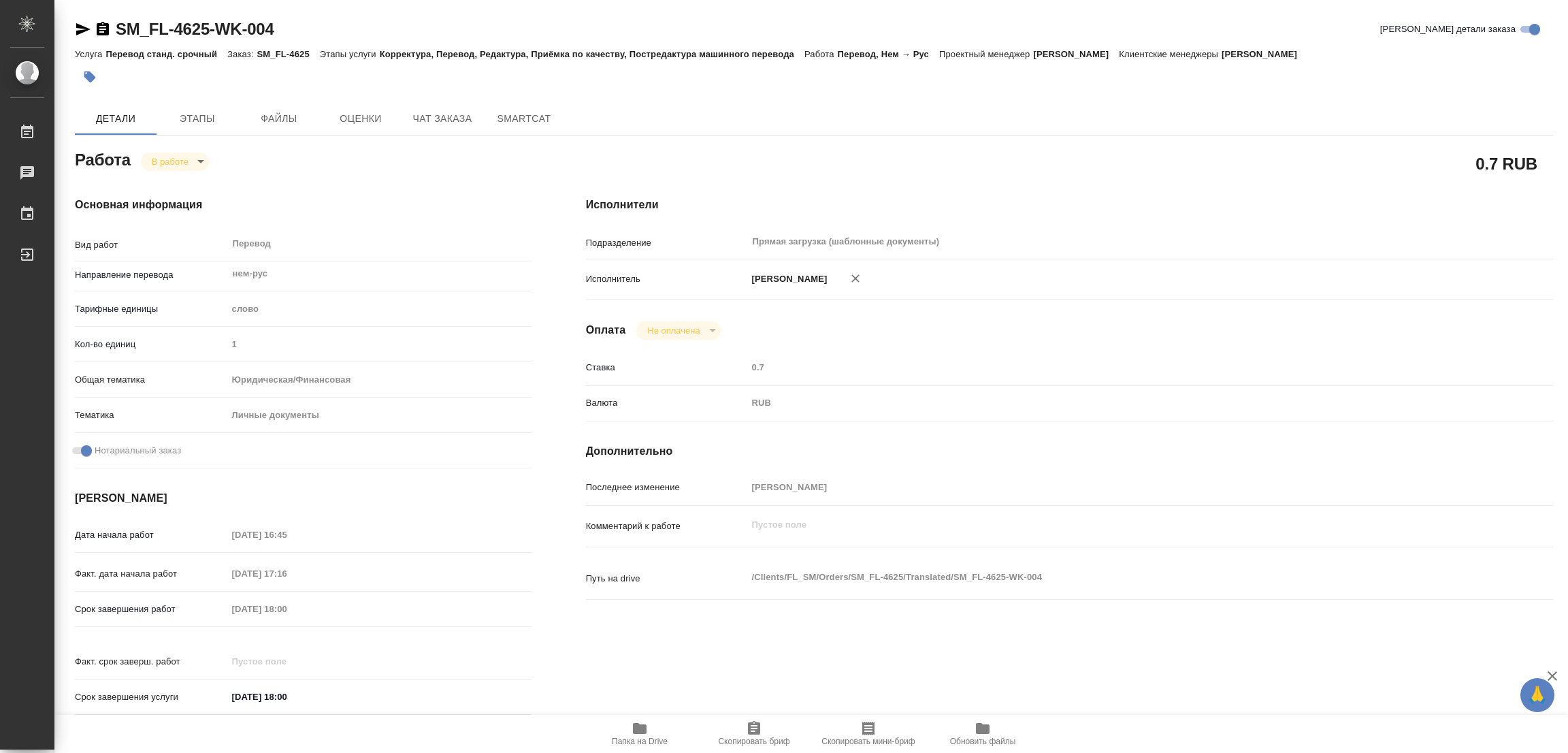
type textarea "x"
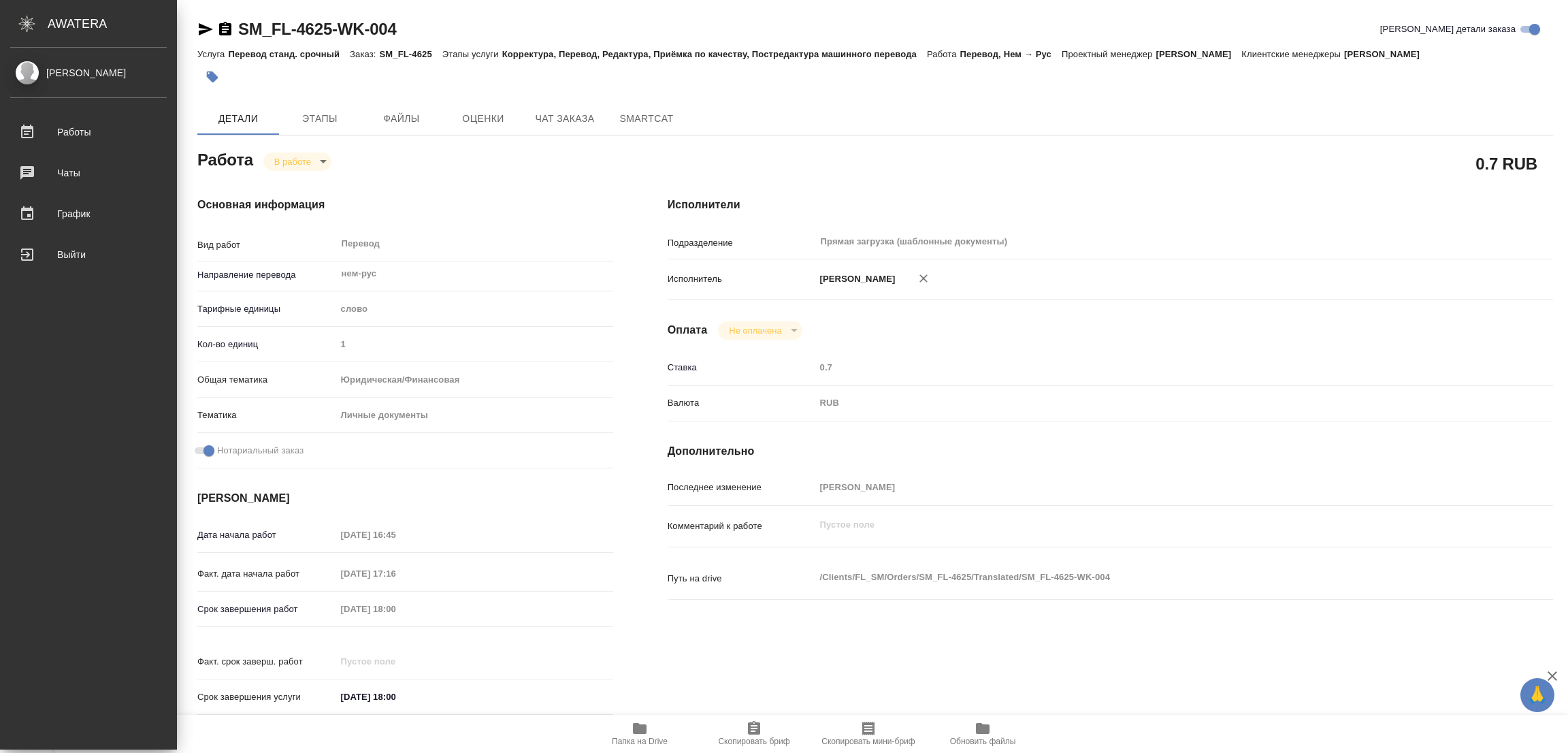
type textarea "x"
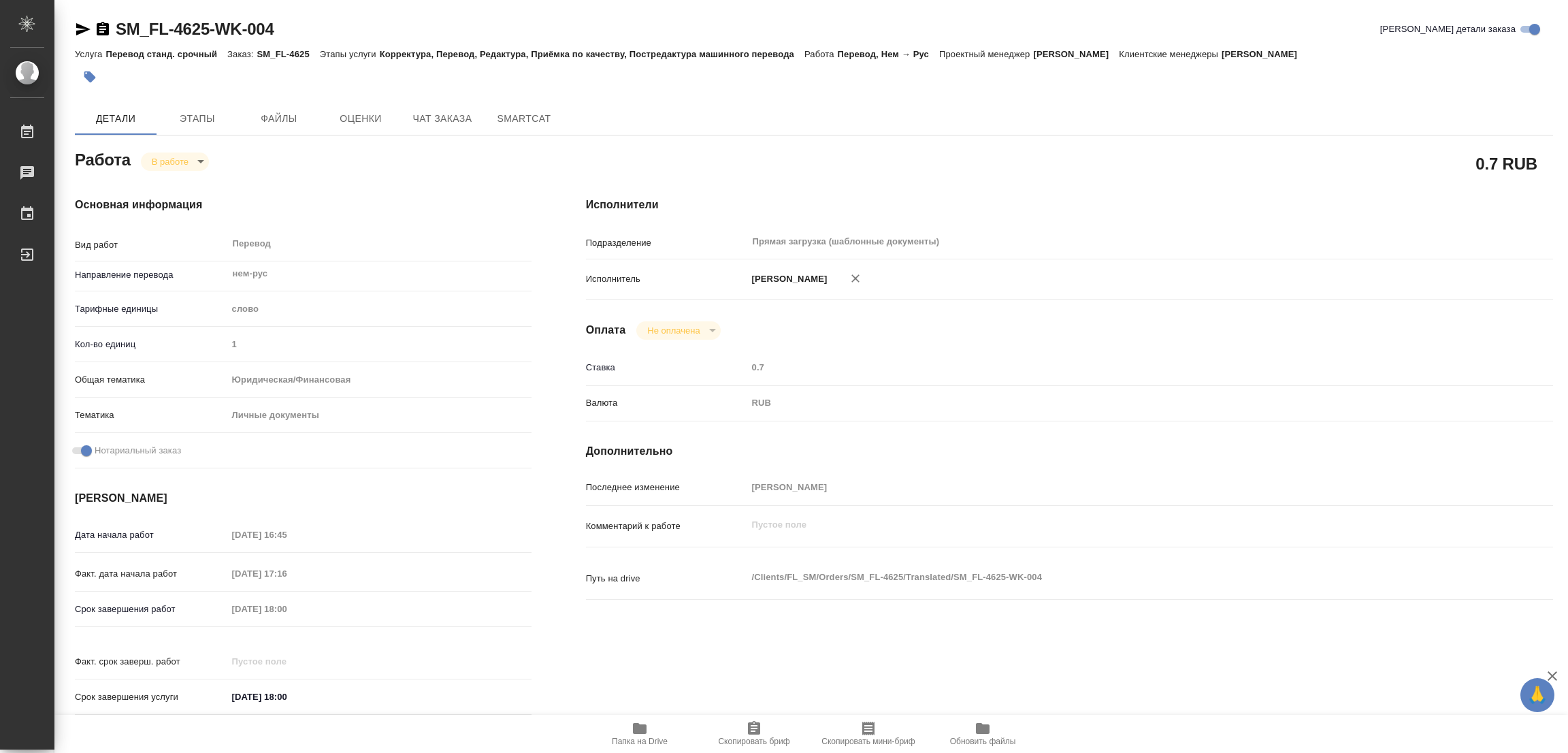
type textarea "x"
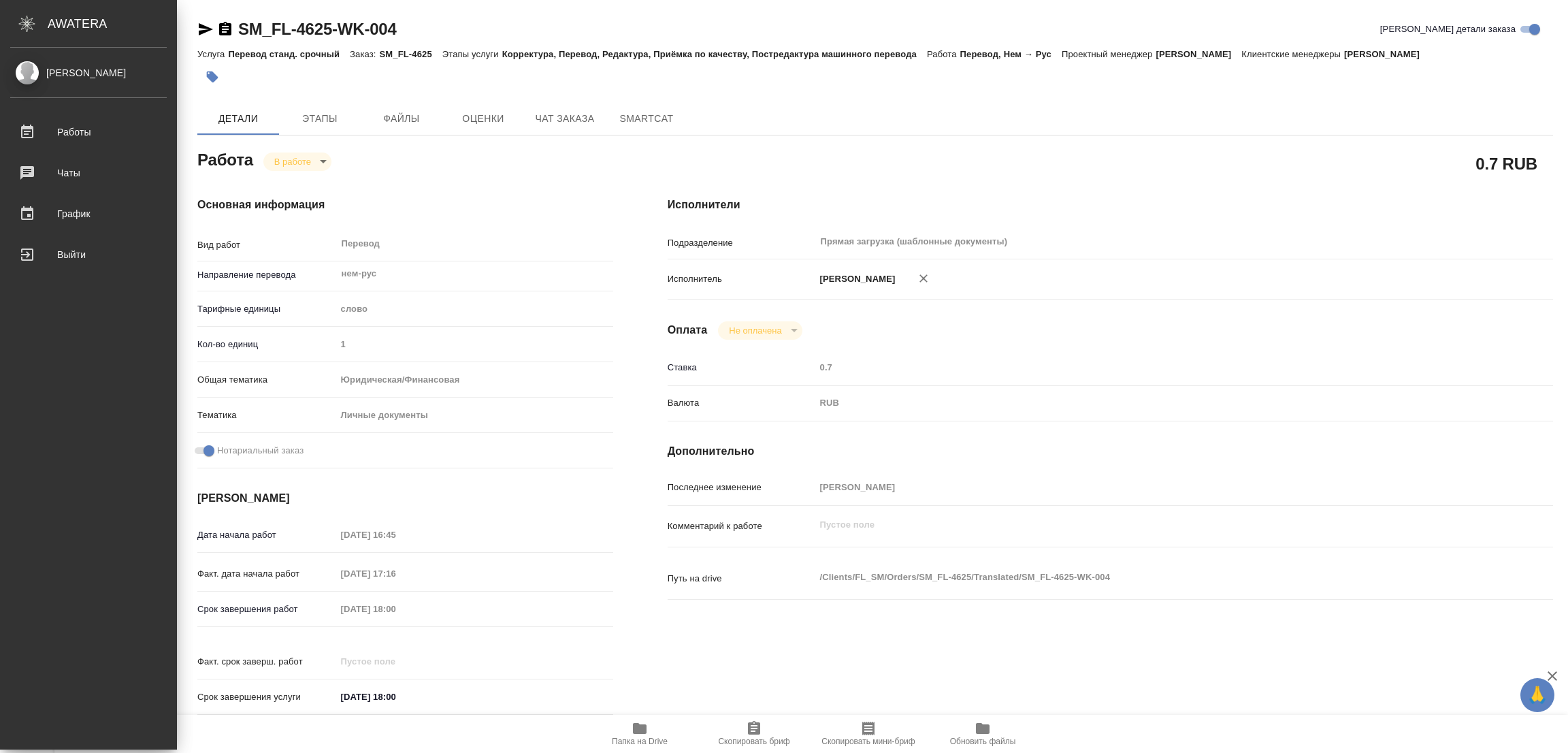
type textarea "x"
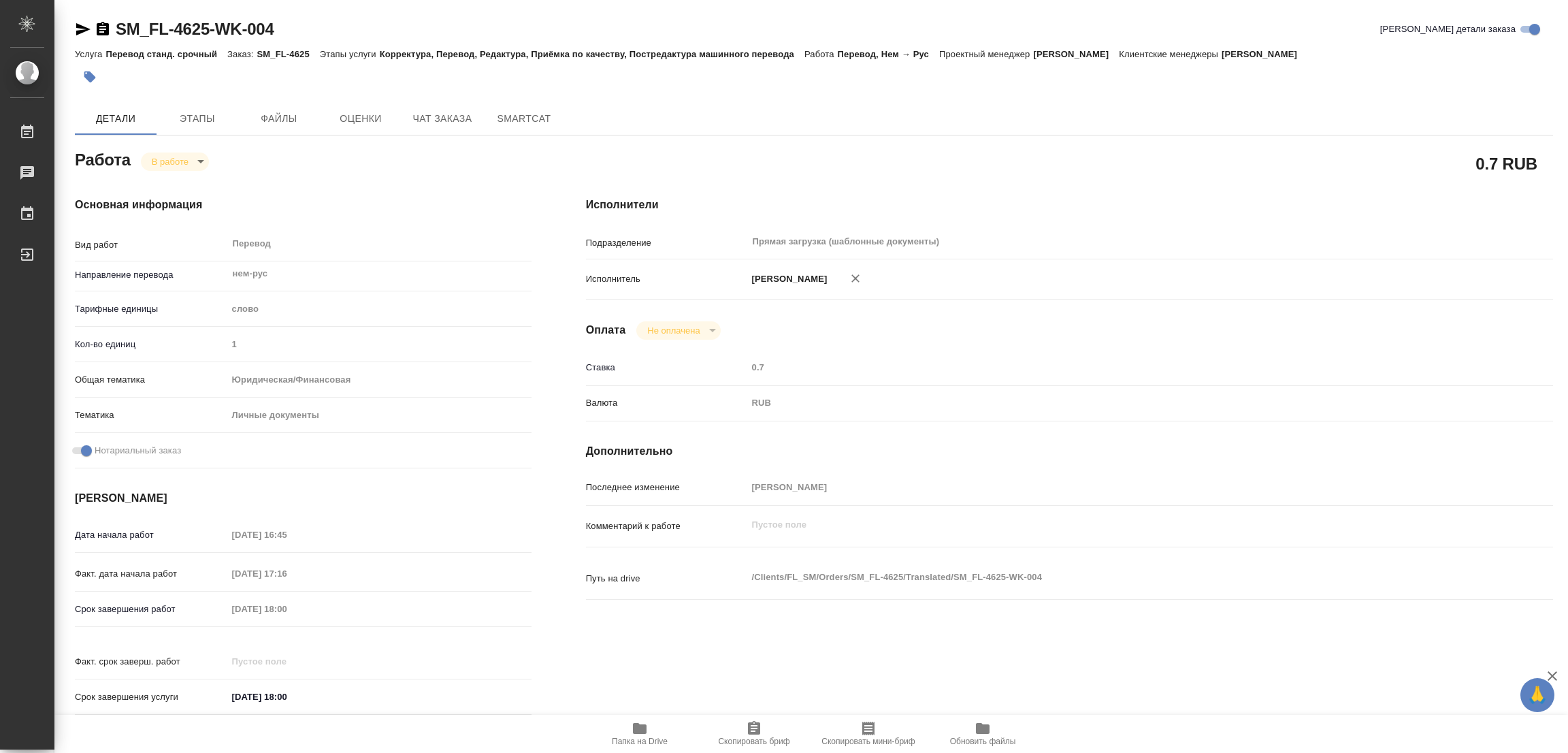
type textarea "x"
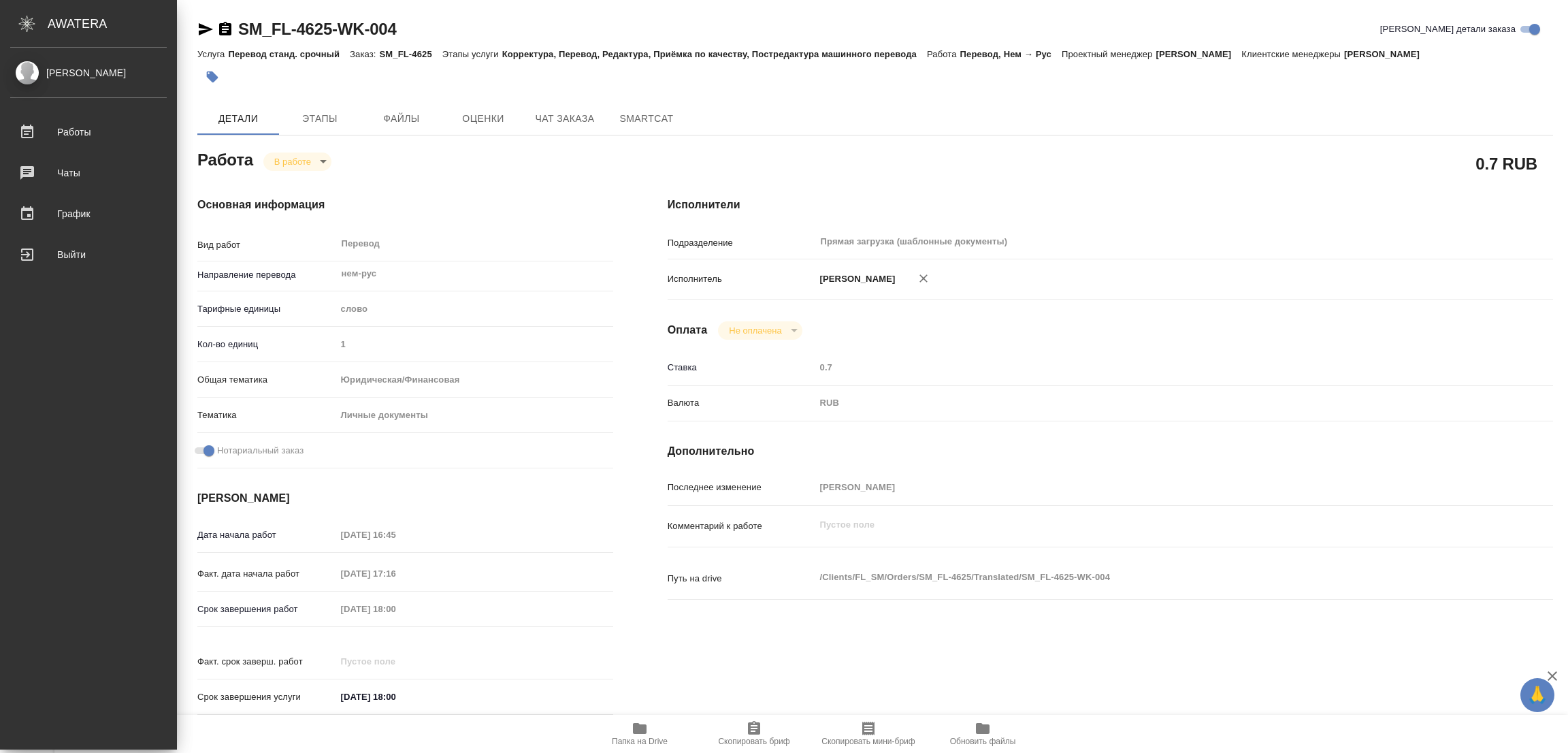
type textarea "x"
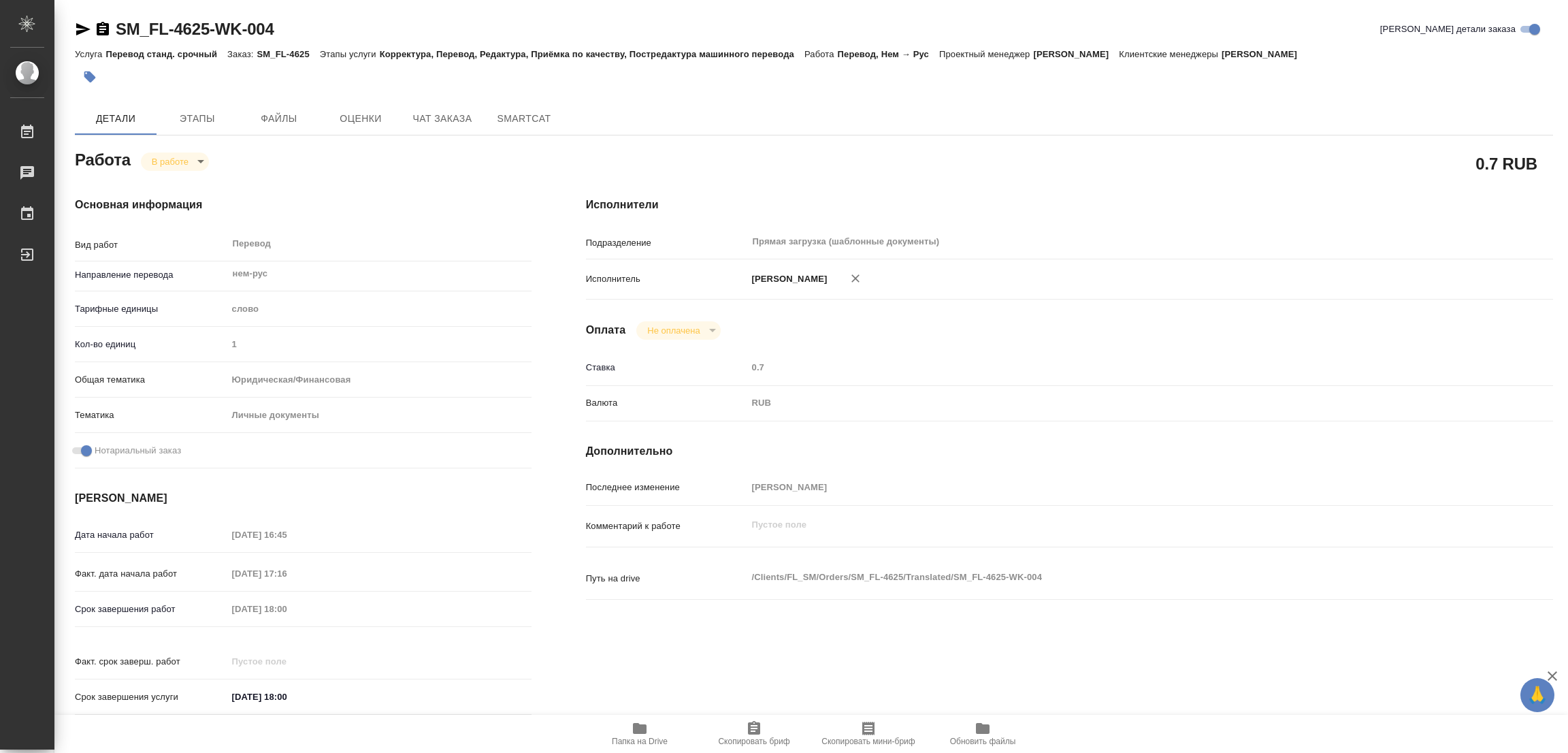
type textarea "x"
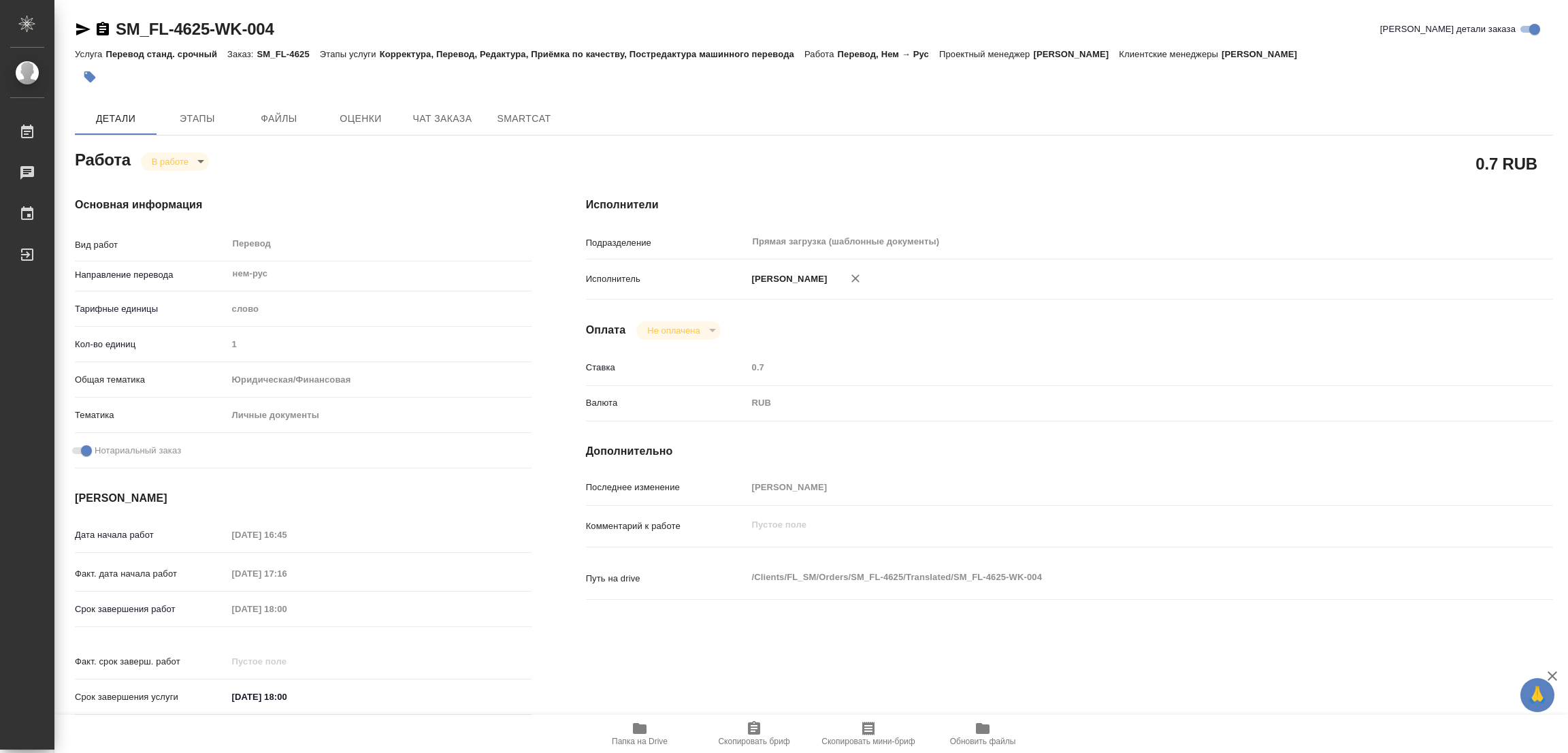
type textarea "x"
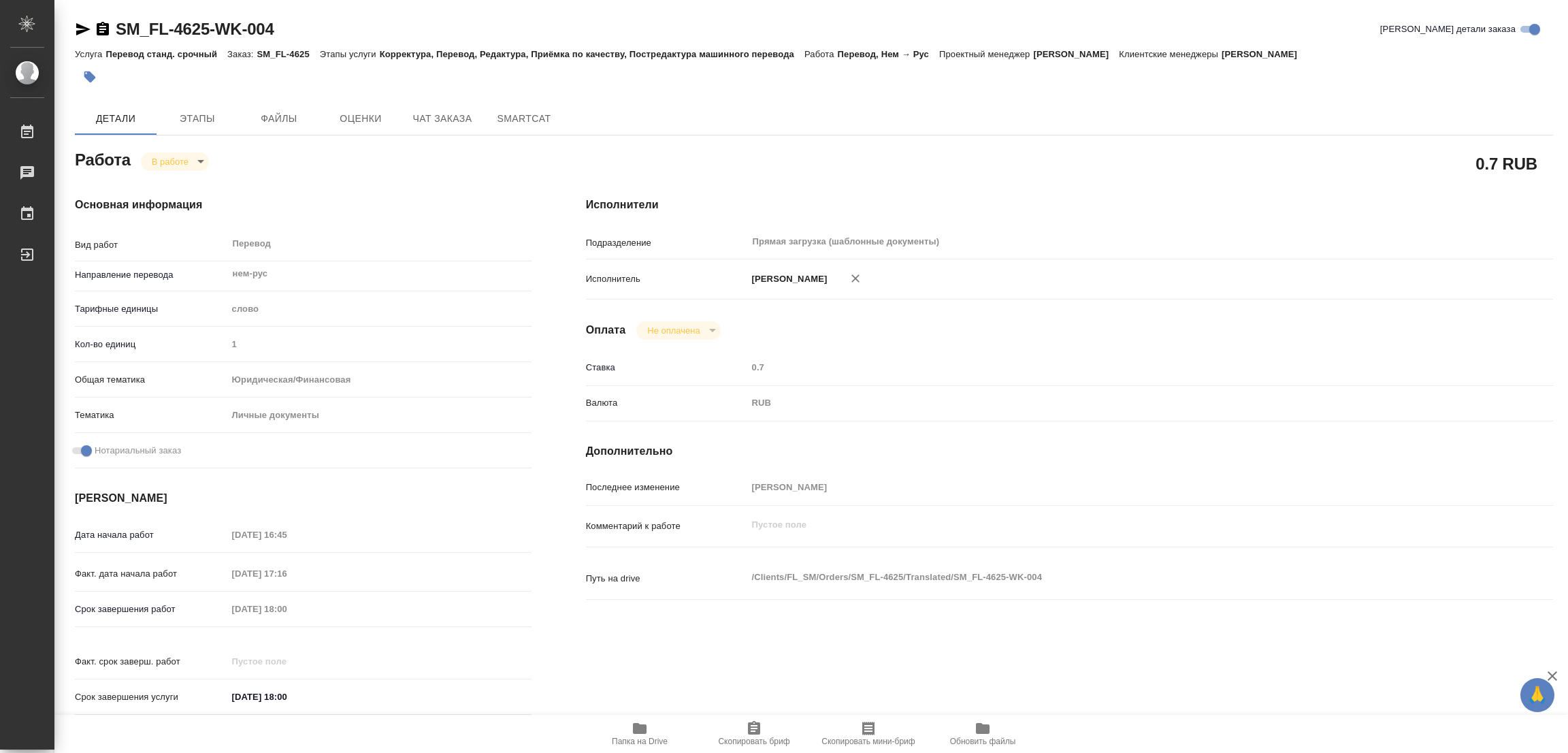
type textarea "x"
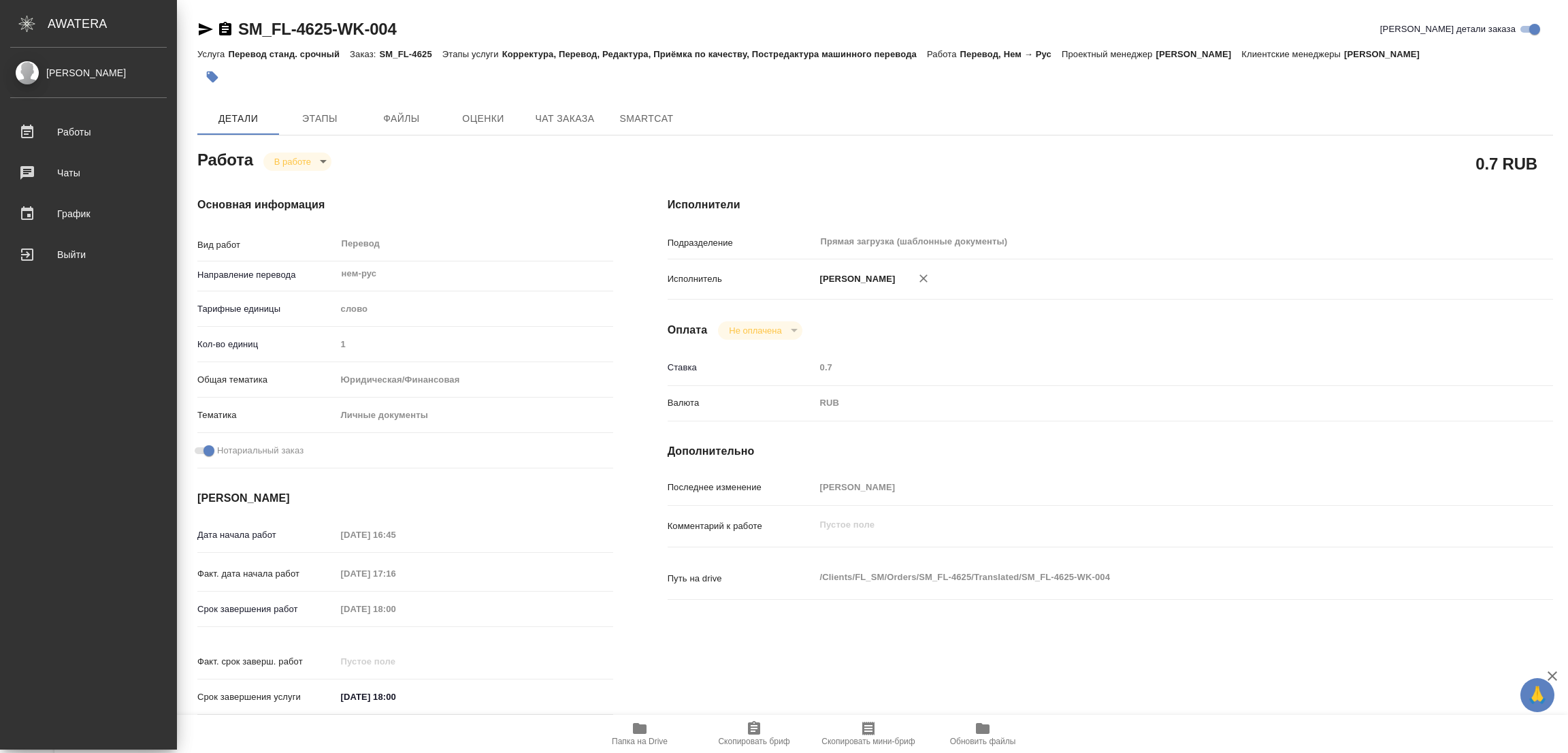
type textarea "x"
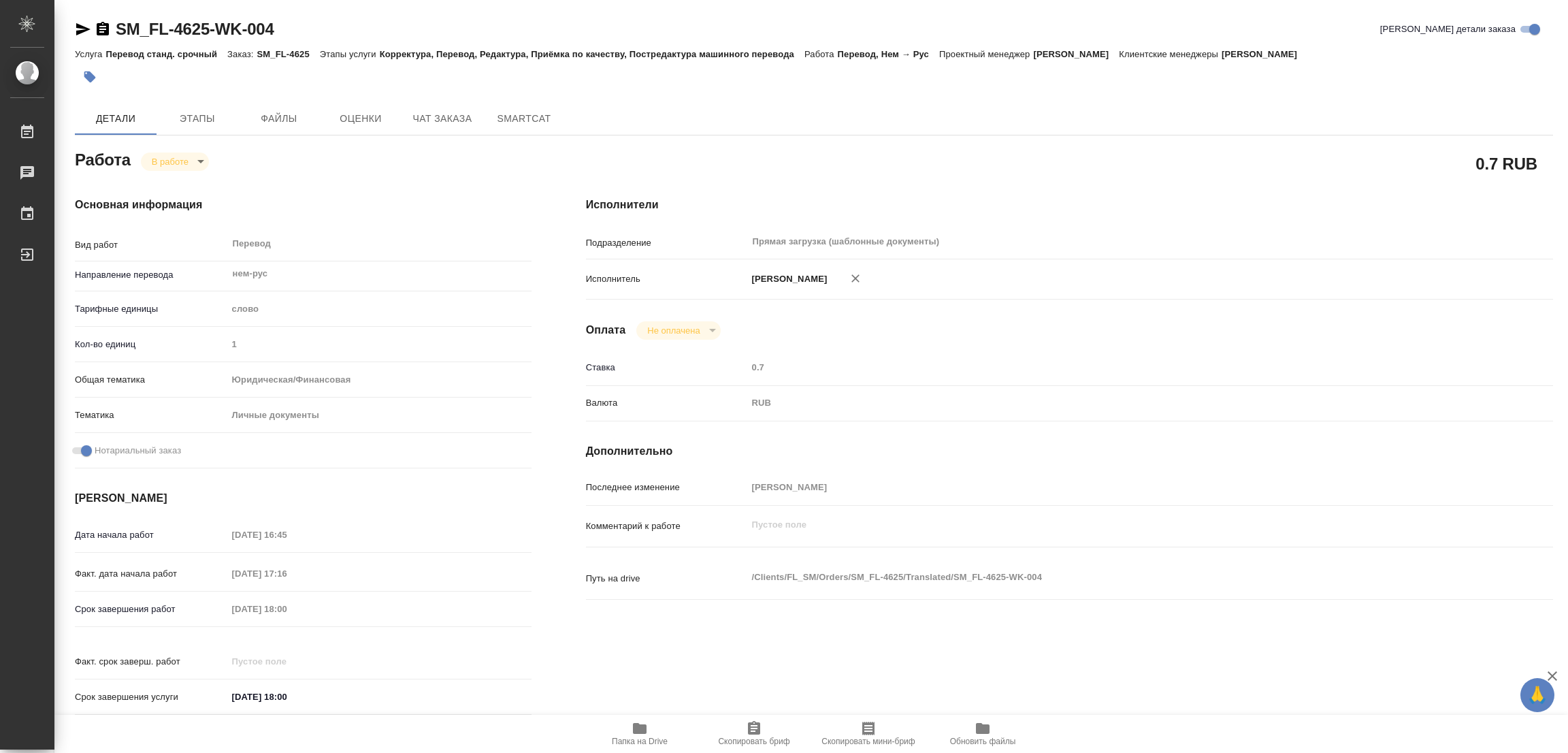
type textarea "x"
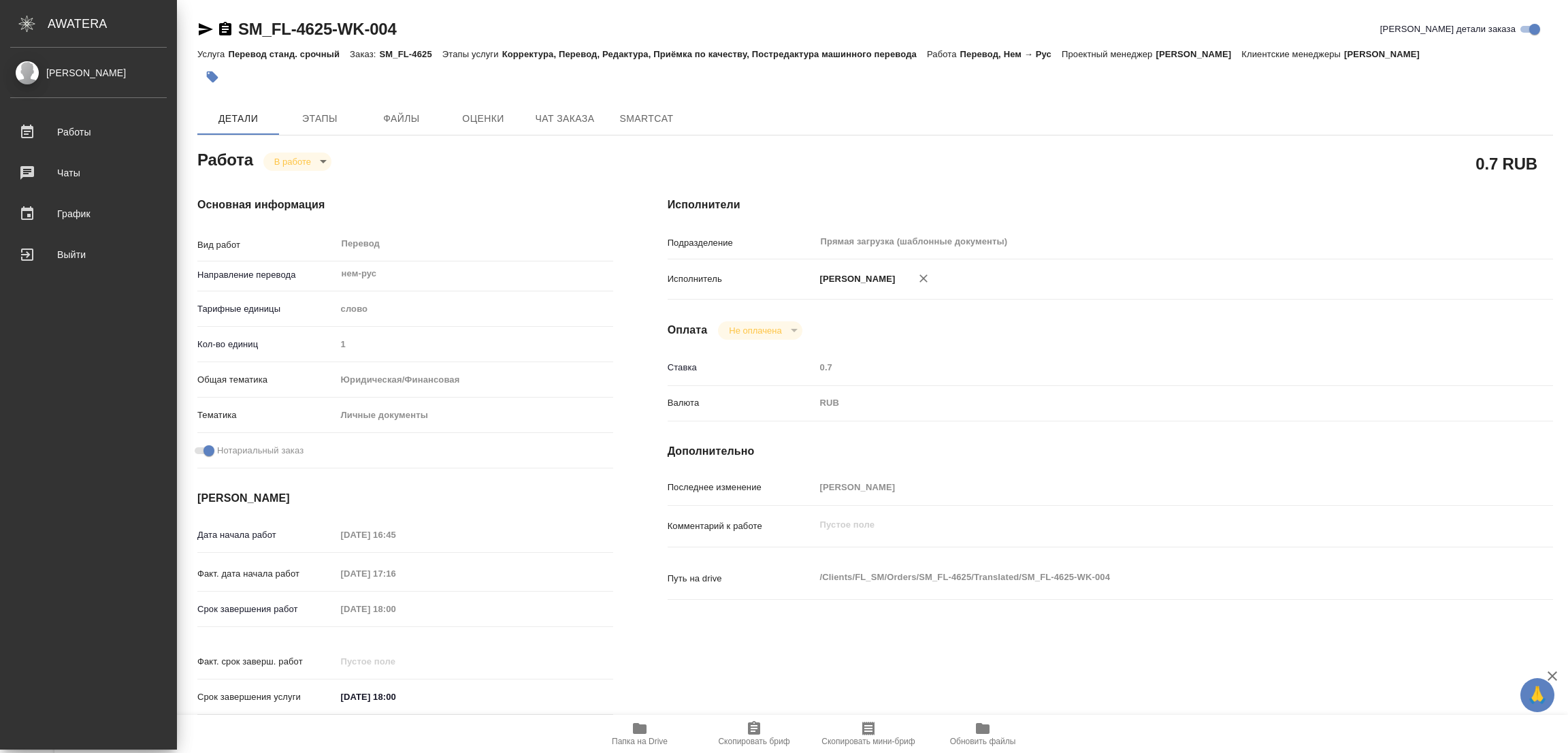
type textarea "x"
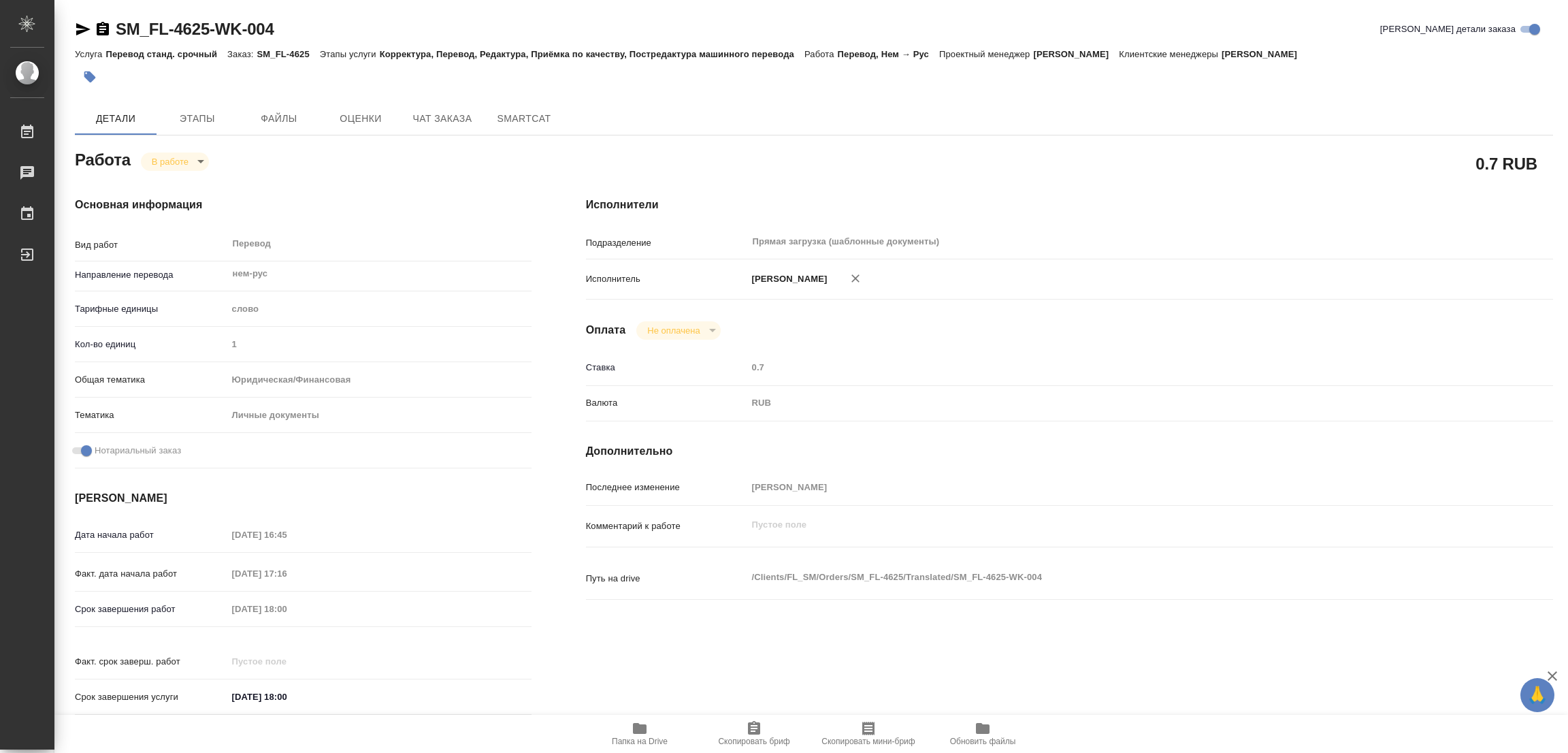
type textarea "x"
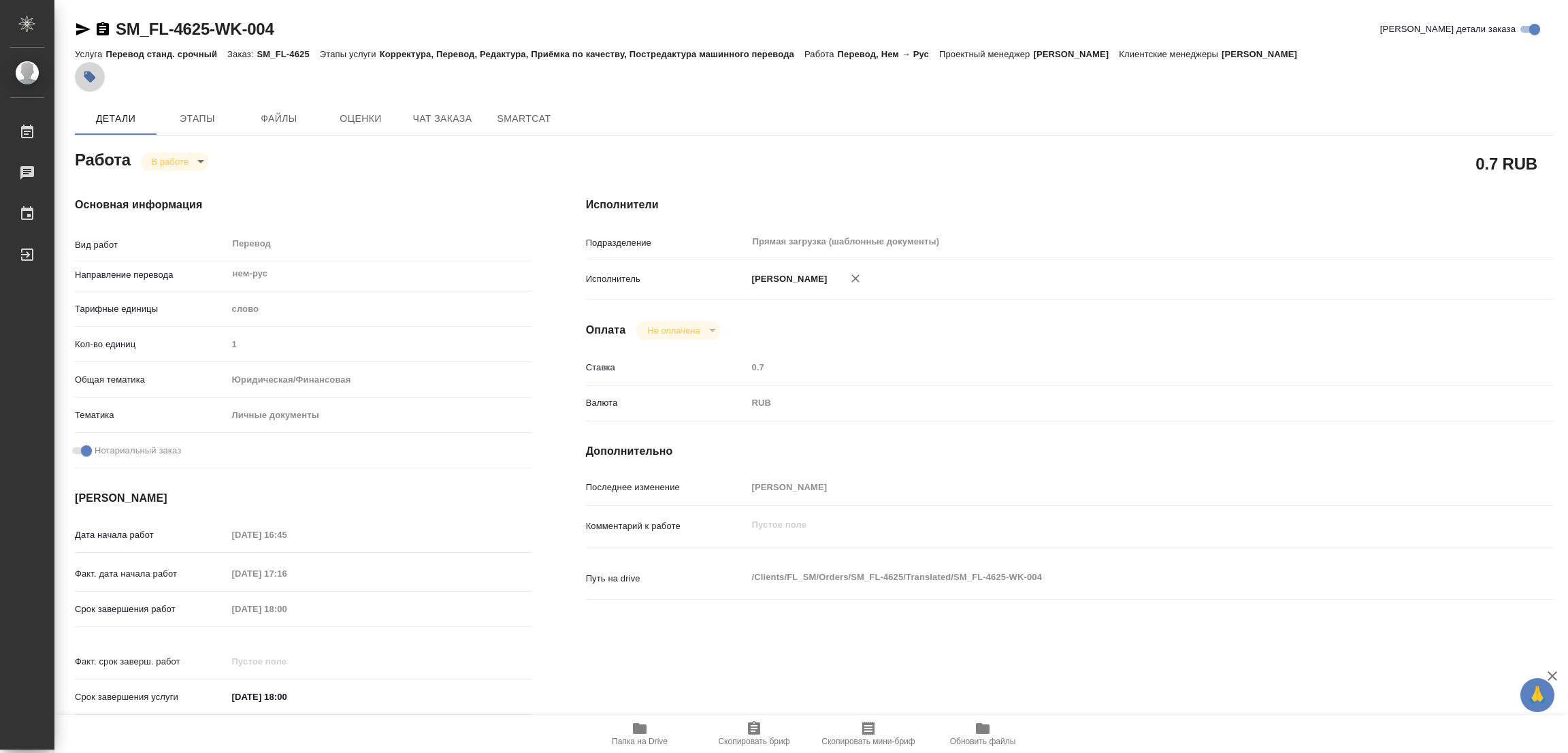
click at [92, 81] on icon "button" at bounding box center [90, 77] width 11 height 11
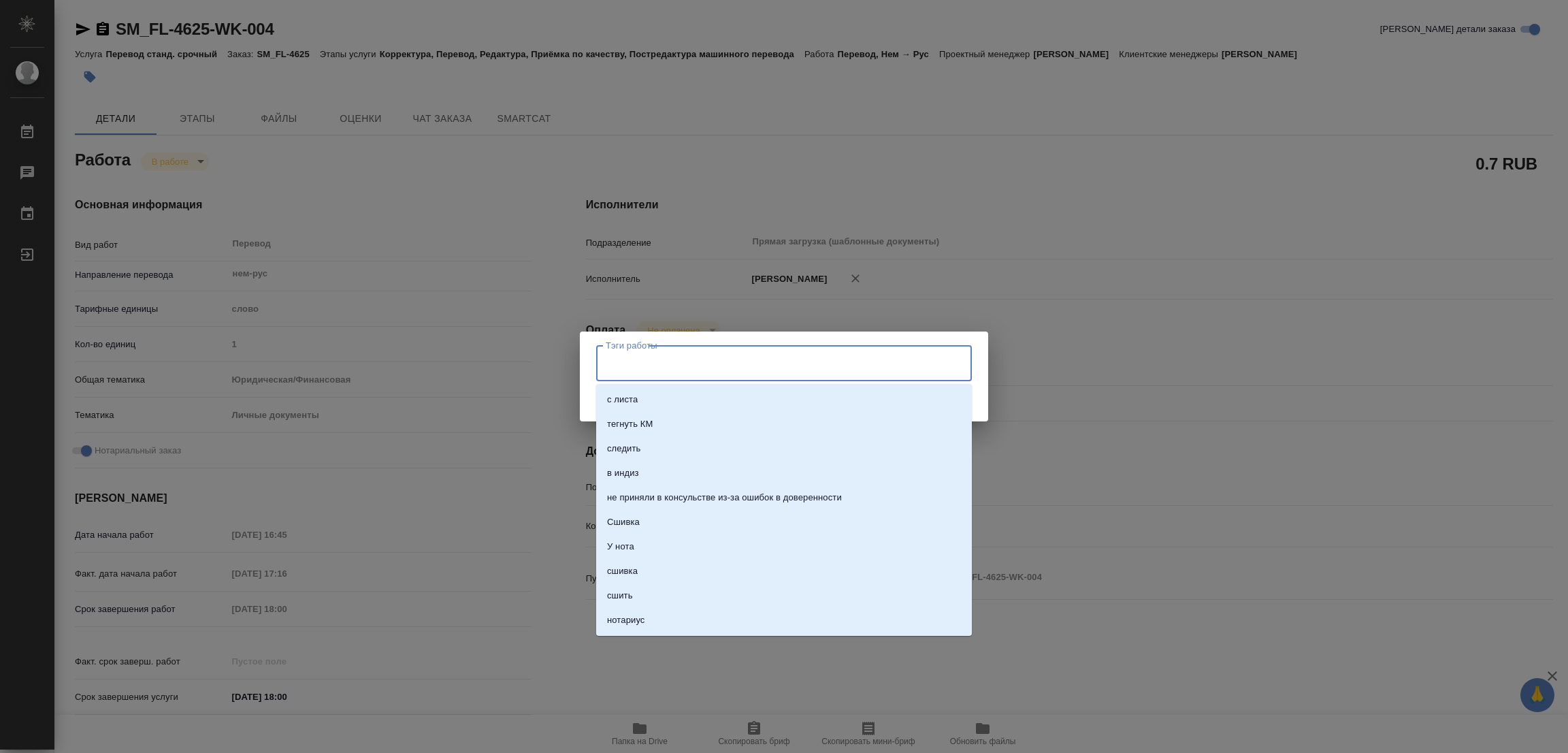
click at [698, 365] on input "Тэги работы" at bounding box center [770, 362] width 337 height 23
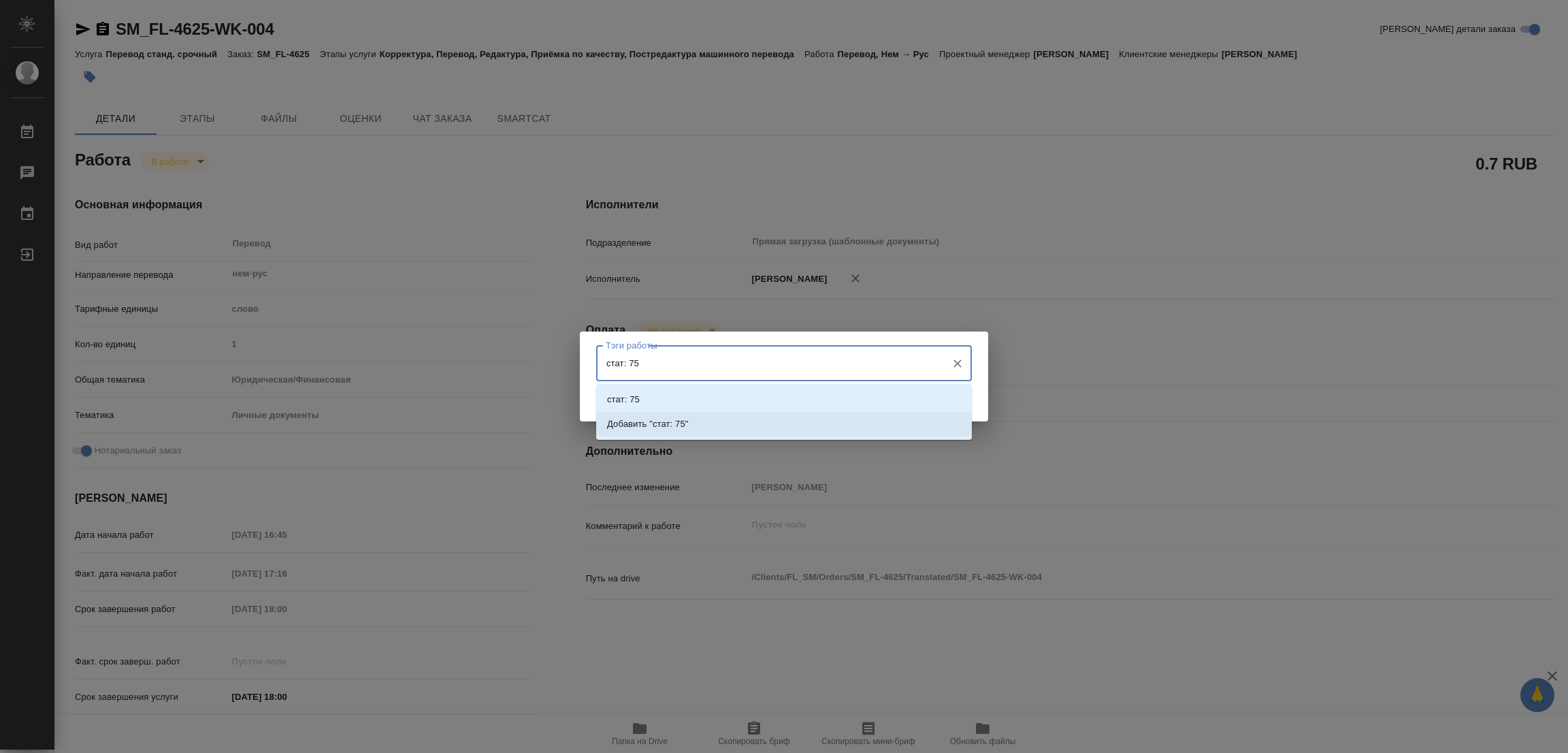
click at [677, 421] on p "Добавить "стат: 75"" at bounding box center [647, 424] width 81 height 14
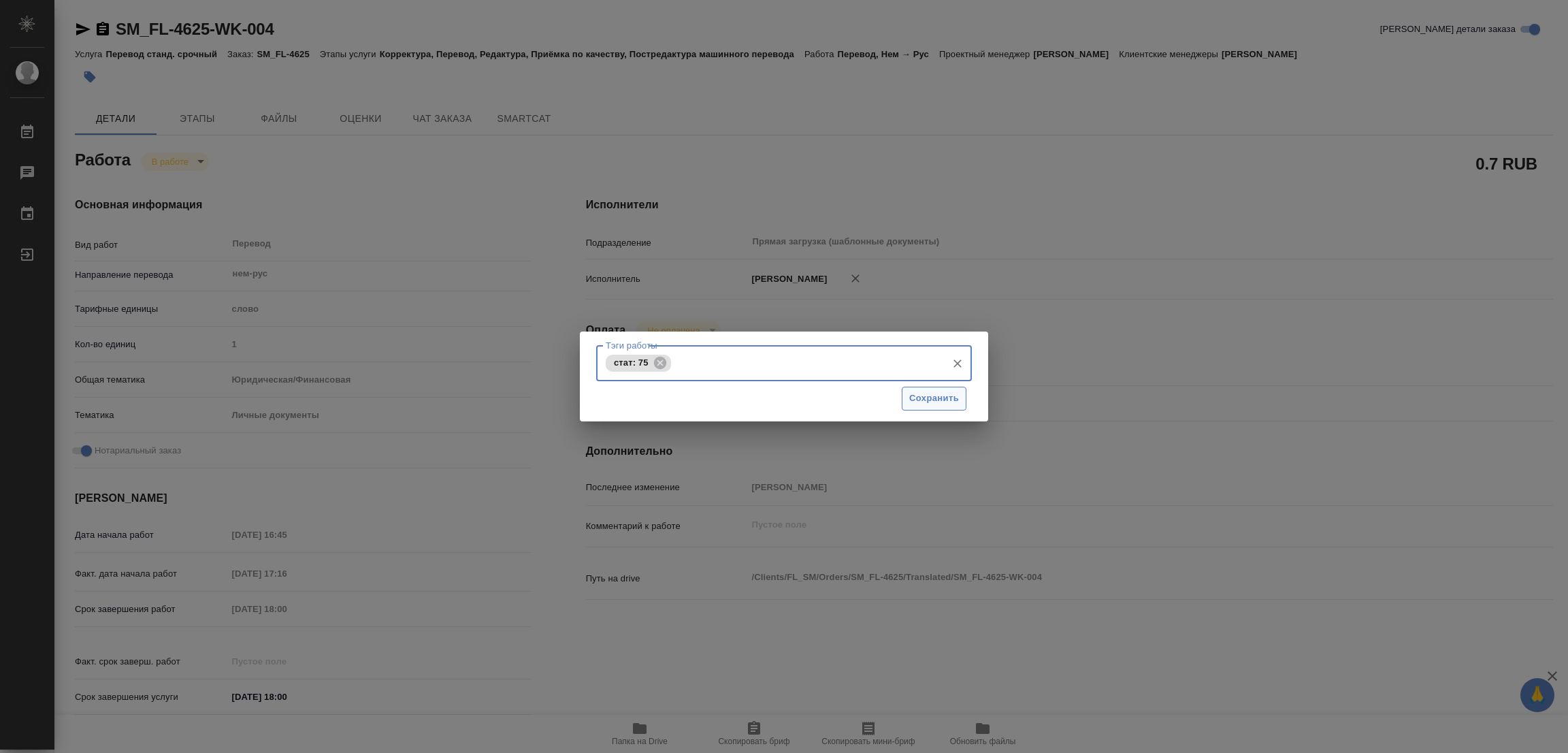
click at [949, 397] on span "Сохранить" at bounding box center [933, 398] width 49 height 16
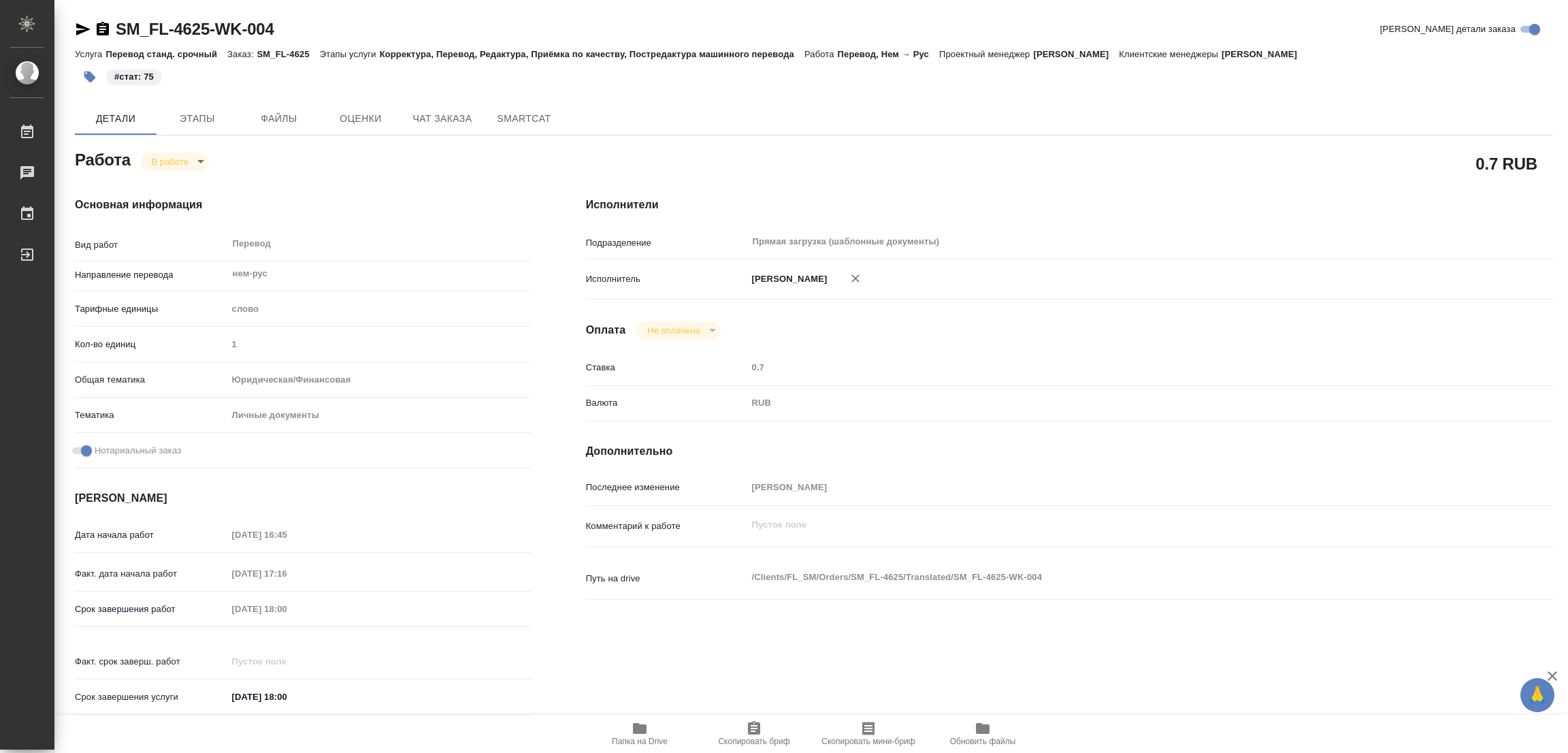
click at [678, 81] on div "#стат: 75" at bounding box center [567, 77] width 985 height 30
click at [162, 160] on body "🙏 .cls-1 fill:#fff; AWATERA Popova Galina Работы 0 Чаты График Выйти SM_FL-4625…" at bounding box center [784, 376] width 1568 height 753
click at [189, 177] on button "Выполнен" at bounding box center [176, 184] width 49 height 15
drag, startPoint x: 111, startPoint y: 12, endPoint x: 218, endPoint y: 30, distance: 108.5
click at [218, 30] on div "KRL_FL-8621-WK-016 Кратко детали заказа Услуга Перевод станд. несрочный Заказ: …" at bounding box center [813, 579] width 1492 height 1158
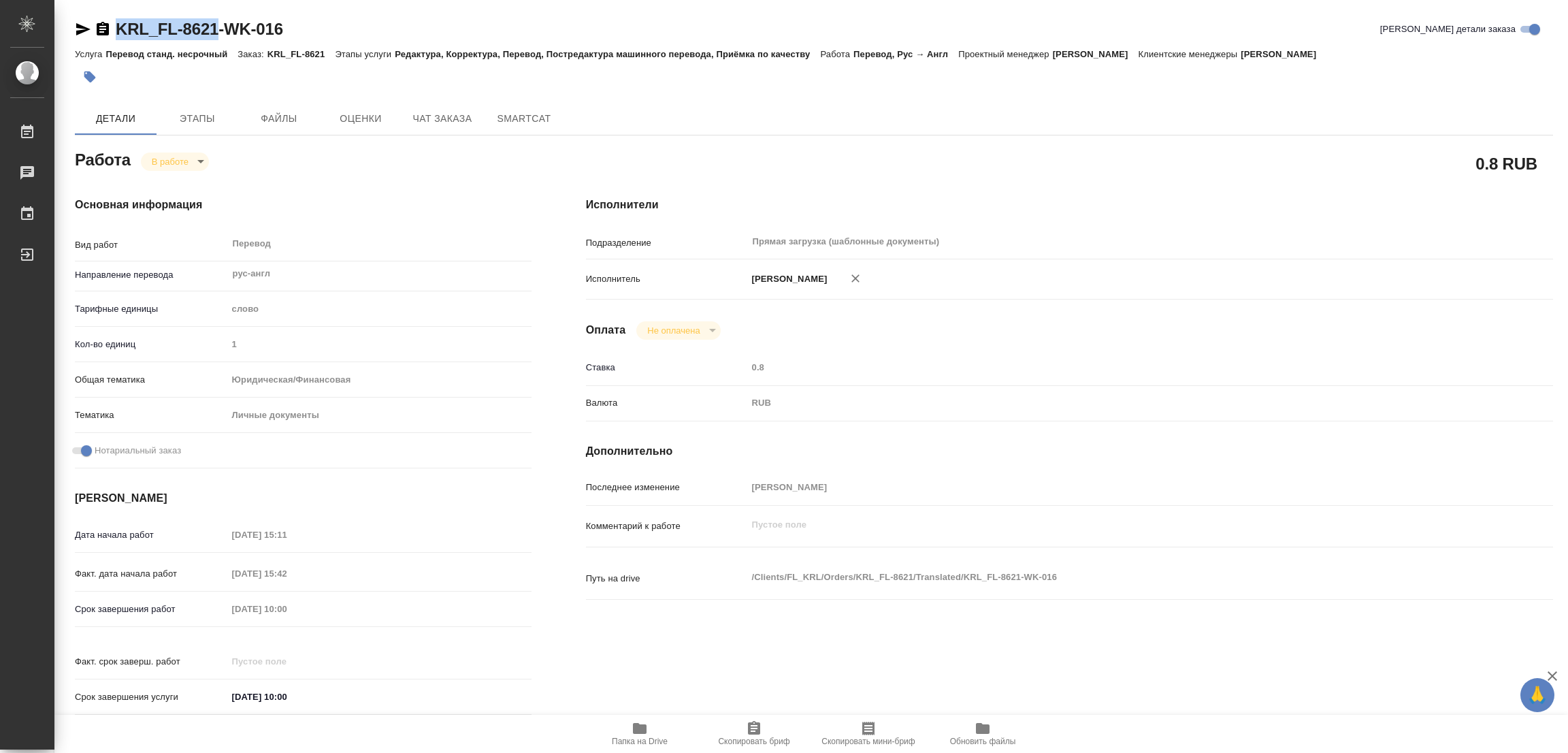
copy link "KRL_FL-8621"
click at [748, 732] on icon "button" at bounding box center [754, 728] width 12 height 14
copy link "KRL_FL-8621"
click at [95, 601] on div "Срок завершения работ 19.08.2025 10:00" at bounding box center [303, 608] width 457 height 23
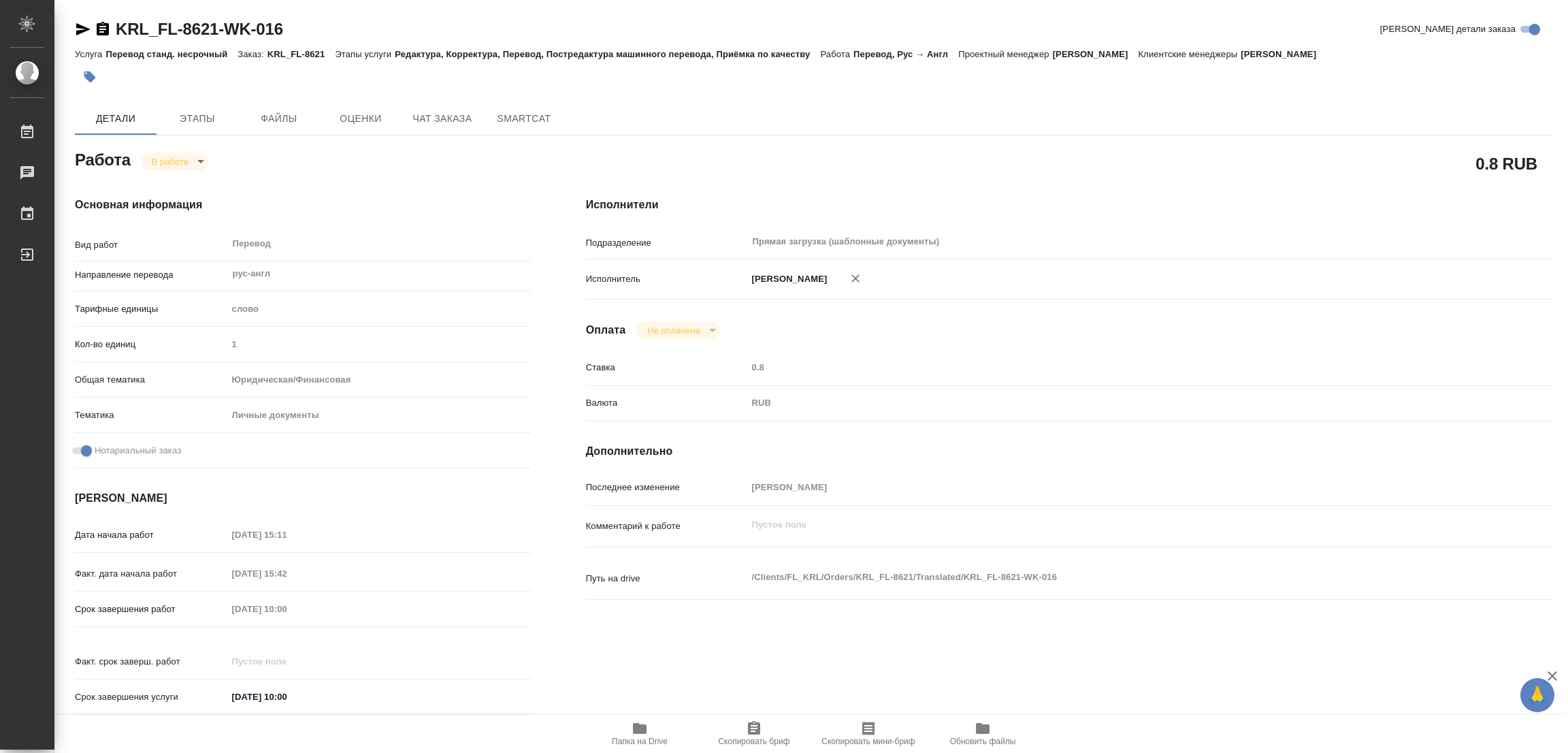
click at [462, 92] on div at bounding box center [567, 77] width 985 height 30
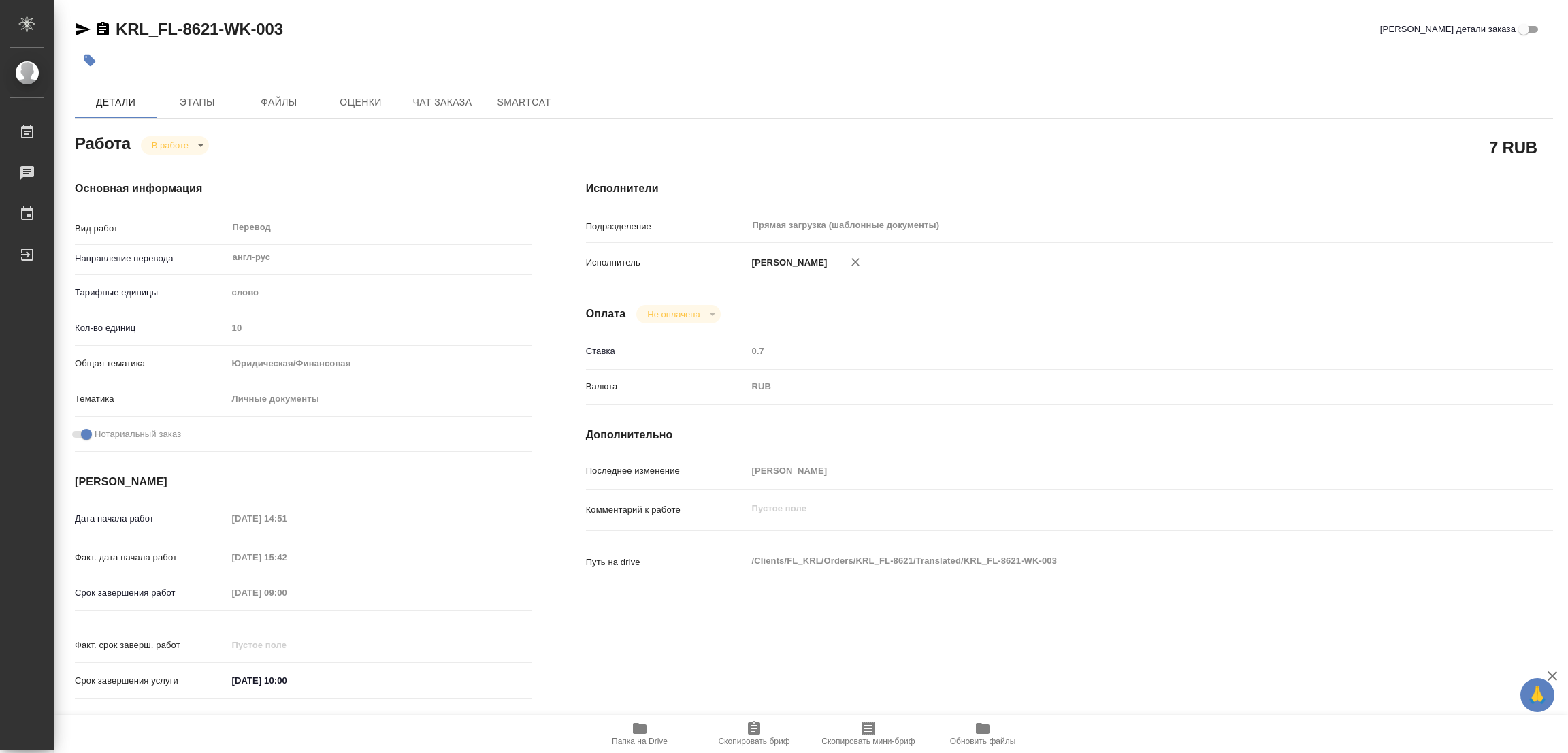
click at [530, 42] on div "KRL_FL-8621-WK-003 Кратко детали заказа" at bounding box center [813, 32] width 1477 height 27
click at [439, 37] on div "KRL_FL-8621-WK-003 Кратко детали заказа" at bounding box center [813, 29] width 1477 height 21
drag, startPoint x: 112, startPoint y: 10, endPoint x: 203, endPoint y: 26, distance: 92.4
click at [203, 26] on div "C_FL-15808-WK-011 Кратко детали заказа Детали Этапы Файлы Оценки Чат заказа Sma…" at bounding box center [813, 571] width 1492 height 1143
copy link "C_FL-15808"
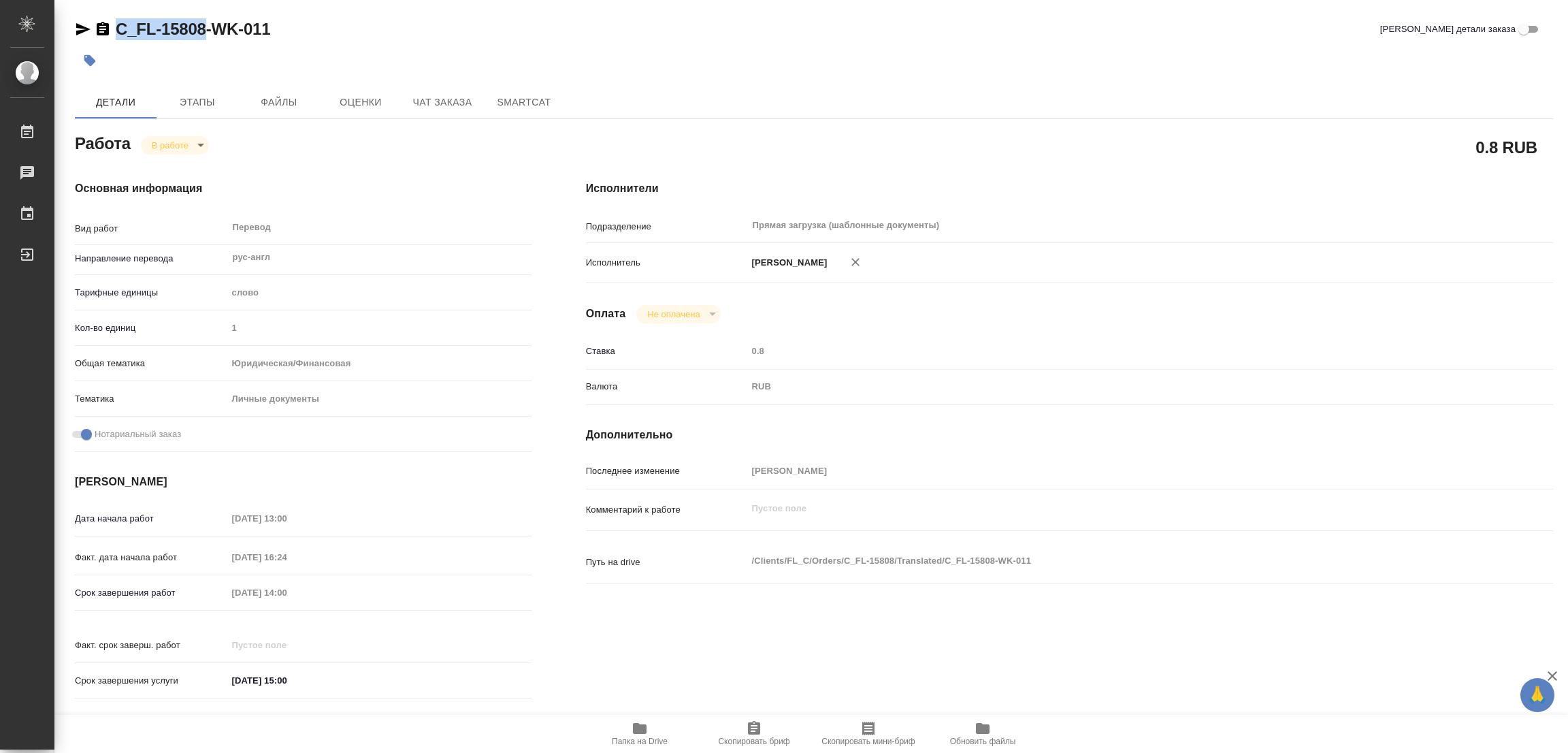
drag, startPoint x: 766, startPoint y: 735, endPoint x: 748, endPoint y: 736, distance: 18.0
click at [766, 735] on span "Скопировать бриф" at bounding box center [754, 733] width 98 height 26
copy link "C_FL-15808"
click at [1022, 54] on div at bounding box center [567, 61] width 985 height 30
click at [217, 588] on div "Срок завершения работ 20.08.2025 14:00" at bounding box center [303, 591] width 457 height 23
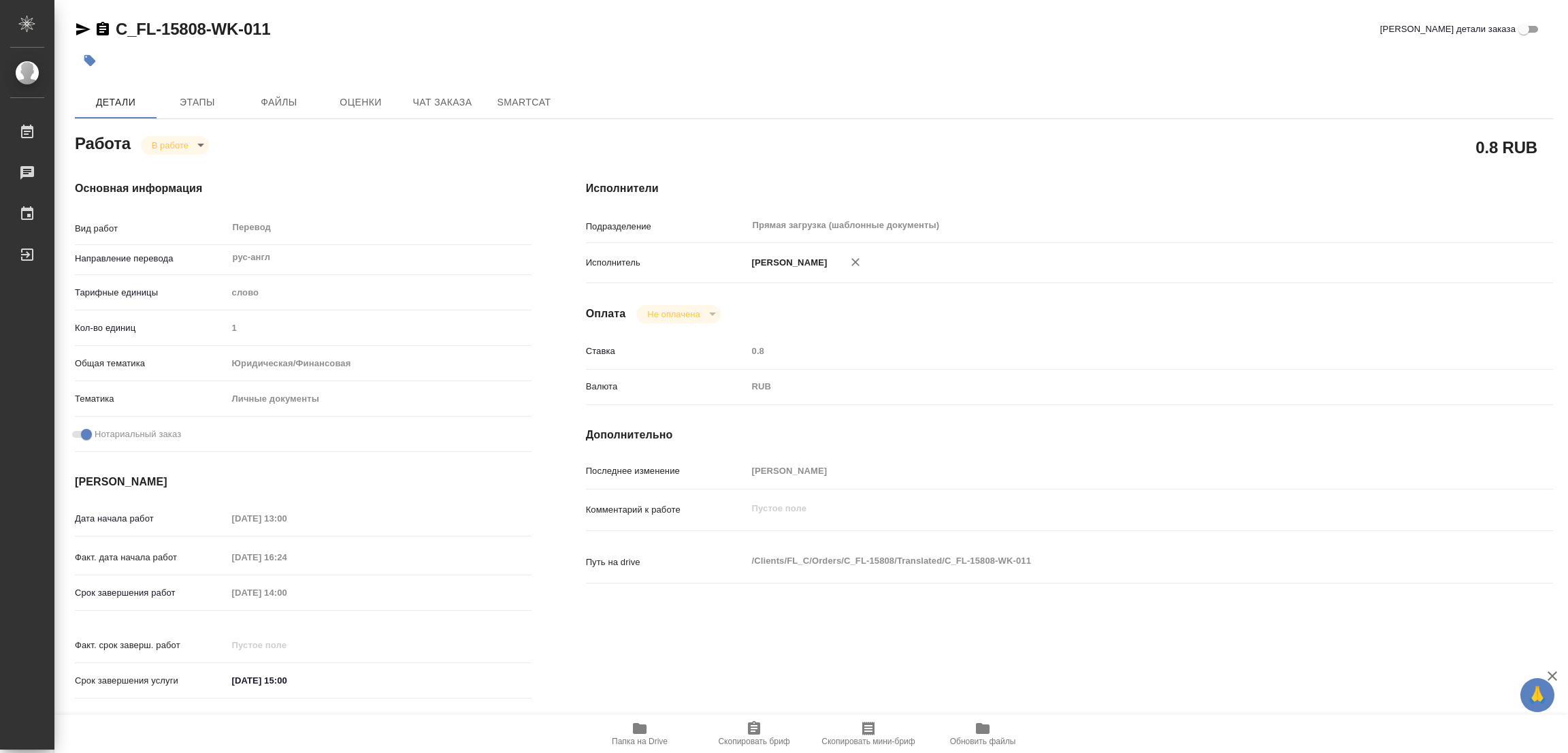
click at [550, 58] on div at bounding box center [567, 61] width 985 height 30
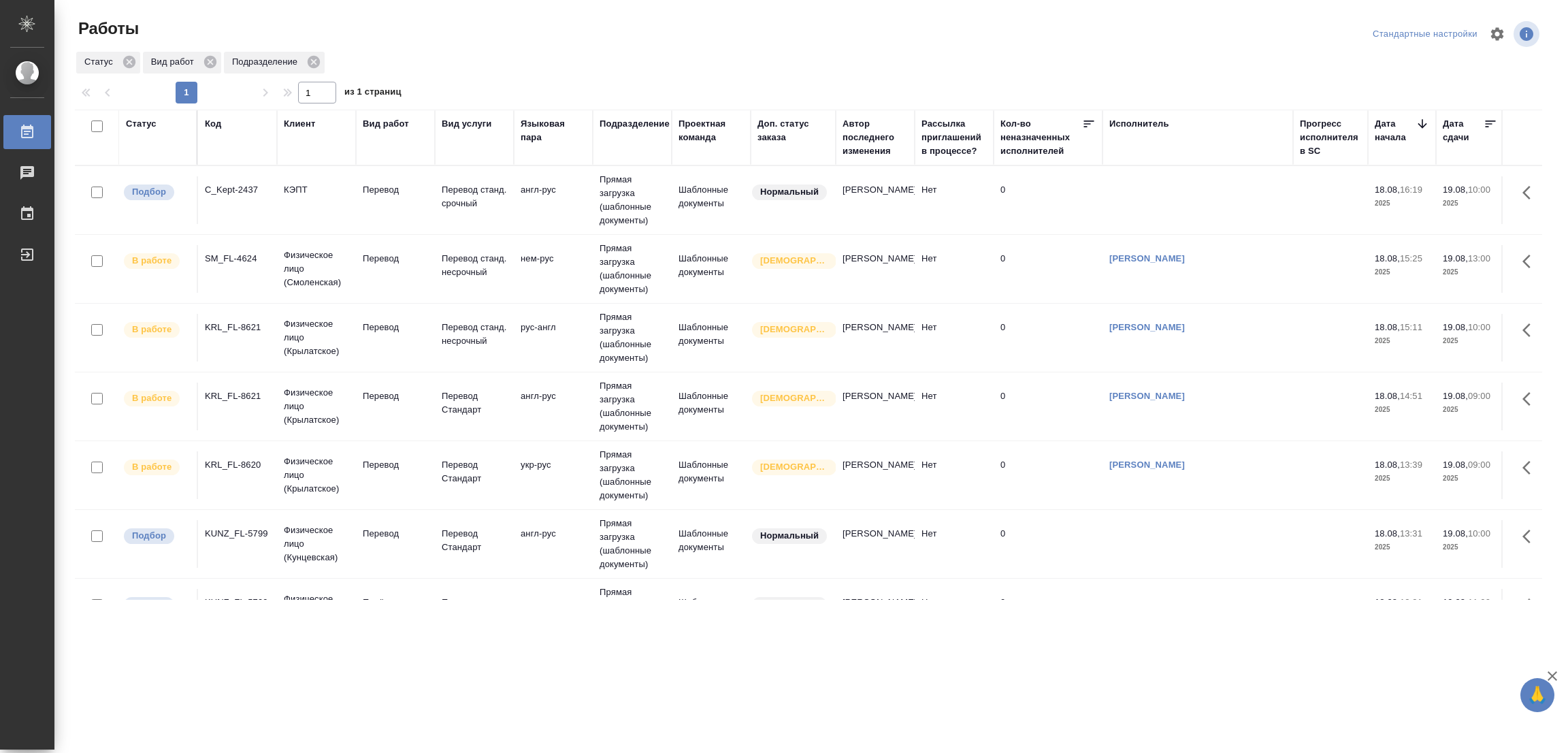
scroll to position [205, 0]
drag, startPoint x: 340, startPoint y: 218, endPoint x: 785, endPoint y: 279, distance: 449.2
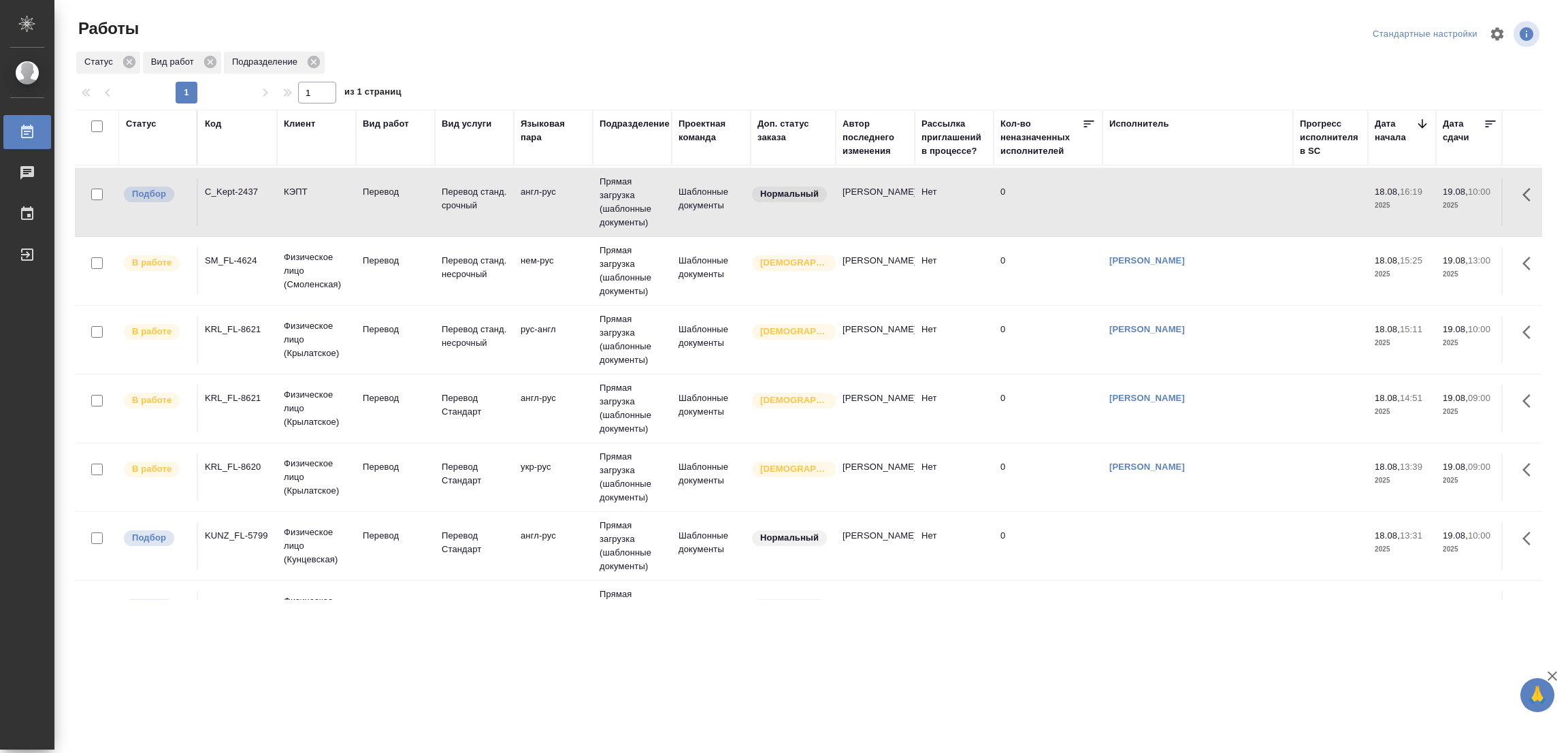
scroll to position [0, 0]
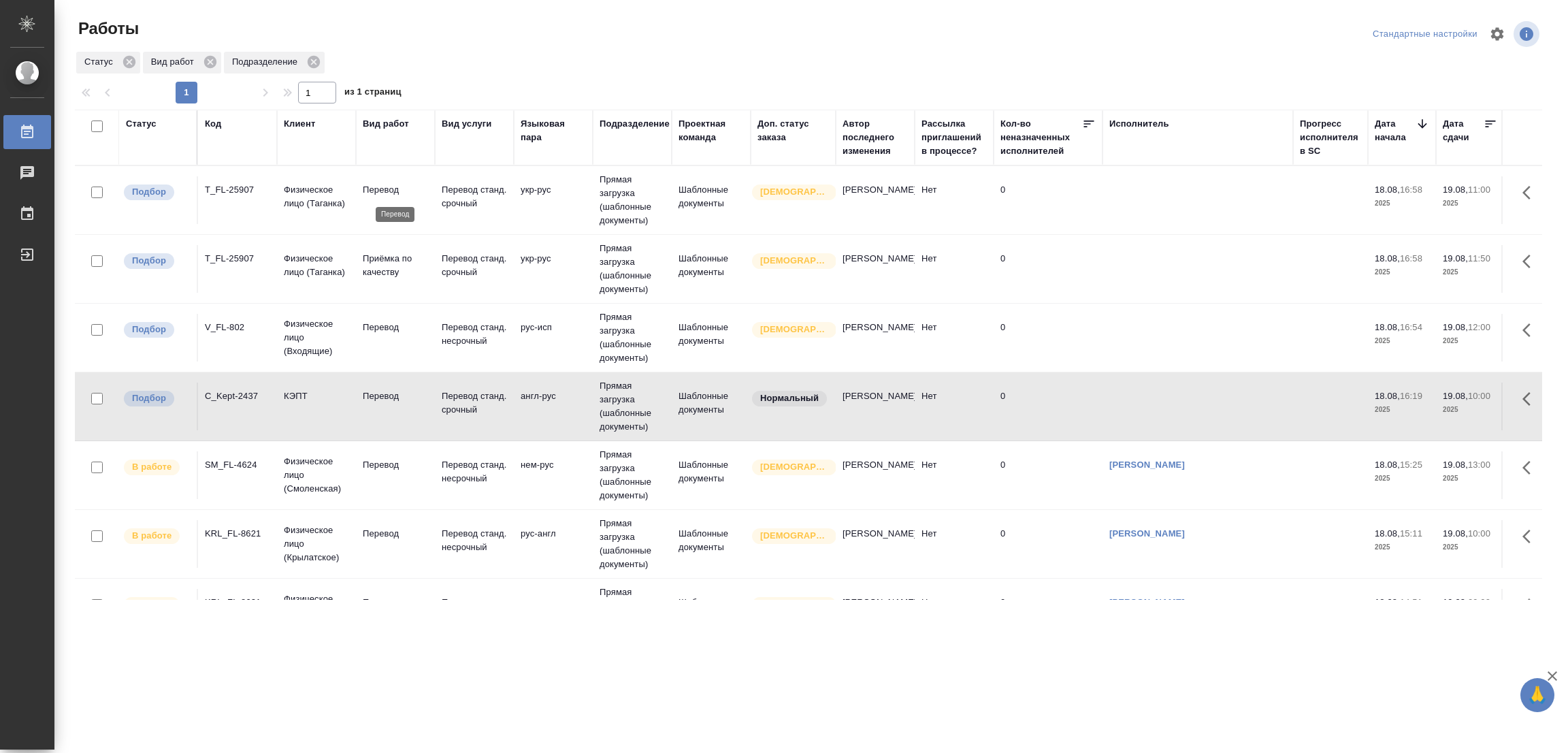
click at [373, 192] on p "Перевод" at bounding box center [395, 190] width 65 height 14
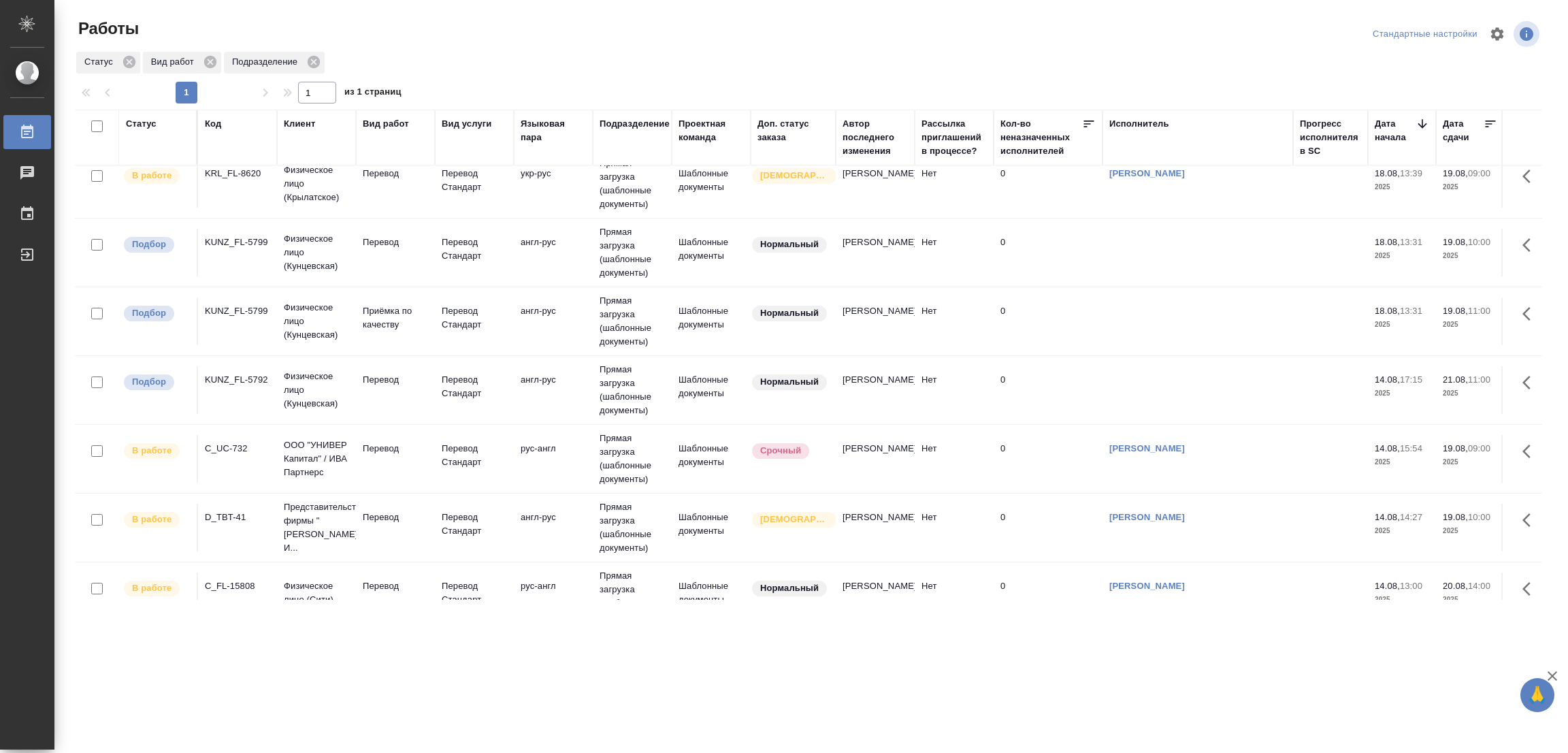
scroll to position [510, 0]
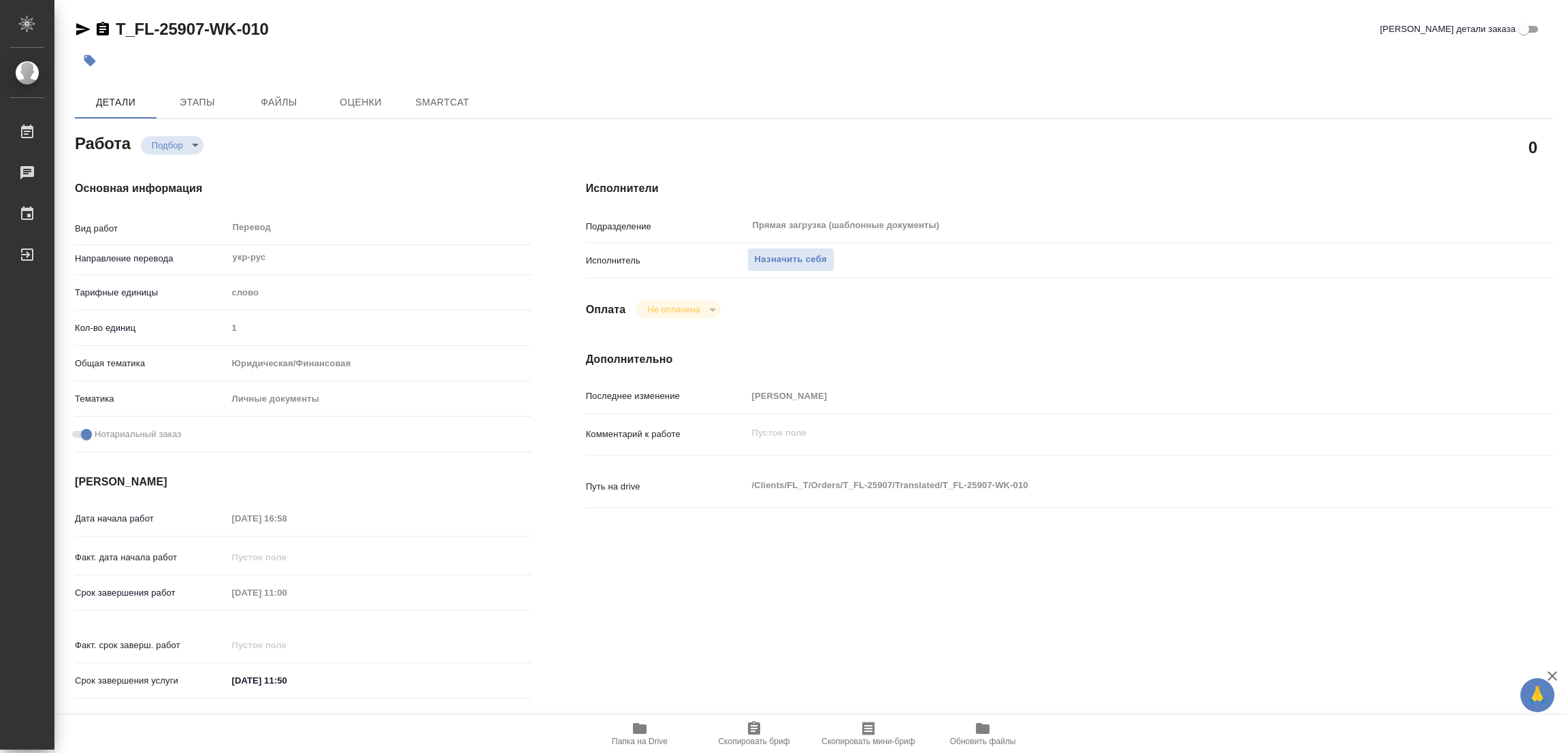
type textarea "x"
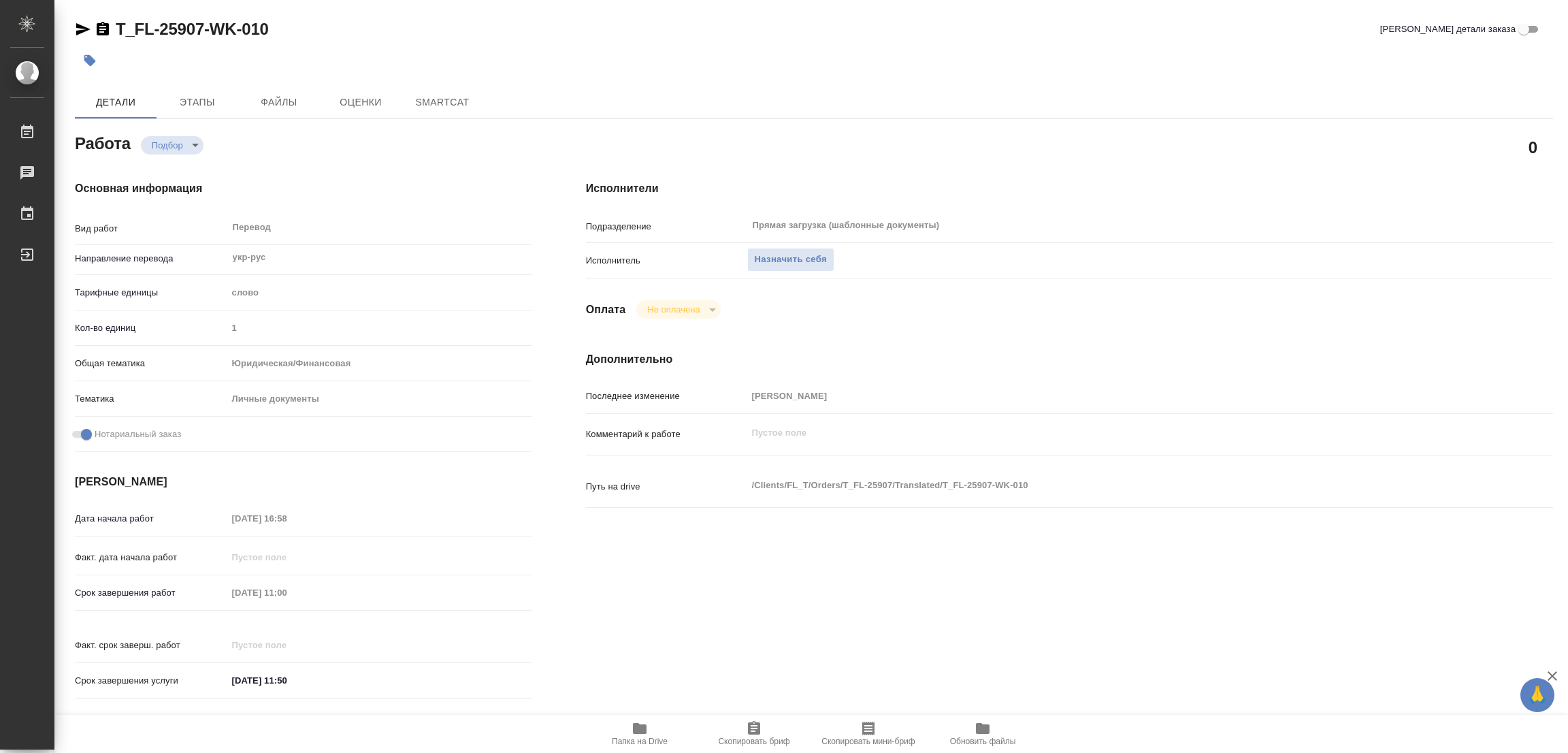
type textarea "x"
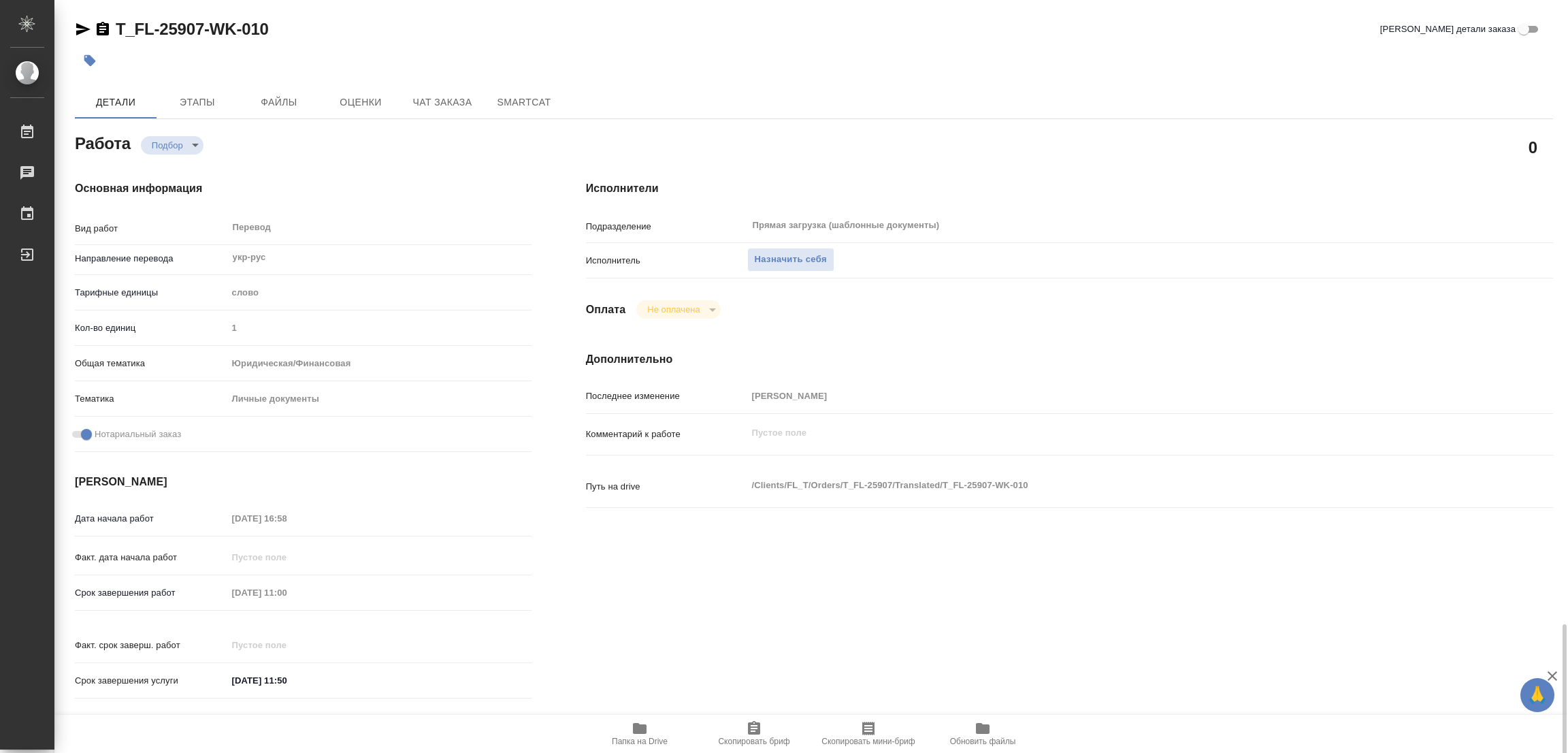
scroll to position [375, 0]
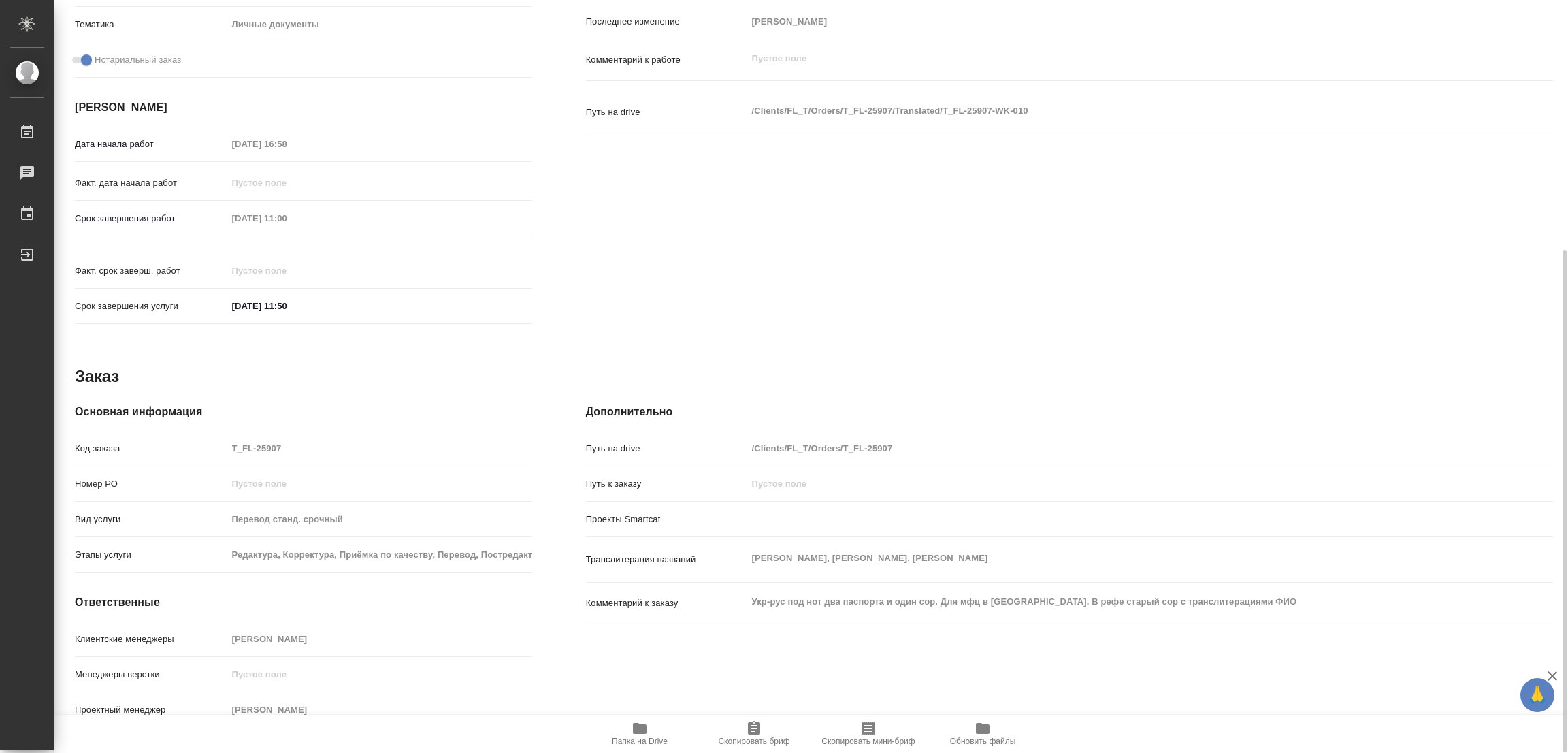
type textarea "x"
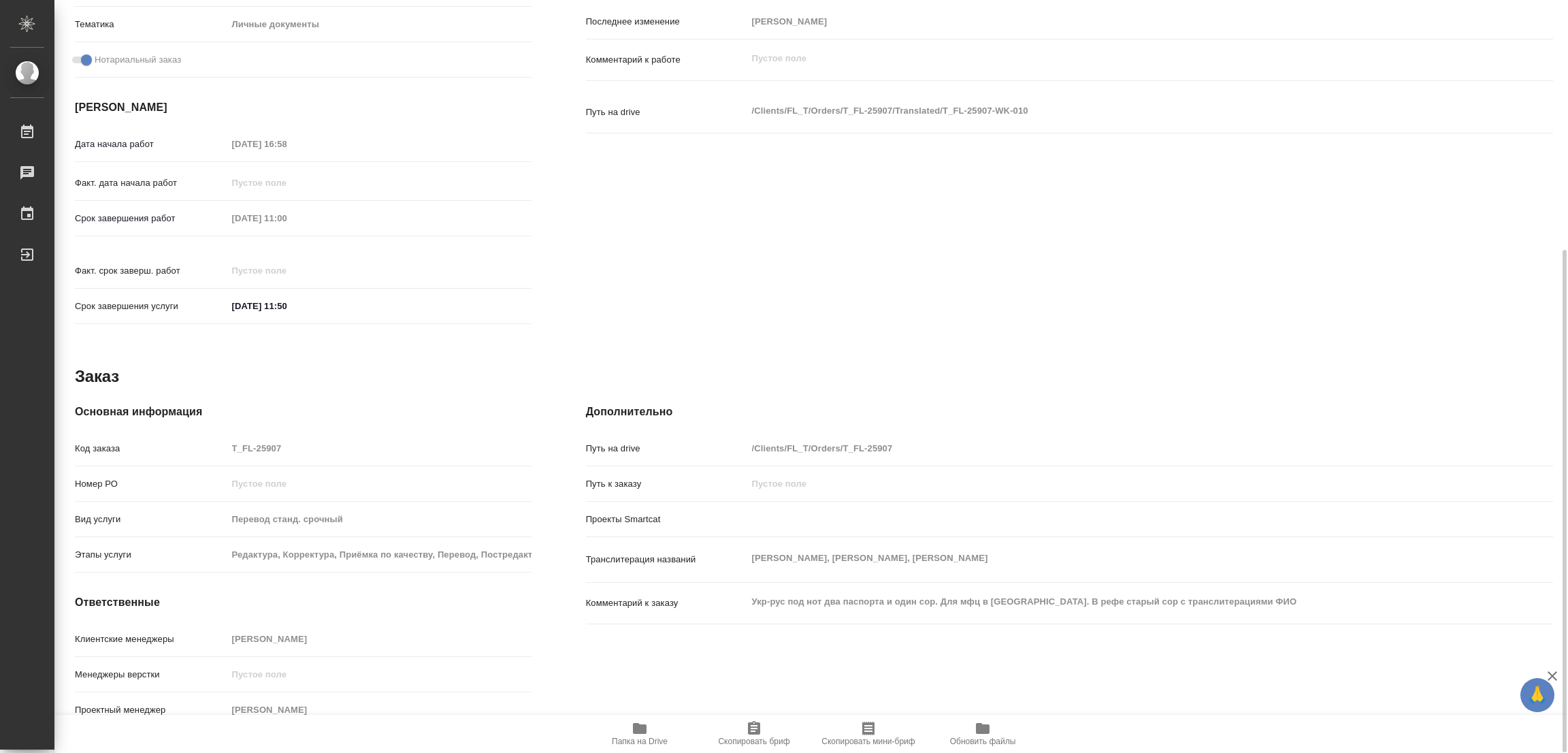
type textarea "x"
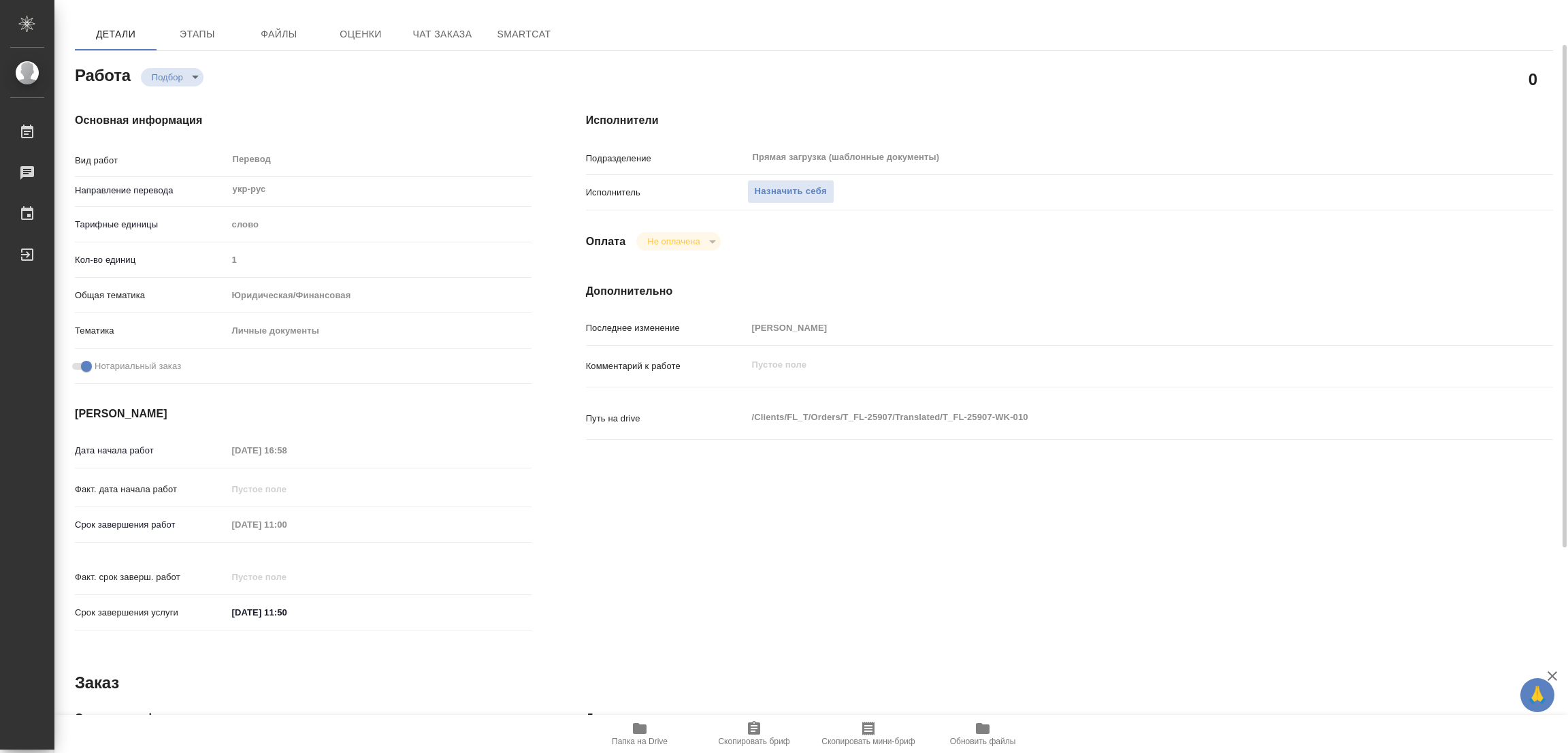
scroll to position [0, 0]
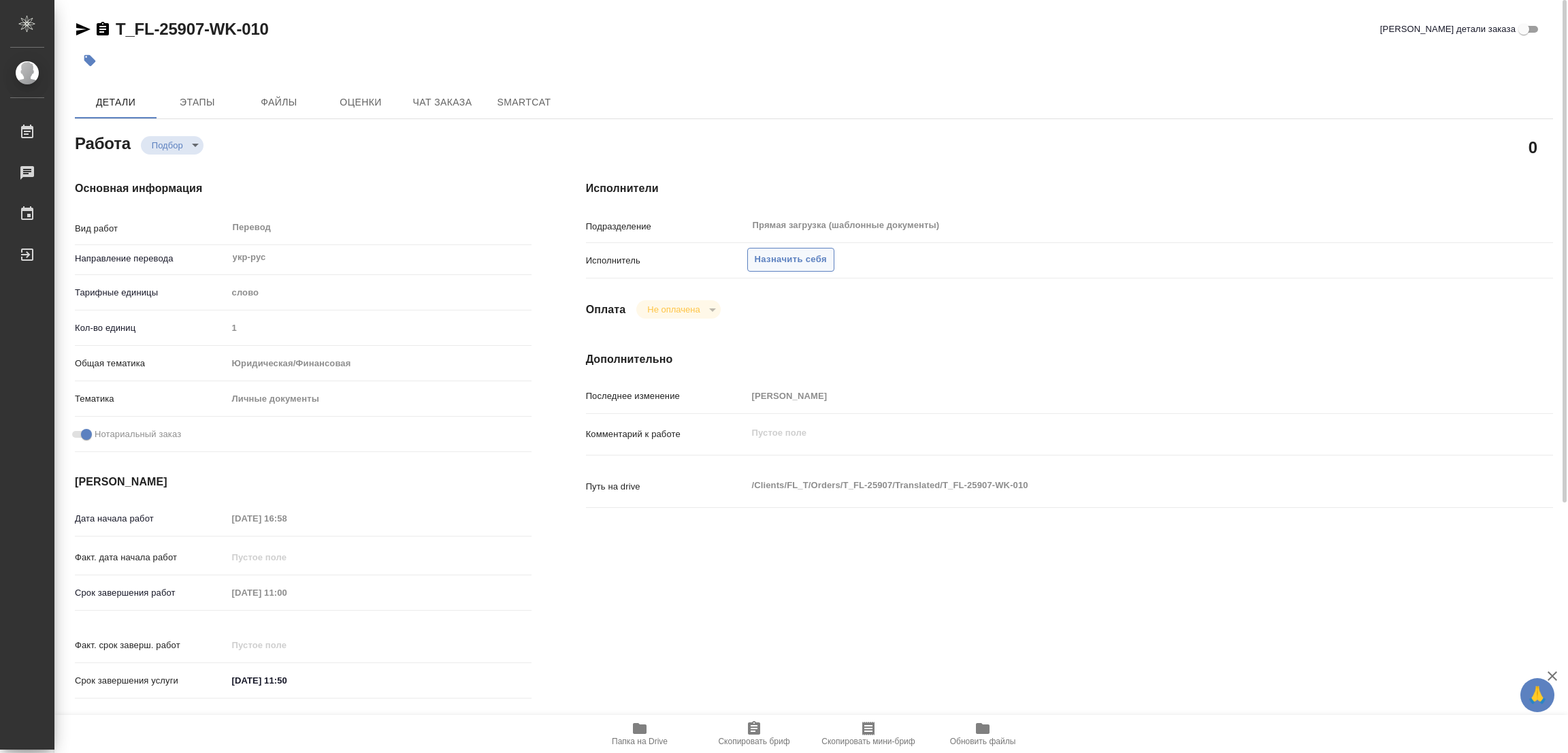
click at [787, 258] on span "Назначить себя" at bounding box center [790, 260] width 72 height 16
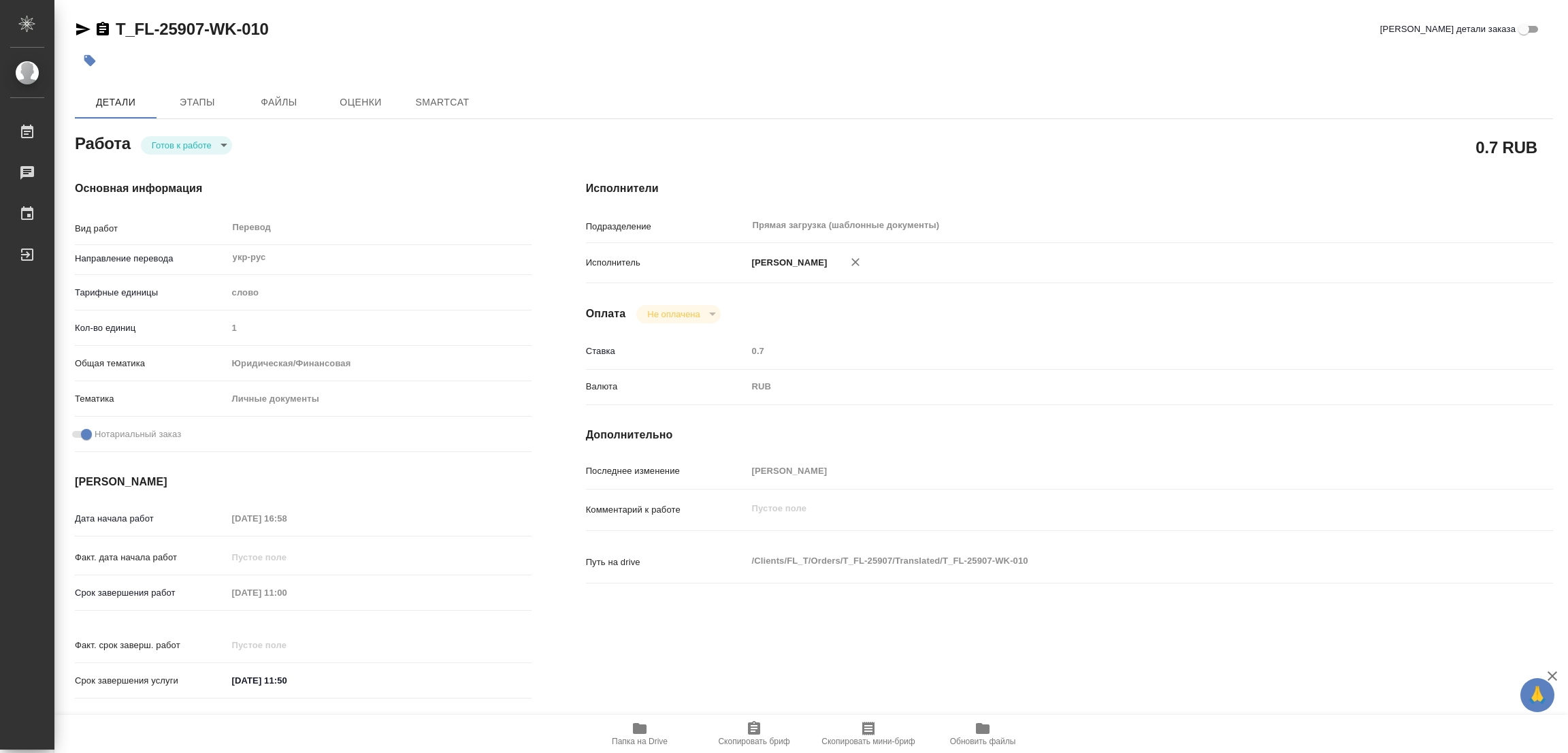
type textarea "x"
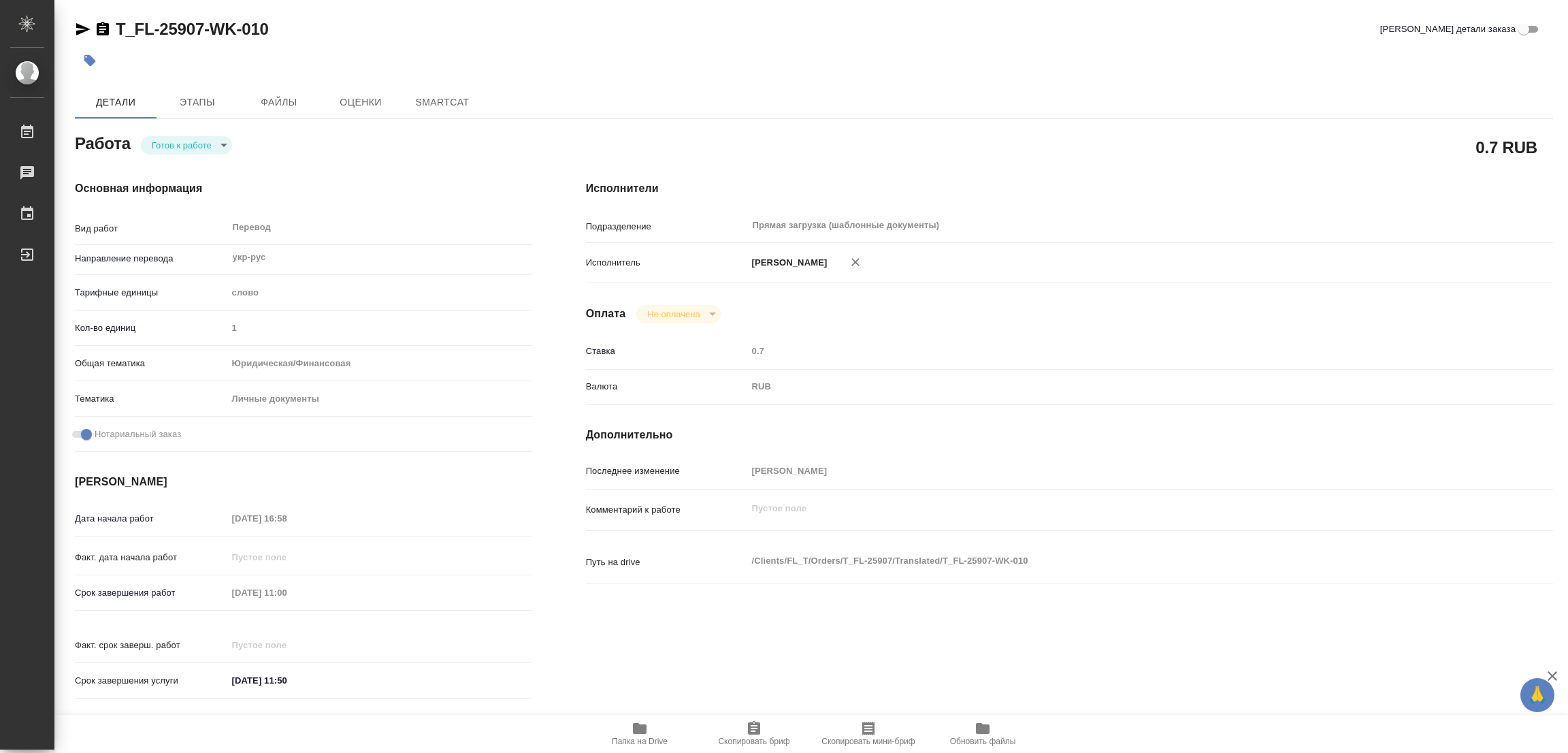
type textarea "x"
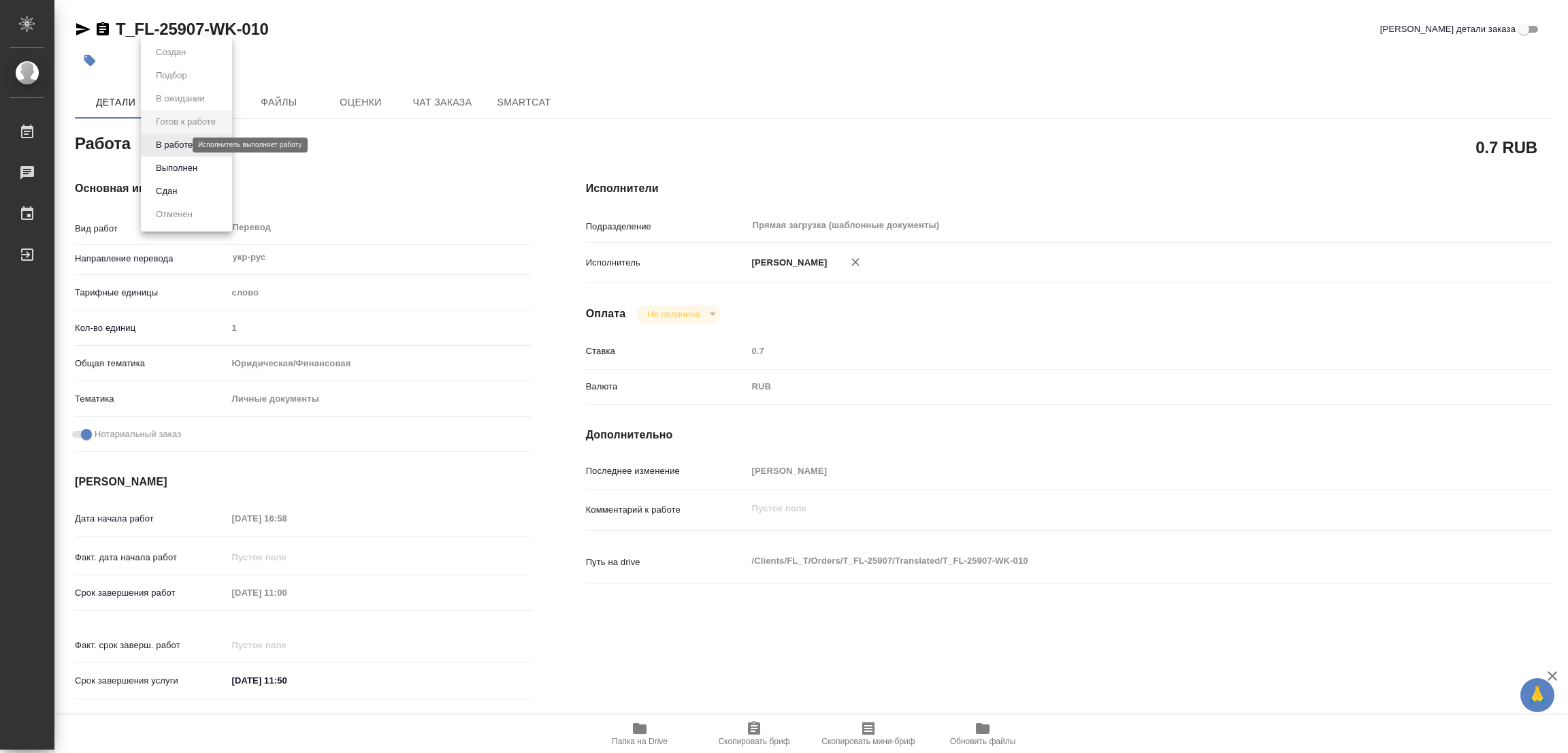
click at [180, 141] on body "🙏 .cls-1 fill:#fff; AWATERA [PERSON_NAME] Работы Чаты График Выйти T_FL-25907-W…" at bounding box center [784, 376] width 1568 height 753
click at [180, 139] on button "В работе" at bounding box center [174, 145] width 45 height 15
type textarea "x"
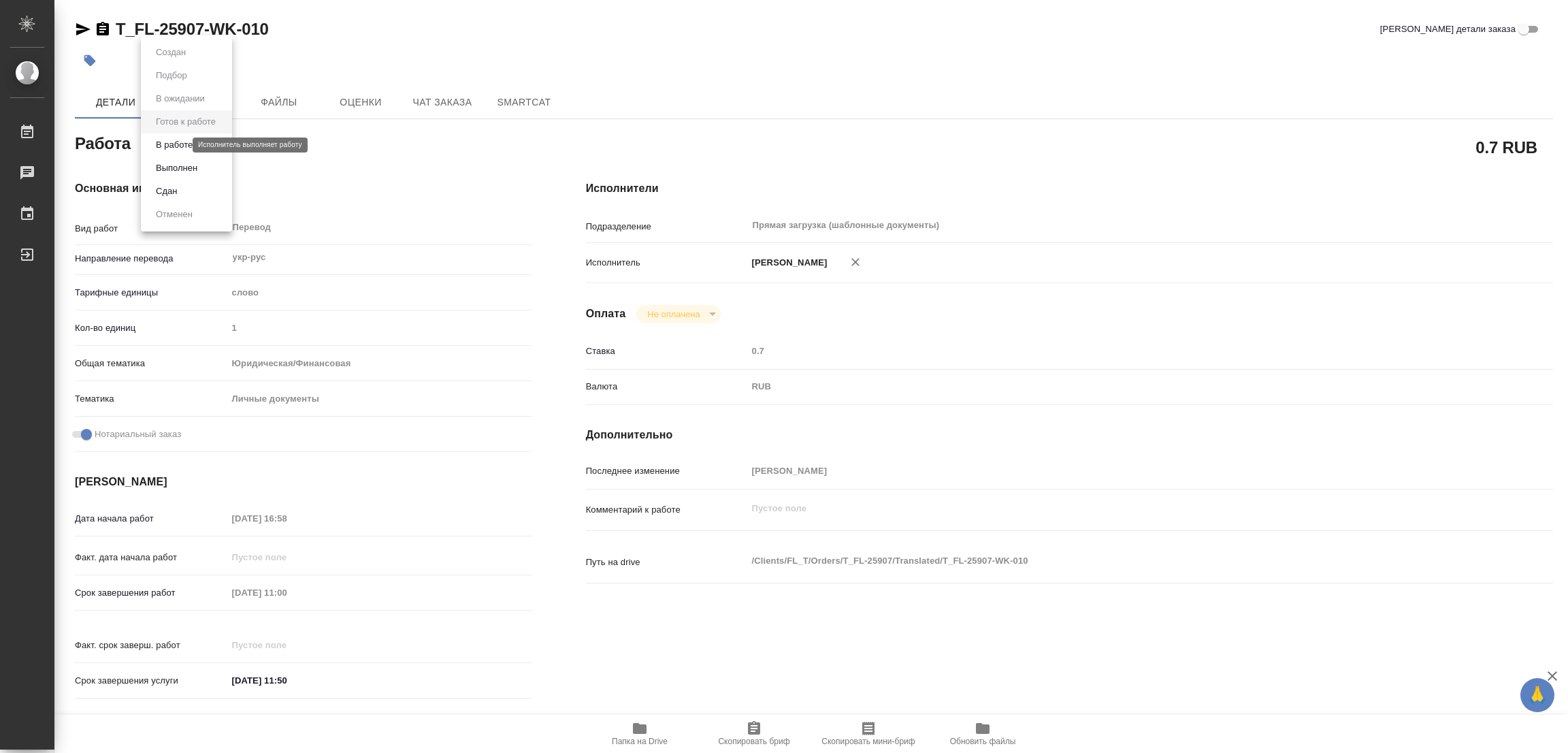
type textarea "x"
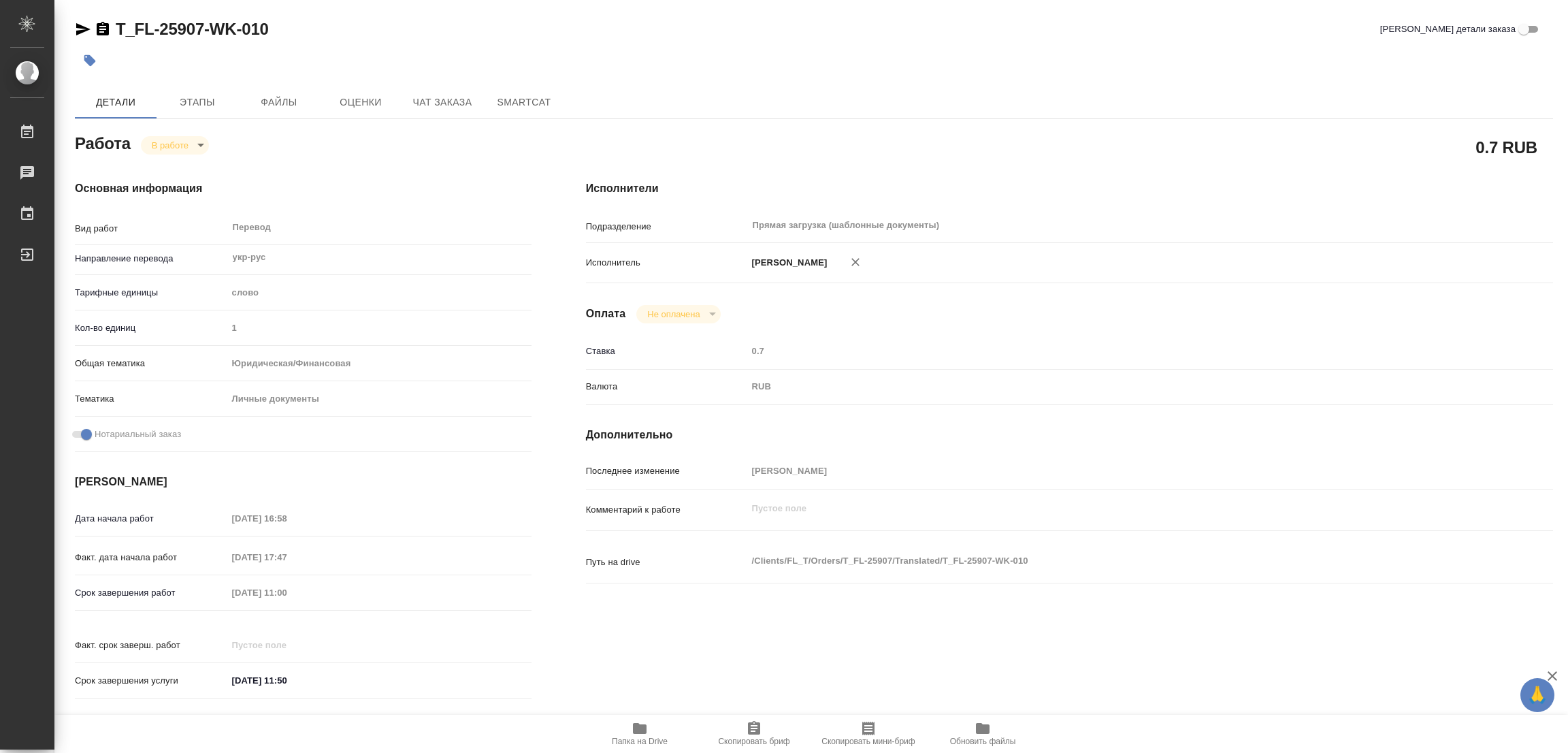
type textarea "x"
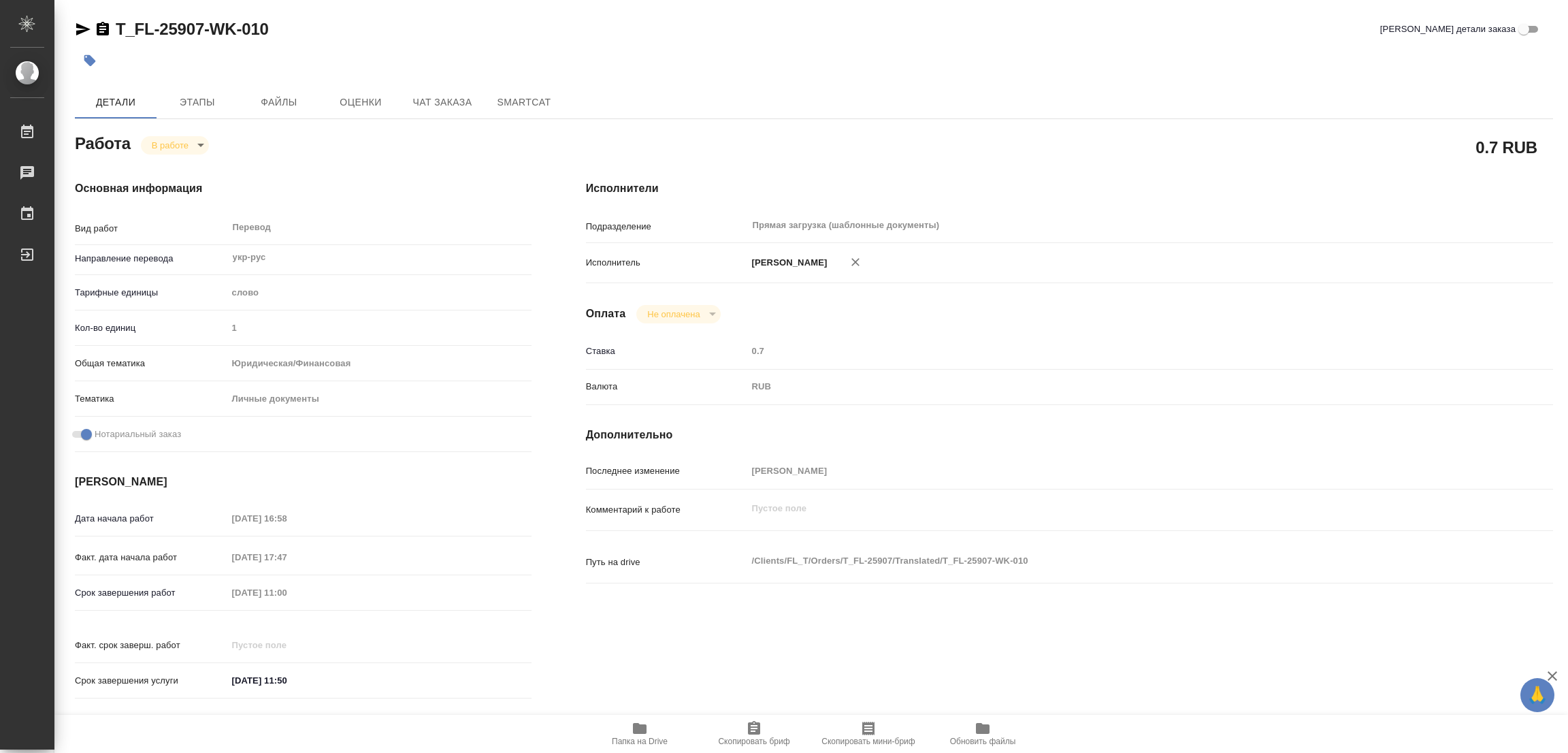
type textarea "x"
click at [443, 26] on div "T_FL-25907-WK-010 Кратко детали заказа" at bounding box center [813, 29] width 1477 height 21
type textarea "x"
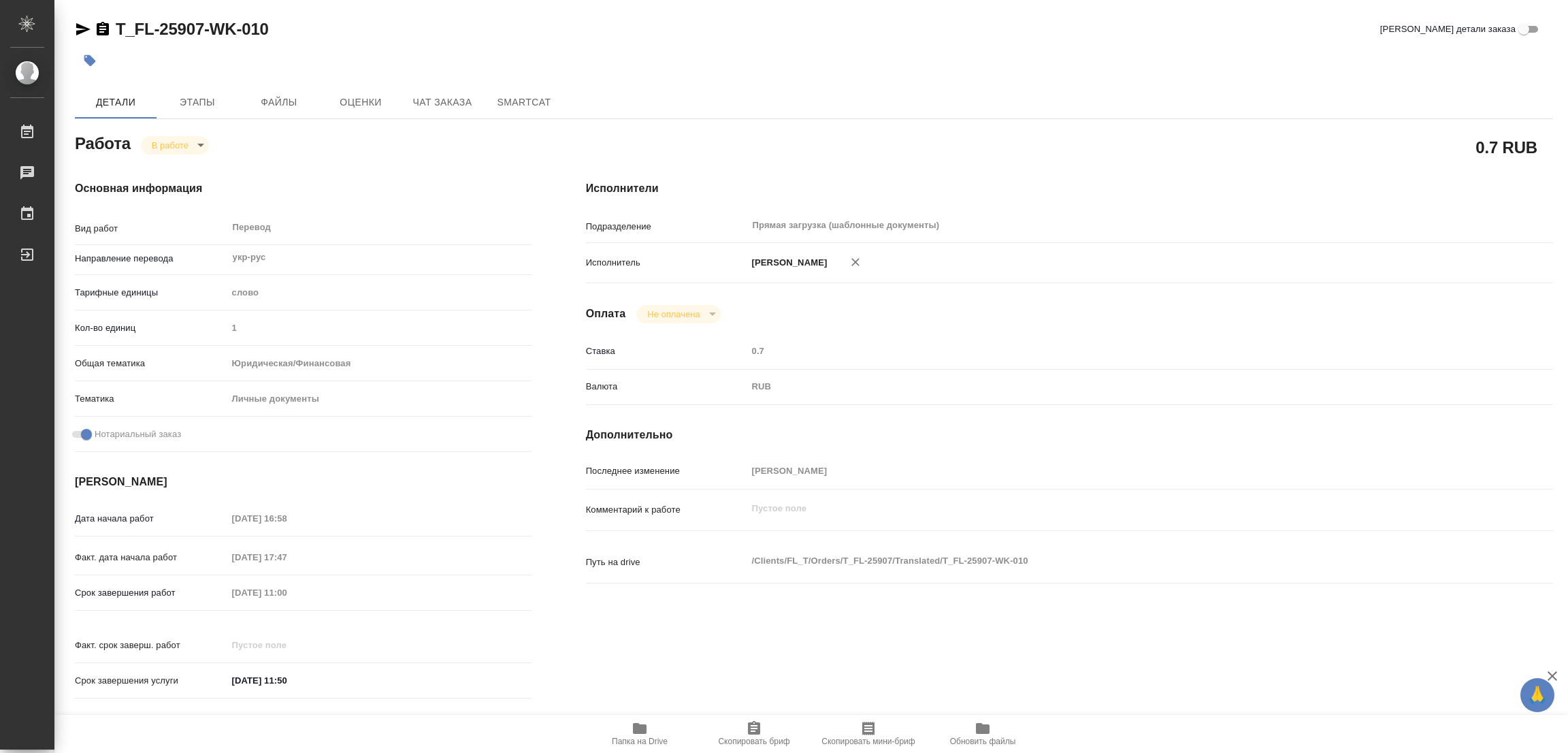
type textarea "x"
click at [641, 729] on icon "button" at bounding box center [640, 729] width 14 height 11
drag, startPoint x: 109, startPoint y: 14, endPoint x: 202, endPoint y: 32, distance: 94.7
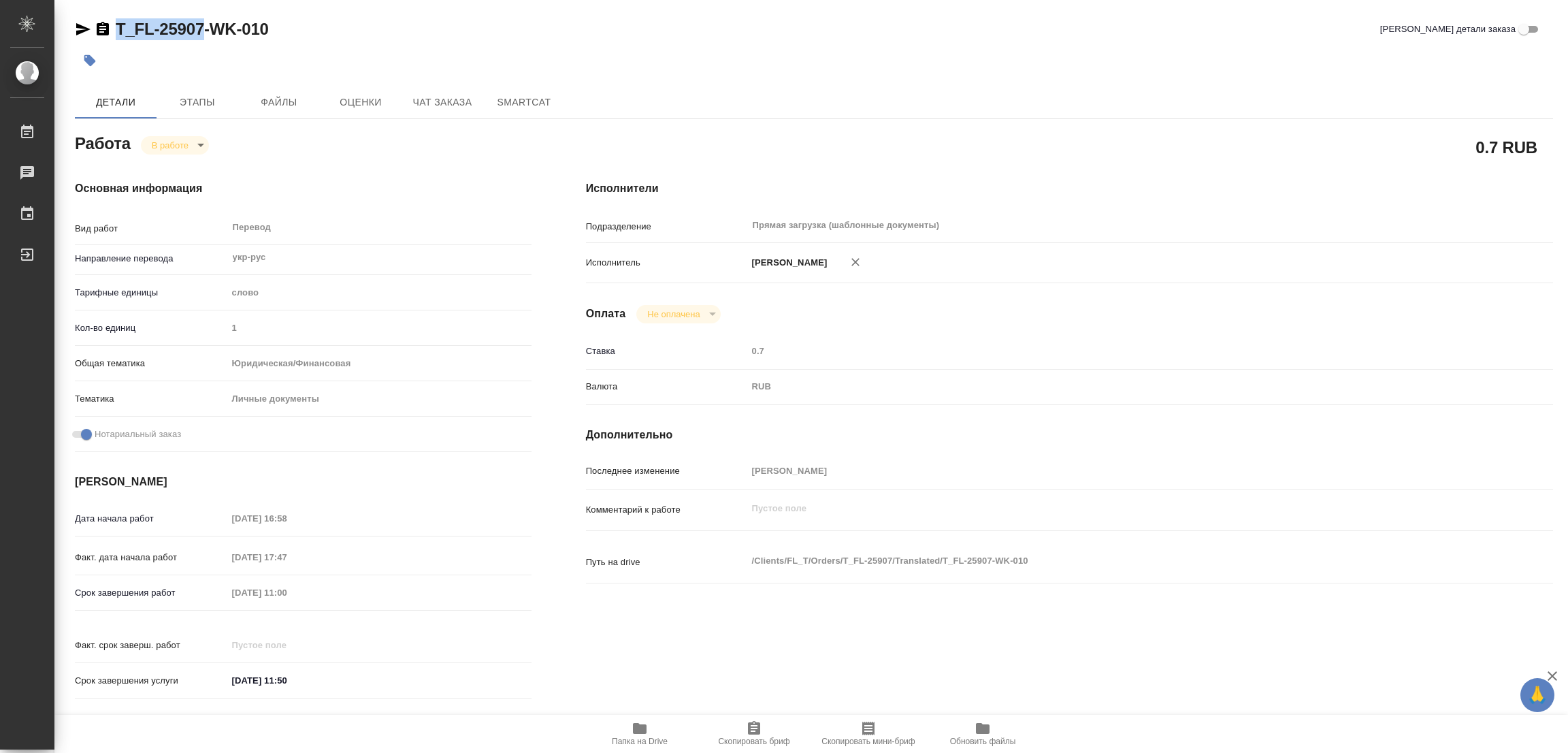
click at [202, 32] on div "T_FL-25907-WK-010 Кратко детали заказа Детали Этапы Файлы Оценки Чат заказа Sma…" at bounding box center [813, 571] width 1492 height 1143
copy link "T_FL-25907"
click at [742, 723] on span "Скопировать бриф" at bounding box center [754, 733] width 98 height 26
copy link "T_FL-25907"
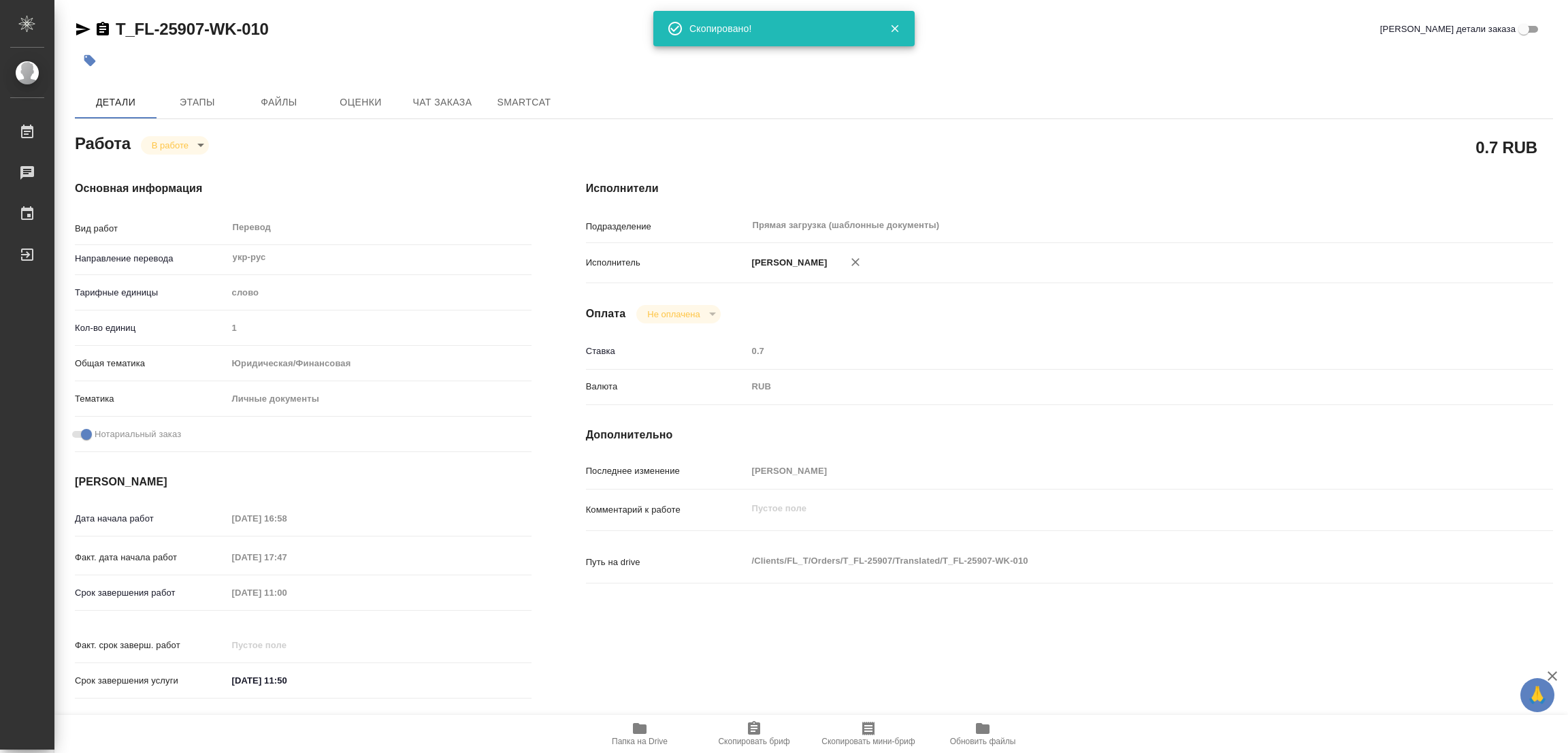
click at [1129, 317] on div "Оплата Не оплачена notPayed" at bounding box center [1068, 314] width 967 height 19
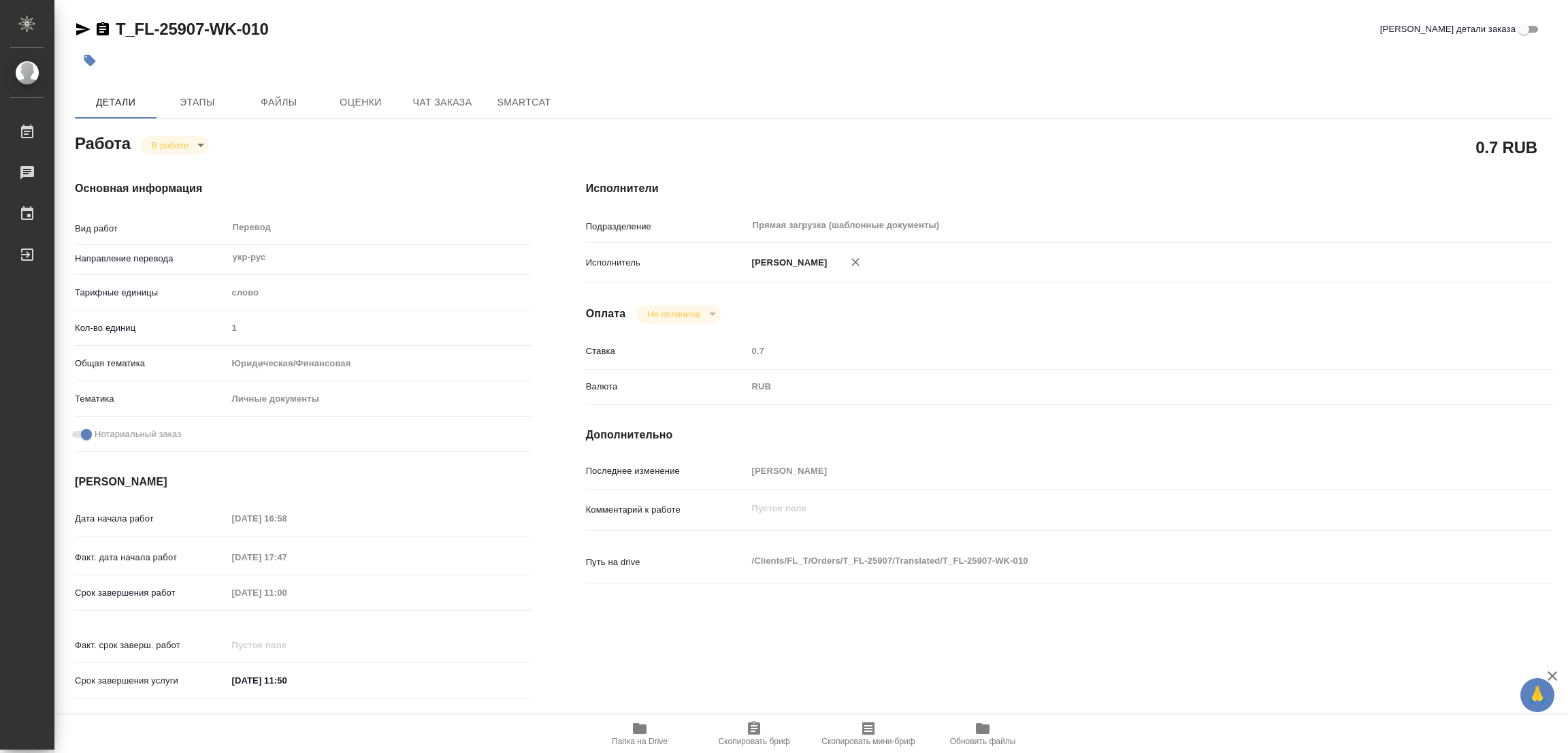
click at [172, 590] on div "Срок завершения работ [DATE] 11:00" at bounding box center [303, 591] width 457 height 23
click at [553, 47] on div at bounding box center [567, 61] width 985 height 30
